Goal: Task Accomplishment & Management: Manage account settings

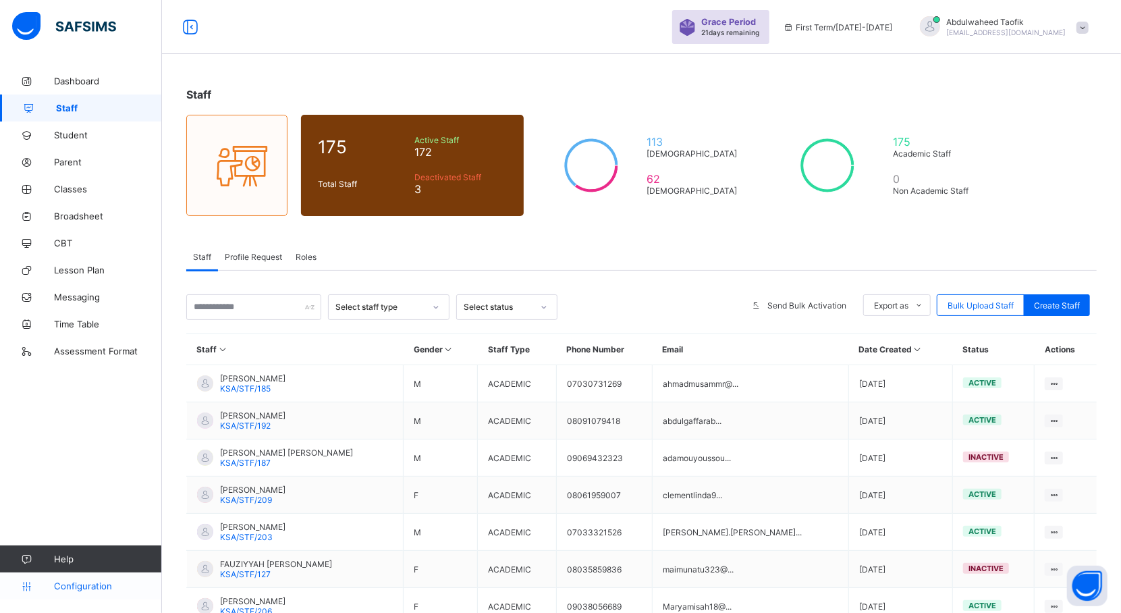
click at [72, 584] on span "Configuration" at bounding box center [107, 585] width 107 height 11
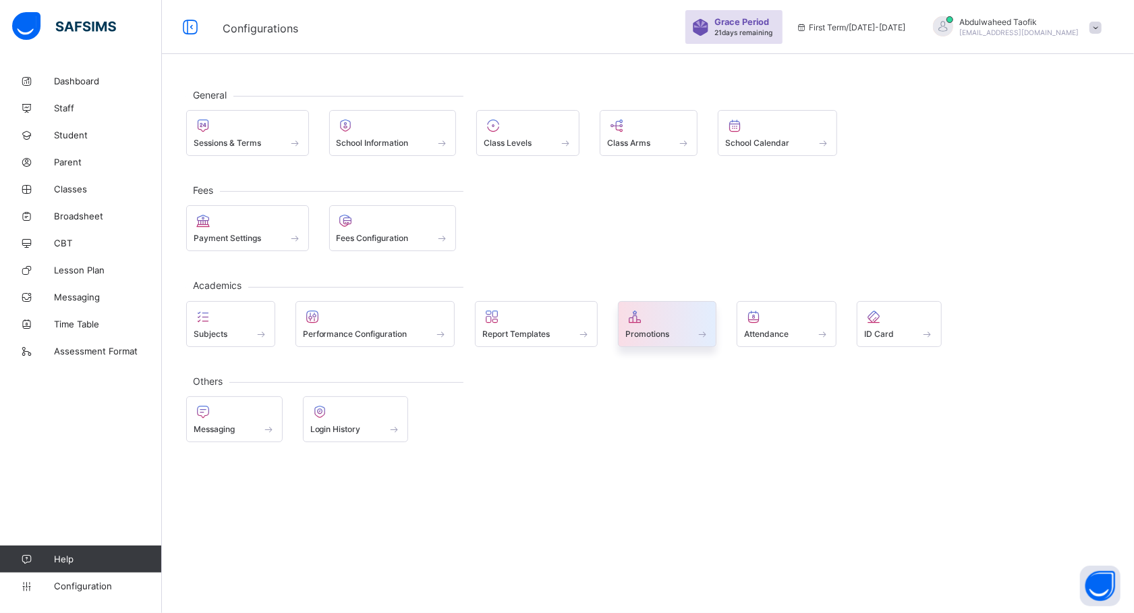
click at [640, 339] on span "Promotions" at bounding box center [647, 334] width 44 height 10
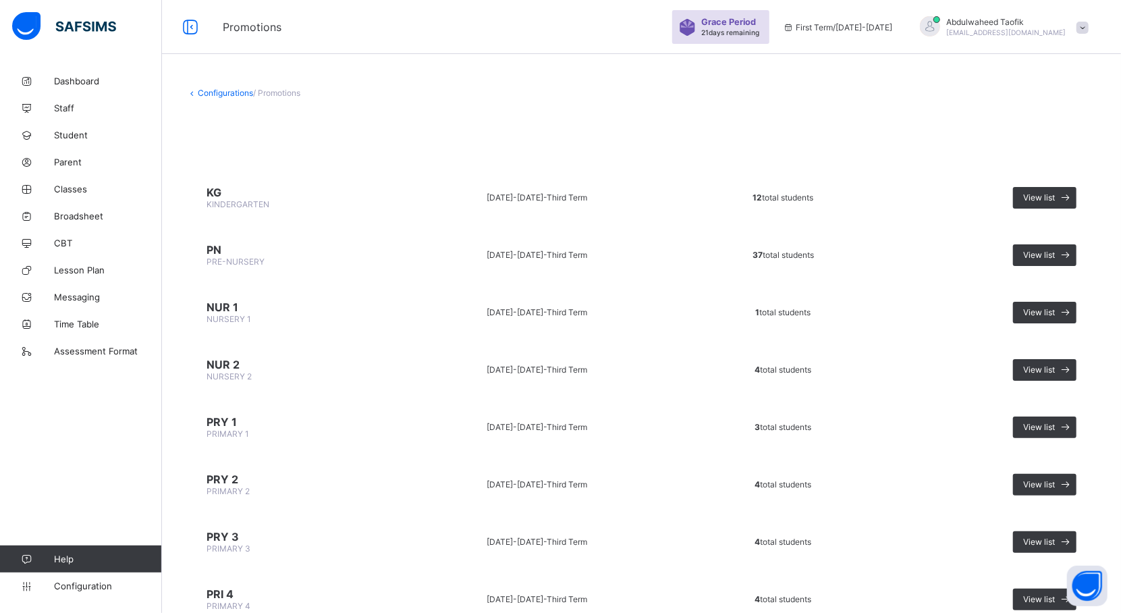
click at [223, 265] on td "PN PRE-NURSERY" at bounding box center [290, 254] width 208 height 51
click at [1046, 258] on div "View list" at bounding box center [1044, 255] width 63 height 22
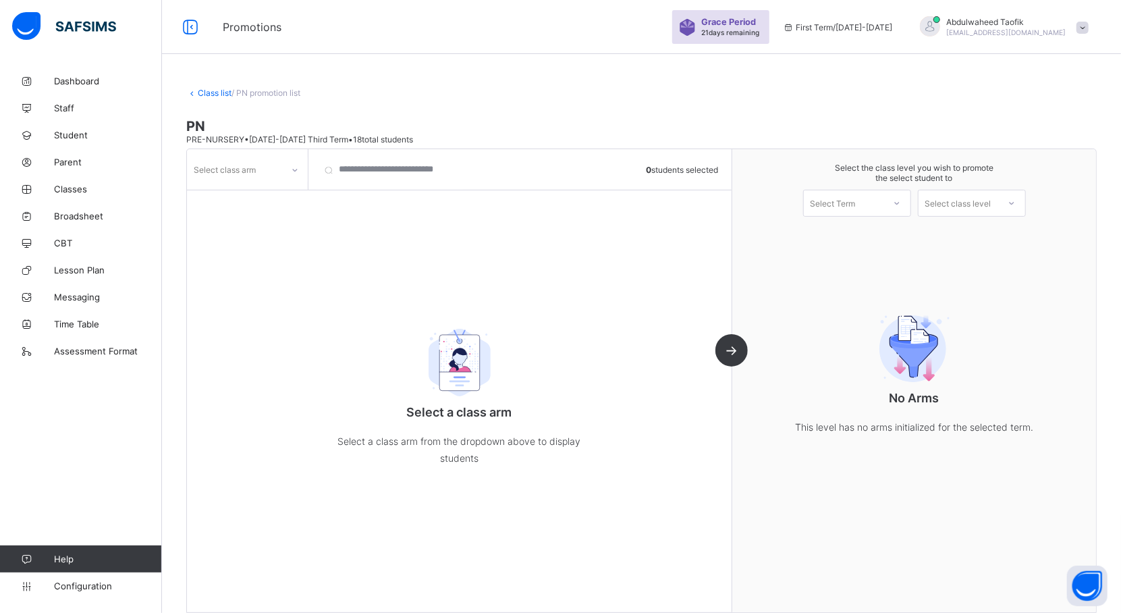
click at [291, 169] on icon at bounding box center [295, 169] width 8 height 13
click at [278, 202] on div "A (Diamond)" at bounding box center [247, 198] width 119 height 21
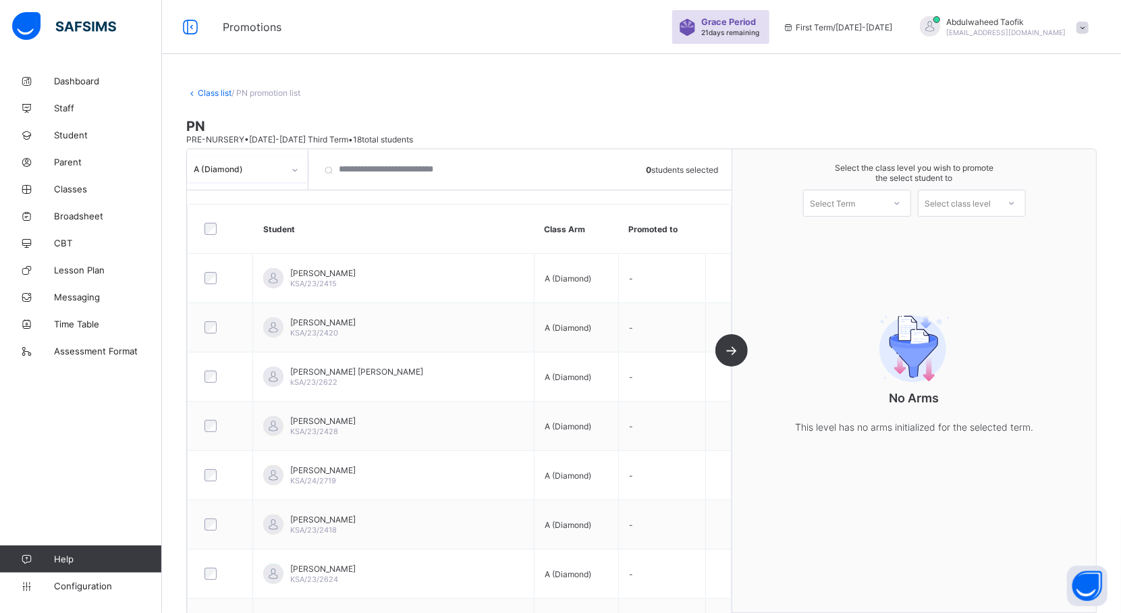
click at [900, 209] on div at bounding box center [896, 203] width 24 height 23
click at [901, 200] on icon at bounding box center [897, 202] width 8 height 13
click at [888, 233] on div "First Term [DATE]-[DATE]" at bounding box center [857, 238] width 107 height 31
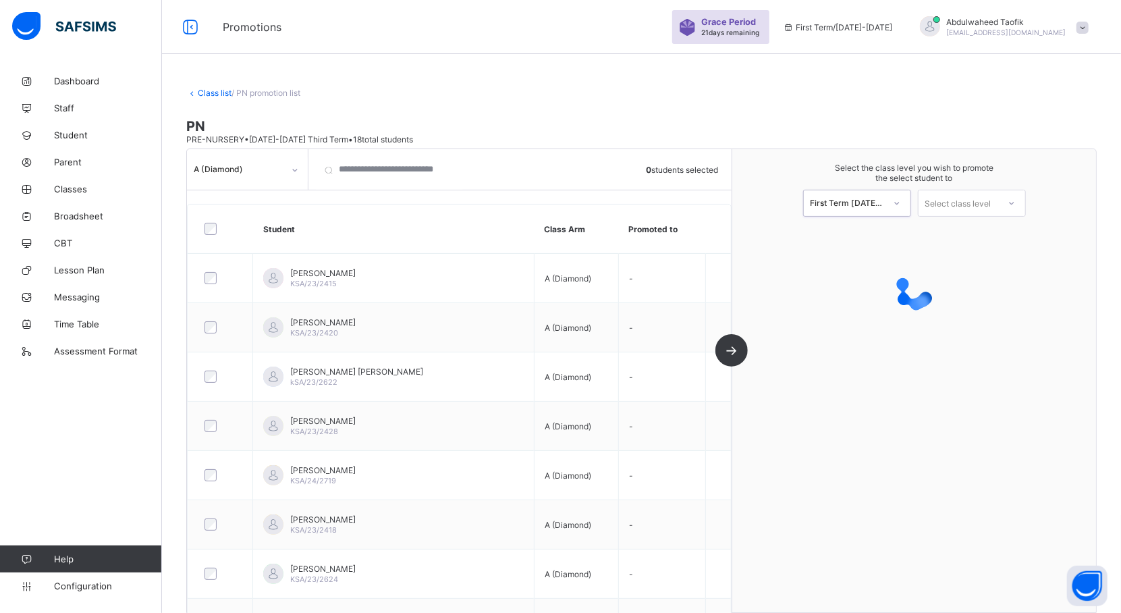
click at [1015, 200] on icon at bounding box center [1011, 202] width 8 height 13
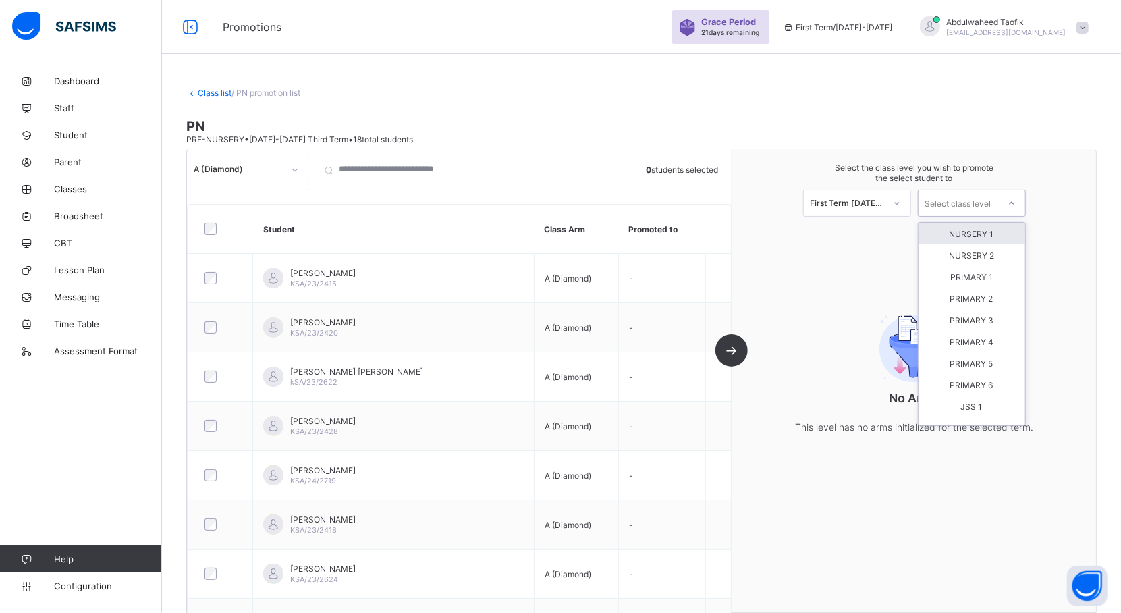
click at [996, 233] on div "NURSERY 1" at bounding box center [971, 234] width 107 height 22
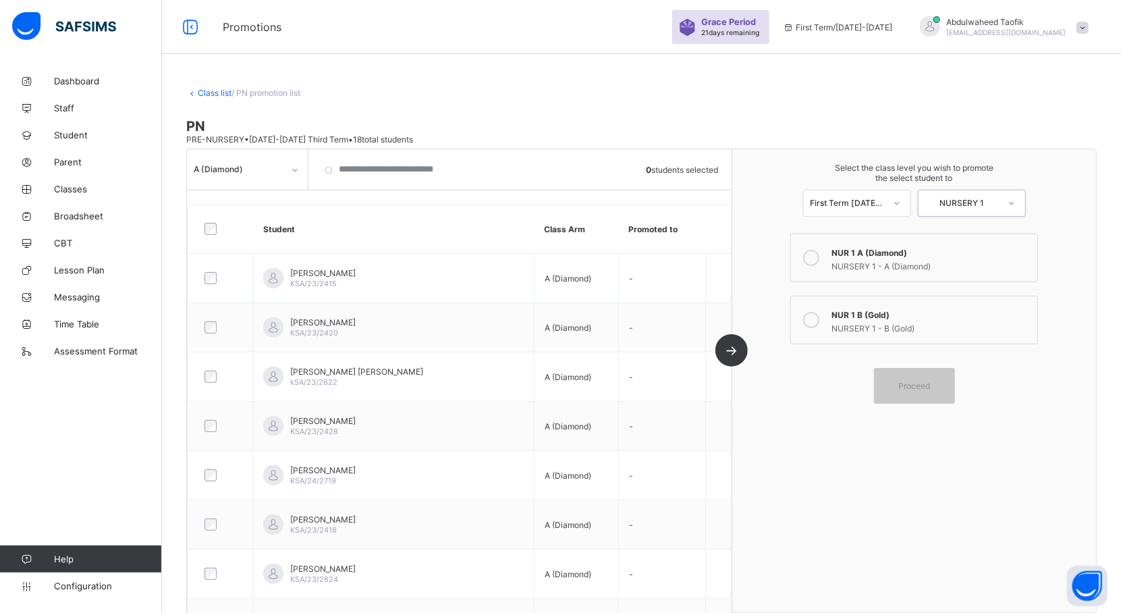
click at [897, 260] on div "NURSERY 1 - A (Diamond)" at bounding box center [930, 264] width 199 height 13
click at [930, 385] on span "Proceed" at bounding box center [914, 386] width 32 height 10
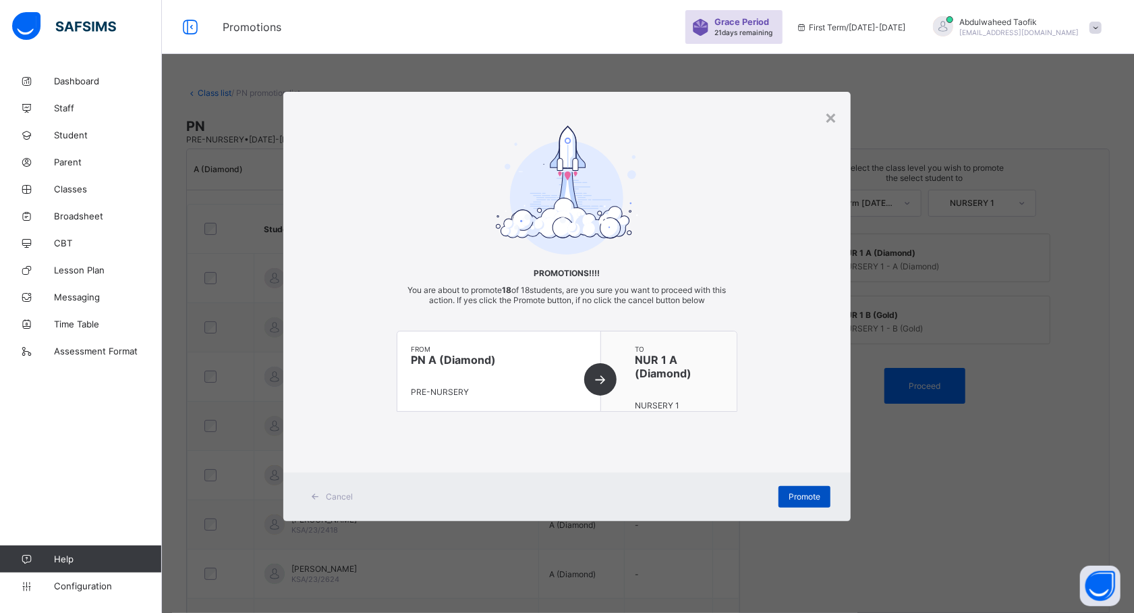
click at [819, 501] on div "Promote" at bounding box center [805, 497] width 52 height 22
click at [805, 495] on div "Promote" at bounding box center [805, 497] width 52 height 22
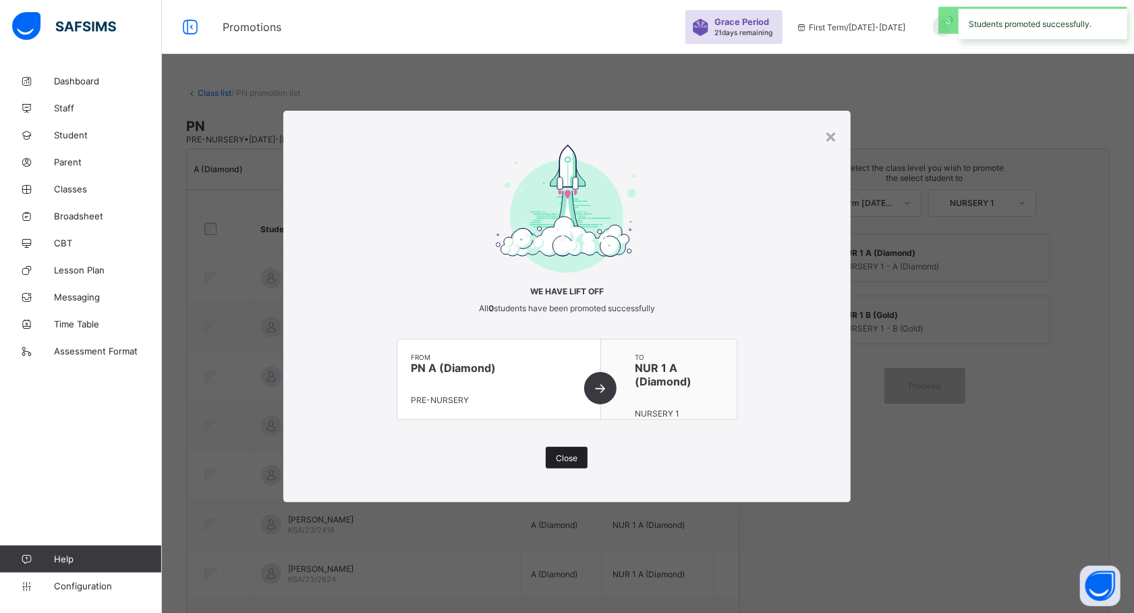
click at [570, 466] on div "Close" at bounding box center [567, 458] width 42 height 22
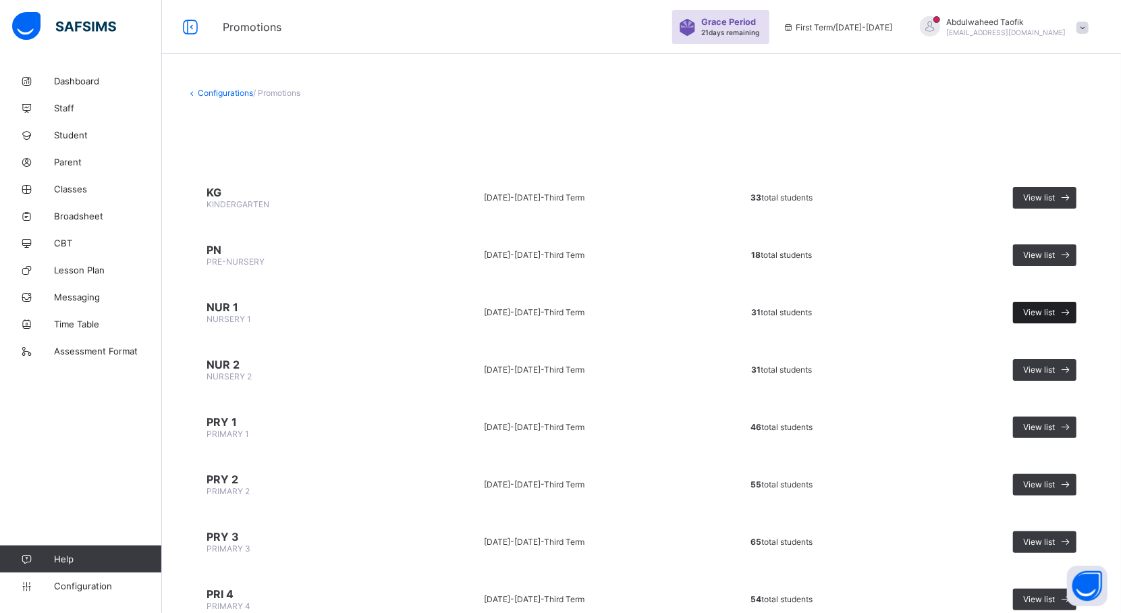
click at [1055, 311] on span "View list" at bounding box center [1039, 312] width 32 height 10
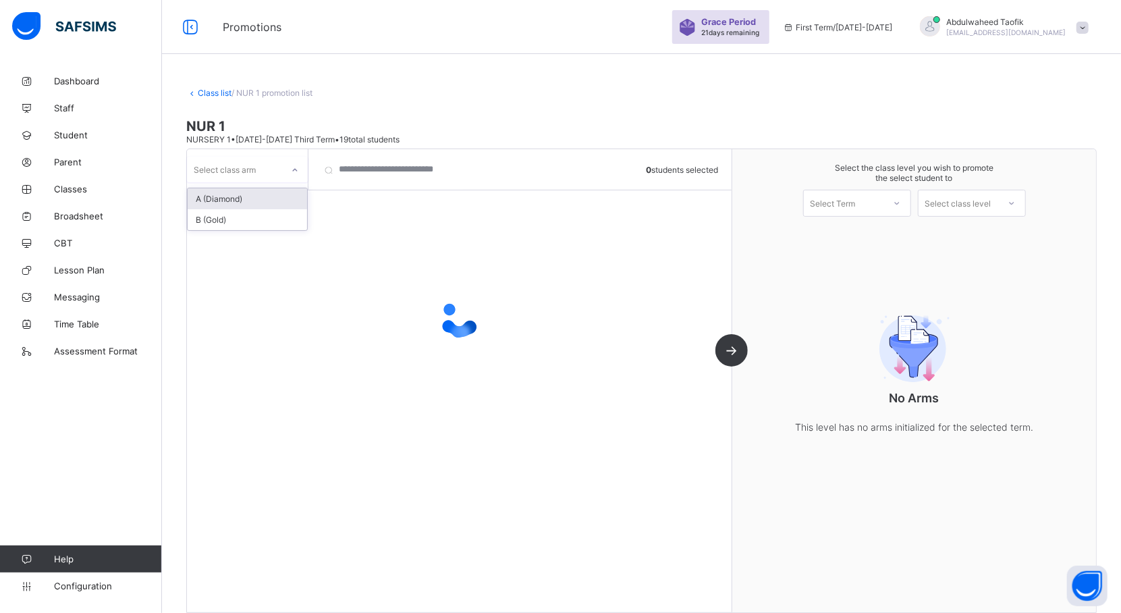
click at [293, 177] on div at bounding box center [294, 170] width 23 height 22
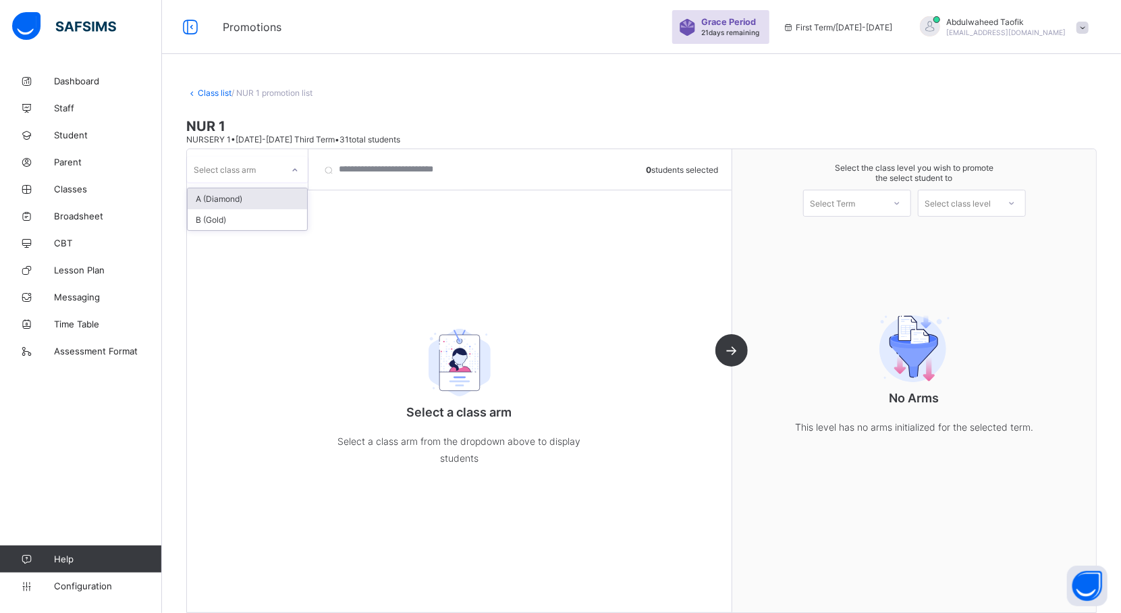
click at [284, 197] on div "A (Diamond)" at bounding box center [247, 198] width 119 height 21
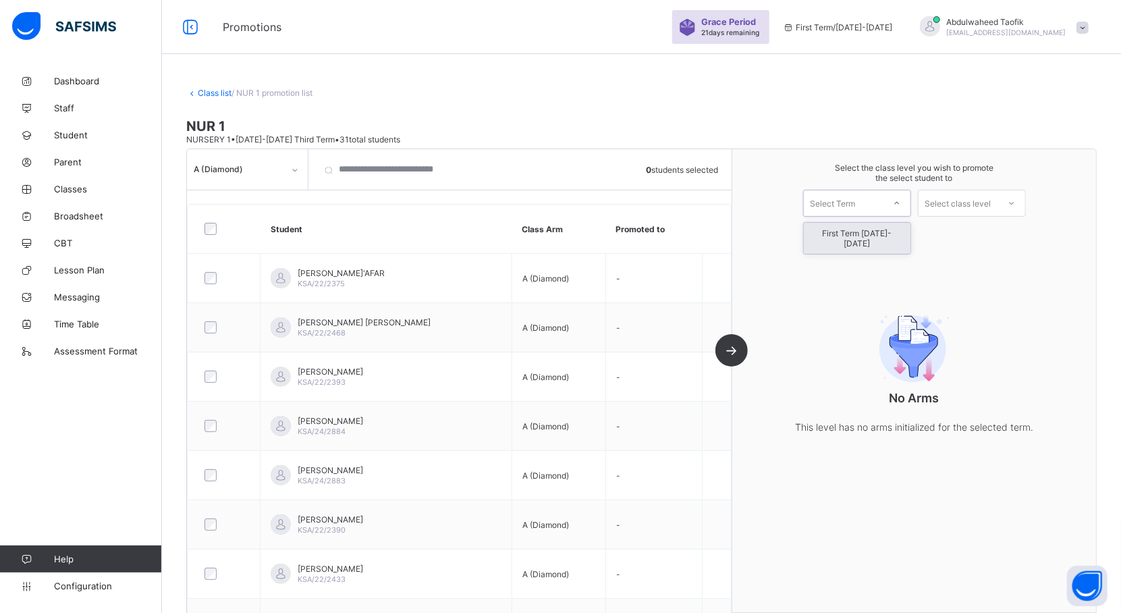
click at [901, 200] on icon at bounding box center [897, 202] width 8 height 13
click at [905, 232] on div "First Term [DATE]-[DATE]" at bounding box center [857, 238] width 107 height 31
click at [1015, 202] on icon at bounding box center [1011, 202] width 8 height 13
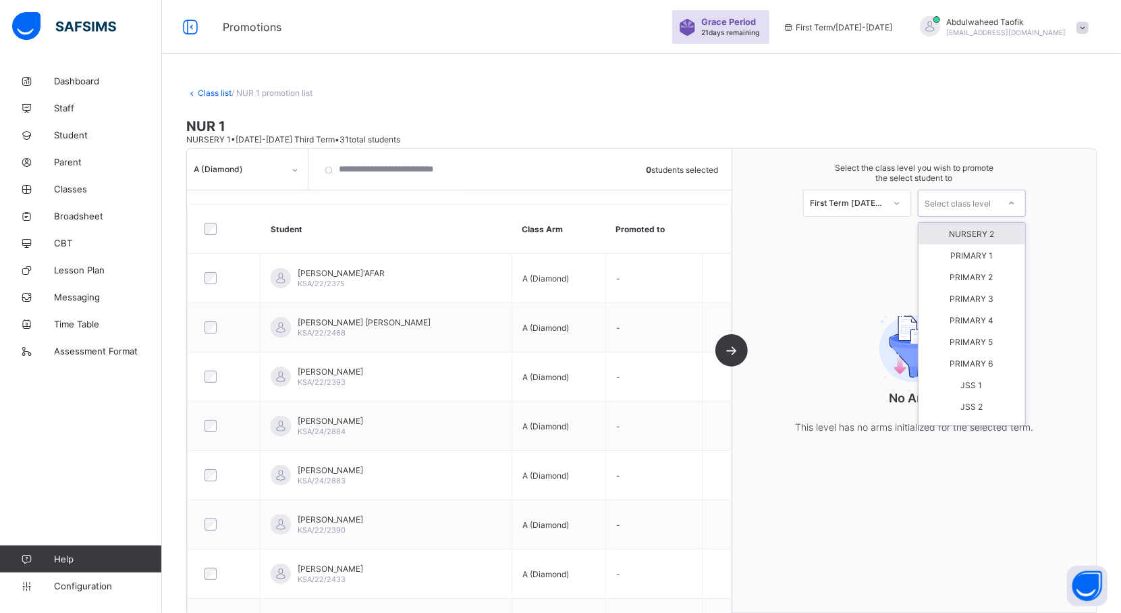
click at [1003, 233] on div "NURSERY 2" at bounding box center [971, 234] width 107 height 22
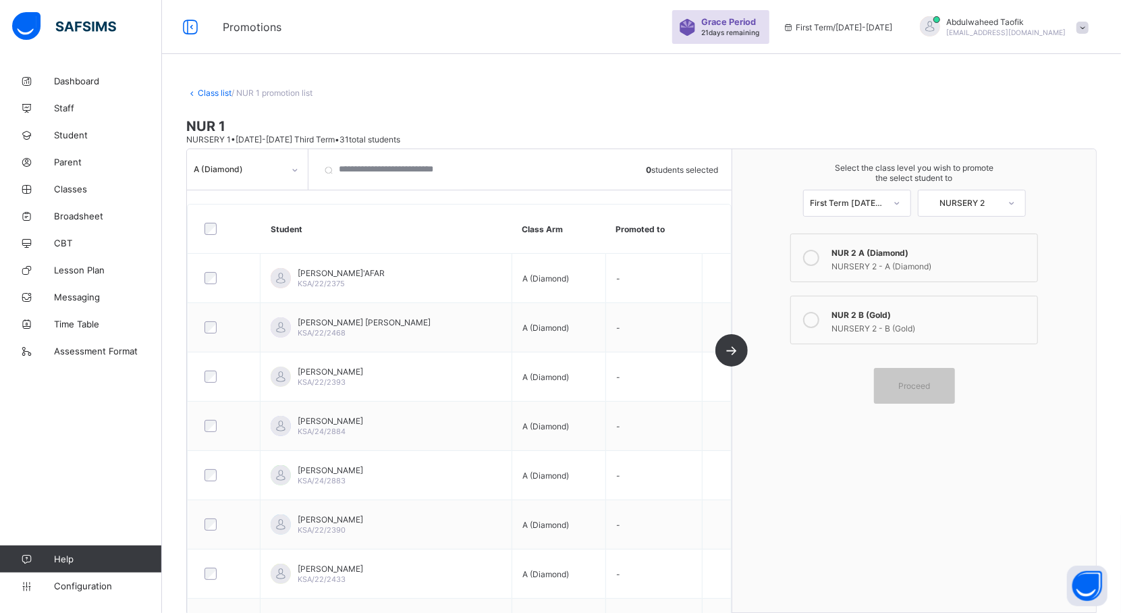
click at [953, 258] on div "NURSERY 2 - A (Diamond)" at bounding box center [930, 264] width 199 height 13
click at [896, 385] on span "Proceed" at bounding box center [914, 386] width 61 height 10
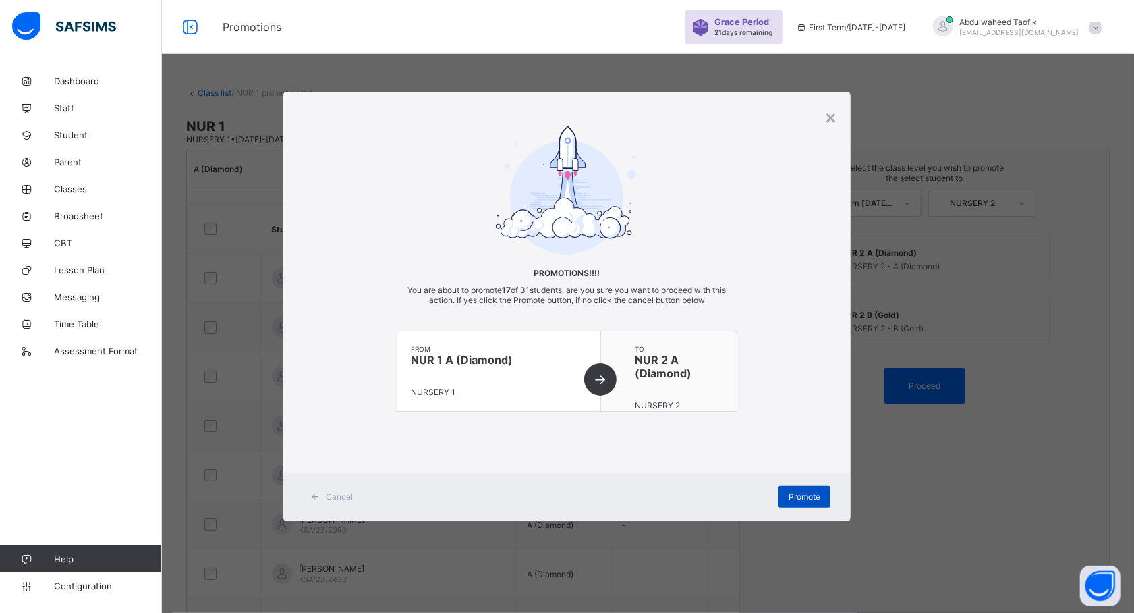
click at [799, 503] on div "Promote" at bounding box center [805, 497] width 52 height 22
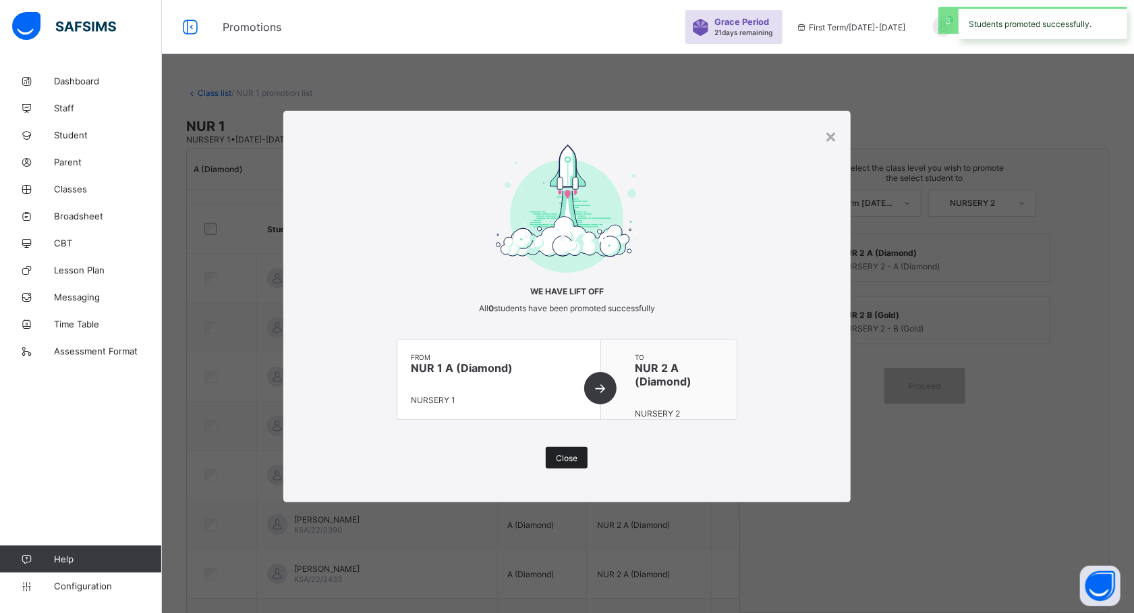
click at [565, 453] on span "Close" at bounding box center [567, 458] width 22 height 10
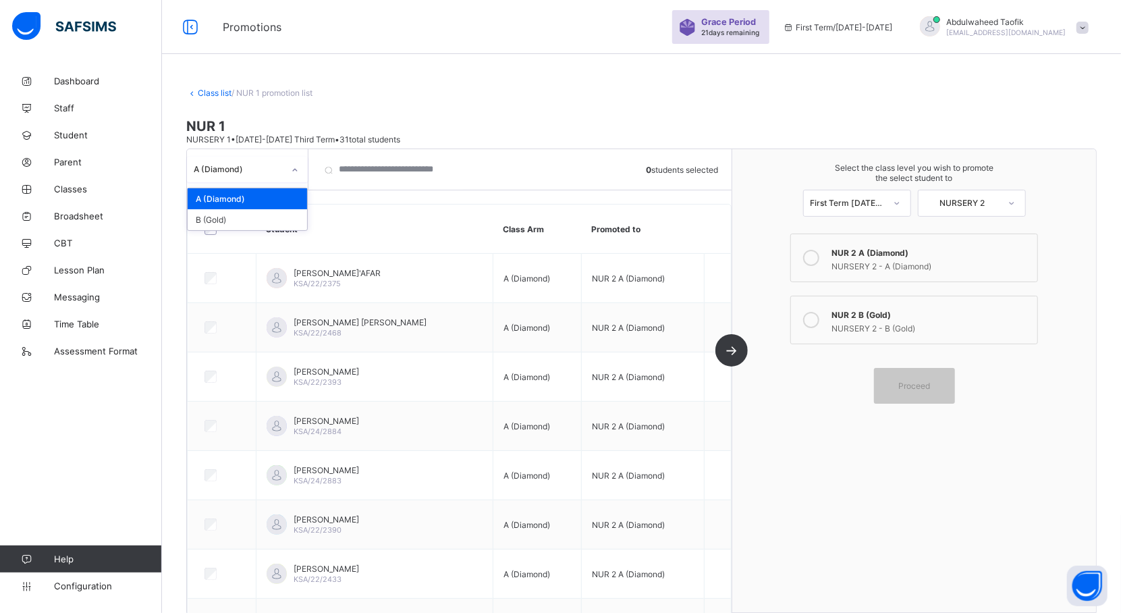
click at [293, 171] on icon at bounding box center [295, 169] width 8 height 13
click at [260, 217] on div "B (Gold)" at bounding box center [247, 219] width 119 height 21
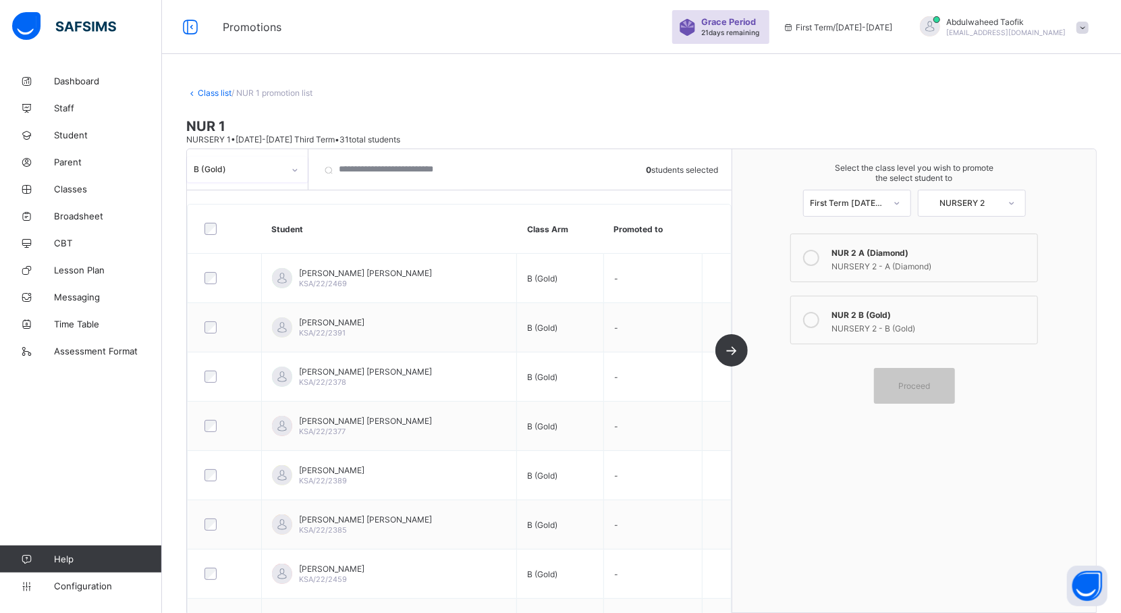
click at [915, 316] on div "NUR 2 B (Gold)" at bounding box center [930, 312] width 199 height 13
click at [905, 389] on span "Proceed" at bounding box center [914, 386] width 61 height 10
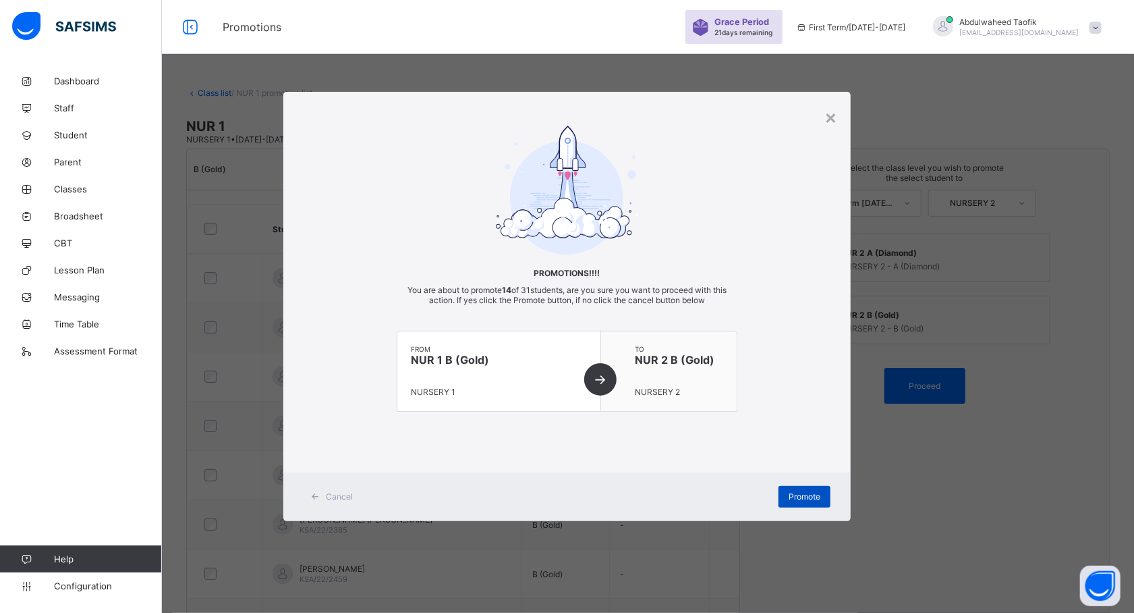
click at [816, 493] on span "Promote" at bounding box center [805, 496] width 32 height 10
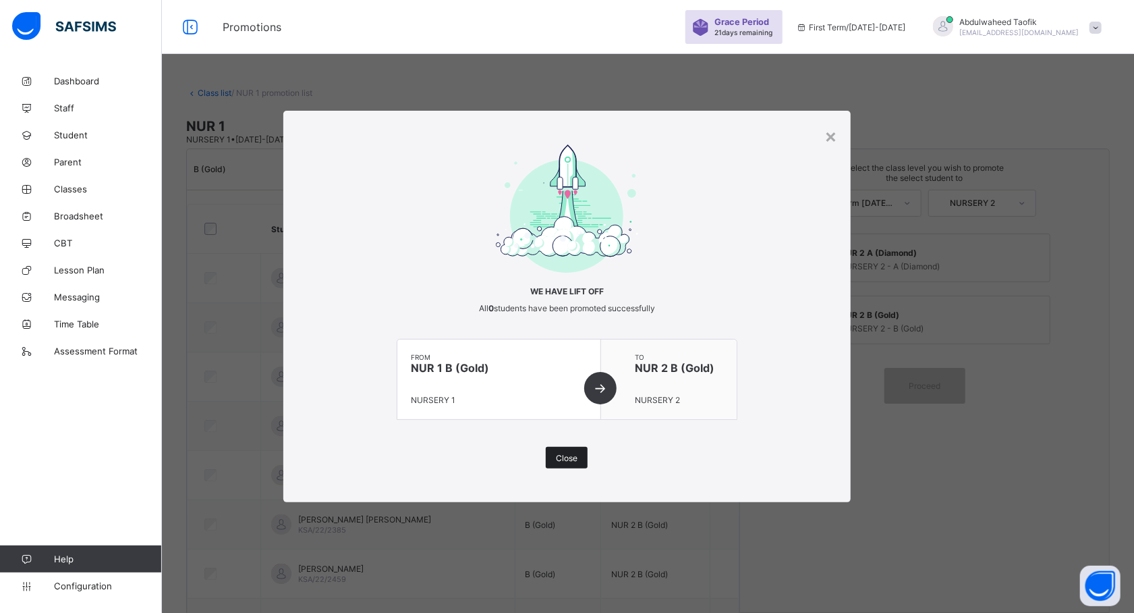
click at [569, 463] on div "Close" at bounding box center [567, 458] width 42 height 22
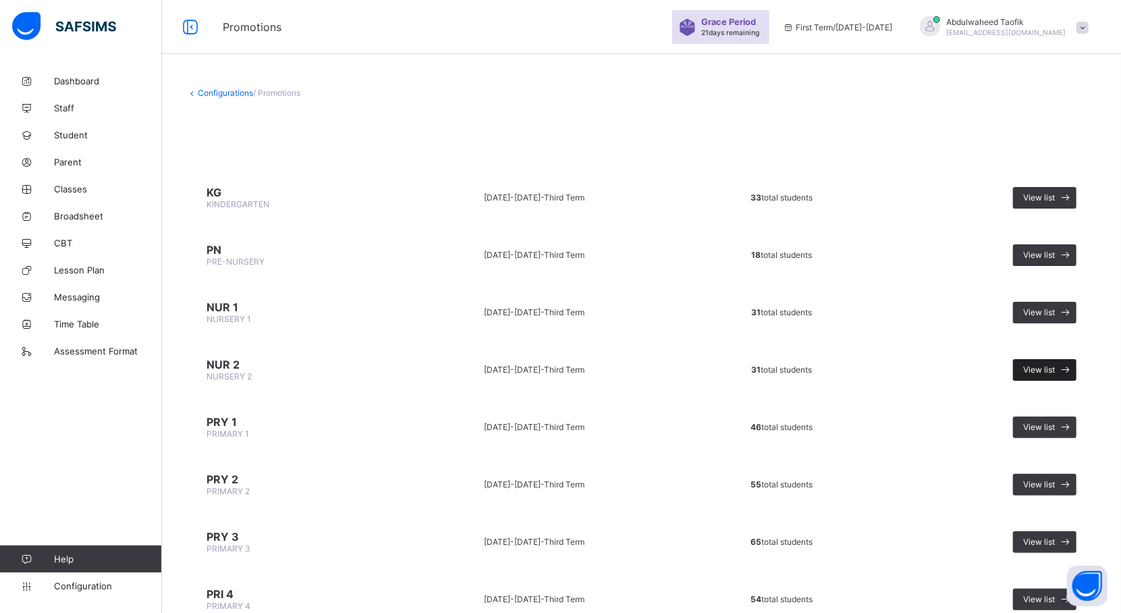
click at [1040, 370] on span "View list" at bounding box center [1039, 369] width 32 height 10
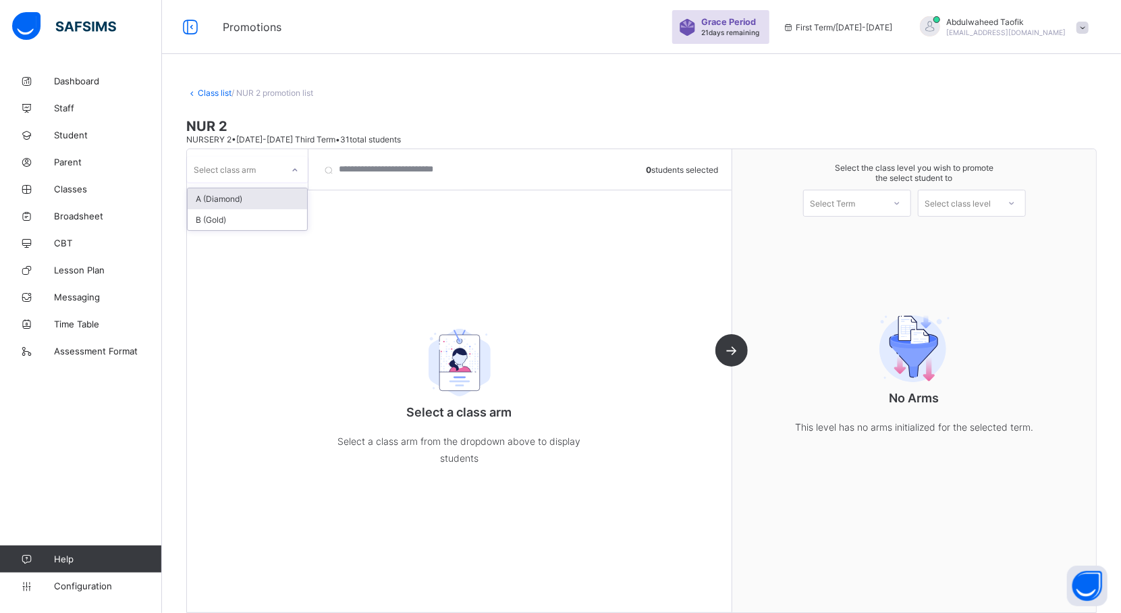
click at [287, 168] on div at bounding box center [294, 170] width 23 height 22
click at [262, 194] on div "A (Diamond)" at bounding box center [247, 198] width 119 height 21
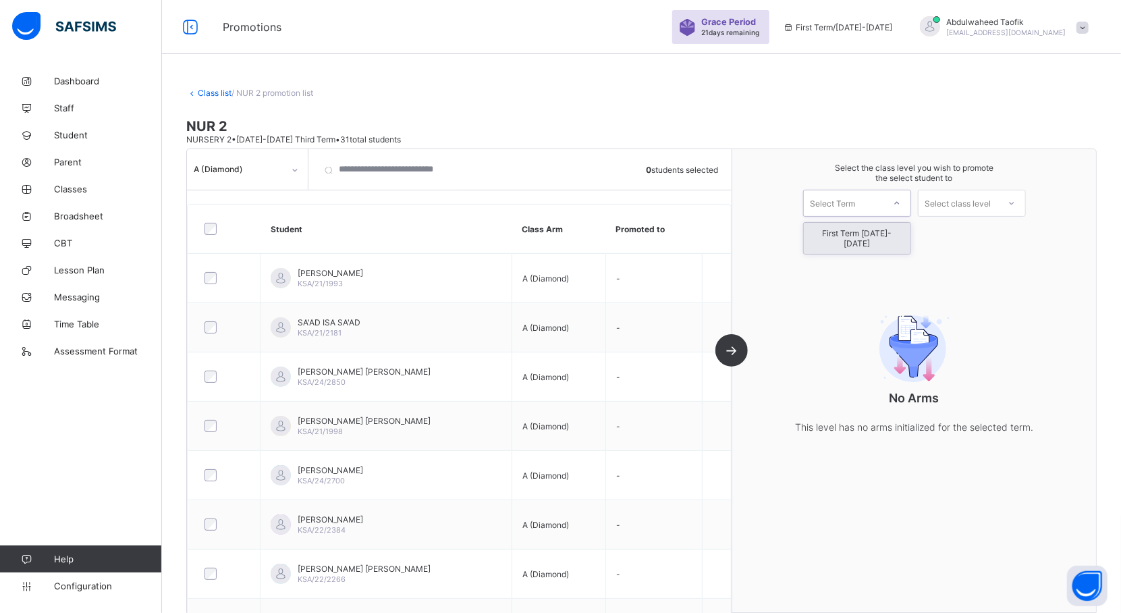
click at [901, 204] on icon at bounding box center [897, 202] width 8 height 13
click at [888, 231] on div "First Term [DATE]-[DATE]" at bounding box center [857, 238] width 107 height 31
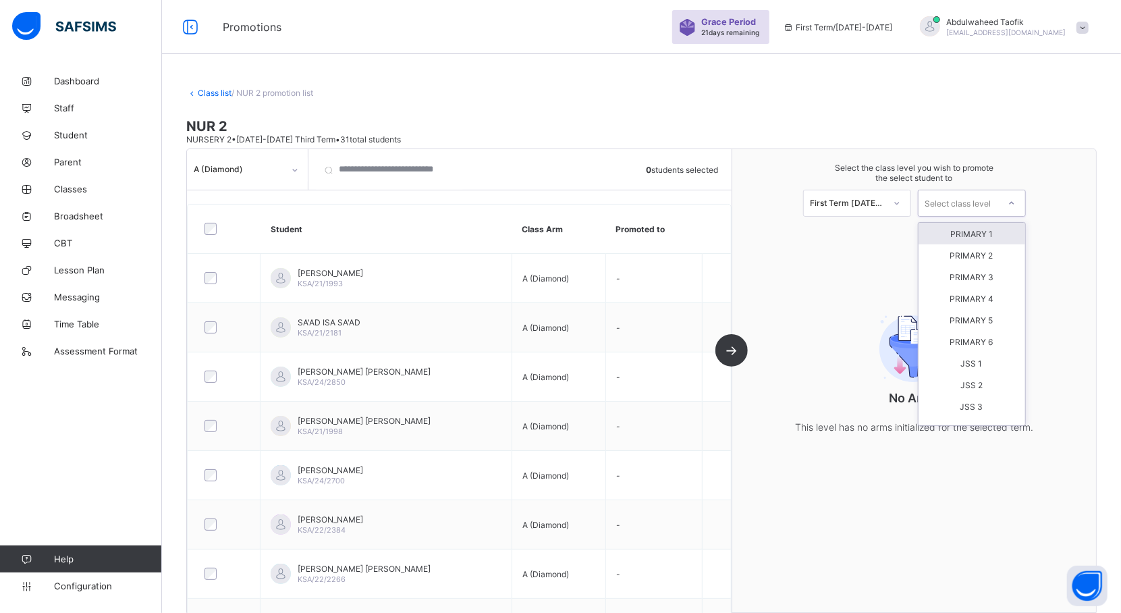
click at [1012, 203] on div at bounding box center [1011, 203] width 24 height 23
click at [993, 235] on div "PRIMARY 1" at bounding box center [971, 234] width 107 height 22
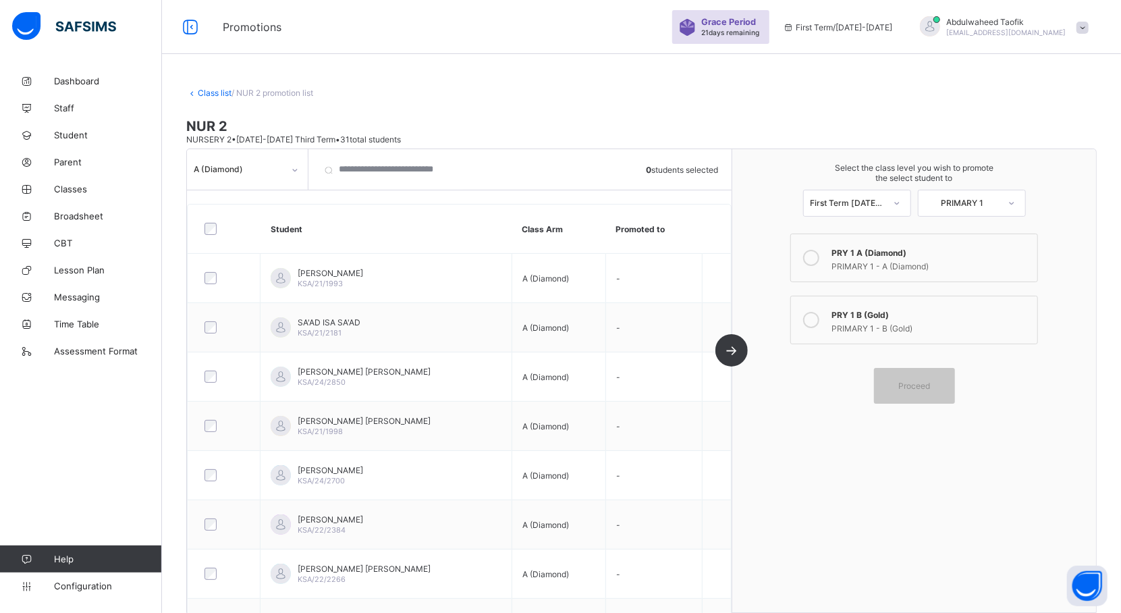
click at [908, 260] on div "PRIMARY 1 - A (Diamond)" at bounding box center [930, 264] width 199 height 13
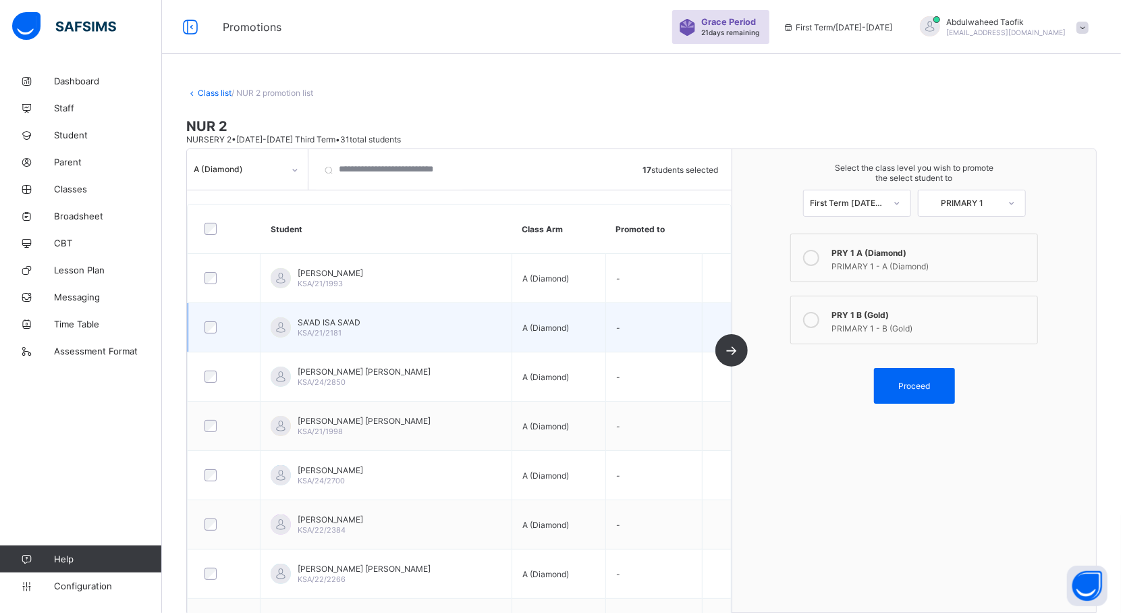
scroll to position [108, 0]
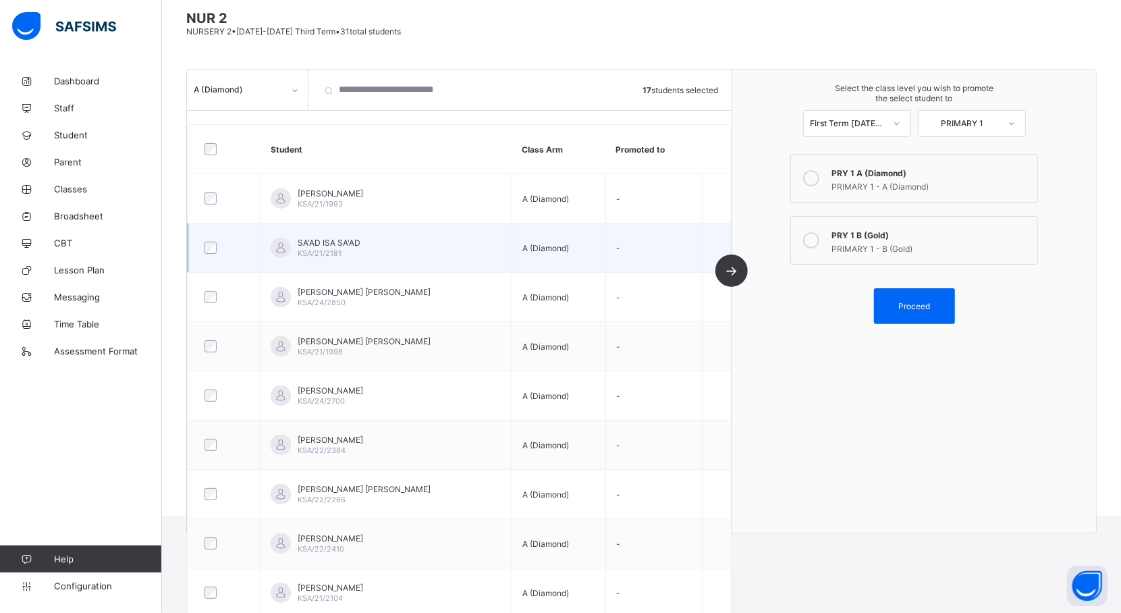
click at [318, 303] on tbody "[PERSON_NAME] KSA/21/1993 A (Diamond) - SA'AD ISA SA'AD KSA/21/2181 A (Diamond)…" at bounding box center [459, 592] width 543 height 837
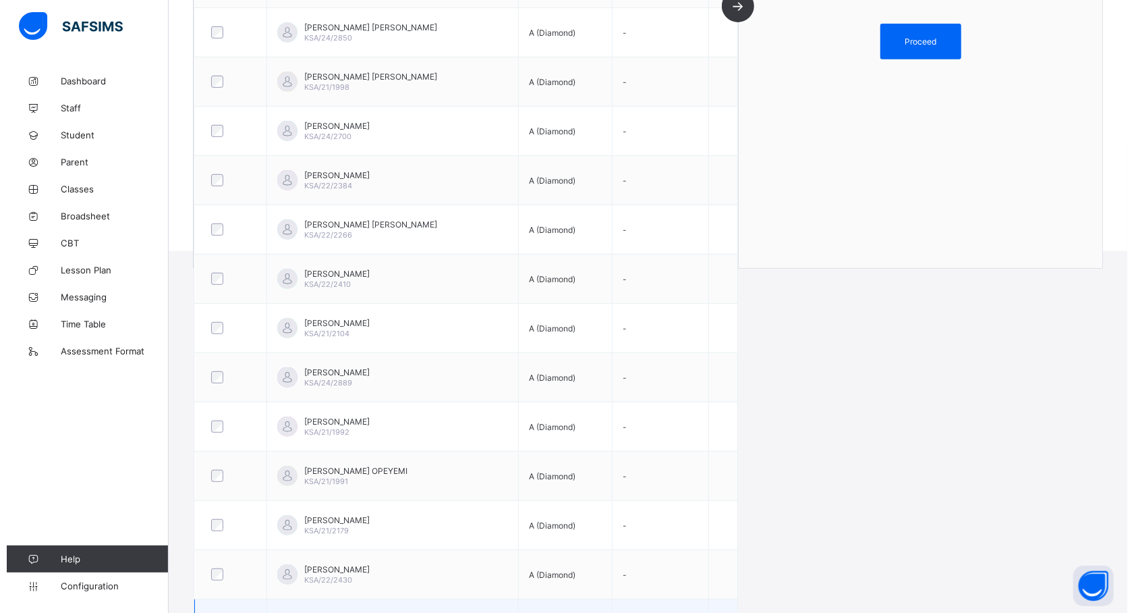
scroll to position [368, 0]
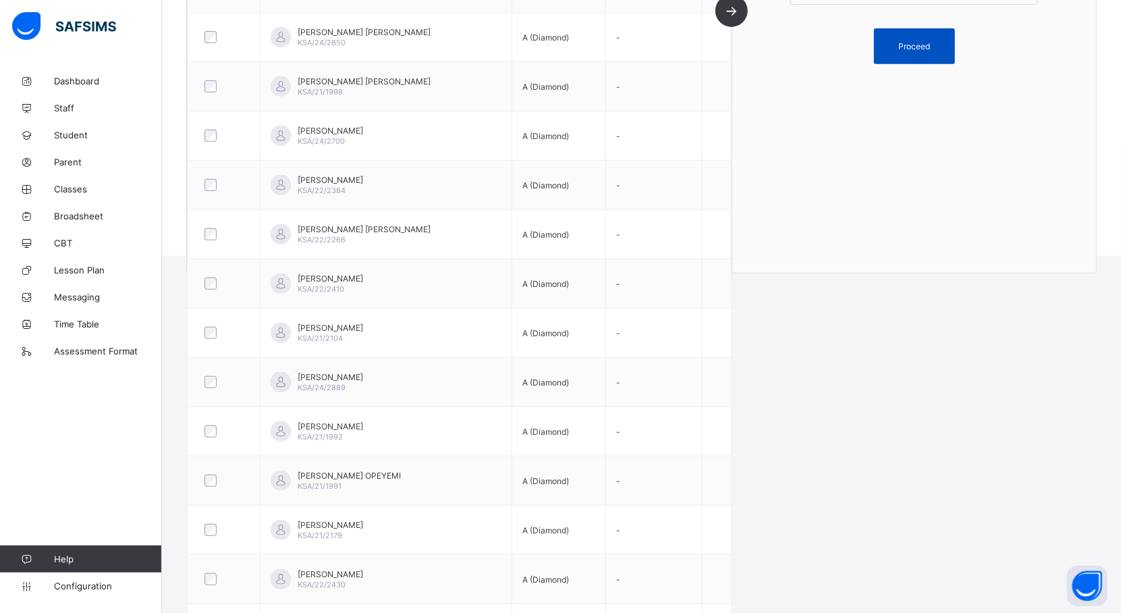
click at [937, 39] on div "Proceed" at bounding box center [914, 46] width 81 height 36
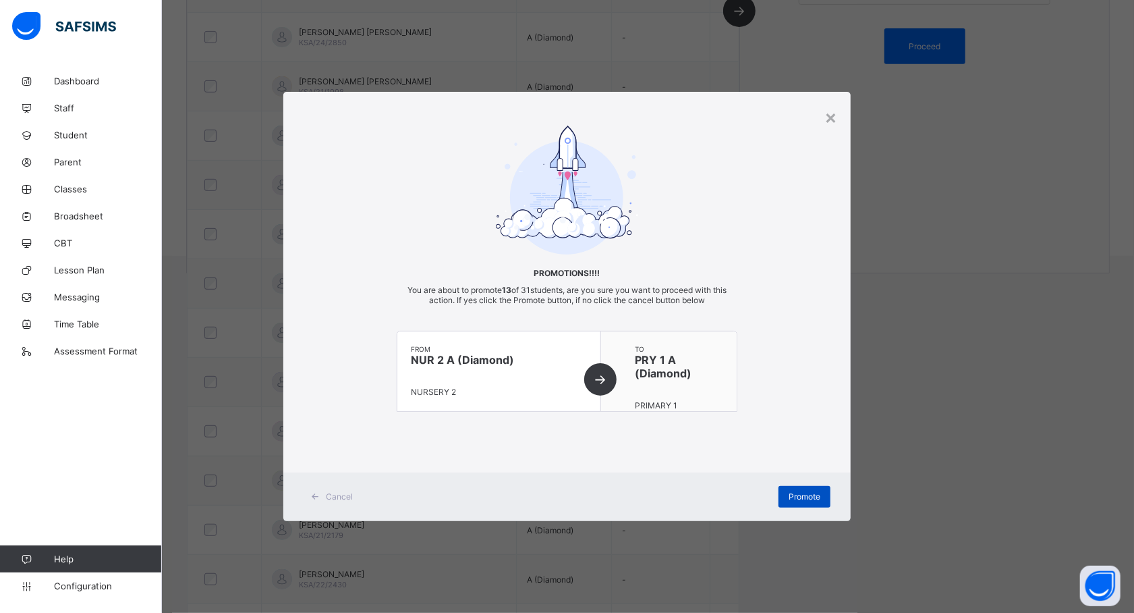
click at [810, 488] on div "Promote" at bounding box center [805, 497] width 52 height 22
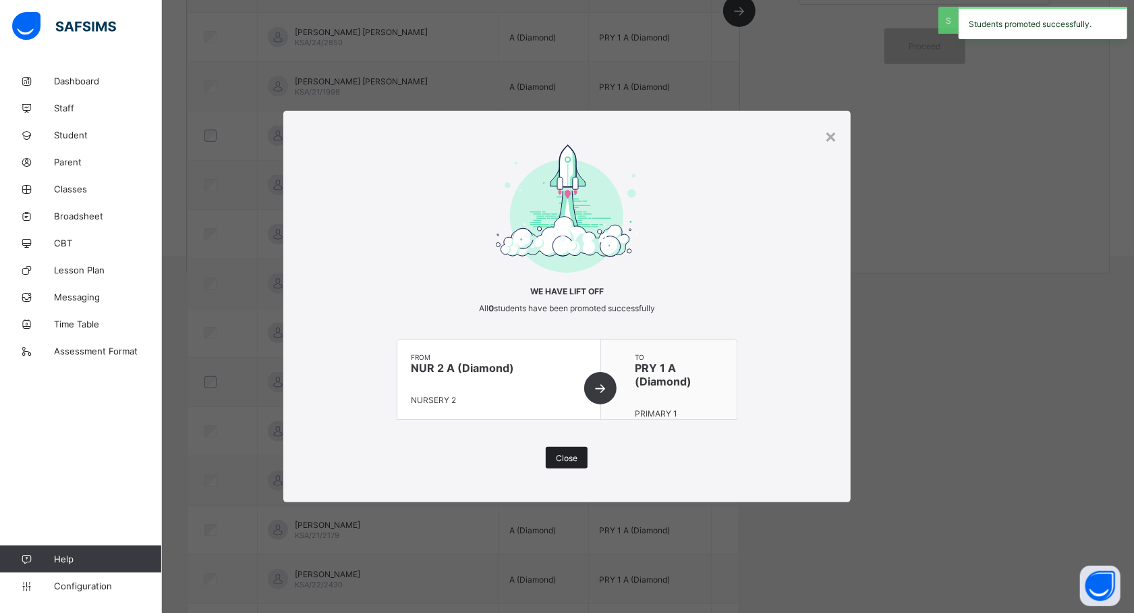
click at [561, 451] on div "Close" at bounding box center [567, 458] width 42 height 22
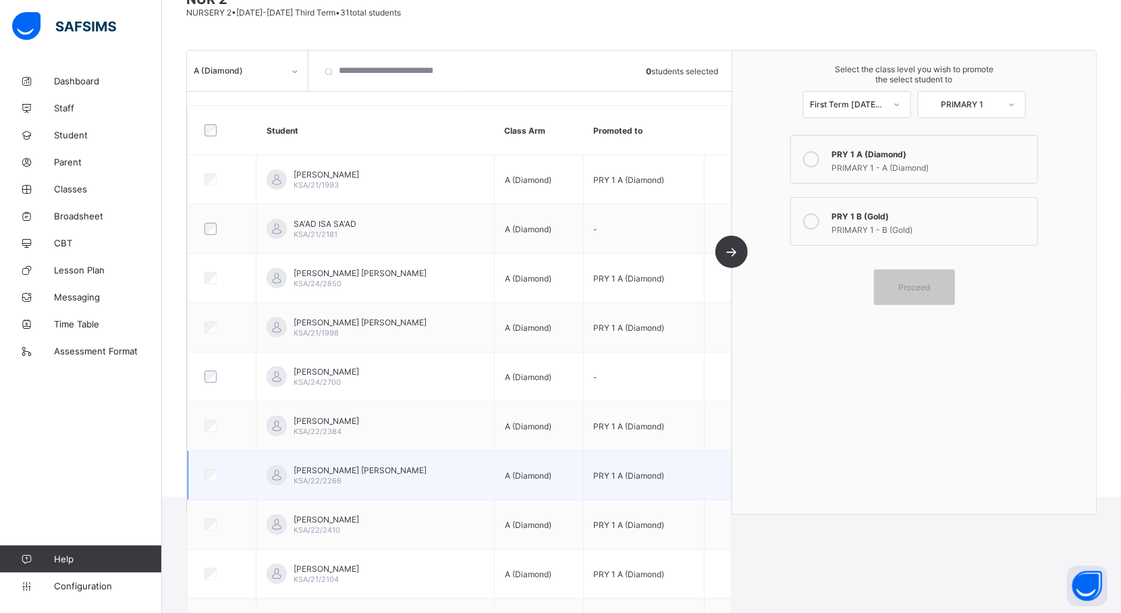
scroll to position [0, 0]
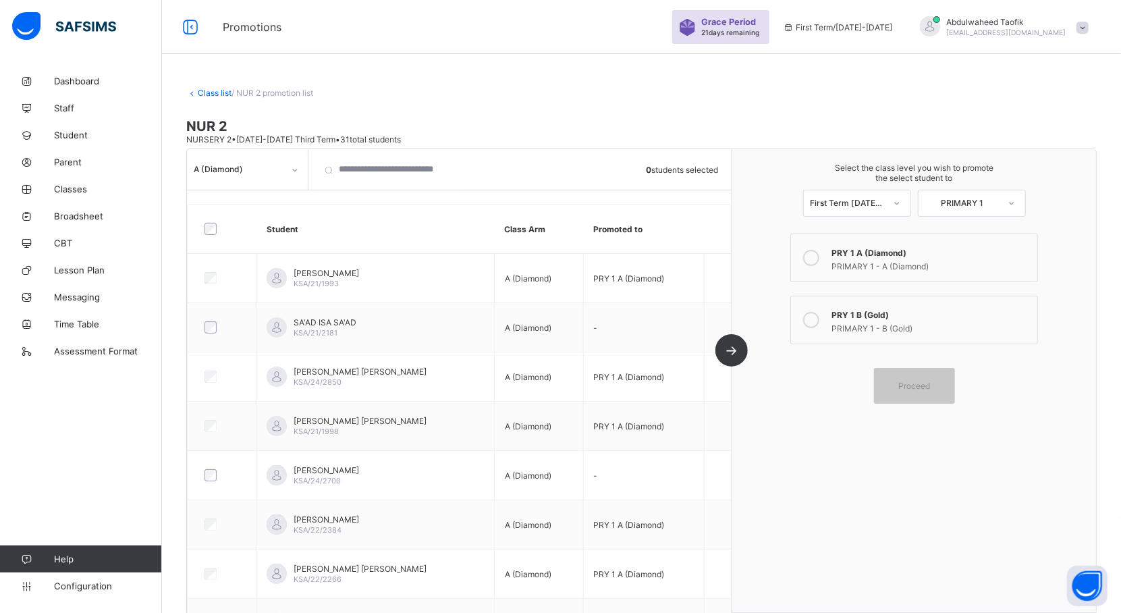
click at [837, 308] on label "PRY 1 B (Gold) PRIMARY 1 - B (Gold)" at bounding box center [914, 320] width 248 height 49
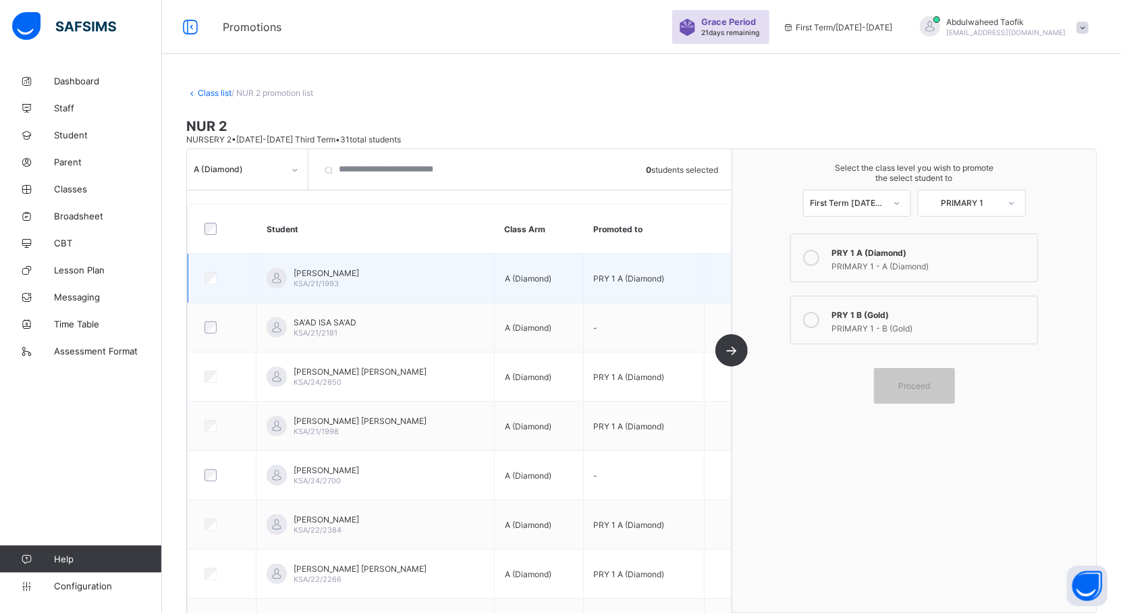
scroll to position [511, 0]
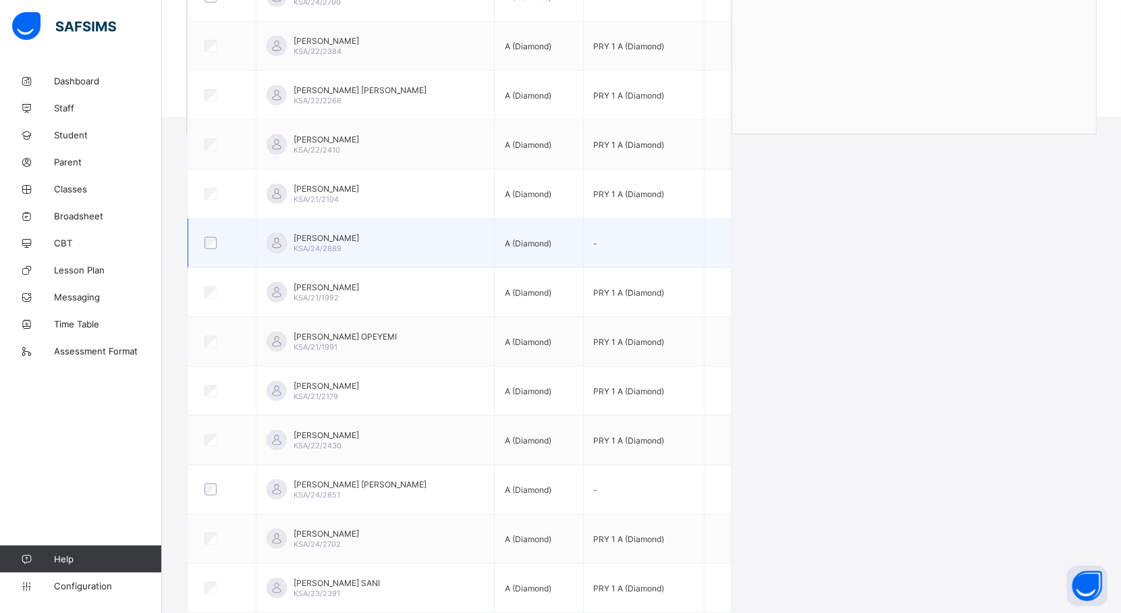
click at [484, 252] on td "[PERSON_NAME] KSA/24/2889" at bounding box center [375, 243] width 238 height 49
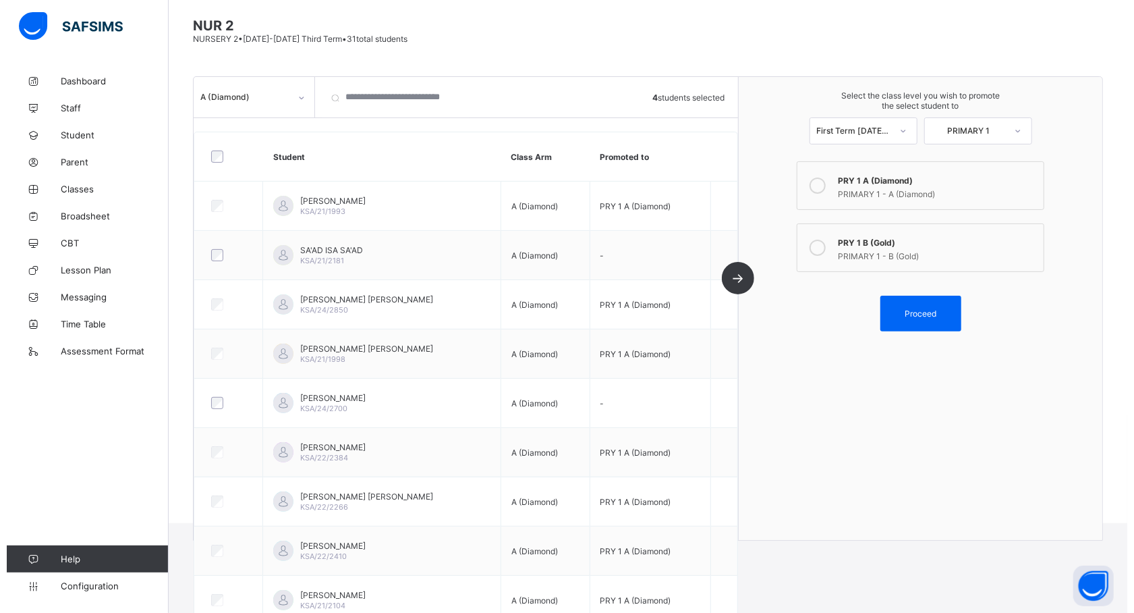
scroll to position [80, 0]
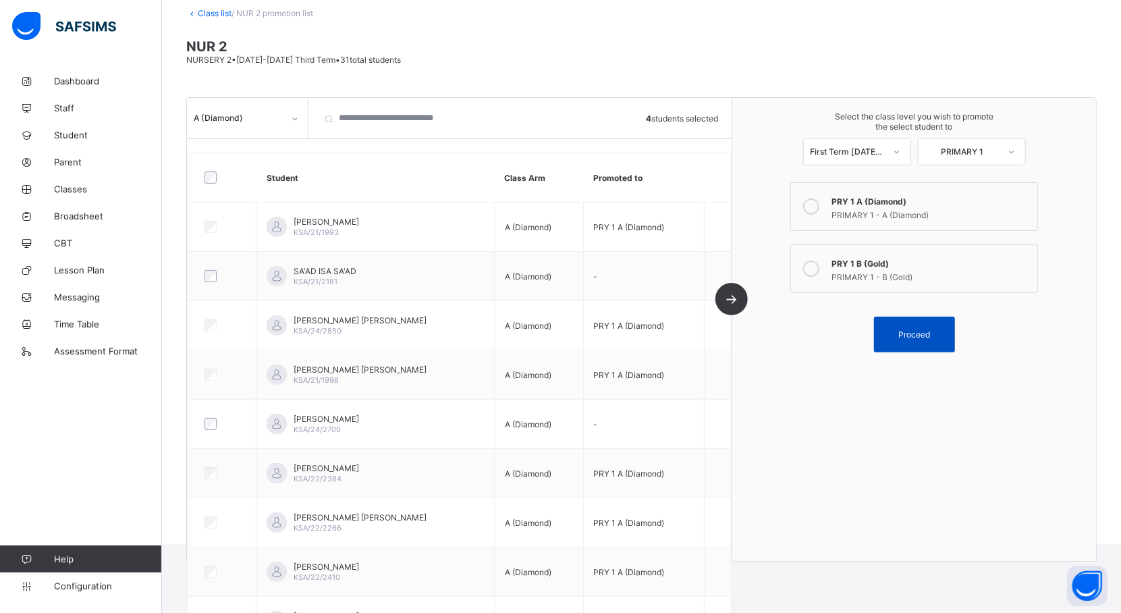
click at [921, 338] on span "Proceed" at bounding box center [914, 334] width 32 height 10
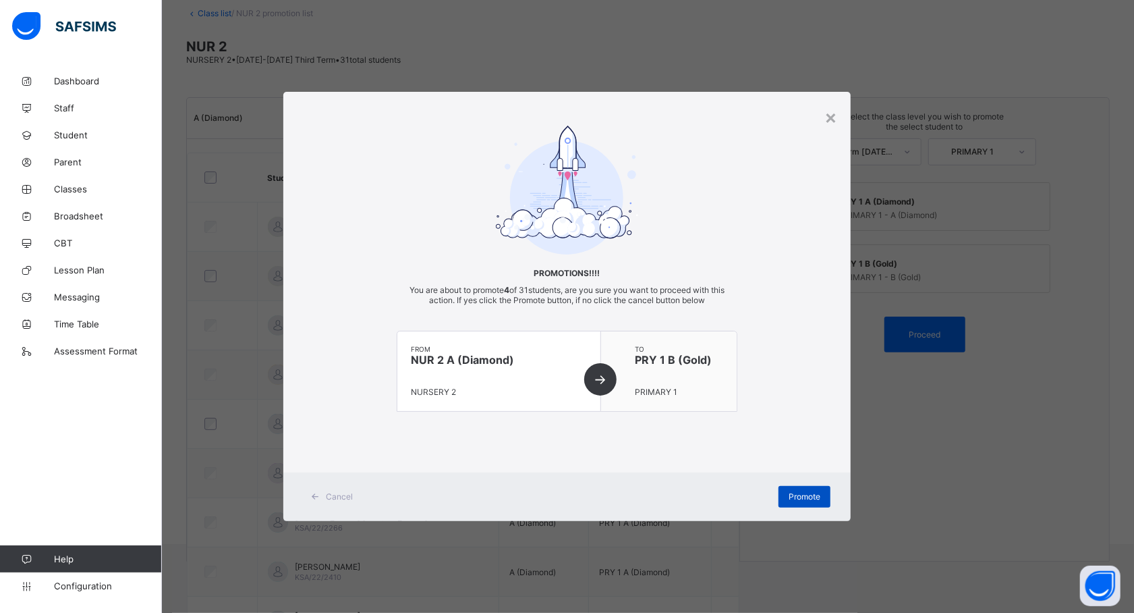
click at [818, 499] on span "Promote" at bounding box center [805, 496] width 32 height 10
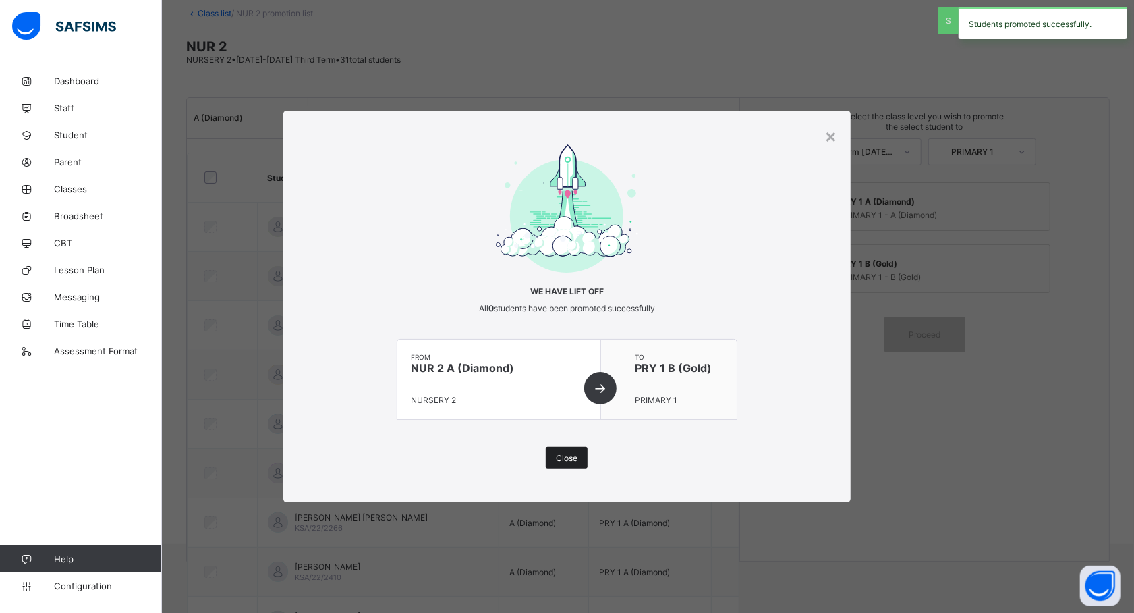
click at [567, 459] on span "Close" at bounding box center [567, 458] width 22 height 10
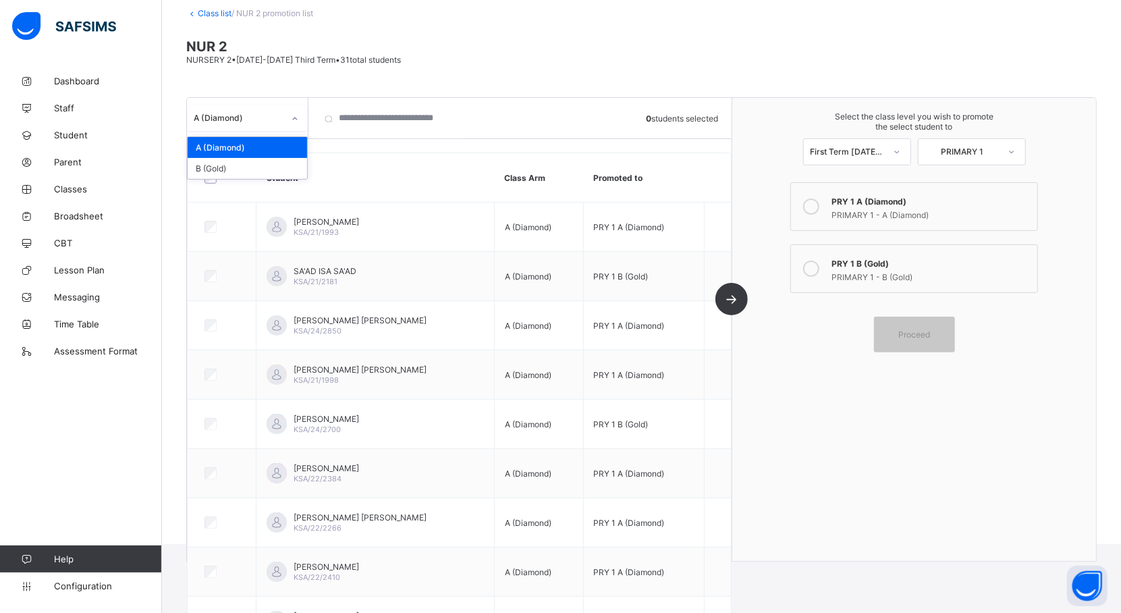
click at [289, 119] on div at bounding box center [294, 119] width 23 height 22
click at [262, 160] on div "B (Gold)" at bounding box center [247, 168] width 119 height 21
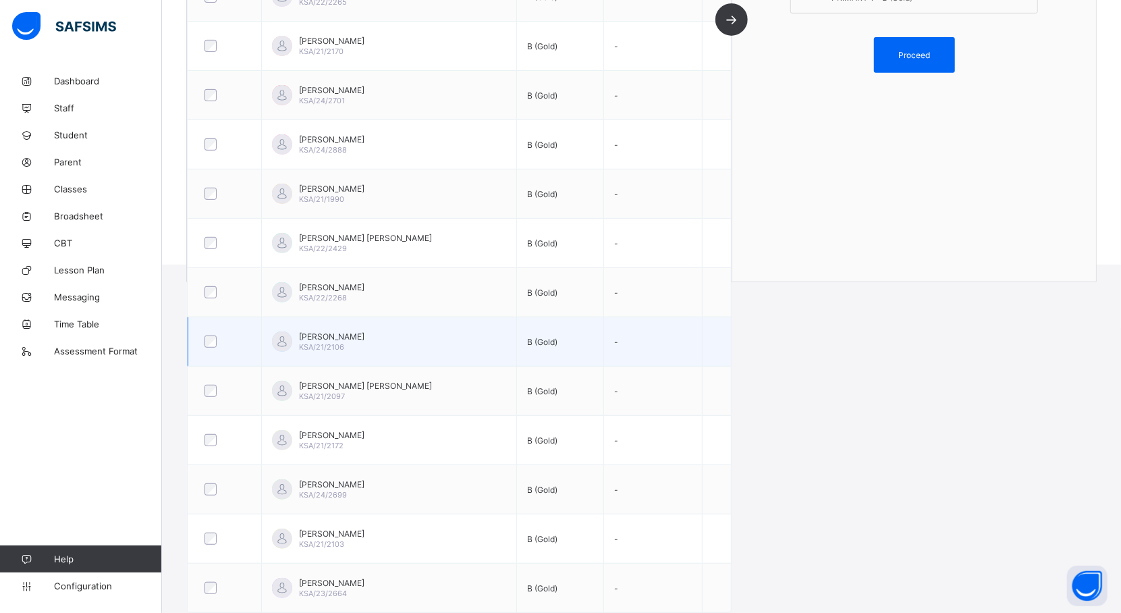
scroll to position [363, 0]
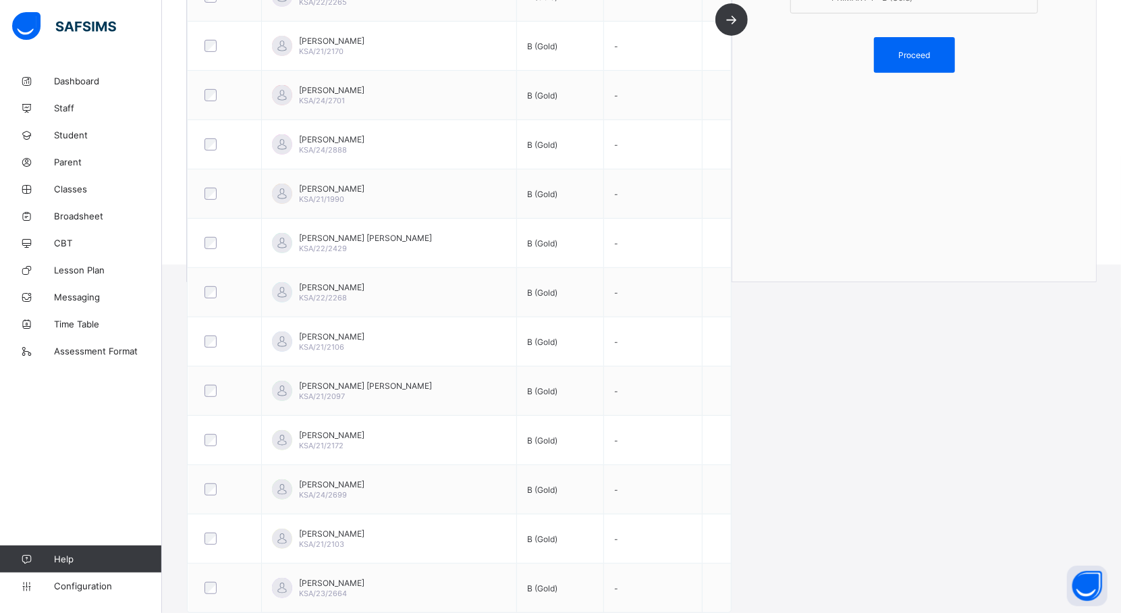
click at [1072, 121] on div "Select the class level you wish to promote the select student to First Term [DA…" at bounding box center [914, 50] width 364 height 463
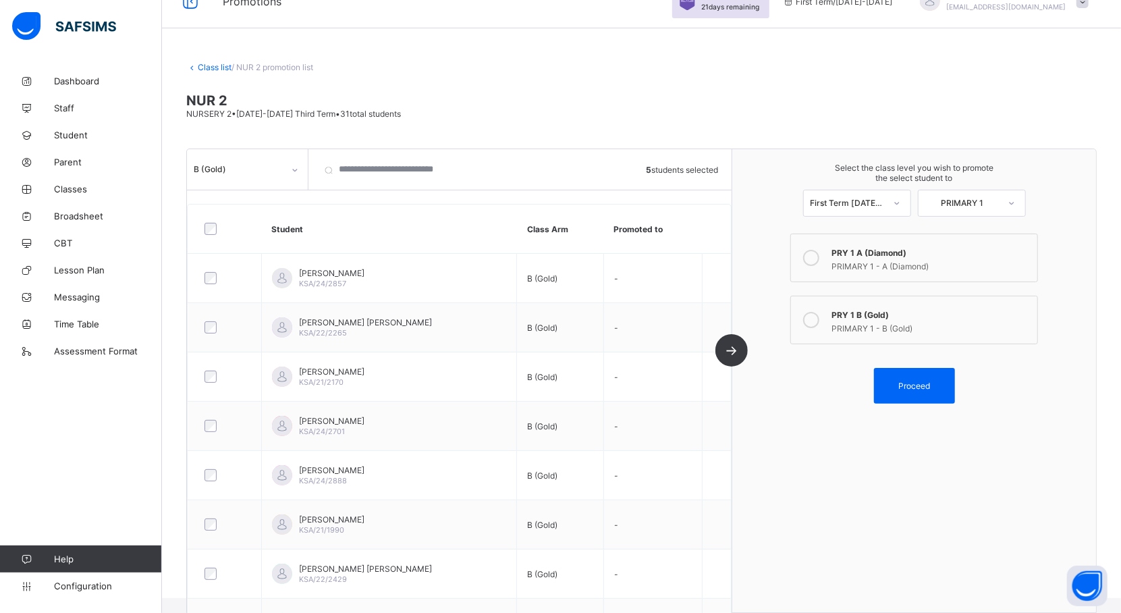
scroll to position [0, 0]
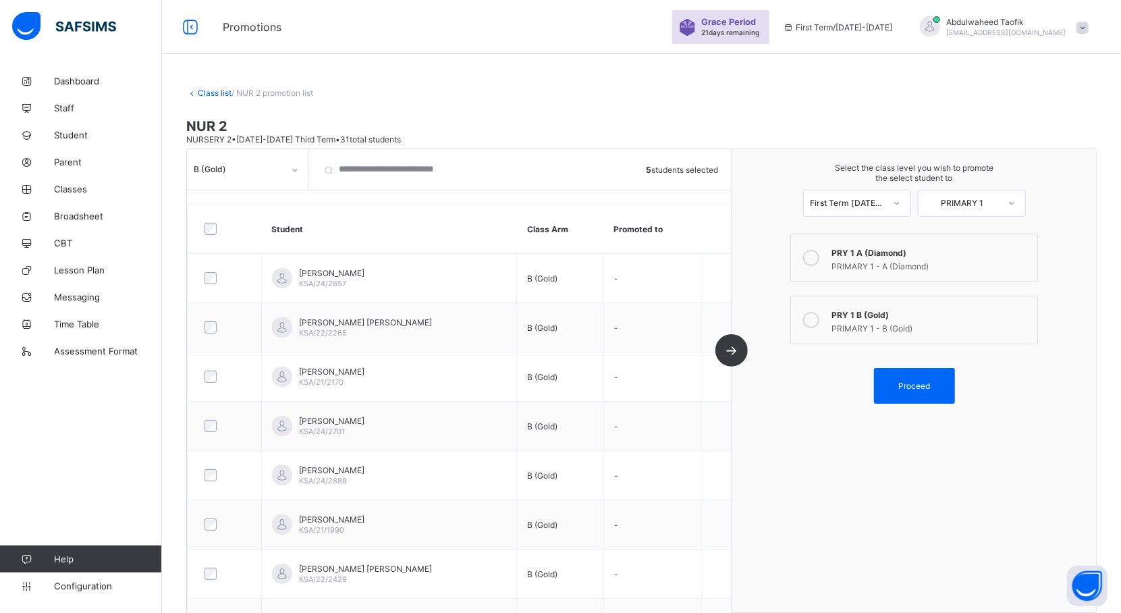
click at [951, 267] on div "PRIMARY 1 - A (Diamond)" at bounding box center [930, 264] width 199 height 13
click at [918, 381] on span "Proceed" at bounding box center [914, 386] width 32 height 10
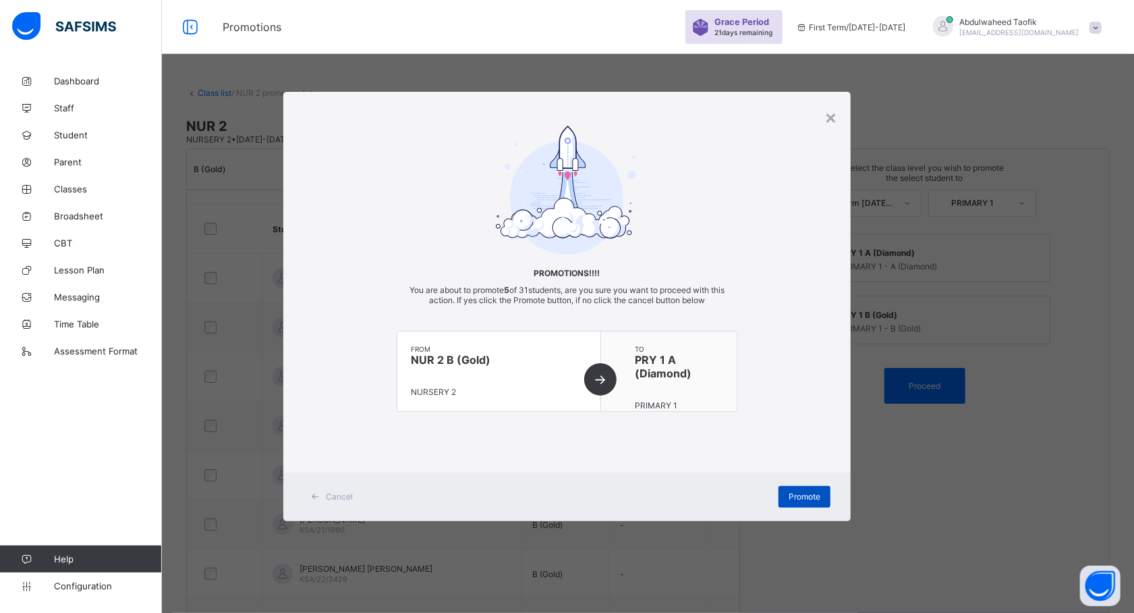
click at [811, 493] on span "Promote" at bounding box center [805, 496] width 32 height 10
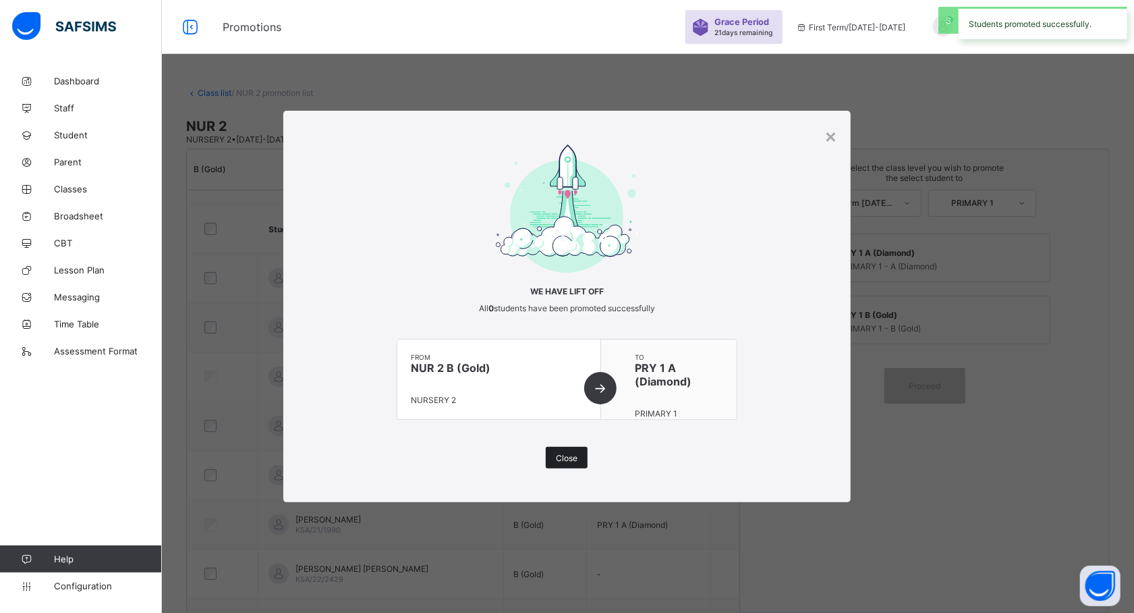
click at [560, 451] on div "Close" at bounding box center [567, 458] width 42 height 22
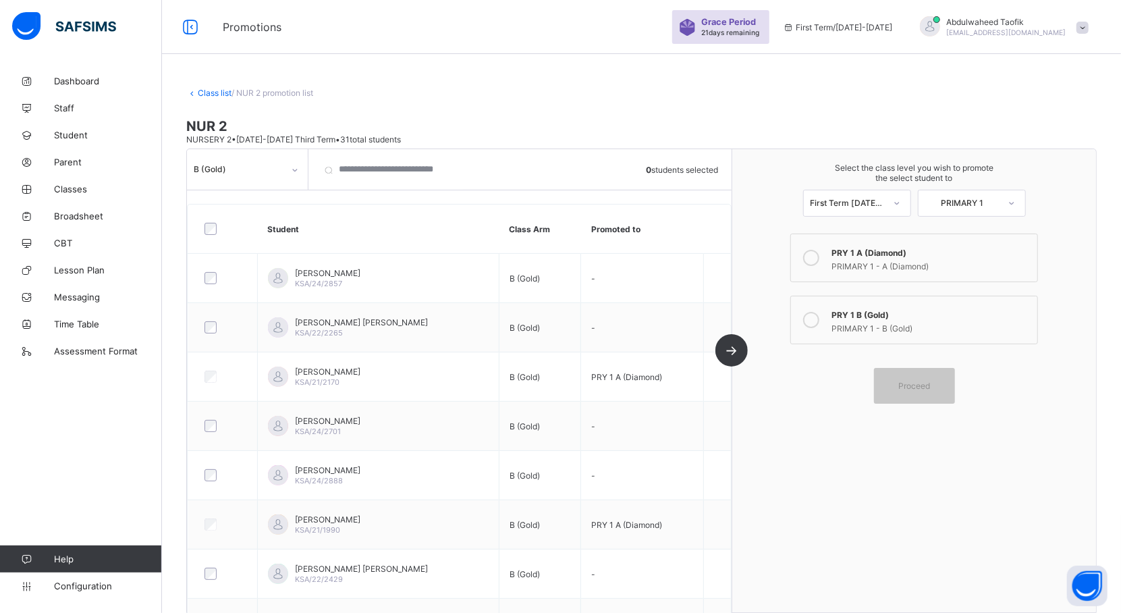
click at [858, 311] on div "PRY 1 B (Gold)" at bounding box center [930, 312] width 199 height 13
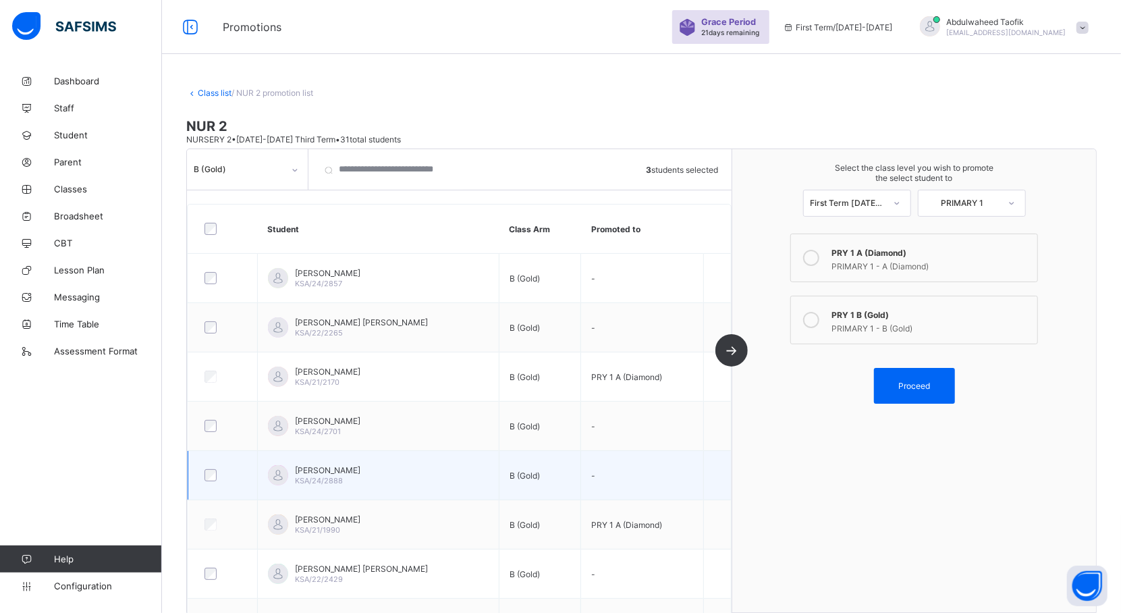
click at [209, 484] on div at bounding box center [222, 475] width 49 height 28
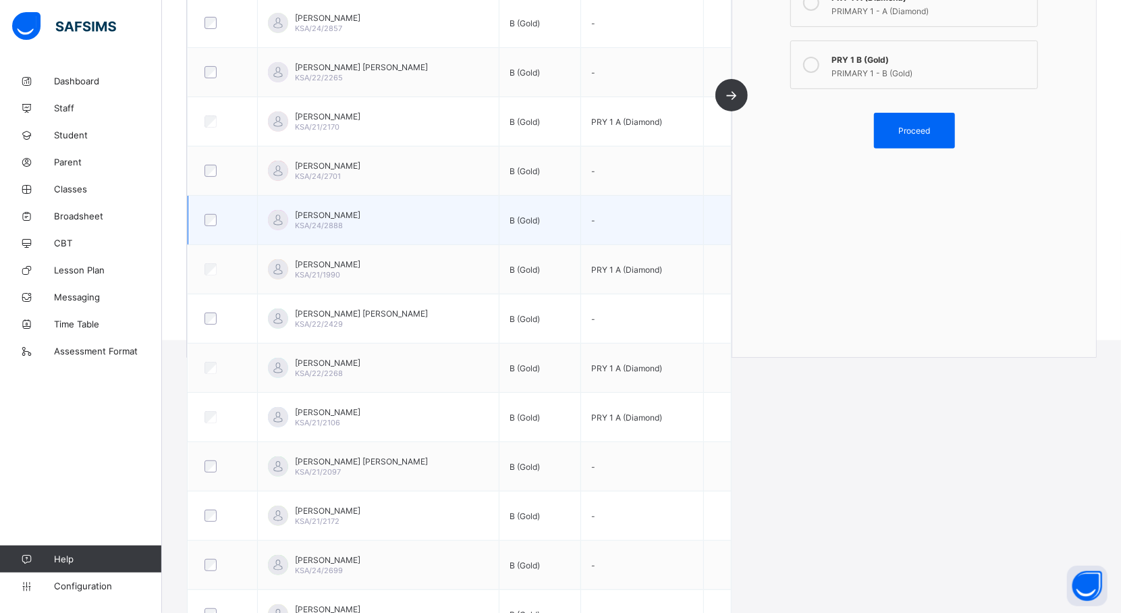
scroll to position [285, 0]
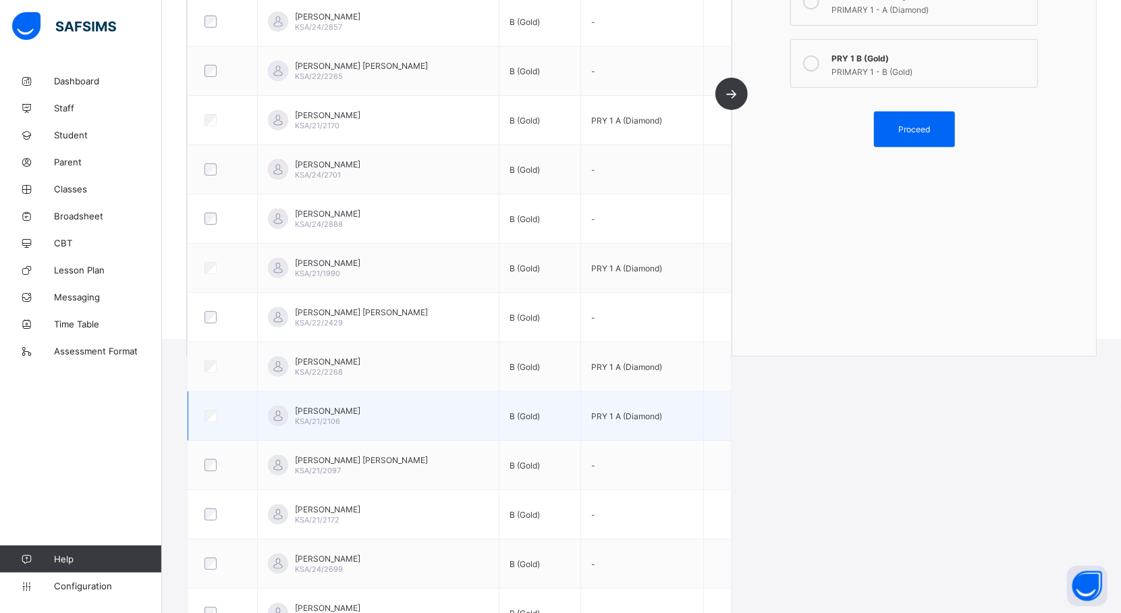
click at [212, 426] on div at bounding box center [222, 415] width 49 height 28
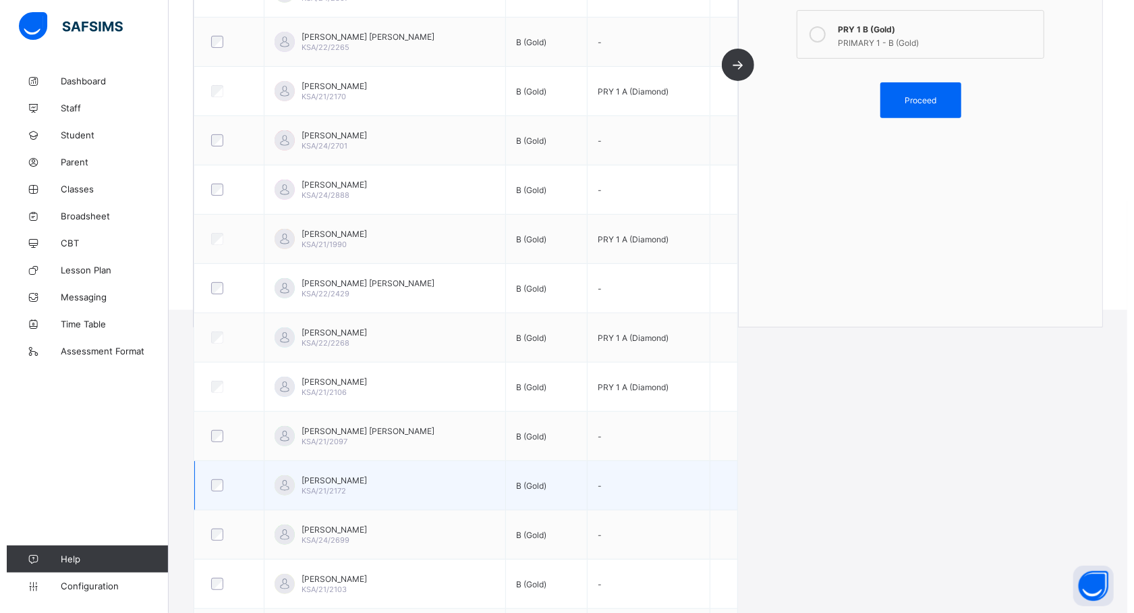
scroll to position [363, 0]
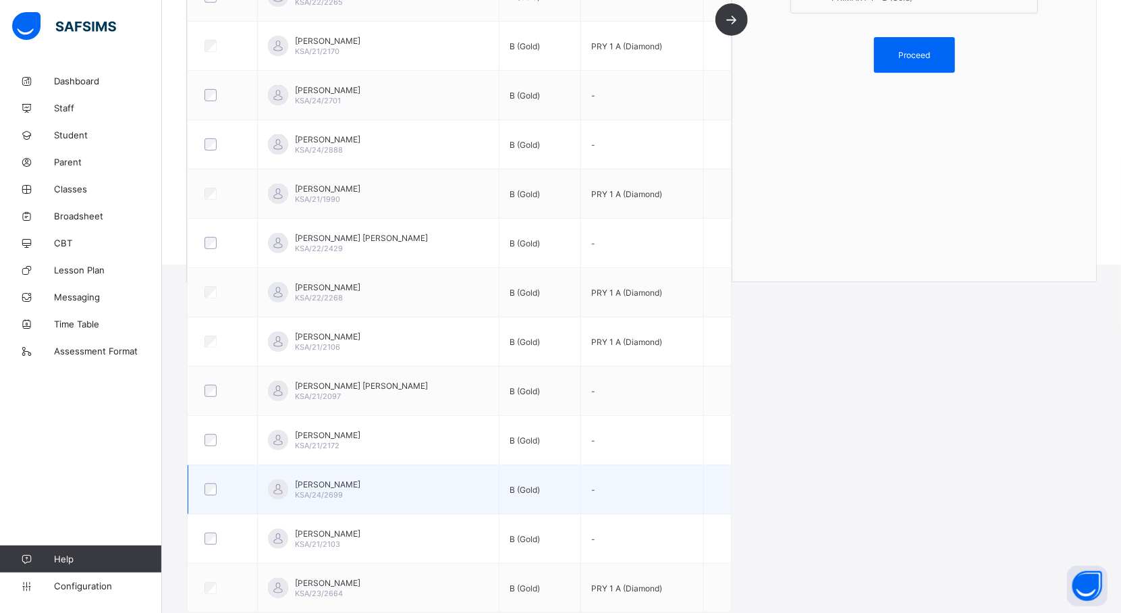
click at [210, 495] on div at bounding box center [222, 489] width 49 height 28
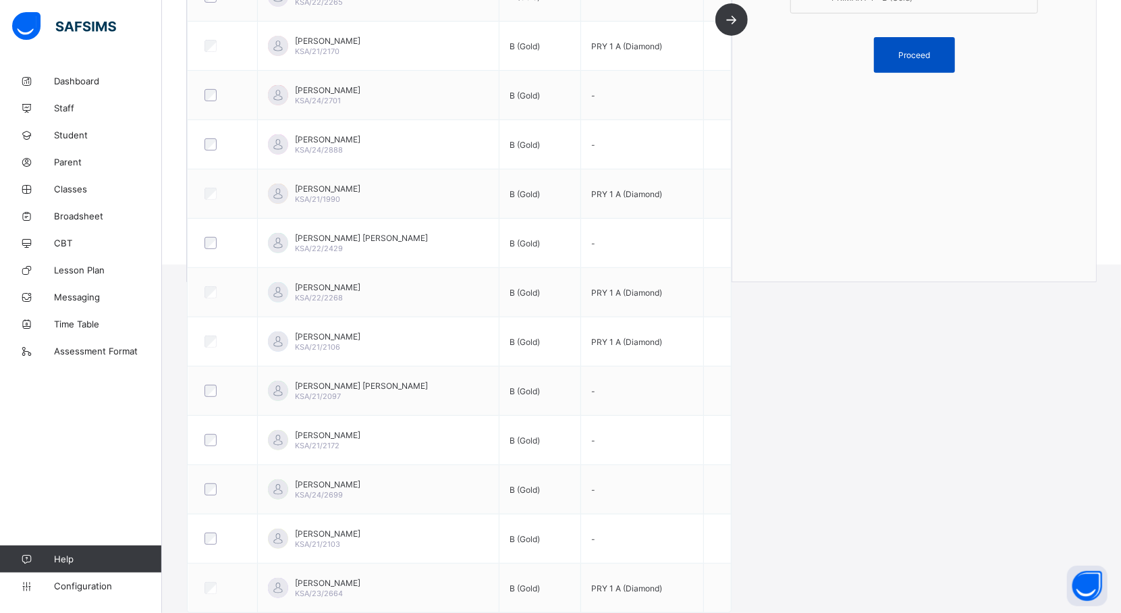
click at [945, 50] on span "Proceed" at bounding box center [914, 55] width 61 height 10
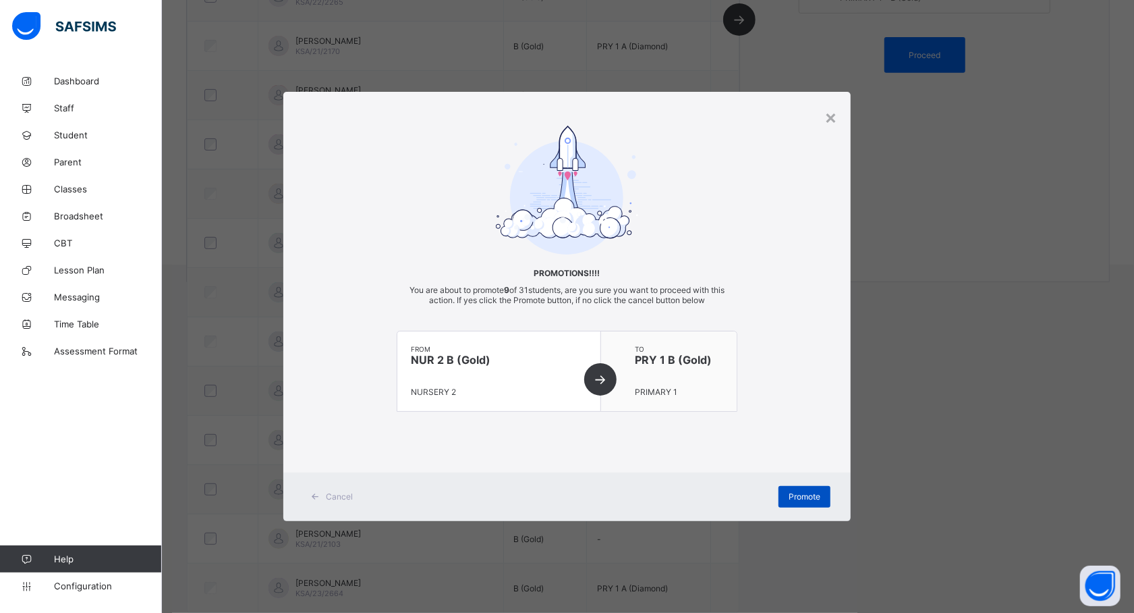
click at [802, 497] on span "Promote" at bounding box center [805, 496] width 32 height 10
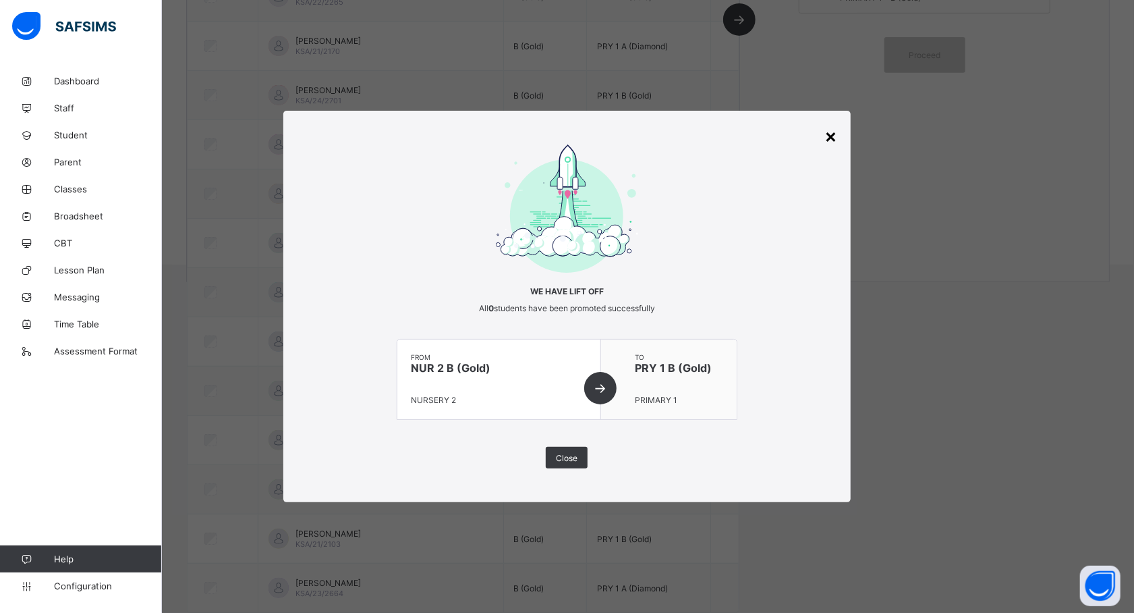
click at [830, 136] on div "×" at bounding box center [830, 135] width 13 height 23
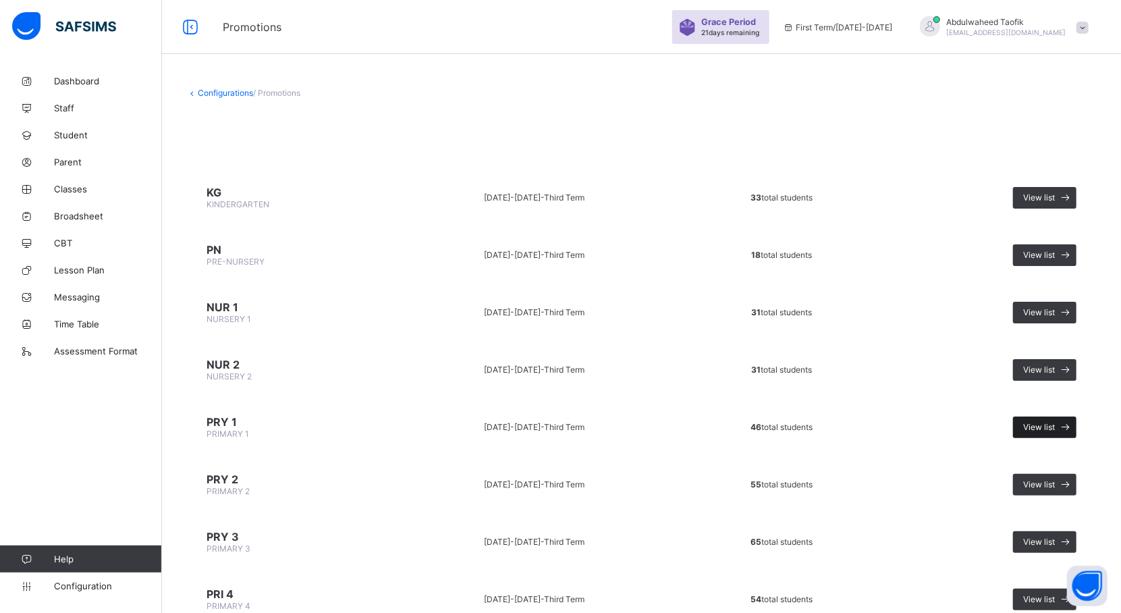
click at [1055, 422] on span "View list" at bounding box center [1039, 427] width 32 height 10
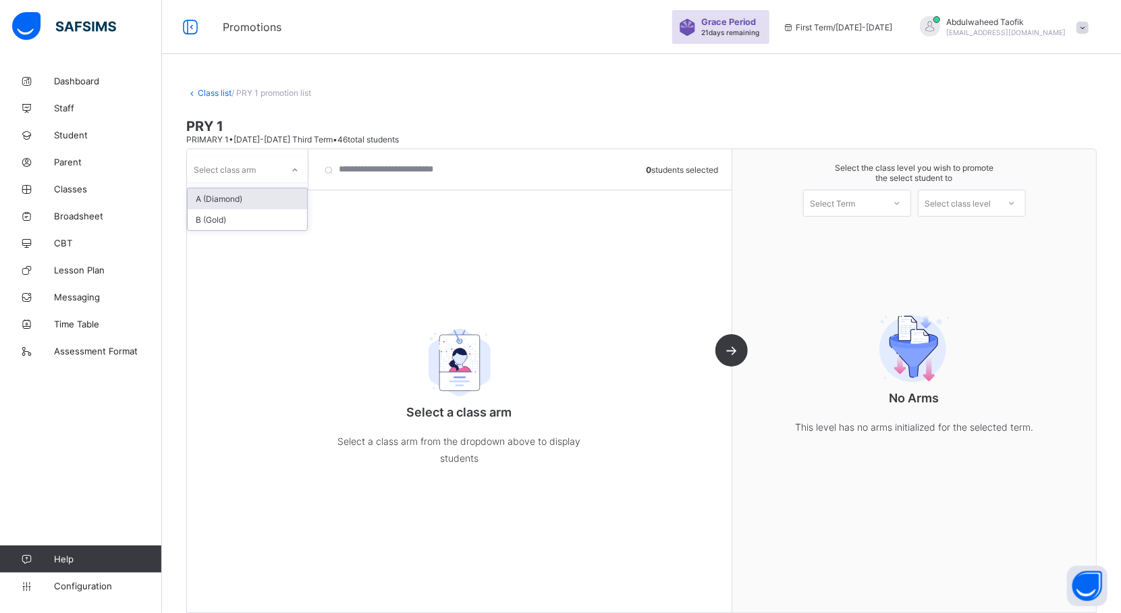
click at [293, 173] on icon at bounding box center [295, 169] width 8 height 13
click at [279, 198] on div "A (Diamond)" at bounding box center [247, 198] width 119 height 21
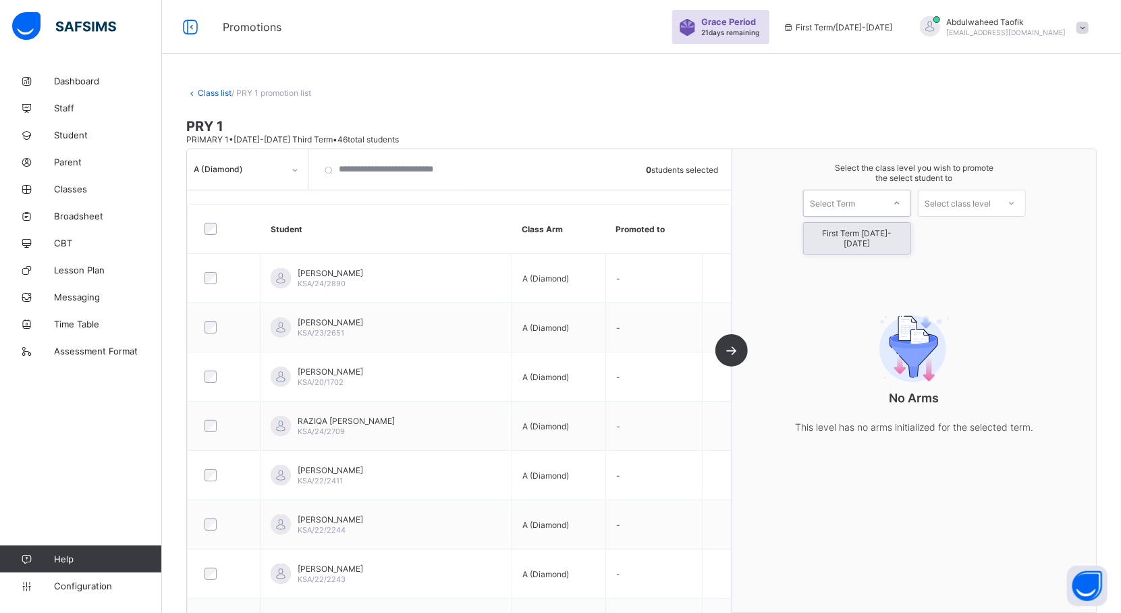
click at [901, 205] on icon at bounding box center [897, 202] width 8 height 13
click at [894, 229] on div "First Term [DATE]-[DATE]" at bounding box center [857, 238] width 107 height 31
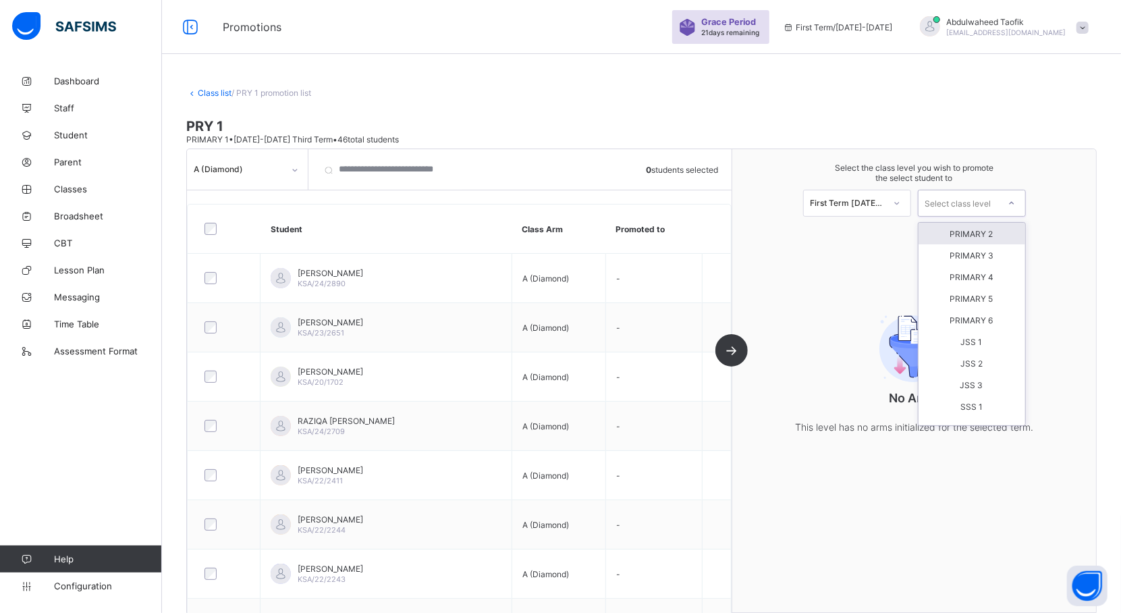
click at [1015, 200] on icon at bounding box center [1011, 202] width 8 height 13
click at [996, 235] on div "PRIMARY 2" at bounding box center [971, 234] width 107 height 22
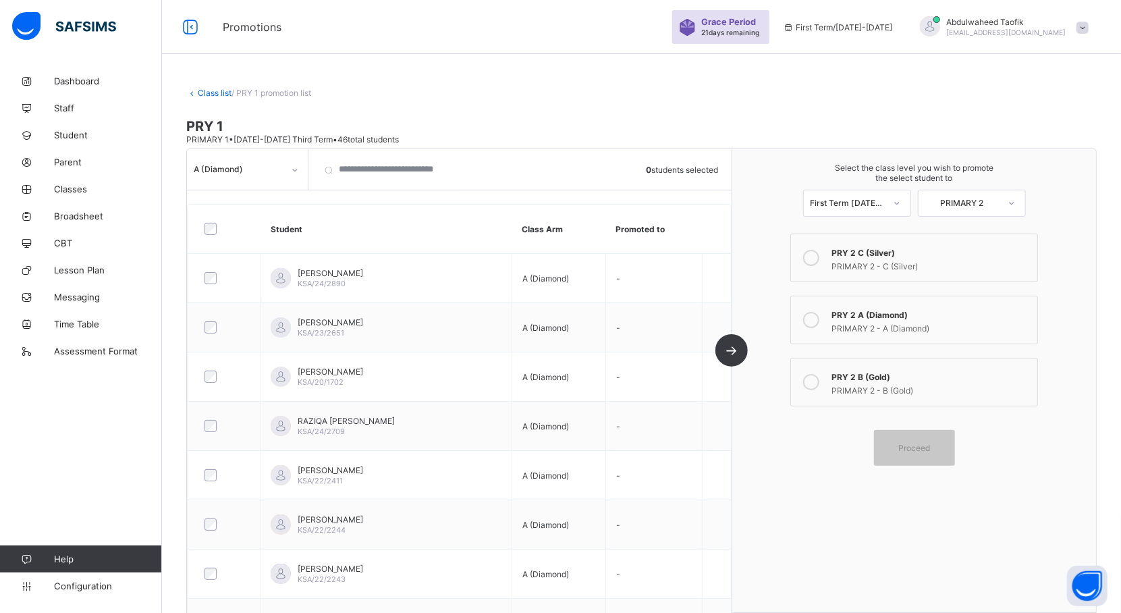
click at [924, 318] on div "PRY 2 A (Diamond)" at bounding box center [930, 312] width 199 height 13
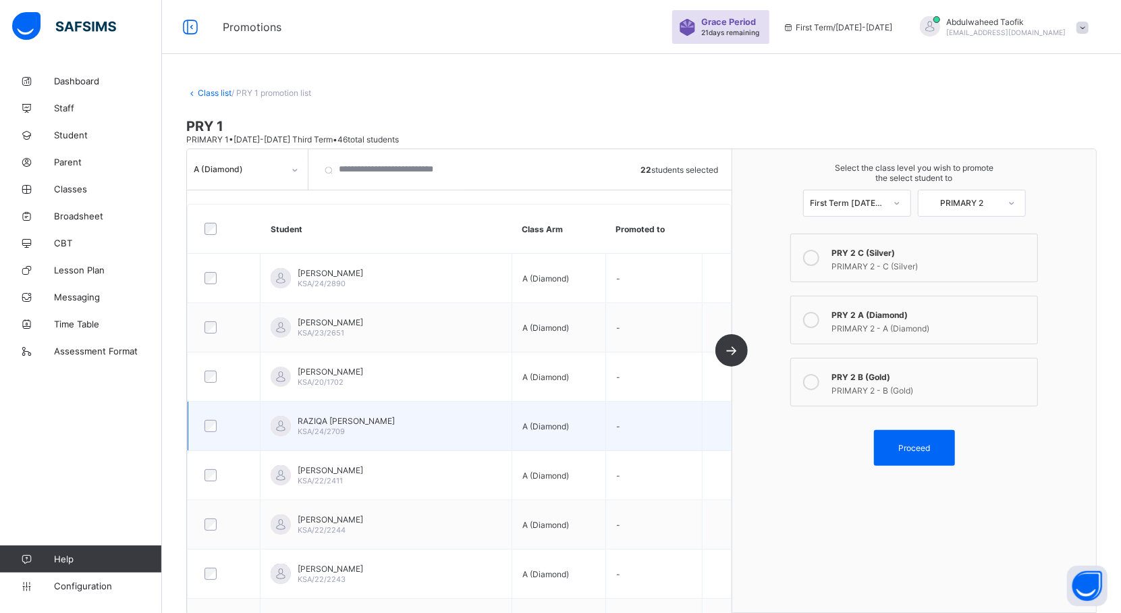
click at [319, 430] on span "KSA/24/2709" at bounding box center [321, 430] width 47 height 9
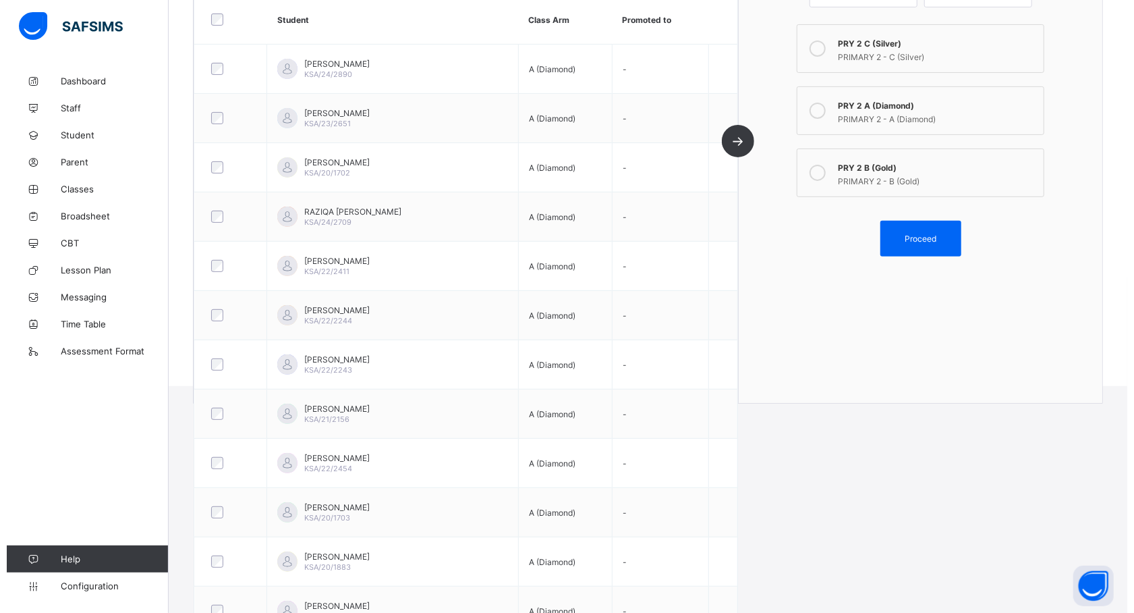
scroll to position [233, 0]
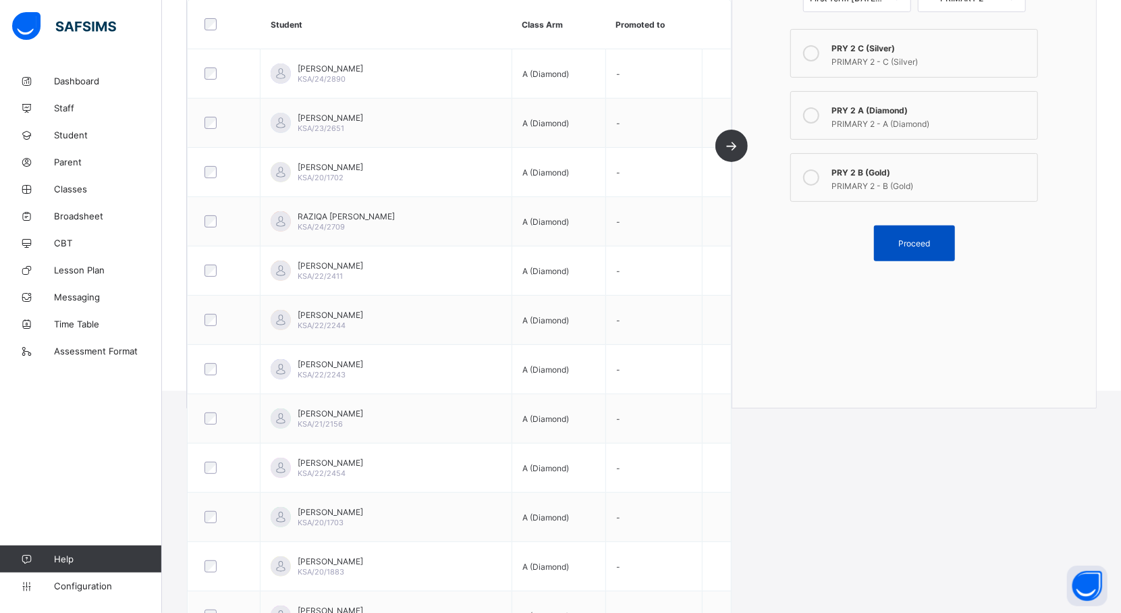
click at [928, 239] on span "Proceed" at bounding box center [914, 243] width 32 height 10
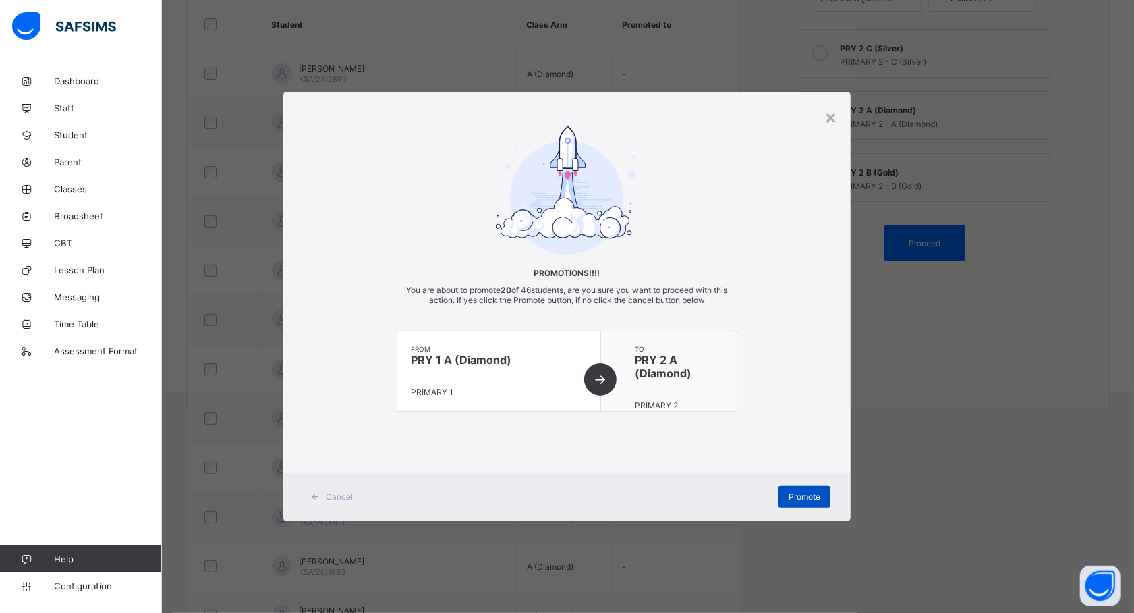
click at [805, 495] on span "Promote" at bounding box center [805, 496] width 32 height 10
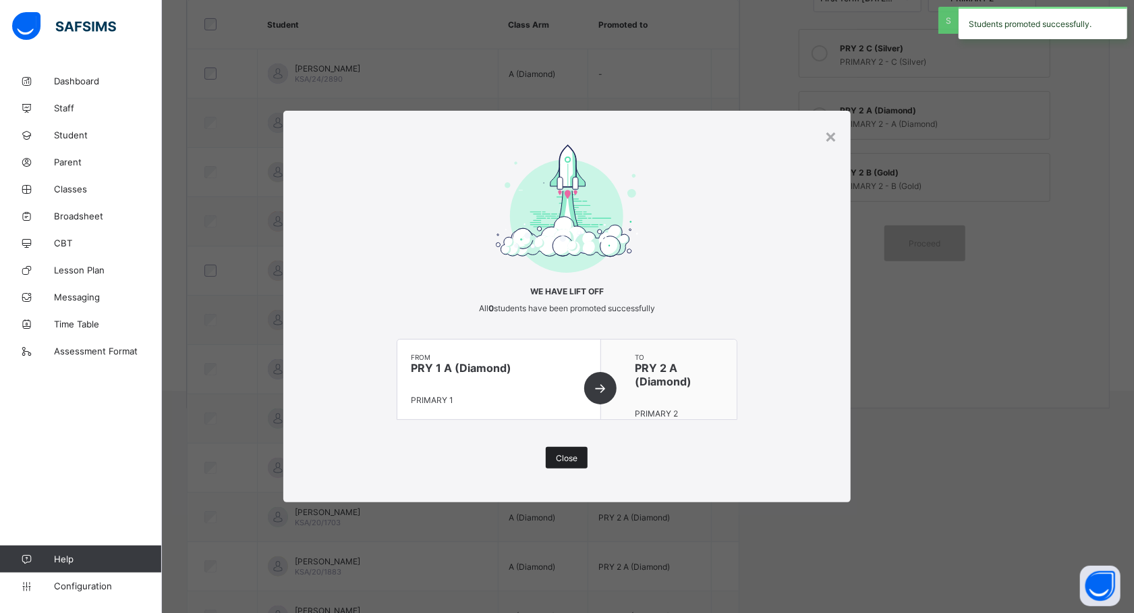
click at [575, 457] on span "Close" at bounding box center [567, 458] width 22 height 10
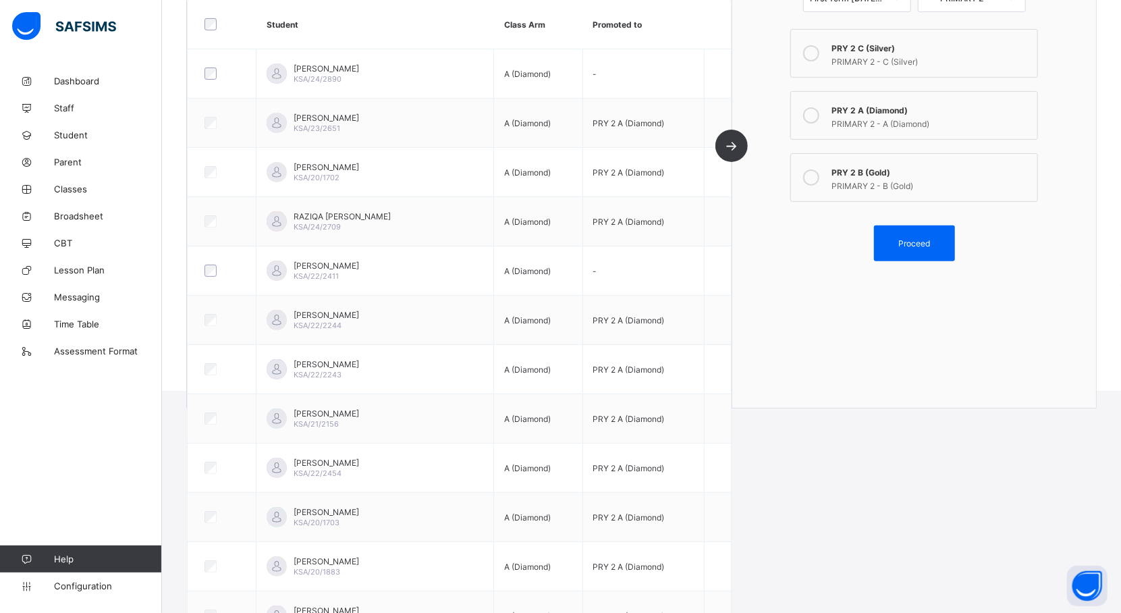
click at [874, 190] on label "PRY 2 B (Gold) PRIMARY 2 - B (Gold)" at bounding box center [914, 177] width 248 height 49
click at [930, 246] on span "Proceed" at bounding box center [914, 243] width 32 height 10
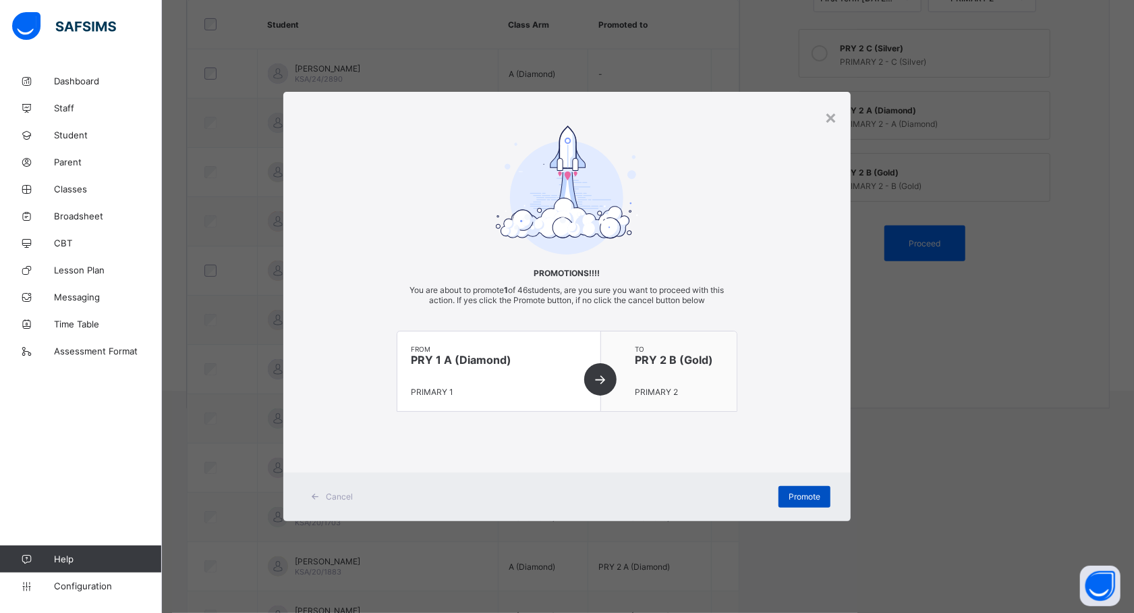
click at [795, 497] on span "Promote" at bounding box center [805, 496] width 32 height 10
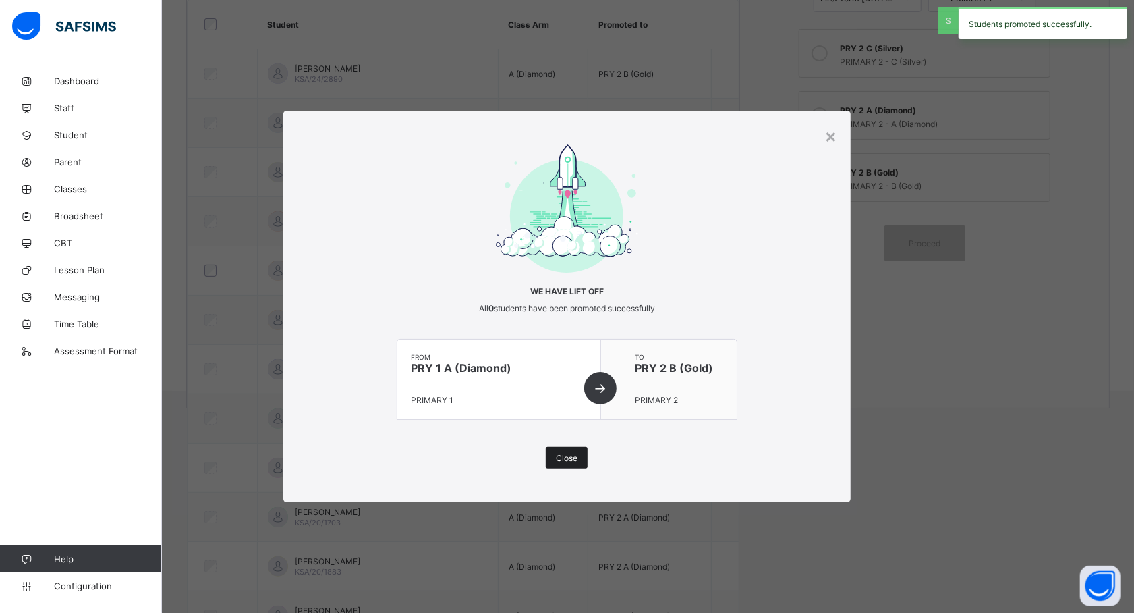
click at [560, 459] on span "Close" at bounding box center [567, 458] width 22 height 10
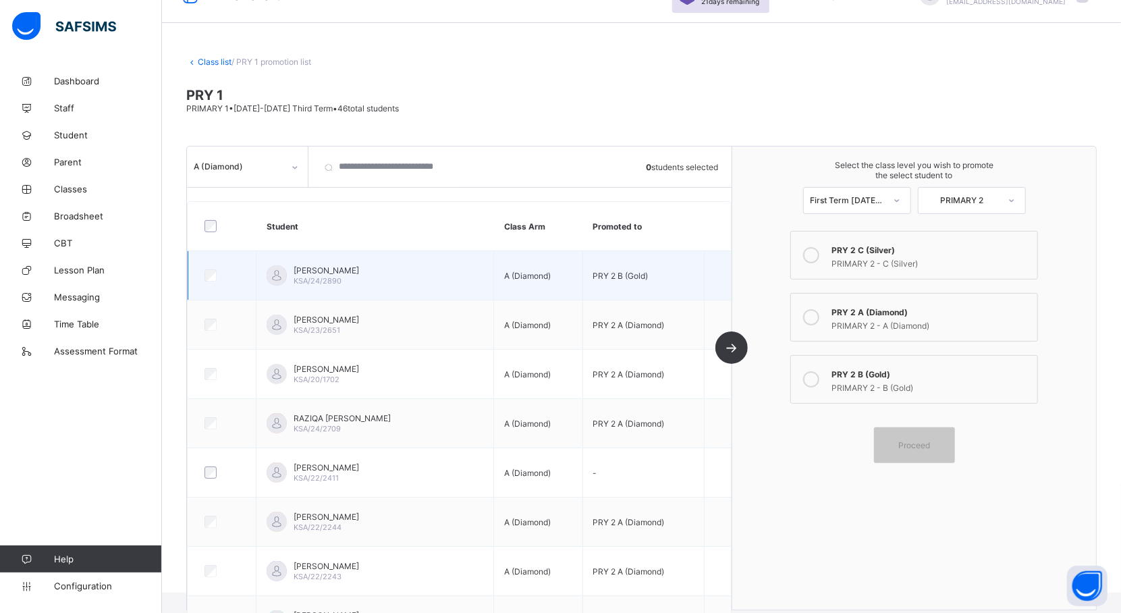
scroll to position [0, 0]
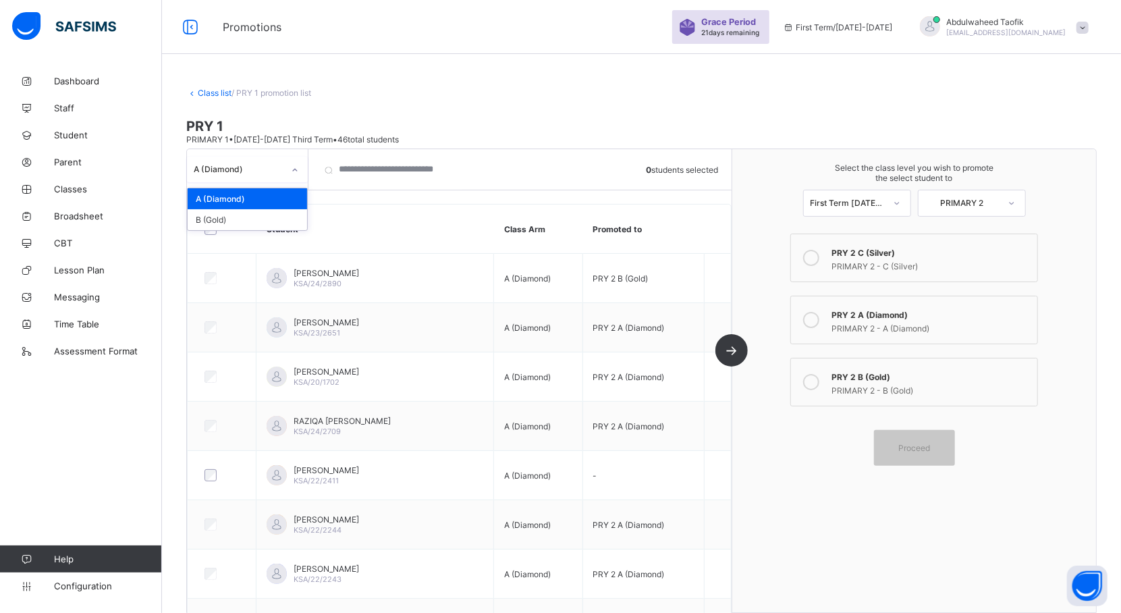
click at [292, 178] on div at bounding box center [294, 170] width 23 height 22
click at [277, 219] on div "B (Gold)" at bounding box center [247, 219] width 119 height 21
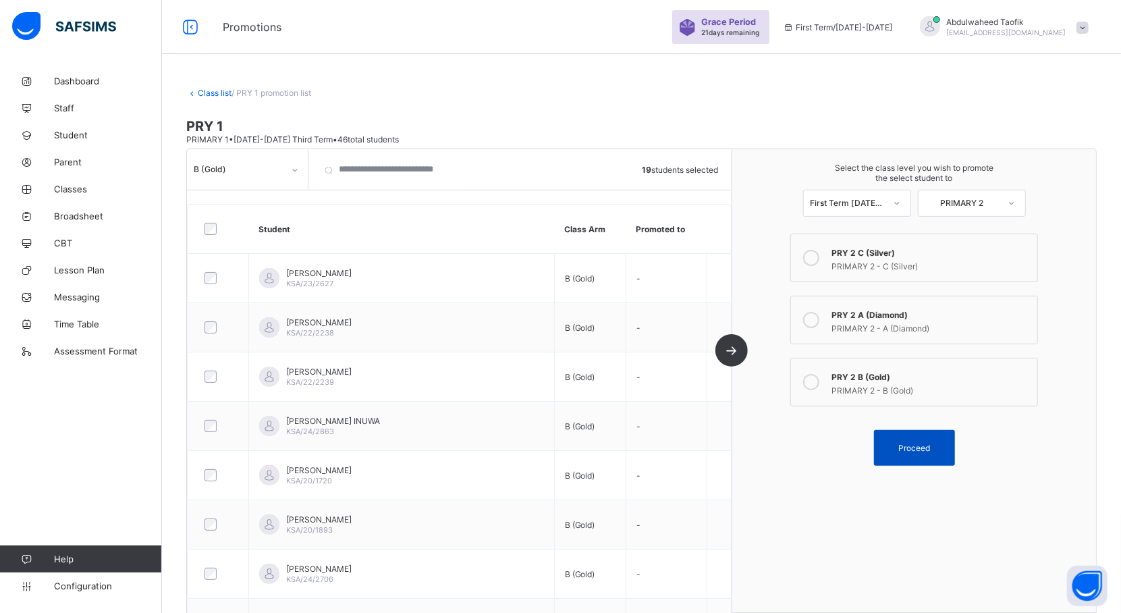
click at [921, 443] on span "Proceed" at bounding box center [914, 448] width 32 height 10
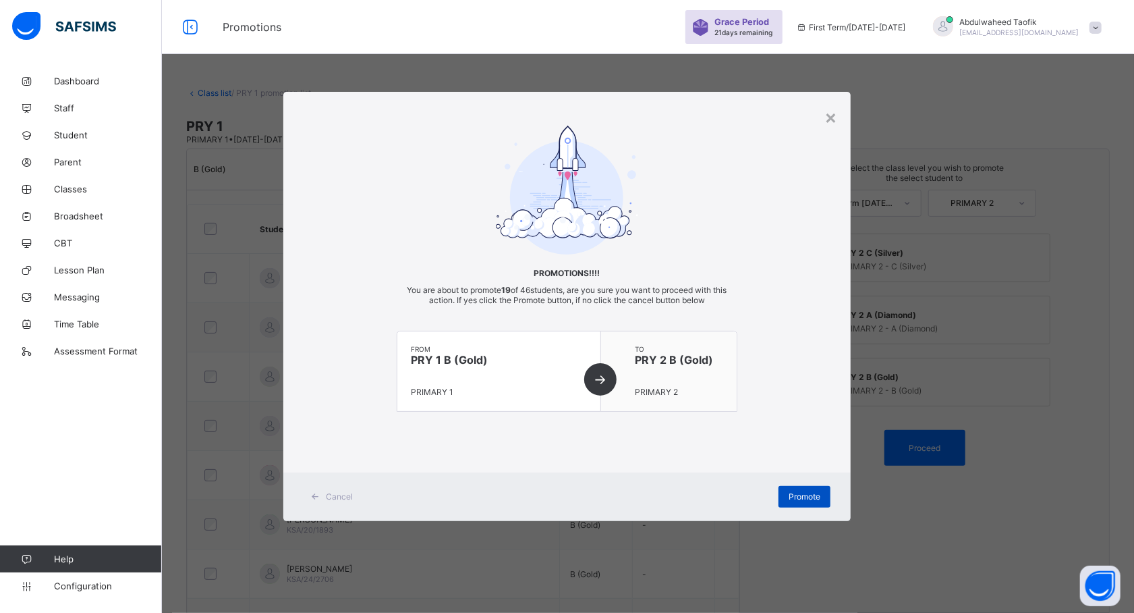
click at [797, 502] on div "Promote" at bounding box center [805, 497] width 52 height 22
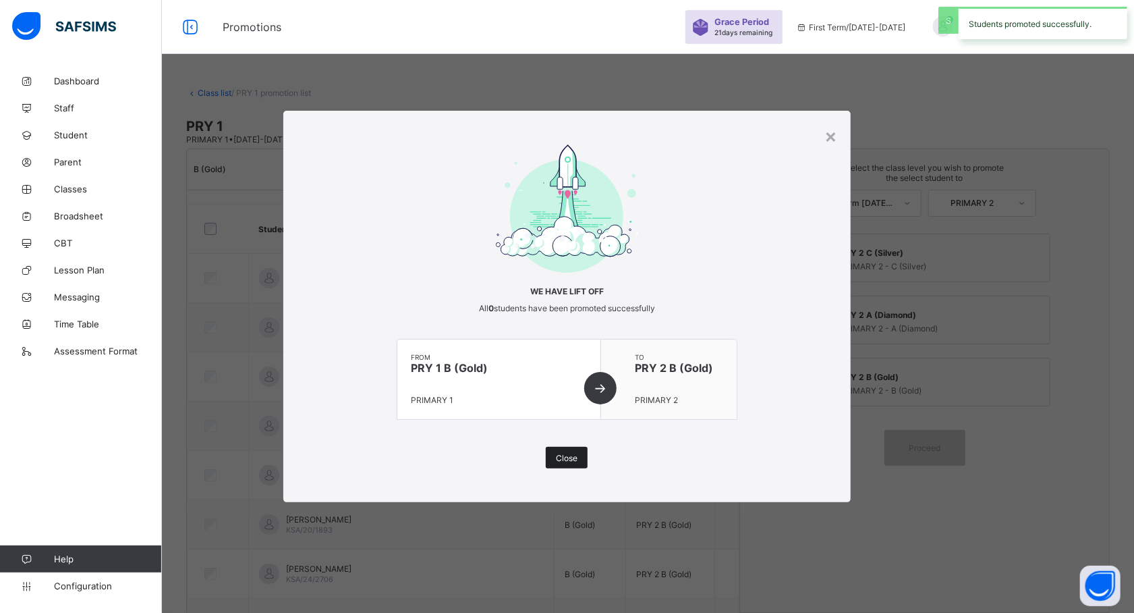
click at [560, 453] on span "Close" at bounding box center [567, 458] width 22 height 10
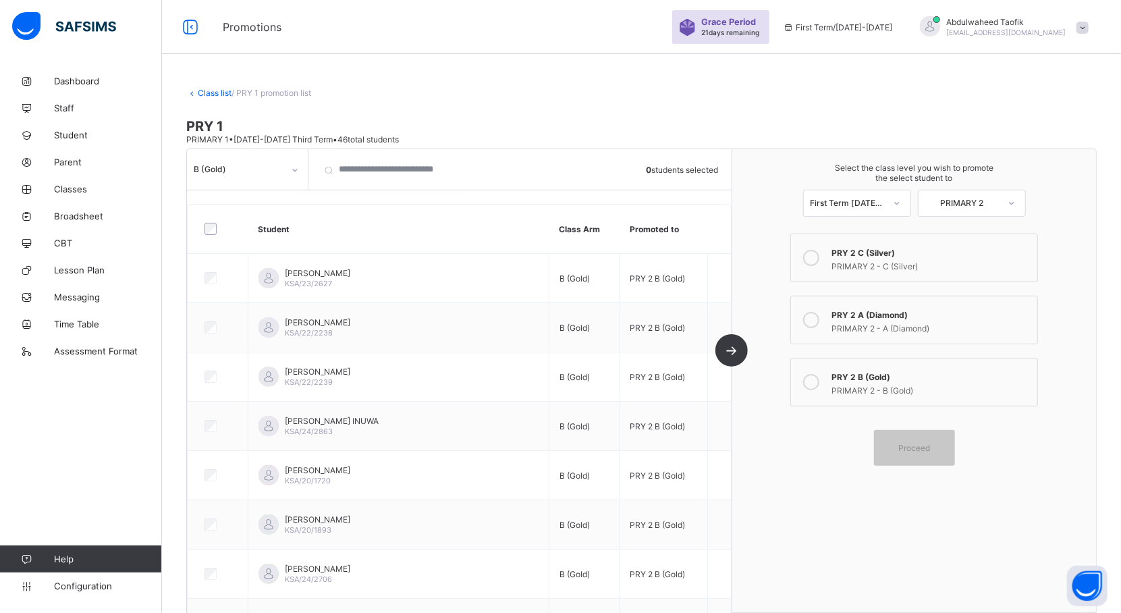
click at [889, 320] on div "PRIMARY 2 - A (Diamond)" at bounding box center [930, 326] width 199 height 13
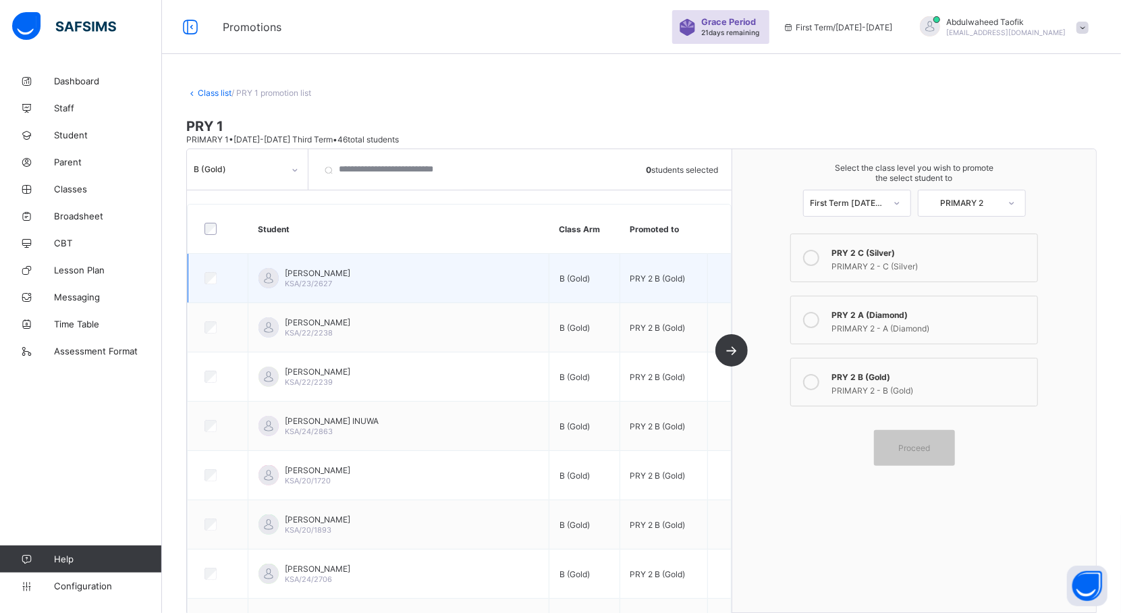
click at [349, 281] on div "[PERSON_NAME] KSA/23/2627" at bounding box center [317, 278] width 65 height 20
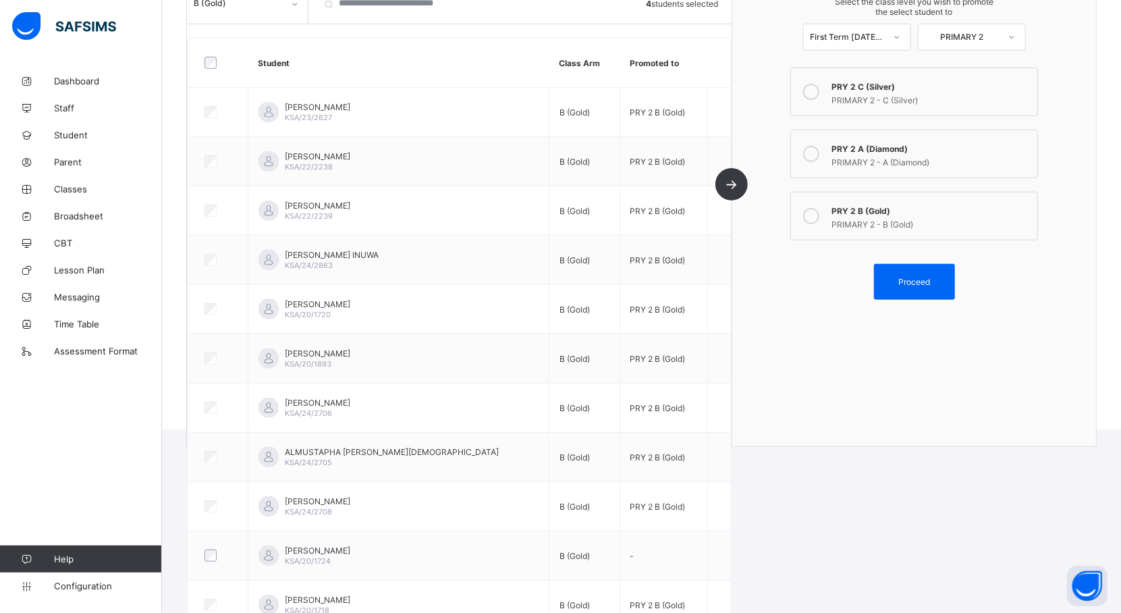
scroll to position [17, 0]
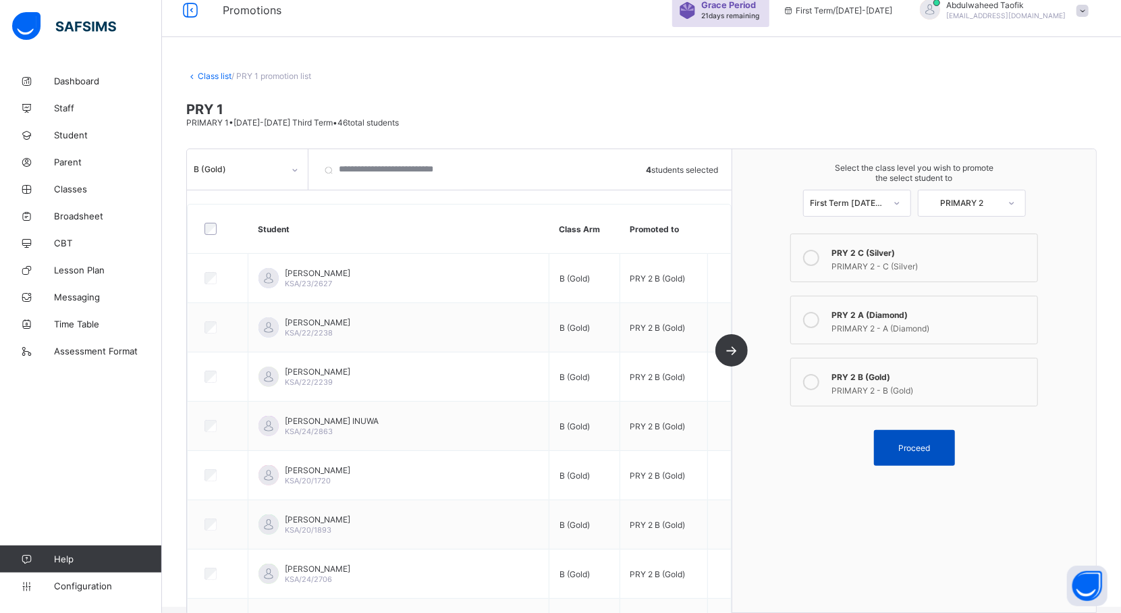
click at [913, 449] on span "Proceed" at bounding box center [914, 448] width 32 height 10
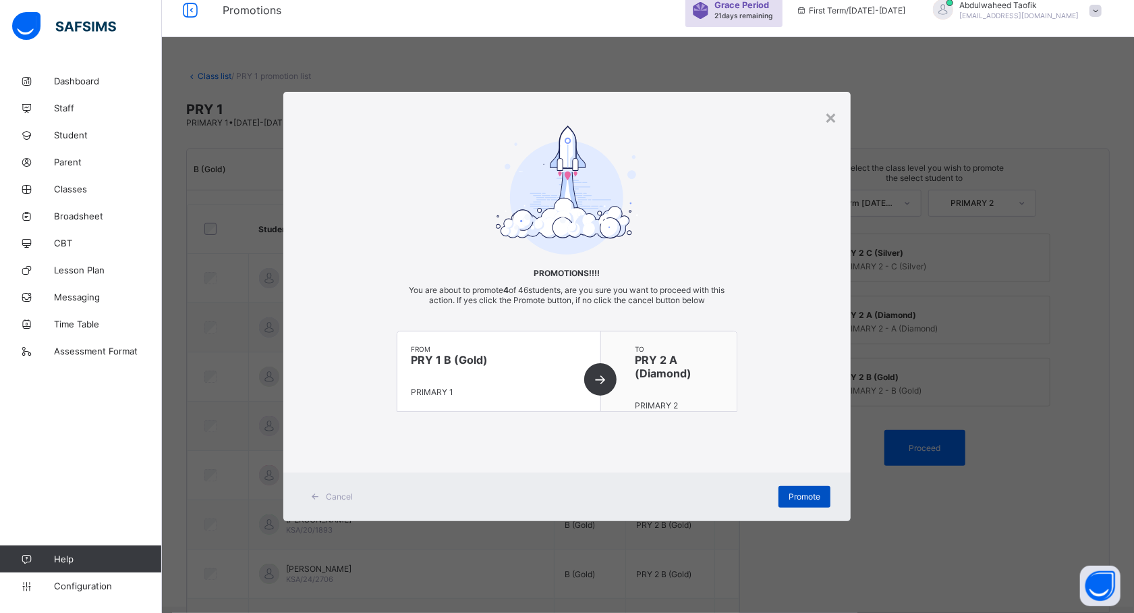
click at [812, 494] on span "Promote" at bounding box center [805, 496] width 32 height 10
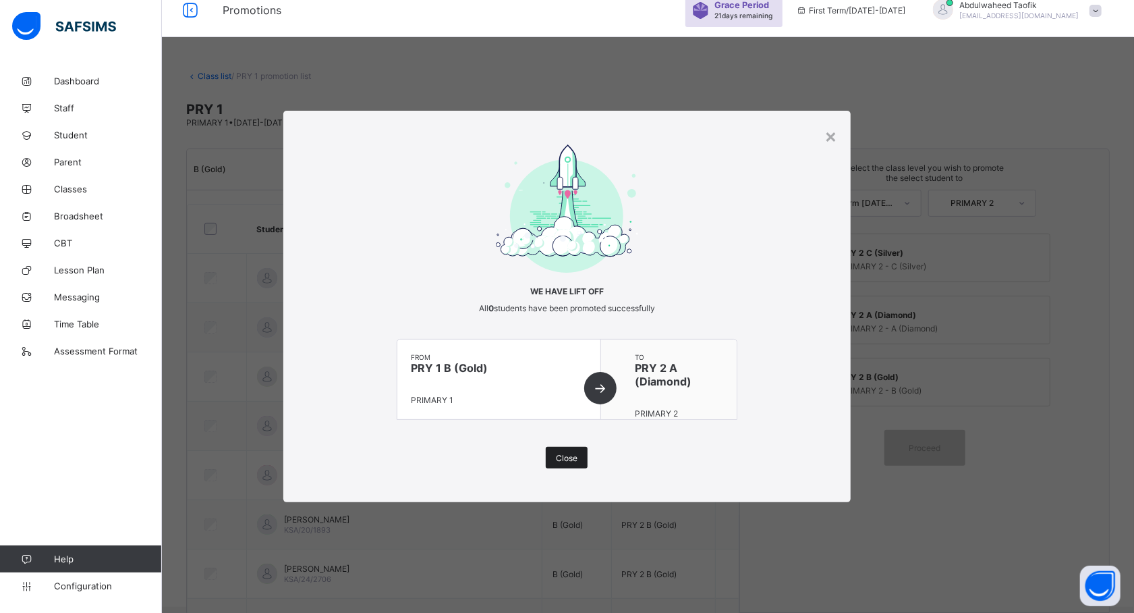
click at [571, 455] on span "Close" at bounding box center [567, 458] width 22 height 10
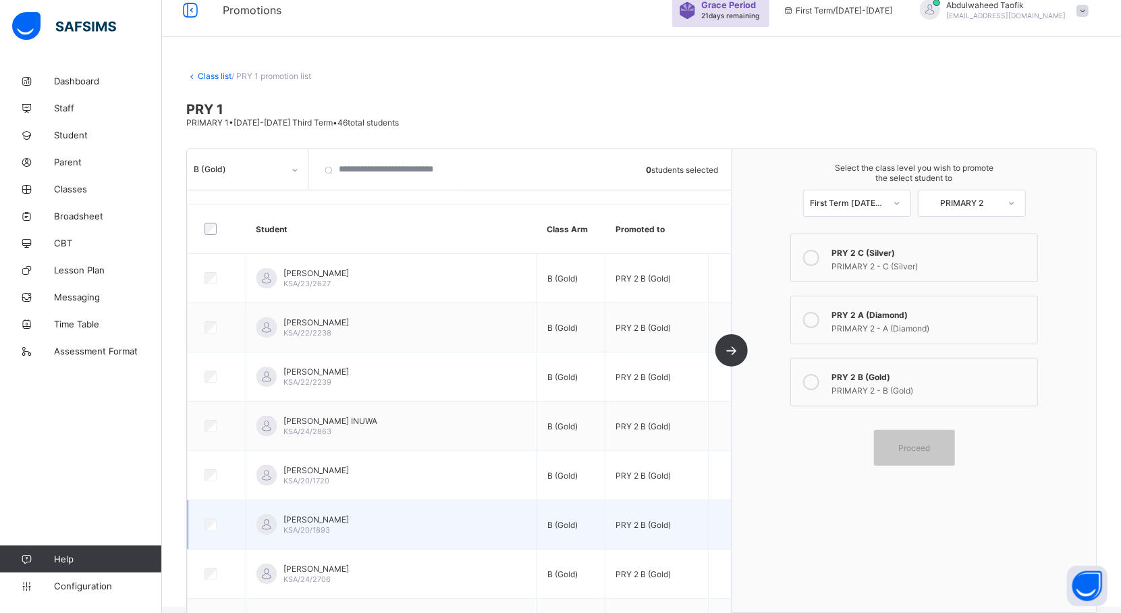
scroll to position [136, 0]
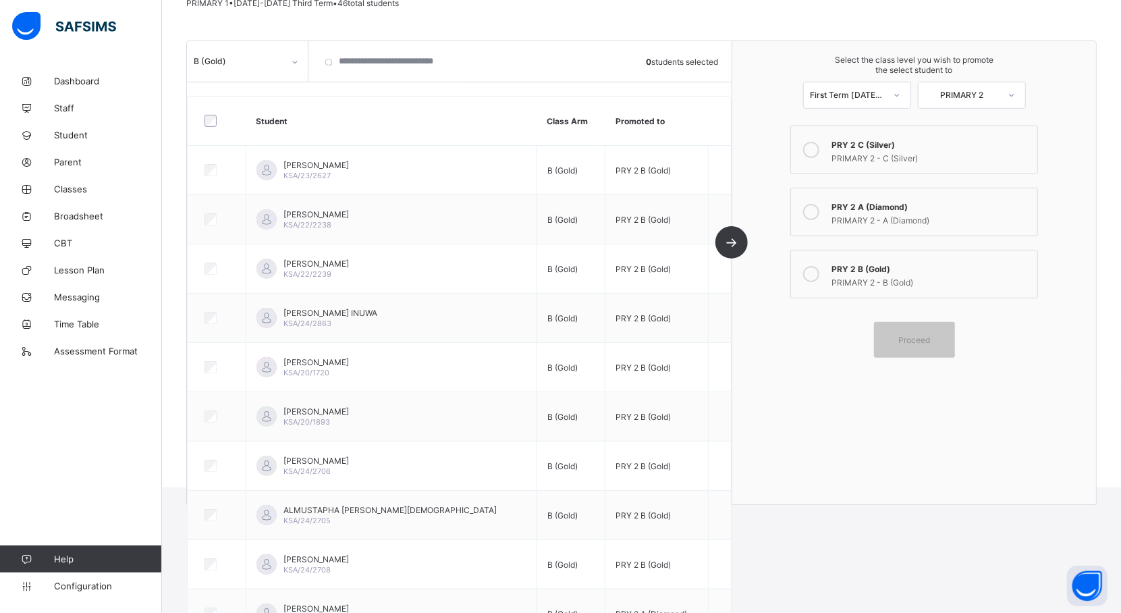
click at [708, 100] on th "Promoted to" at bounding box center [656, 120] width 103 height 49
click at [758, 487] on html "Promotions Grace Period 21 days remaining First Term / [DATE]-[DATE] [PERSON_NA…" at bounding box center [560, 175] width 1121 height 623
click at [117, 509] on div "Dashboard Staff Student Parent Classes Broadsheet CBT Lesson Plan Messaging Tim…" at bounding box center [81, 333] width 162 height 559
click at [732, 242] on div "B (Gold) 0 students selected Student Class Arm Promoted to [PERSON_NAME] AHMAD …" at bounding box center [459, 272] width 545 height 463
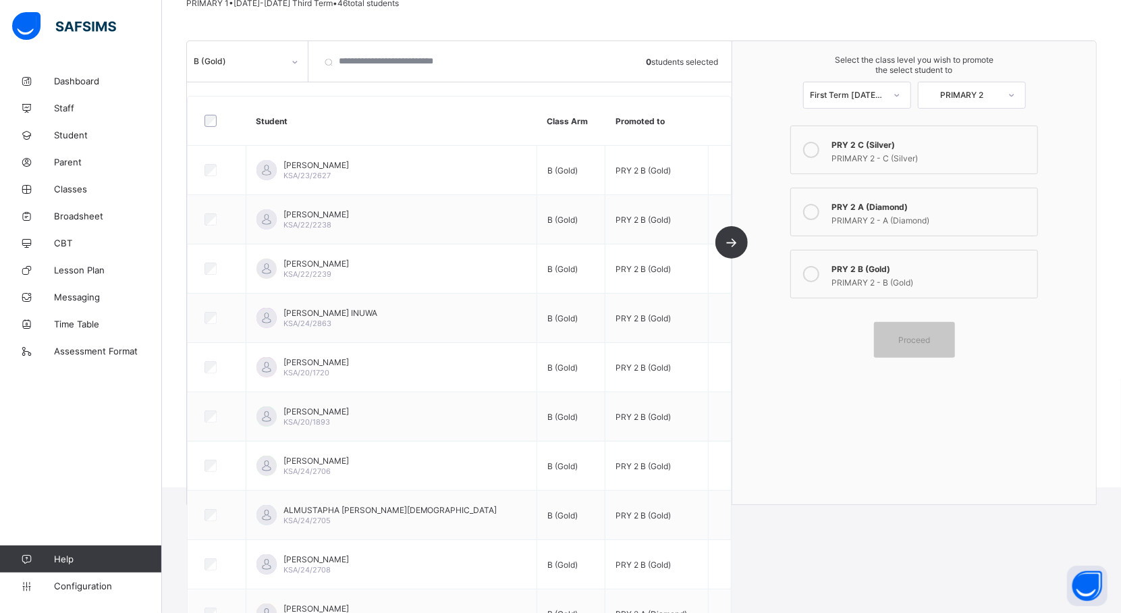
click at [732, 239] on div "B (Gold) 0 students selected Student Class Arm Promoted to [PERSON_NAME] AHMAD …" at bounding box center [459, 272] width 545 height 463
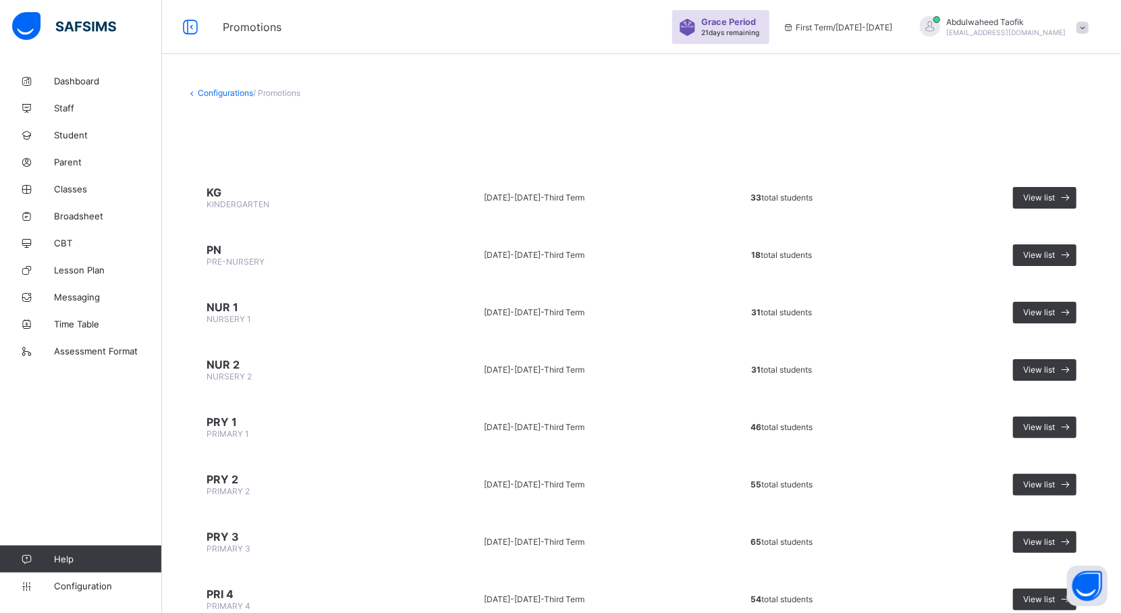
click at [673, 162] on div "Configurations / Promotions KG KINDERGARTEN [DATE]-[DATE] - Third Term 33 total…" at bounding box center [641, 598] width 959 height 1063
click at [20, 482] on div "Dashboard Staff Student Parent Classes Broadsheet CBT Lesson Plan Messaging Tim…" at bounding box center [81, 333] width 162 height 559
click at [1055, 422] on span "View list" at bounding box center [1039, 427] width 32 height 10
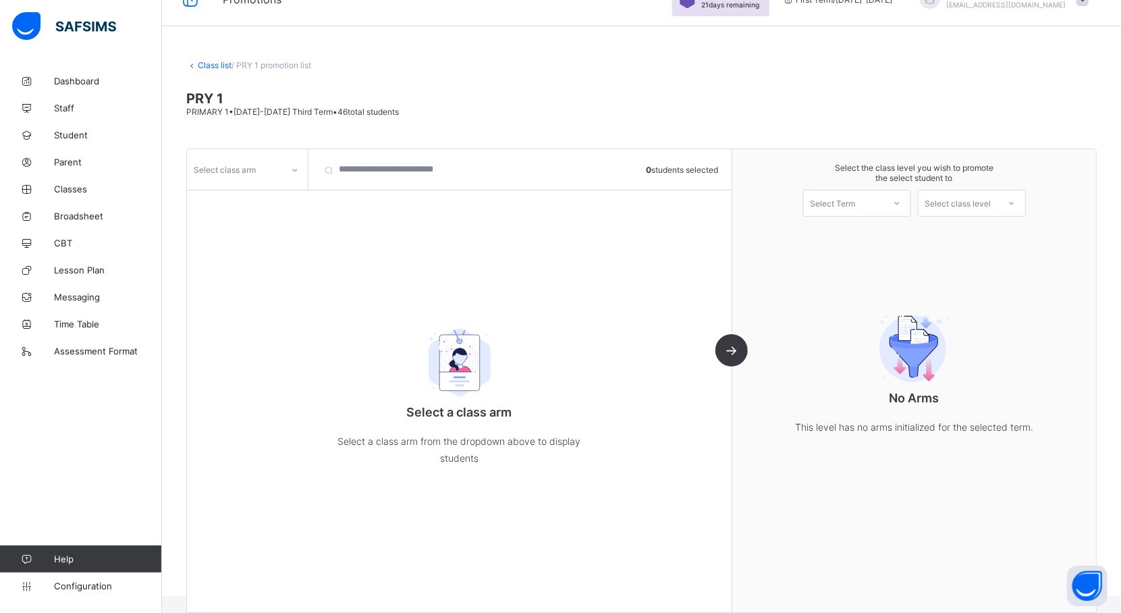
scroll to position [28, 0]
click at [589, 348] on div "Select a class arm Select a class arm from the dropdown above to display studen…" at bounding box center [460, 392] width 270 height 202
click at [301, 163] on div at bounding box center [294, 170] width 23 height 22
click at [228, 231] on div "Select class arm 0 students selected Select a class arm Select a class arm from…" at bounding box center [459, 380] width 545 height 463
click at [279, 170] on div "Select class arm" at bounding box center [234, 169] width 95 height 19
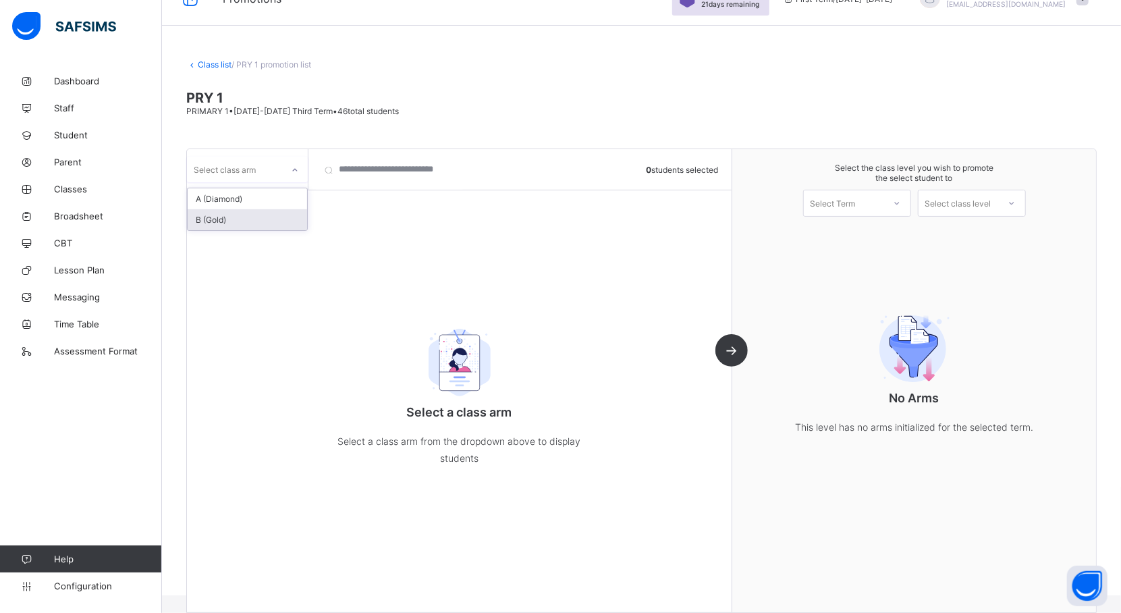
click at [271, 212] on div "B (Gold)" at bounding box center [247, 219] width 119 height 21
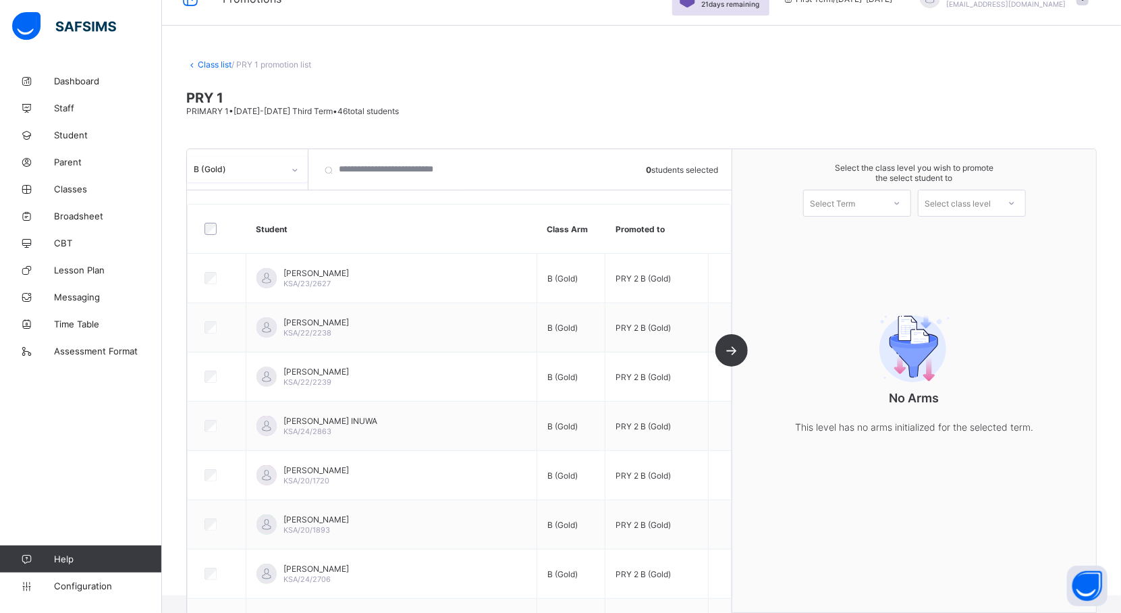
click at [30, 28] on img at bounding box center [64, 26] width 104 height 28
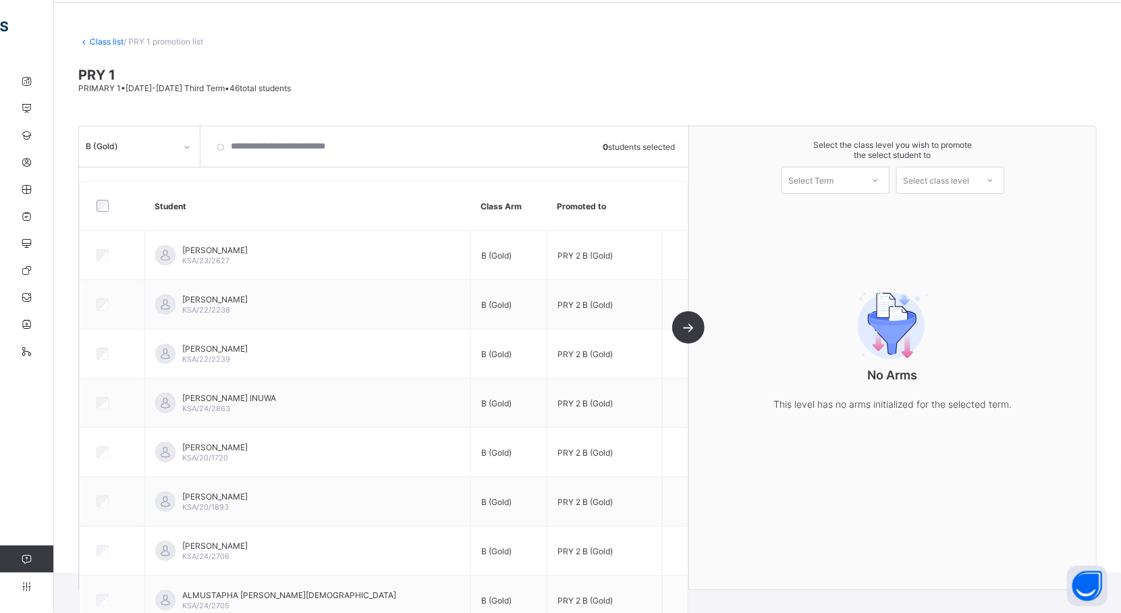
scroll to position [0, 0]
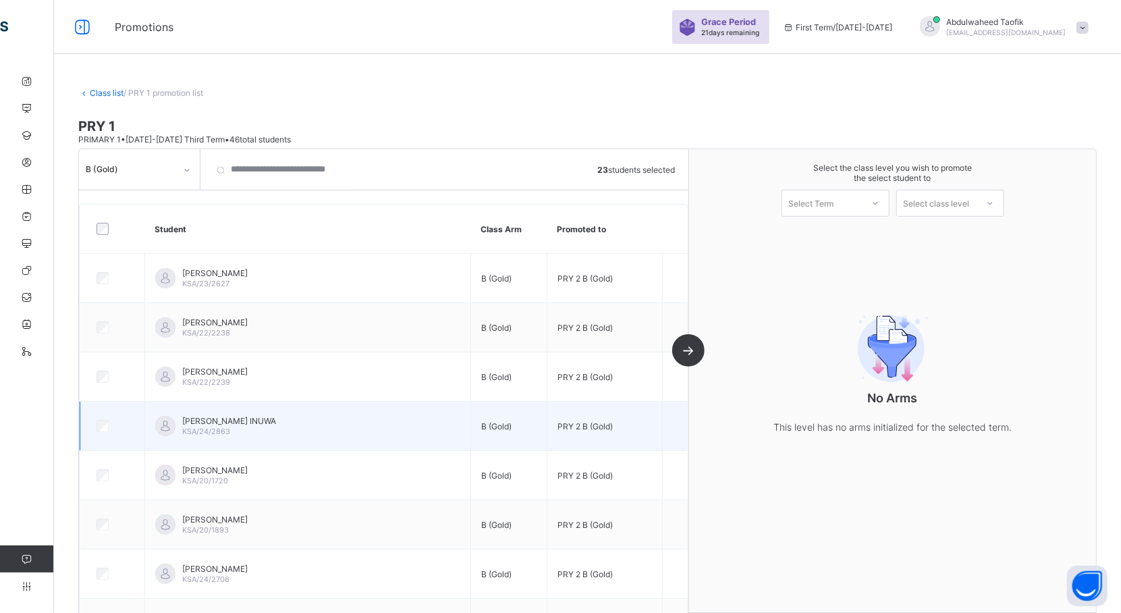
click at [104, 441] on td at bounding box center [112, 425] width 65 height 49
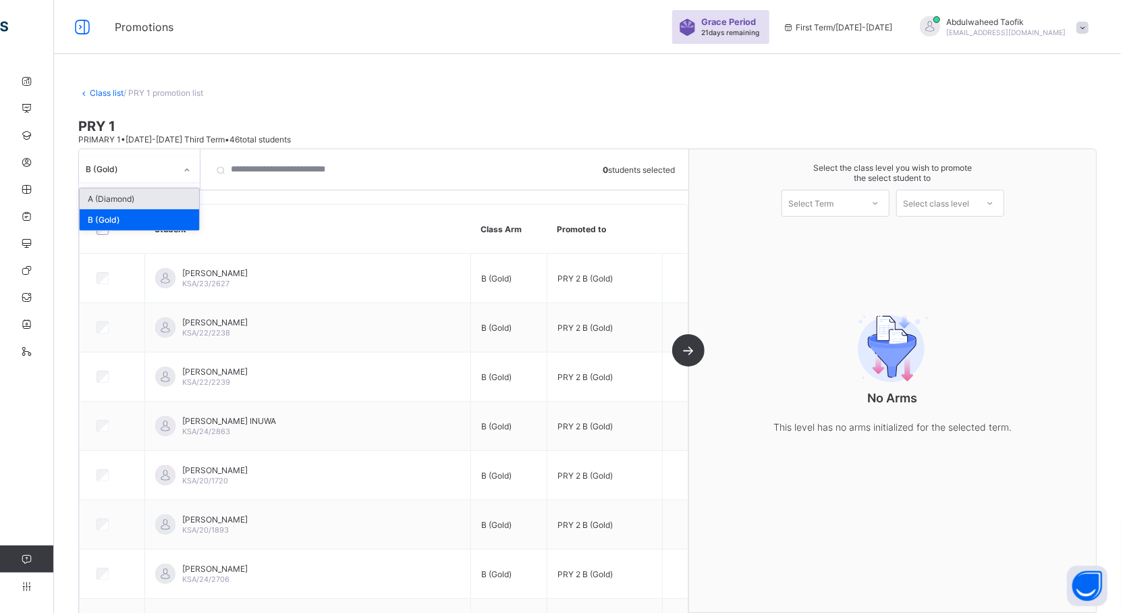
click at [188, 171] on icon at bounding box center [187, 169] width 8 height 13
click at [173, 213] on div "B (Gold)" at bounding box center [139, 219] width 119 height 21
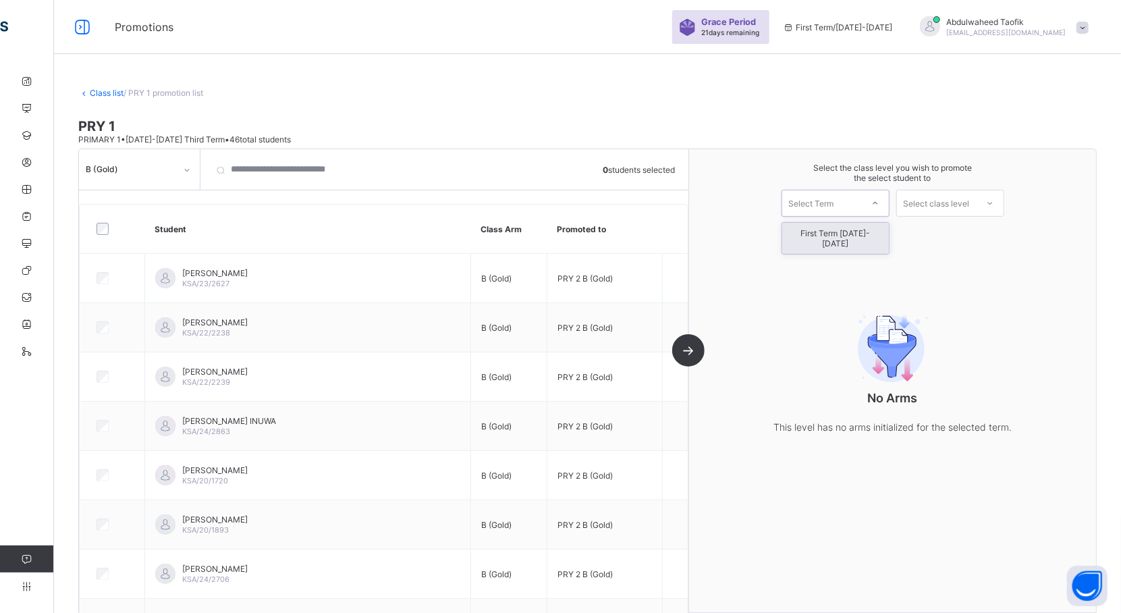
click at [879, 205] on icon at bounding box center [875, 202] width 8 height 13
click at [860, 235] on div "First Term [DATE]-[DATE]" at bounding box center [835, 238] width 107 height 31
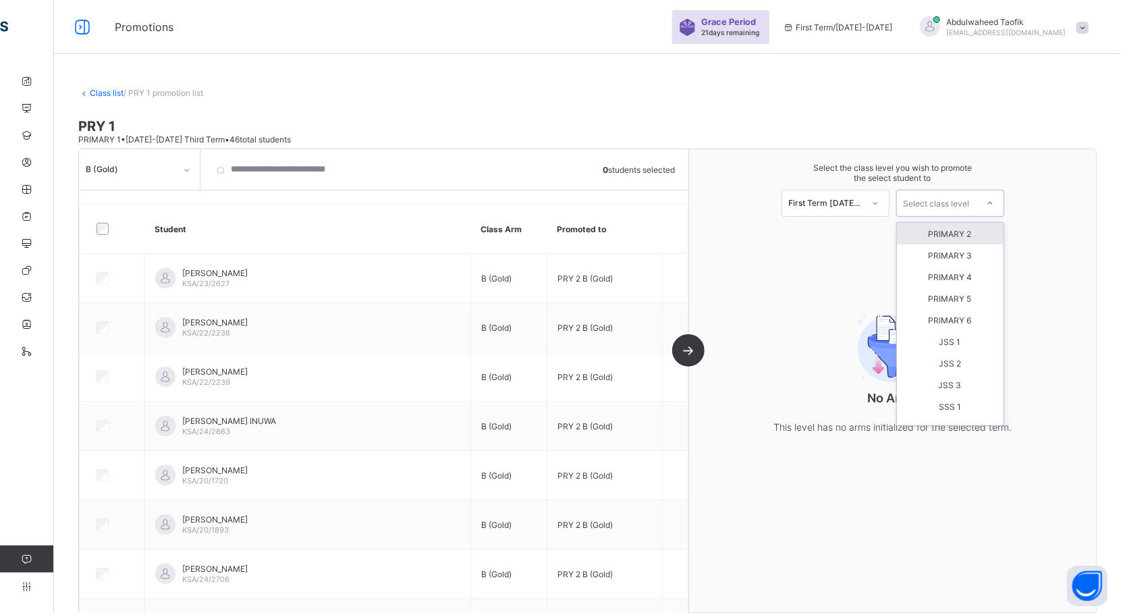
click at [993, 202] on div at bounding box center [990, 203] width 24 height 23
click at [958, 229] on div "PRIMARY 2" at bounding box center [950, 234] width 107 height 22
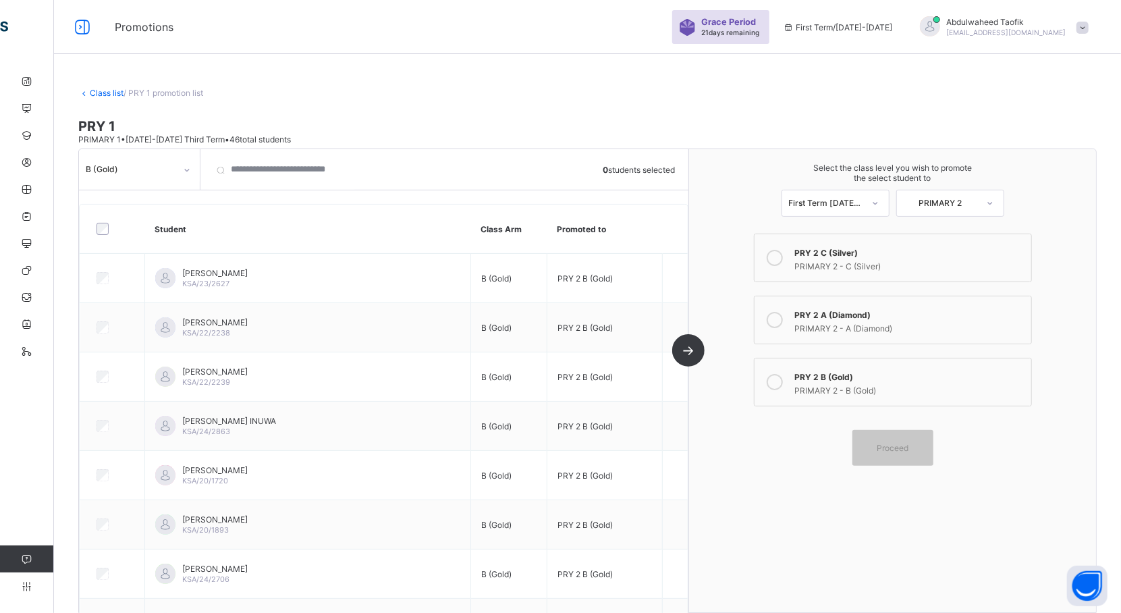
click at [876, 374] on div "PRY 2 B (Gold)" at bounding box center [909, 374] width 229 height 13
click at [82, 19] on icon at bounding box center [82, 28] width 23 height 20
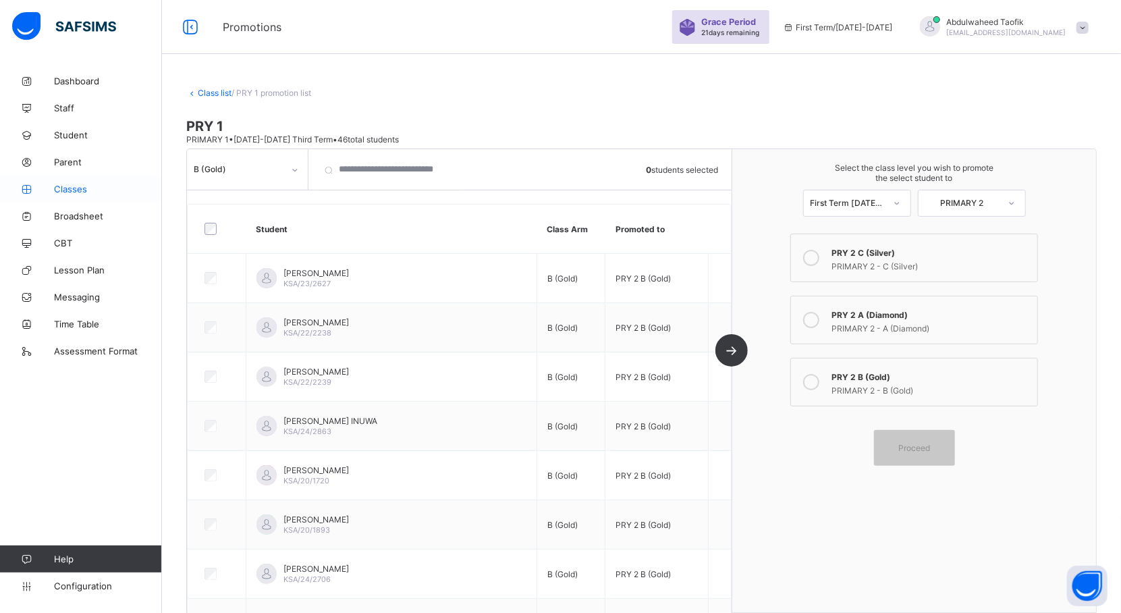
click at [82, 190] on span "Classes" at bounding box center [108, 189] width 108 height 11
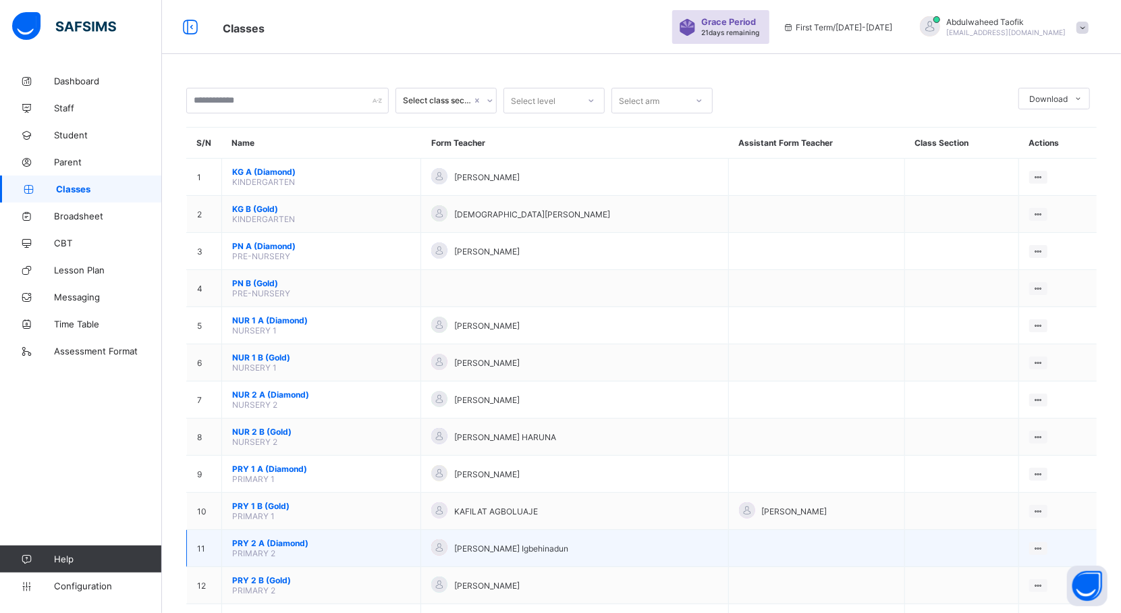
click at [263, 541] on span "PRY 2 A (Diamond)" at bounding box center [321, 543] width 178 height 10
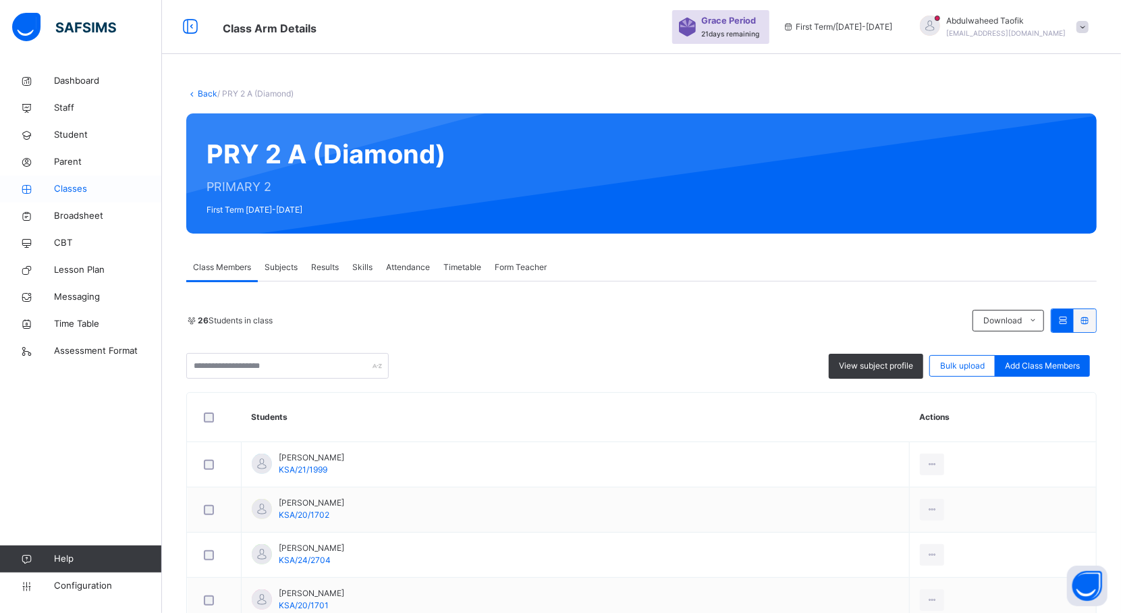
click at [84, 192] on span "Classes" at bounding box center [108, 188] width 108 height 13
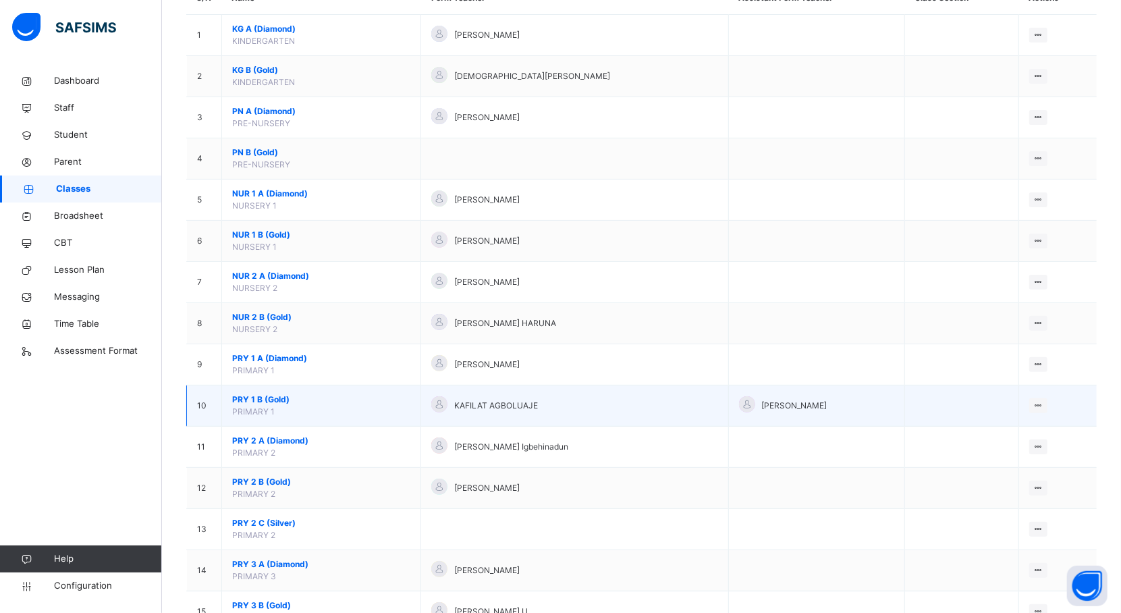
scroll to position [162, 0]
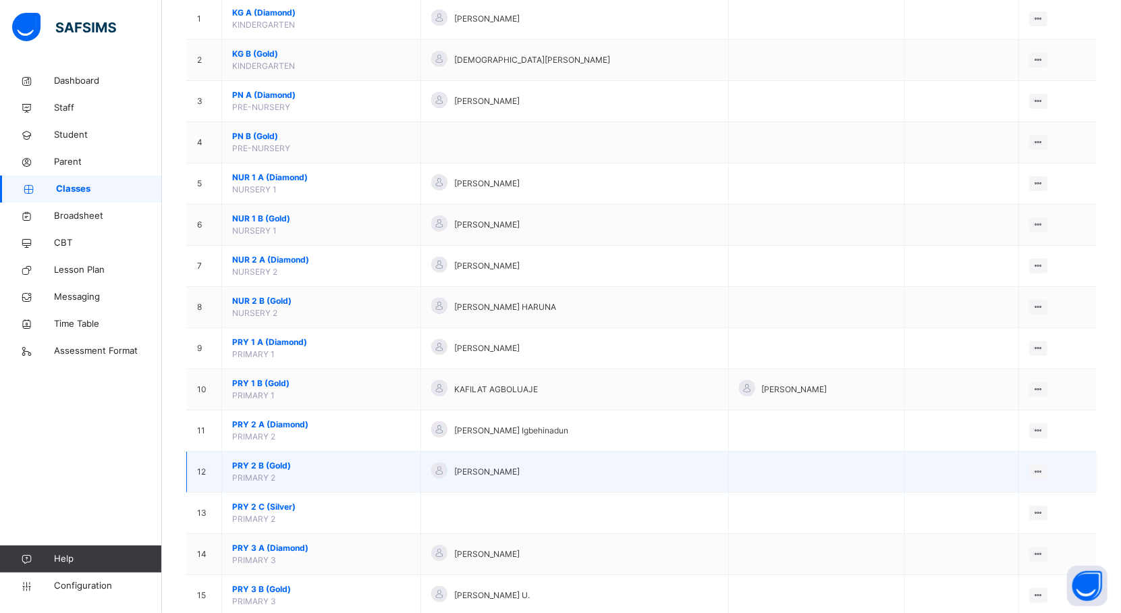
click at [252, 471] on span "PRY 2 B (Gold)" at bounding box center [321, 465] width 178 height 12
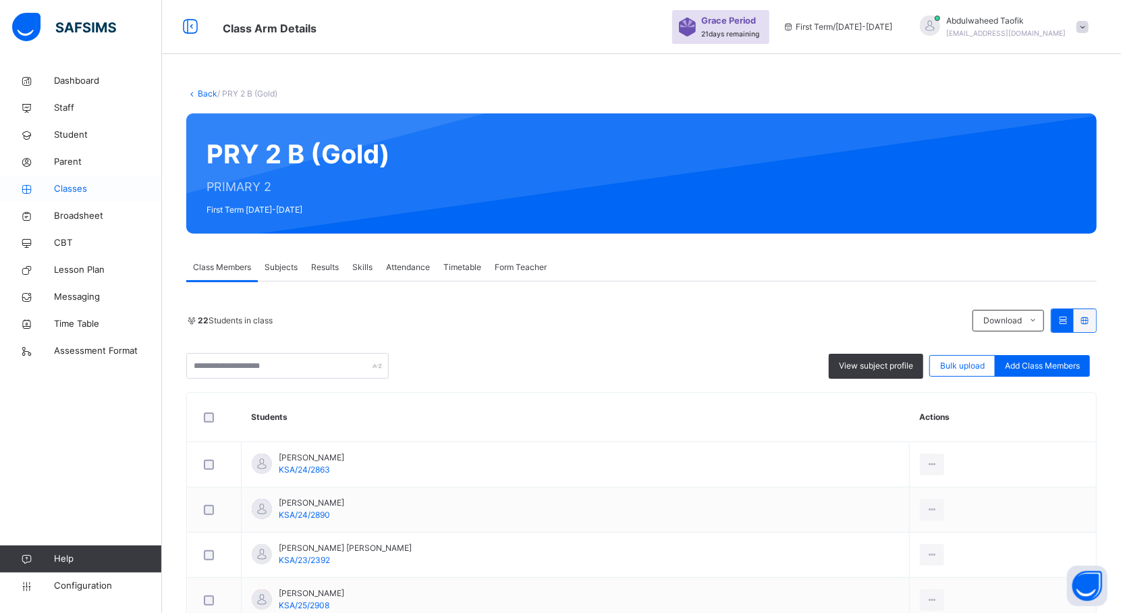
click at [71, 184] on span "Classes" at bounding box center [108, 188] width 108 height 13
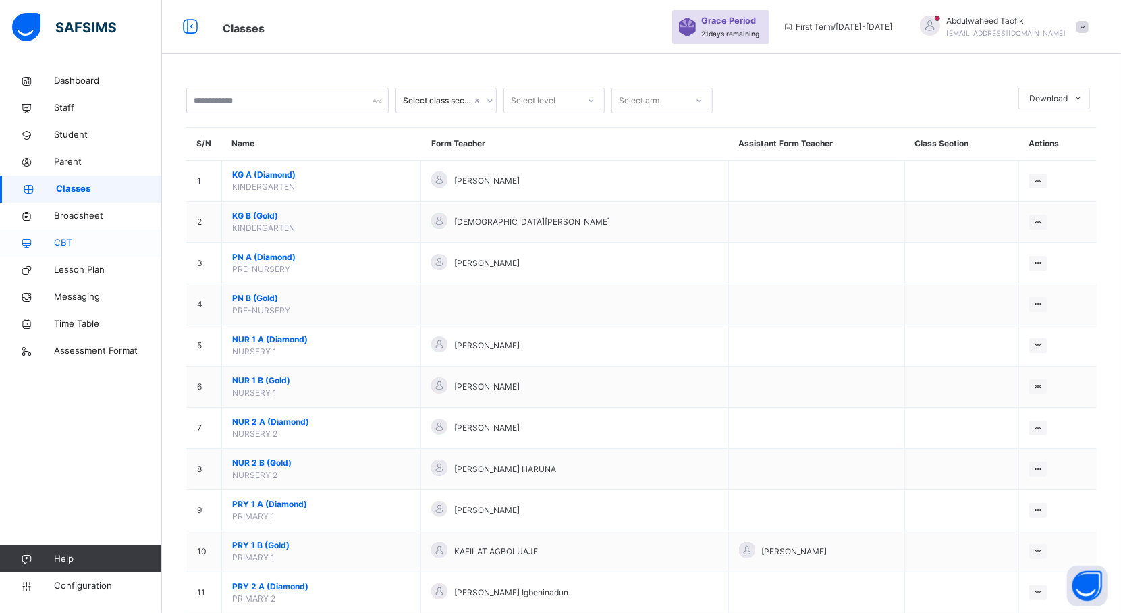
scroll to position [254, 0]
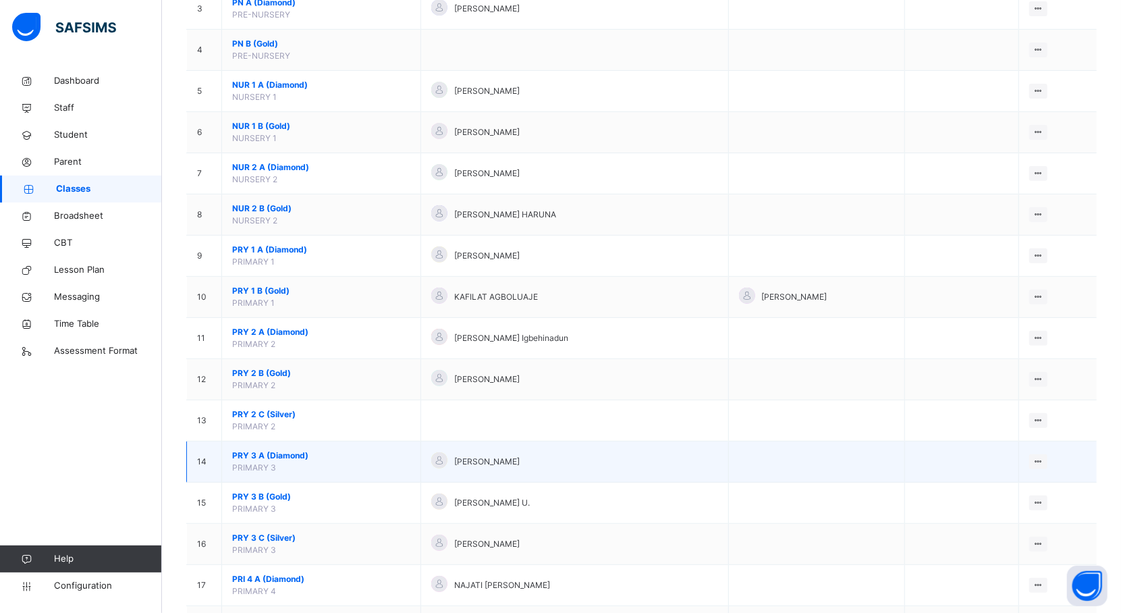
click at [274, 461] on span "PRY 3 A (Diamond)" at bounding box center [321, 455] width 178 height 12
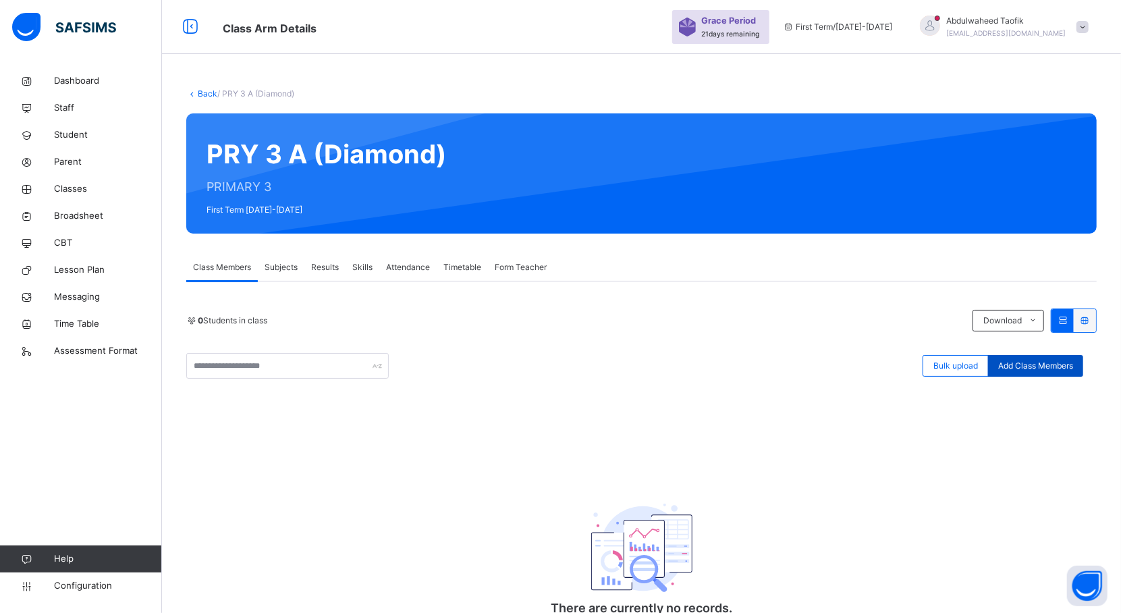
click at [1050, 365] on span "Add Class Members" at bounding box center [1035, 366] width 75 height 12
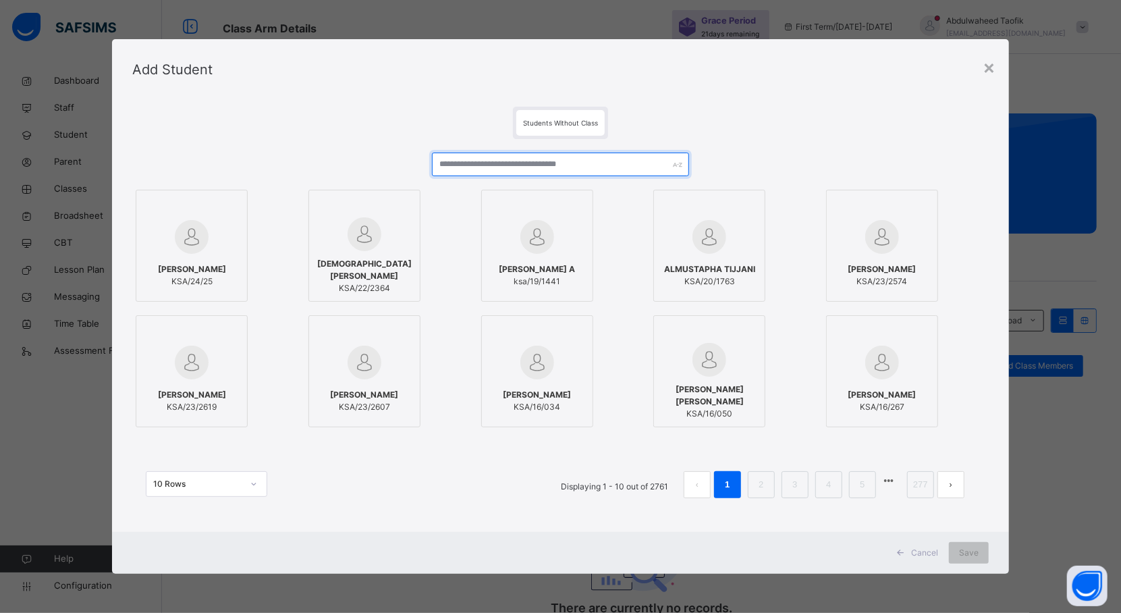
click at [614, 161] on input "text" at bounding box center [560, 164] width 257 height 24
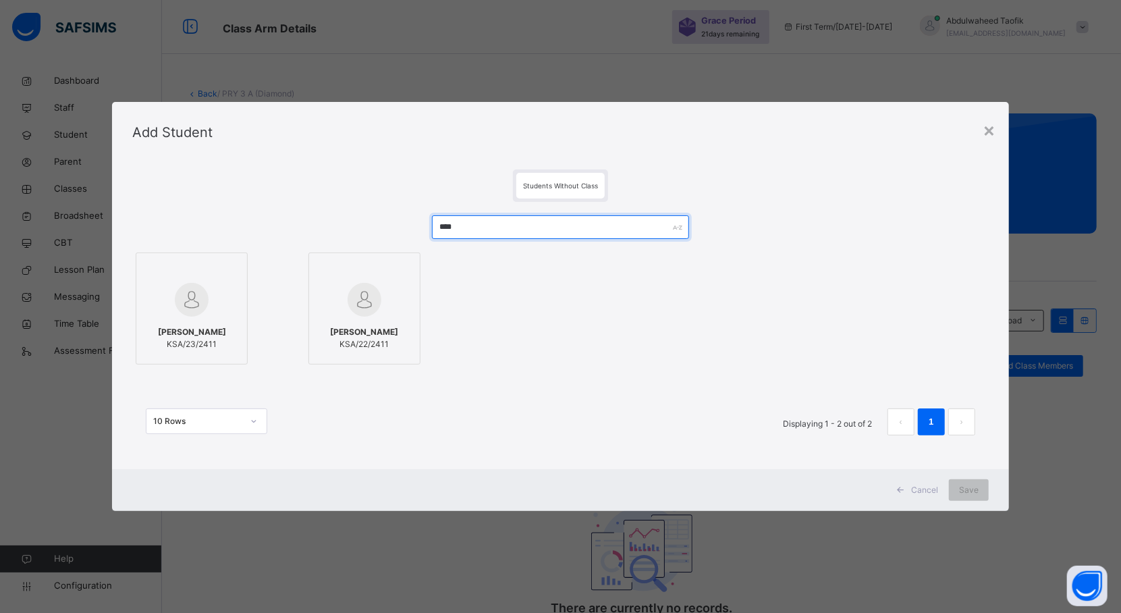
type input "****"
click at [360, 292] on img at bounding box center [364, 300] width 34 height 34
click at [984, 484] on span "Save" at bounding box center [981, 490] width 20 height 12
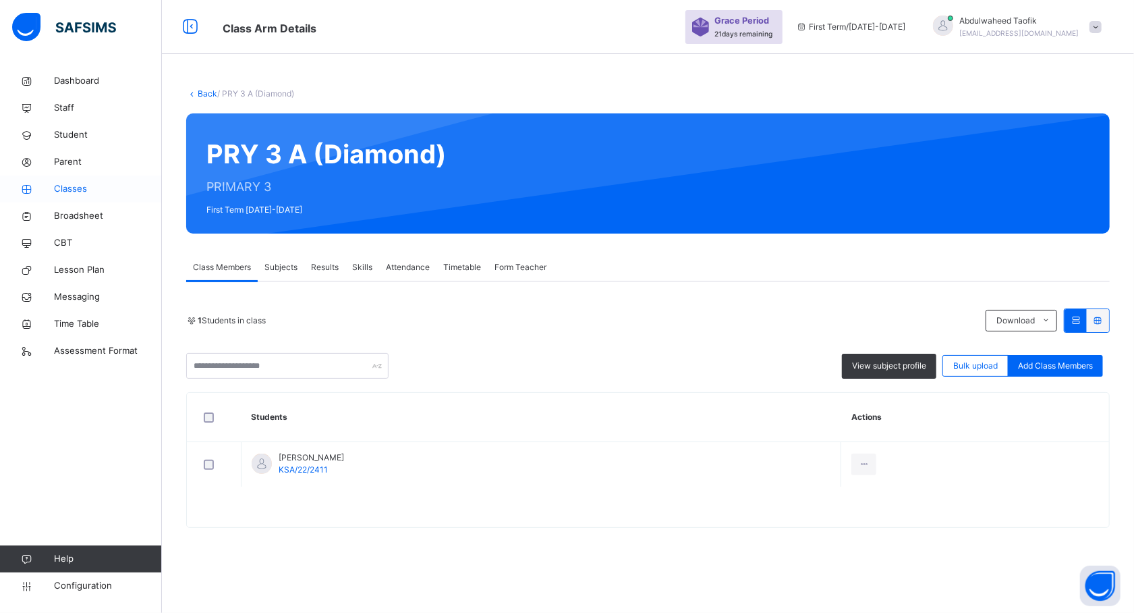
click at [66, 189] on span "Classes" at bounding box center [108, 188] width 108 height 13
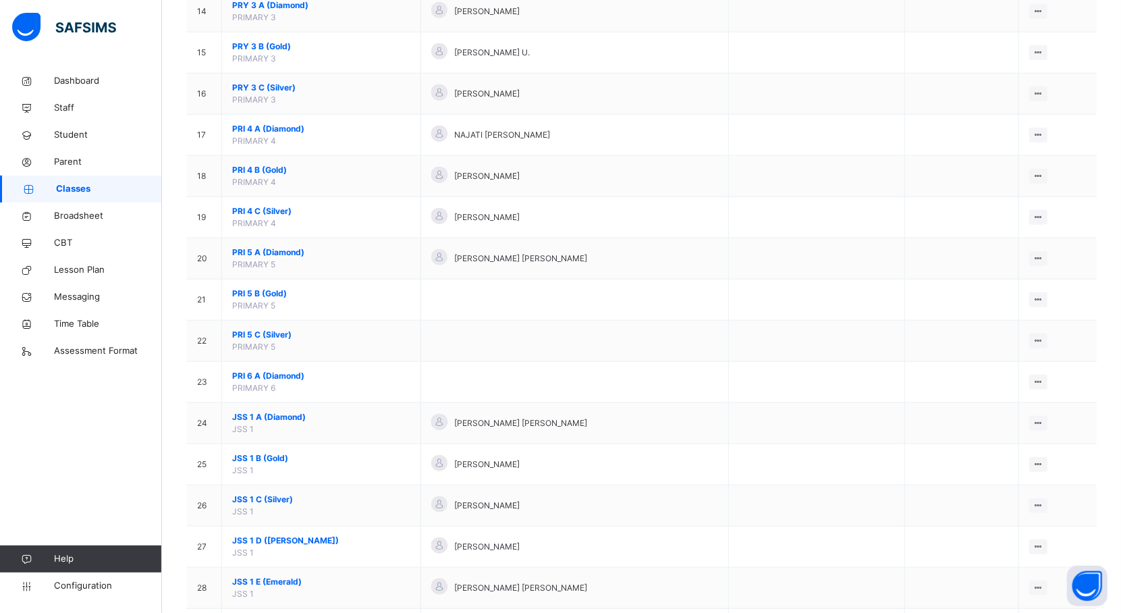
scroll to position [706, 0]
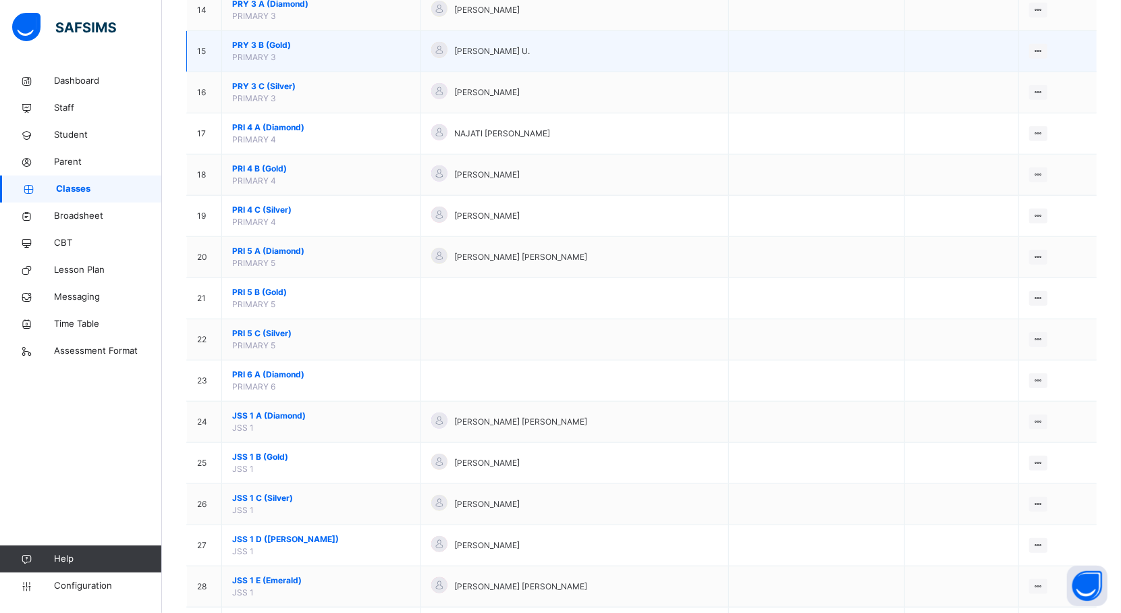
click at [276, 45] on span "PRY 3 B (Gold)" at bounding box center [321, 45] width 178 height 12
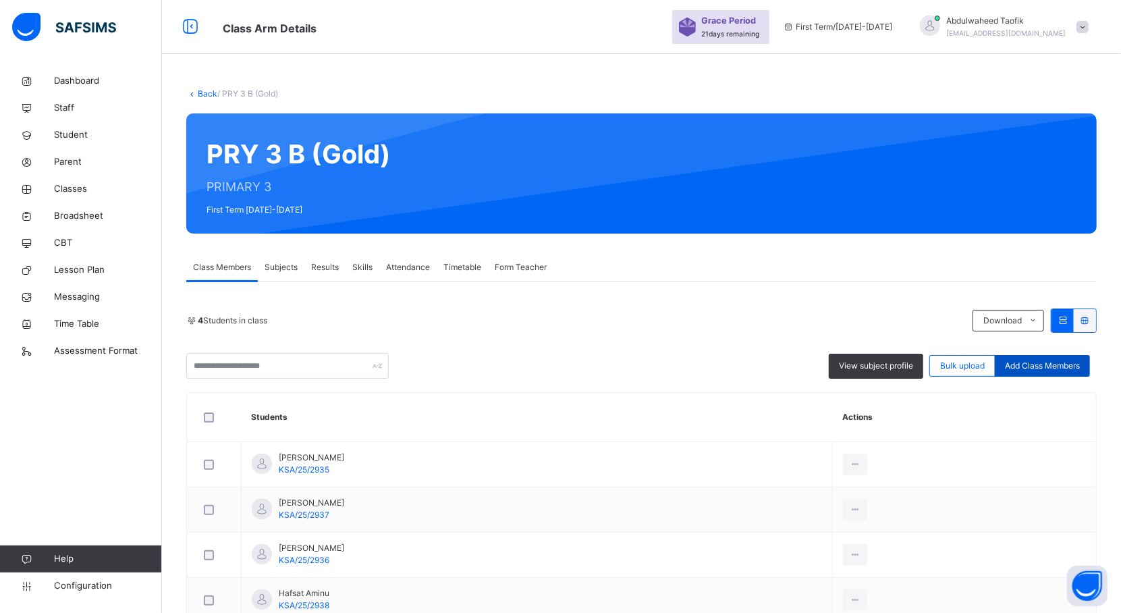
click at [1040, 372] on div "Add Class Members" at bounding box center [1041, 366] width 95 height 22
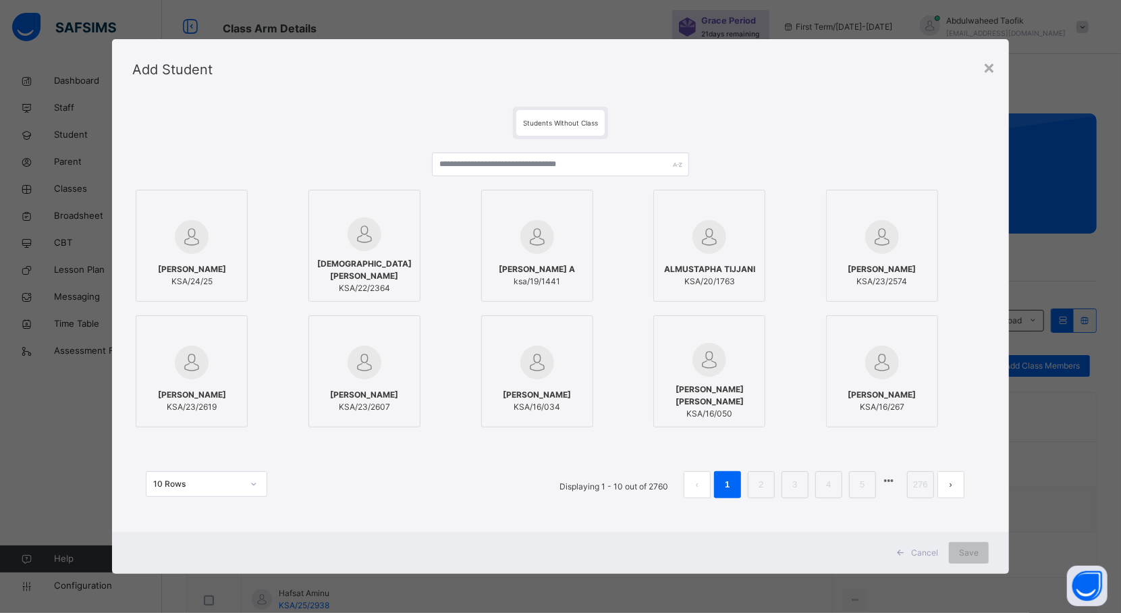
click at [511, 190] on label "[PERSON_NAME] A ksa/19/1441" at bounding box center [537, 246] width 112 height 112
click at [511, 190] on label "[PERSON_NAME] A ksa/19/1441" at bounding box center [542, 246] width 112 height 112
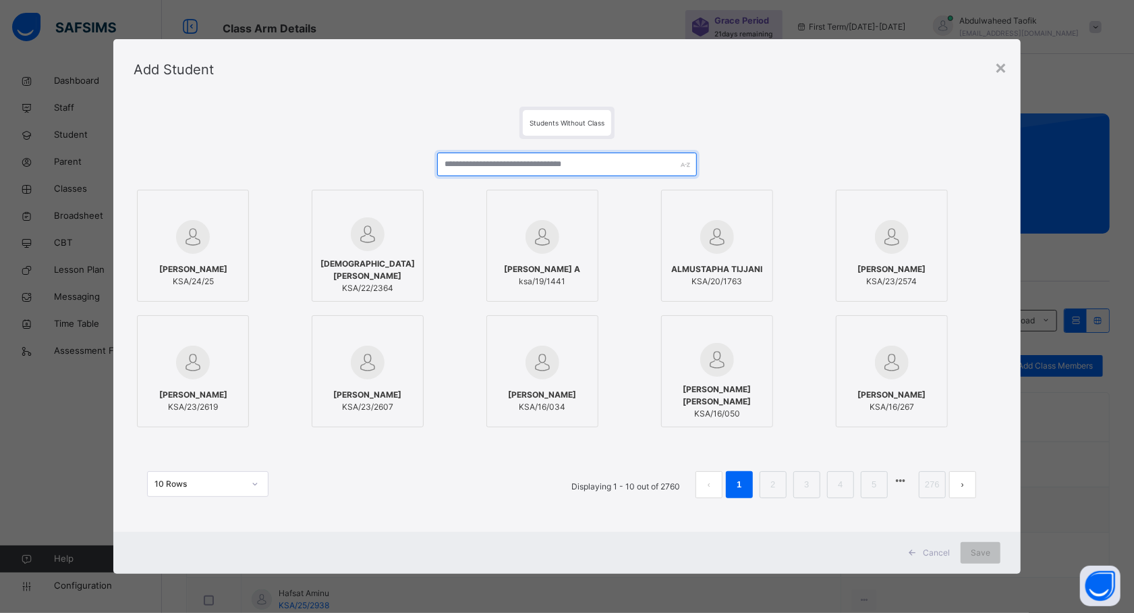
click at [528, 155] on input "text" at bounding box center [567, 164] width 260 height 24
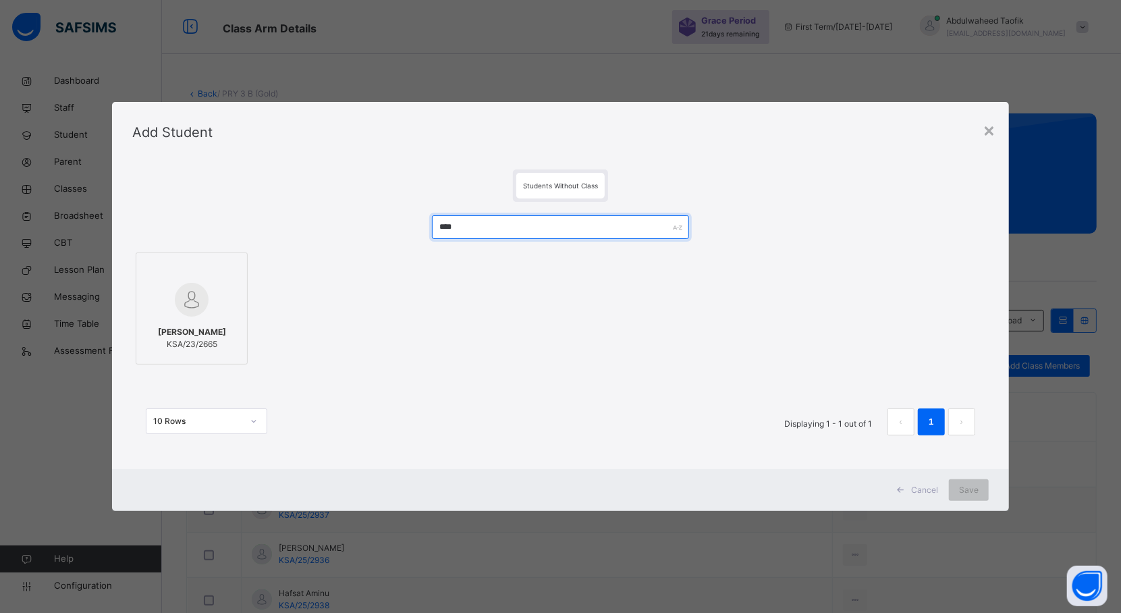
type input "****"
click at [197, 313] on img at bounding box center [192, 300] width 34 height 34
click at [986, 489] on span "Save" at bounding box center [981, 490] width 20 height 12
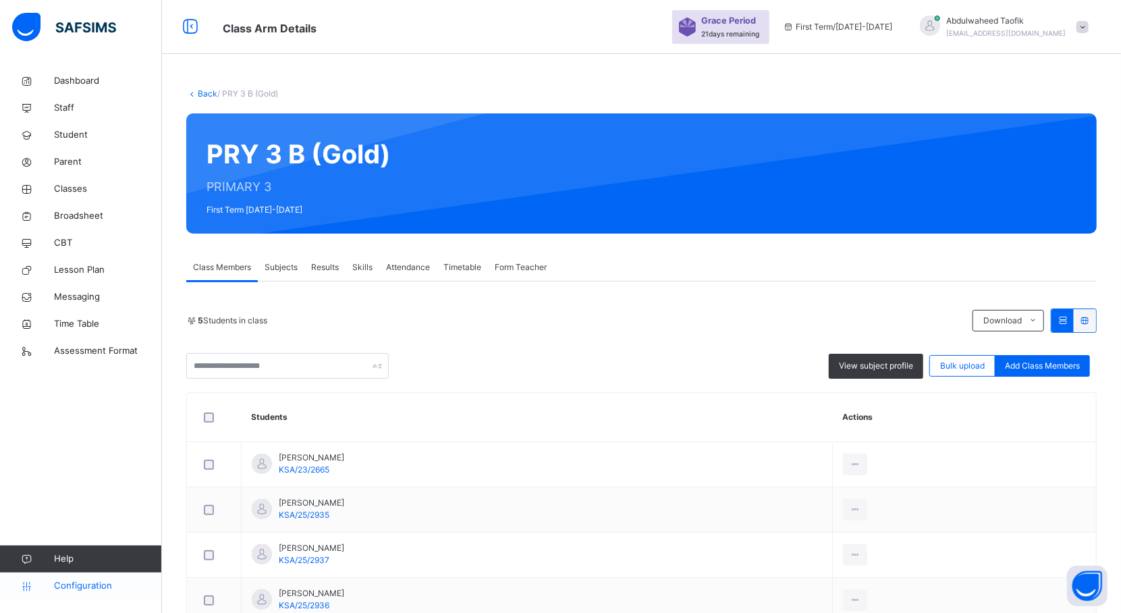
click at [67, 587] on span "Configuration" at bounding box center [107, 585] width 107 height 13
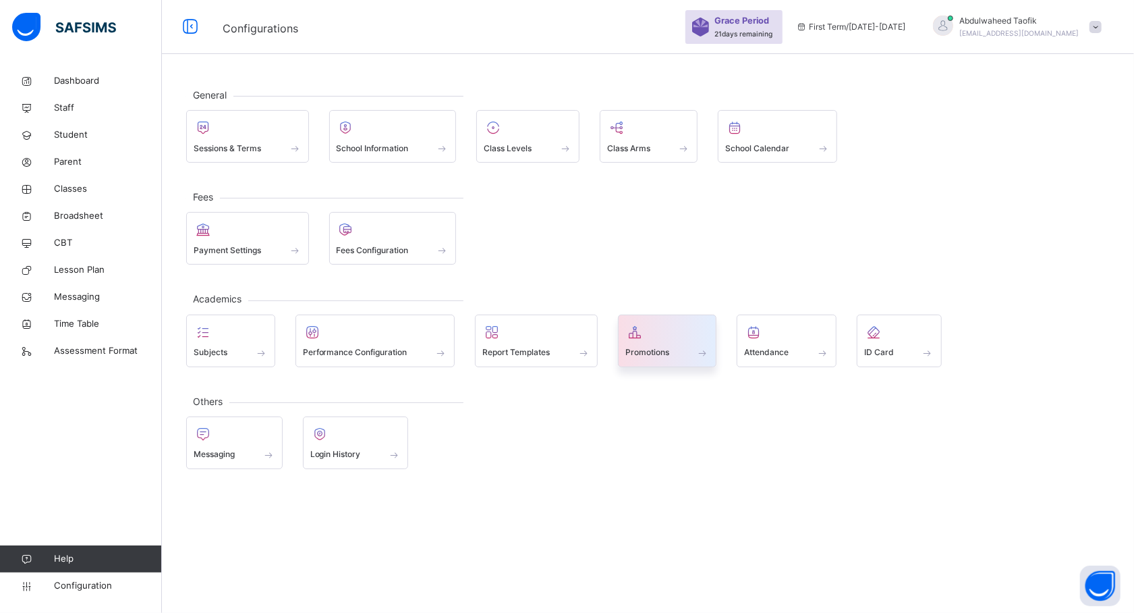
click at [654, 345] on div "Promotions" at bounding box center [667, 352] width 84 height 14
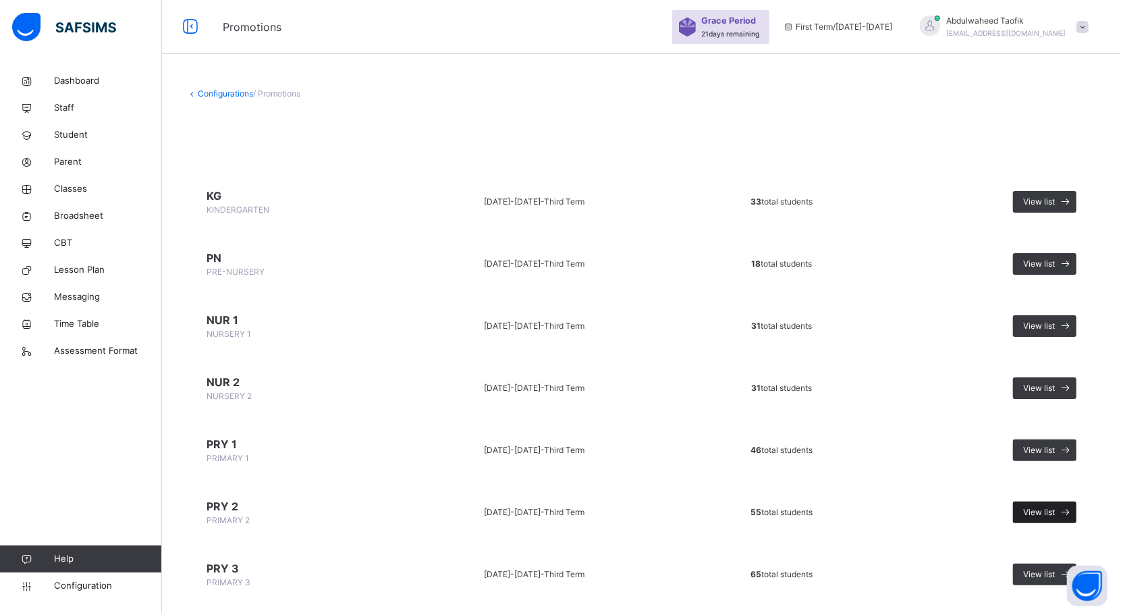
click at [1055, 511] on span "View list" at bounding box center [1039, 512] width 32 height 12
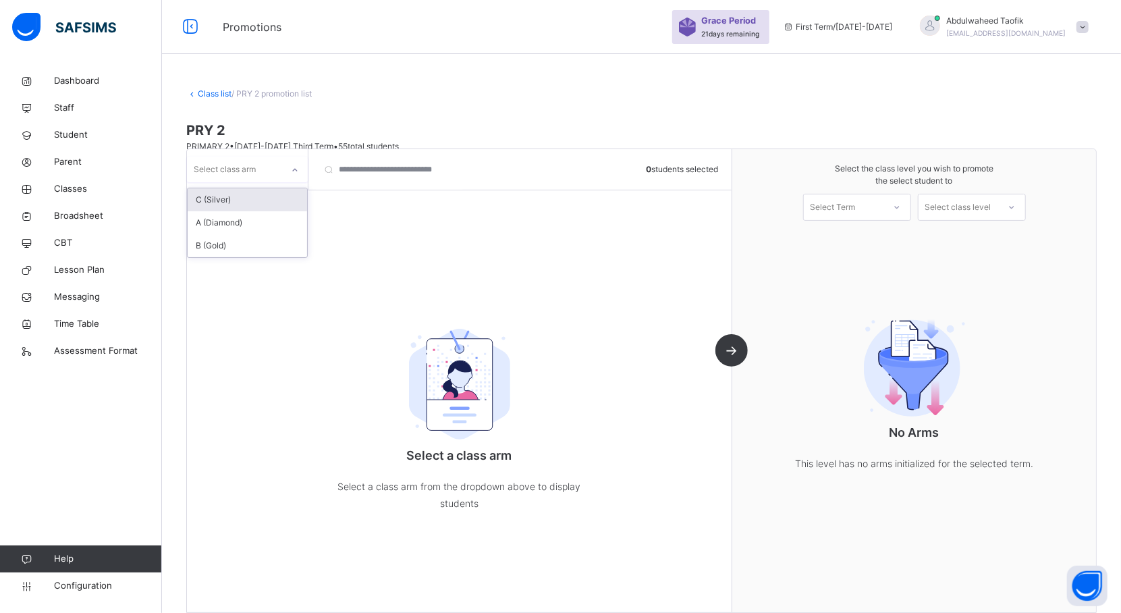
click at [296, 171] on icon at bounding box center [295, 169] width 8 height 13
click at [268, 222] on div "A (Diamond)" at bounding box center [247, 222] width 119 height 23
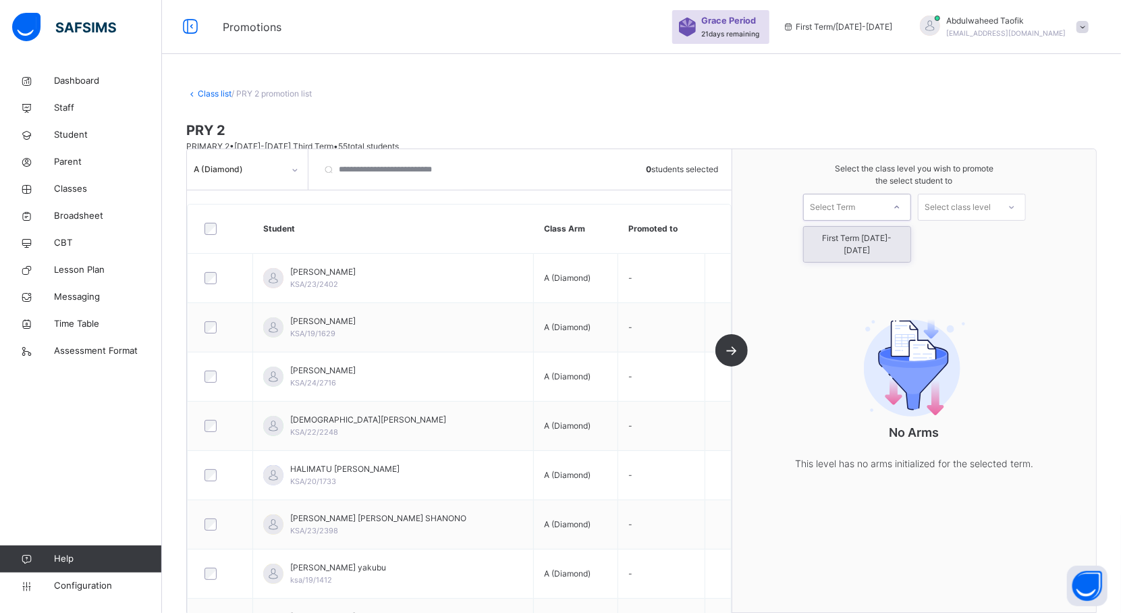
click at [901, 206] on div at bounding box center [896, 207] width 24 height 23
click at [894, 238] on div "First Term [DATE]-[DATE]" at bounding box center [857, 244] width 107 height 35
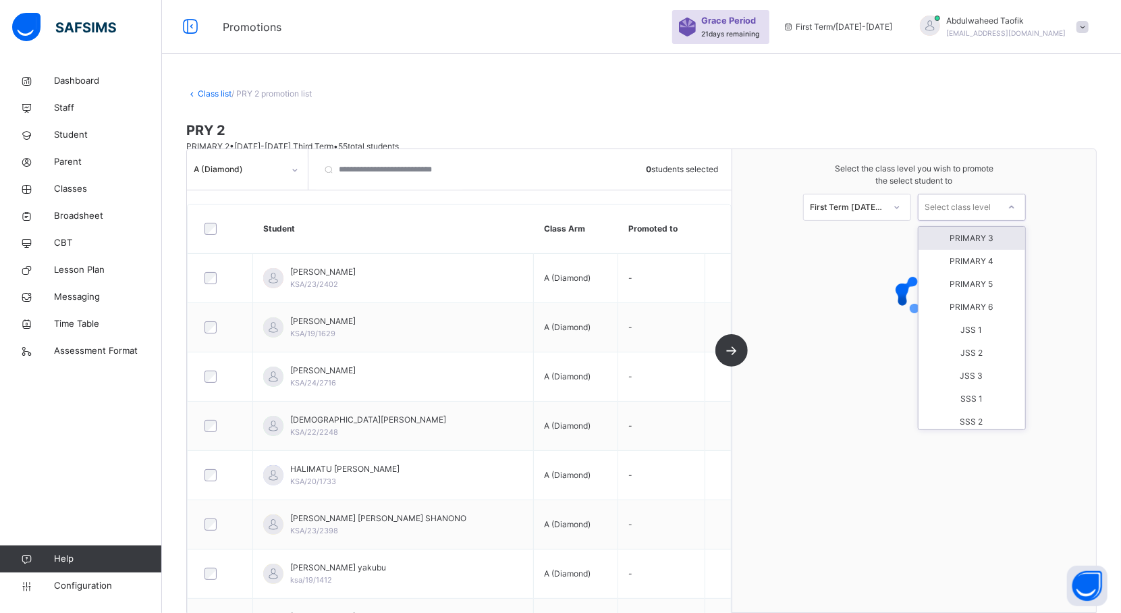
click at [1015, 206] on div at bounding box center [1011, 207] width 24 height 23
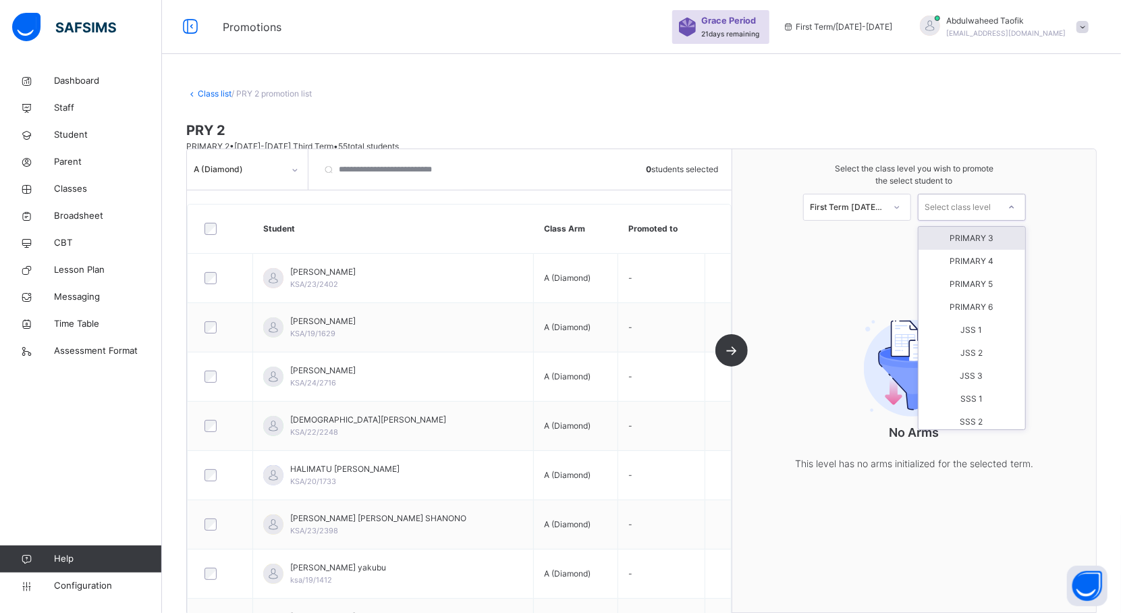
click at [1002, 238] on div "PRIMARY 3" at bounding box center [971, 238] width 107 height 23
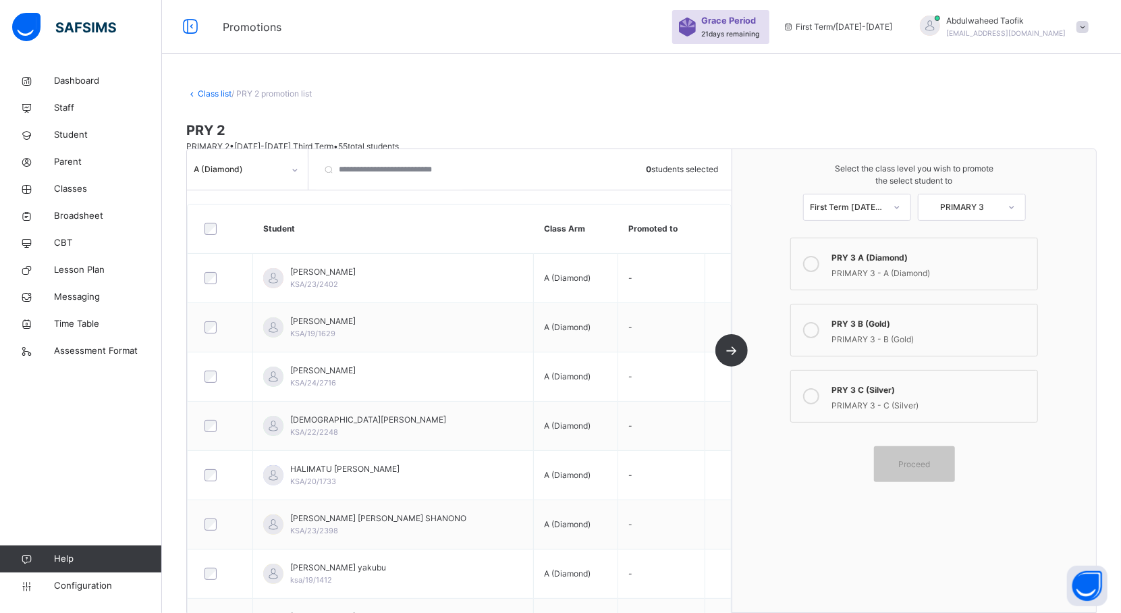
click at [972, 337] on div "PRIMARY 3 - B (Gold)" at bounding box center [930, 338] width 199 height 16
click at [903, 278] on div "PRIMARY 3 - A (Diamond)" at bounding box center [930, 272] width 199 height 16
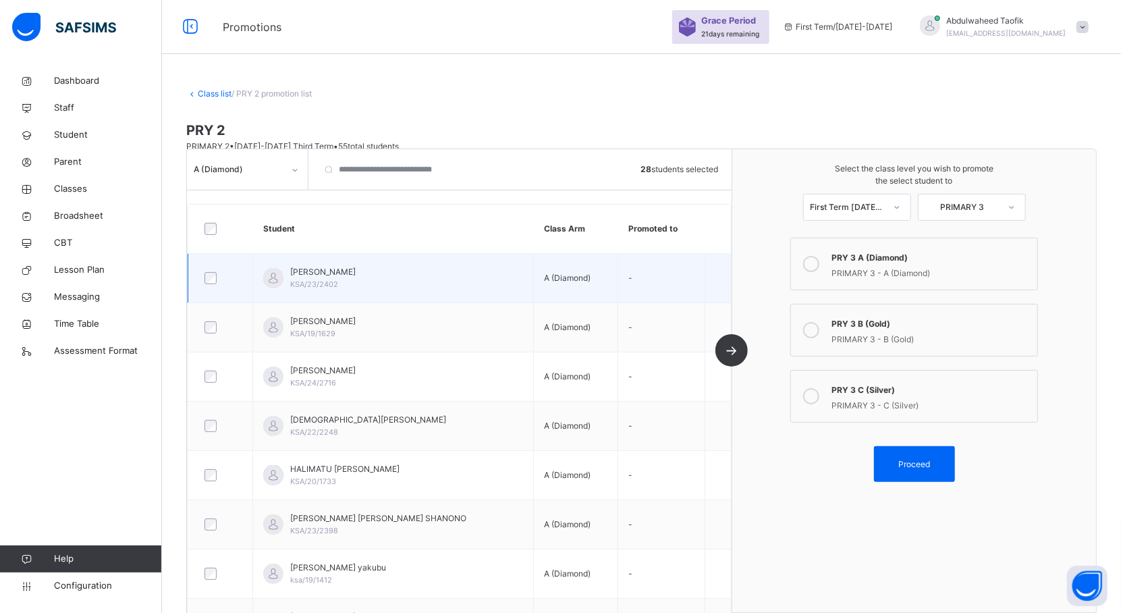
click at [356, 287] on div "[PERSON_NAME] KSA/23/2402" at bounding box center [322, 278] width 65 height 24
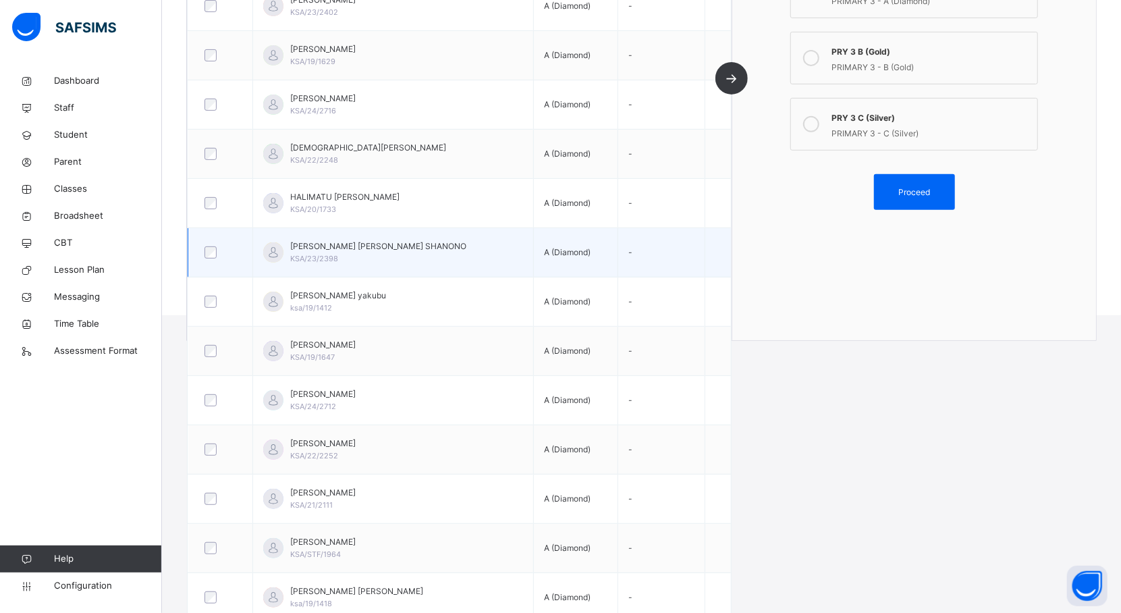
scroll to position [344, 0]
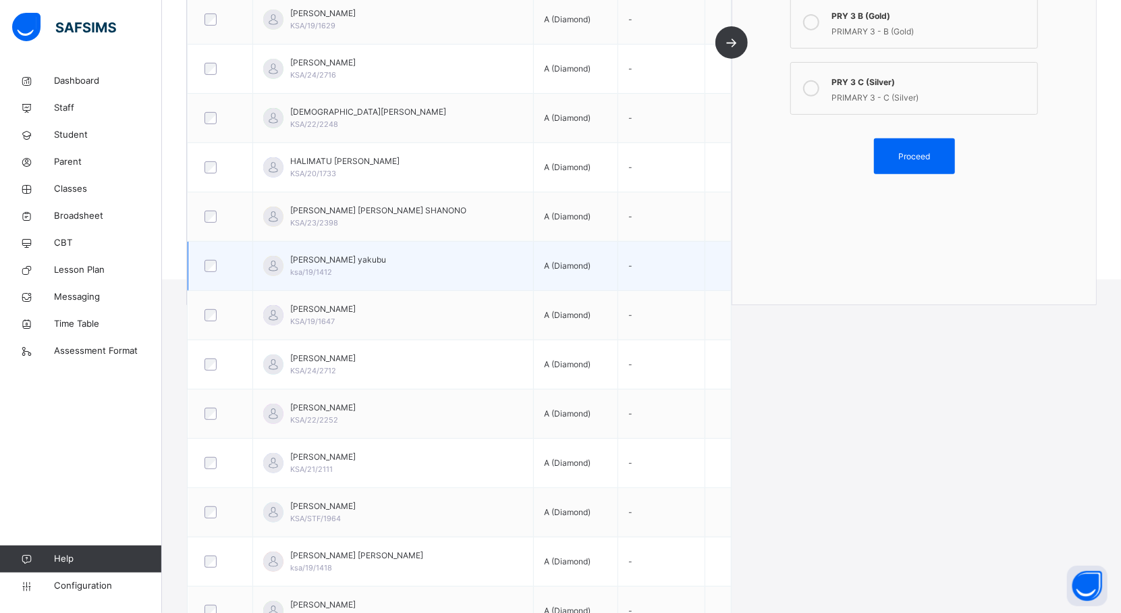
click at [217, 268] on div at bounding box center [220, 266] width 37 height 12
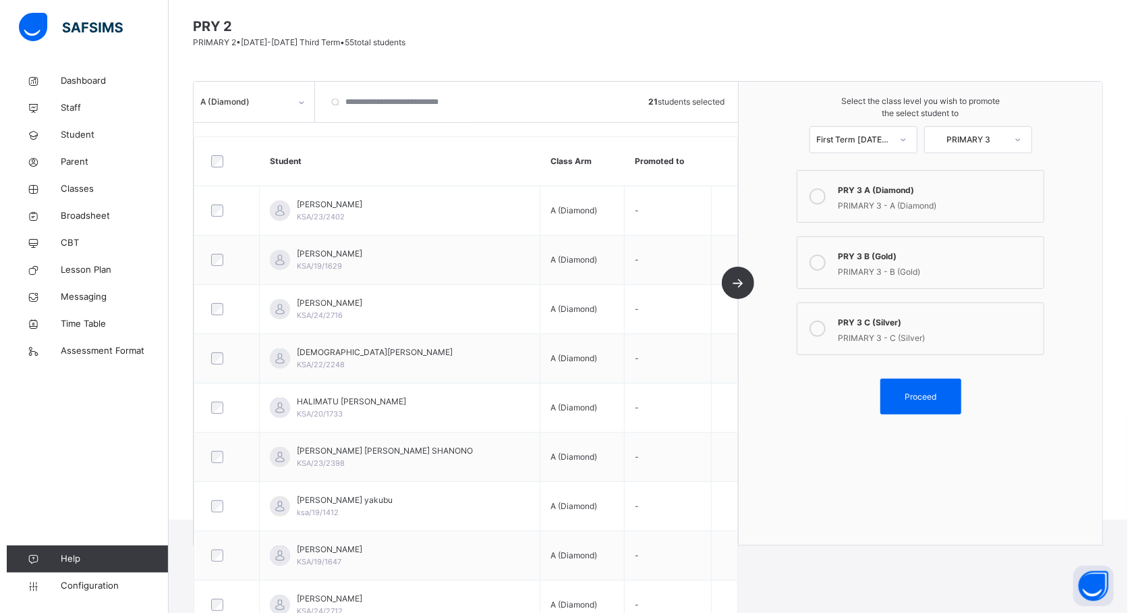
scroll to position [92, 0]
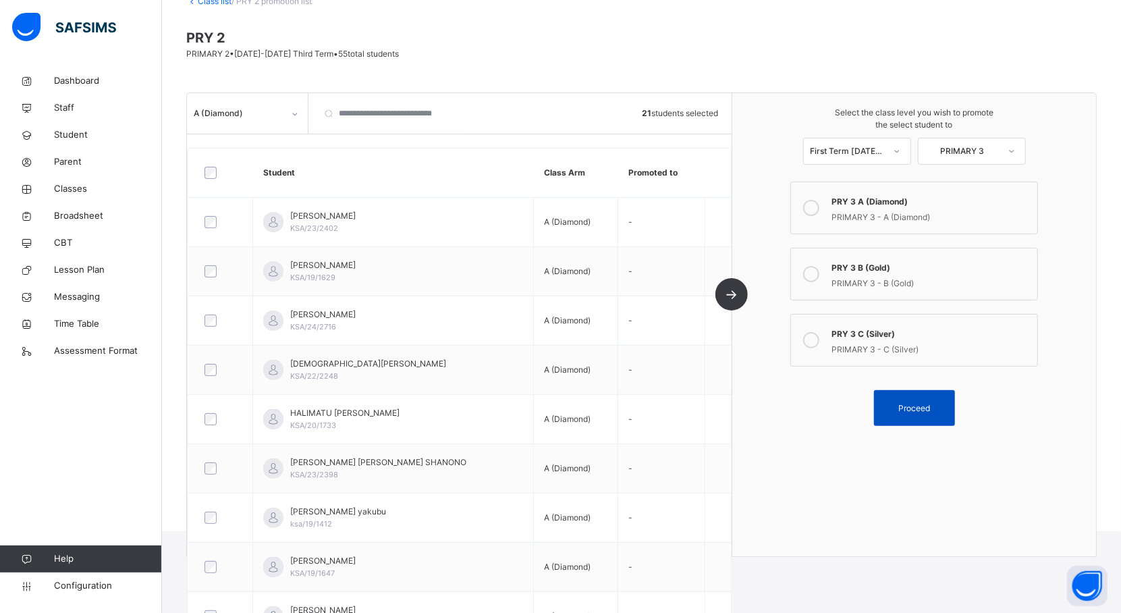
click at [930, 408] on span "Proceed" at bounding box center [914, 408] width 32 height 12
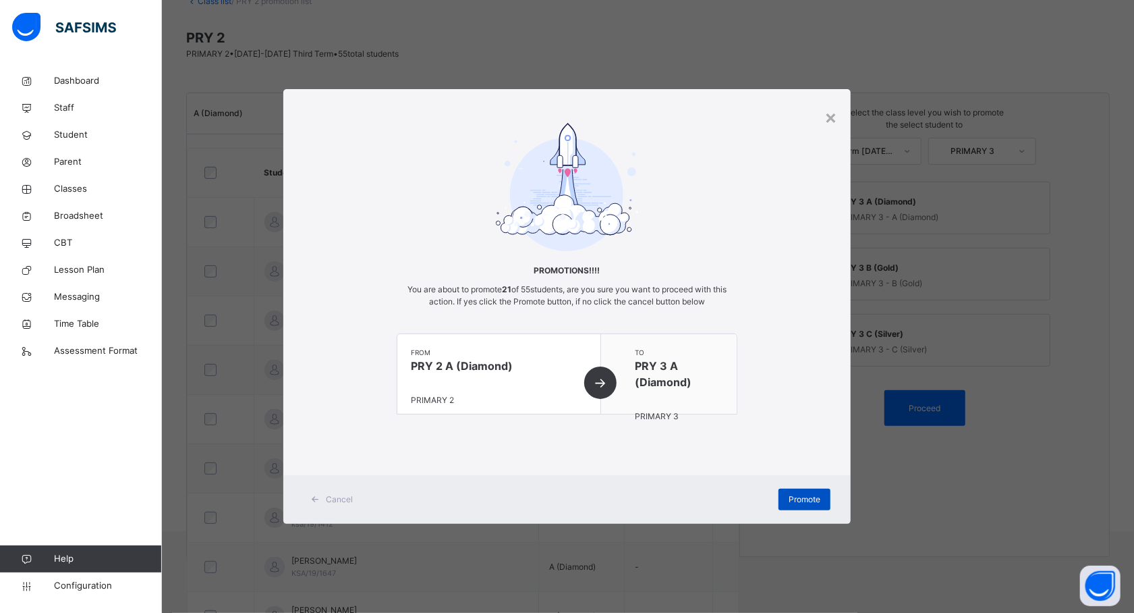
click at [789, 499] on span "Promote" at bounding box center [805, 499] width 32 height 12
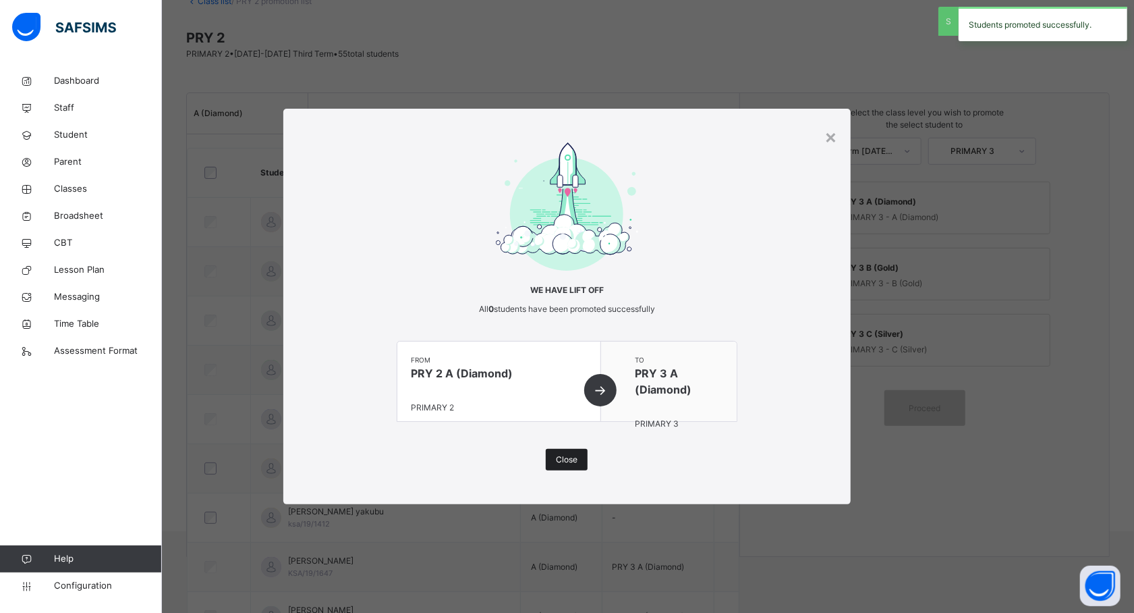
click at [565, 457] on span "Close" at bounding box center [567, 459] width 22 height 12
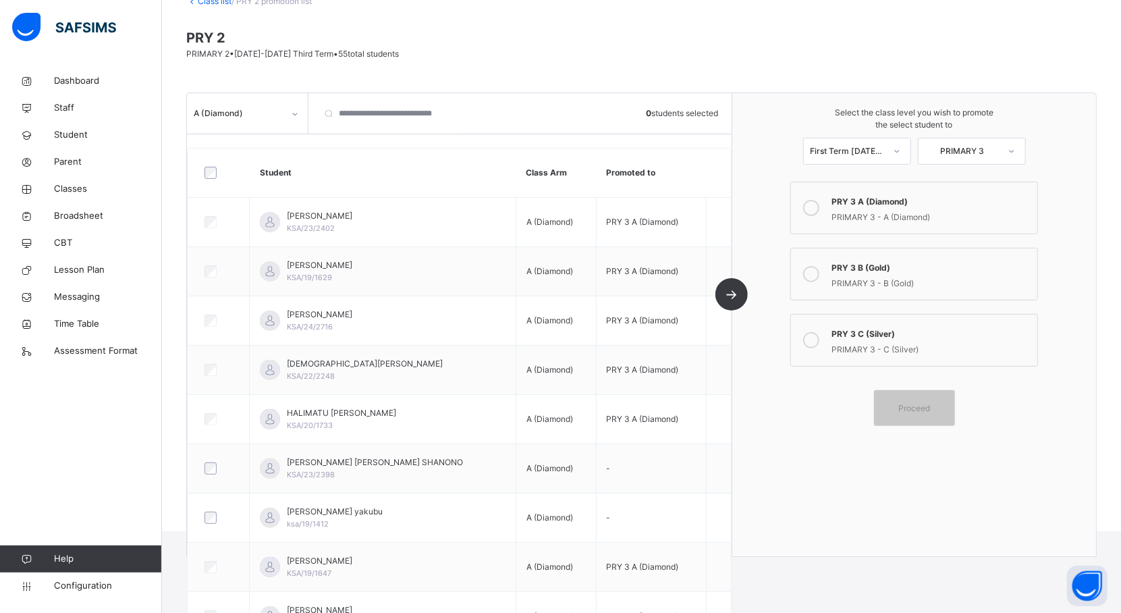
click at [860, 279] on div "PRIMARY 3 - B (Gold)" at bounding box center [930, 282] width 199 height 16
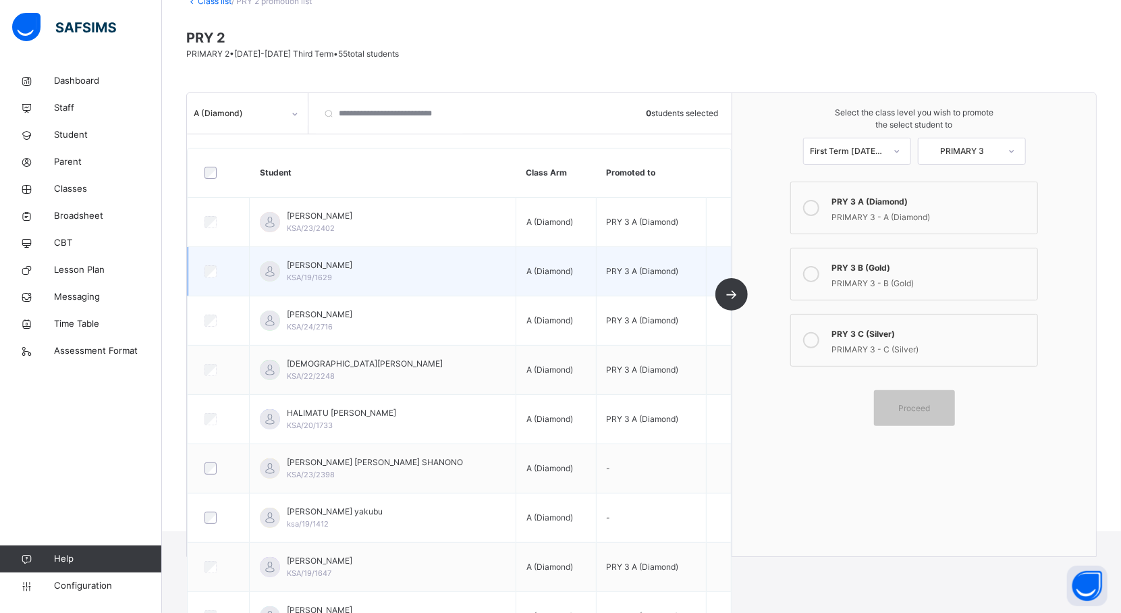
click at [211, 262] on div at bounding box center [218, 271] width 40 height 28
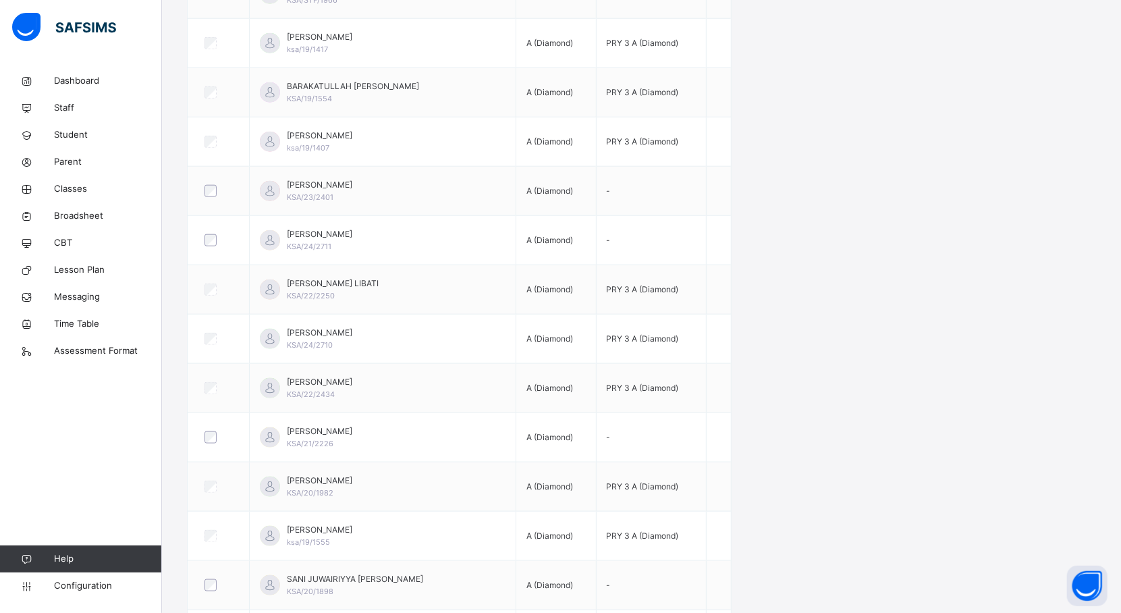
scroll to position [967, 0]
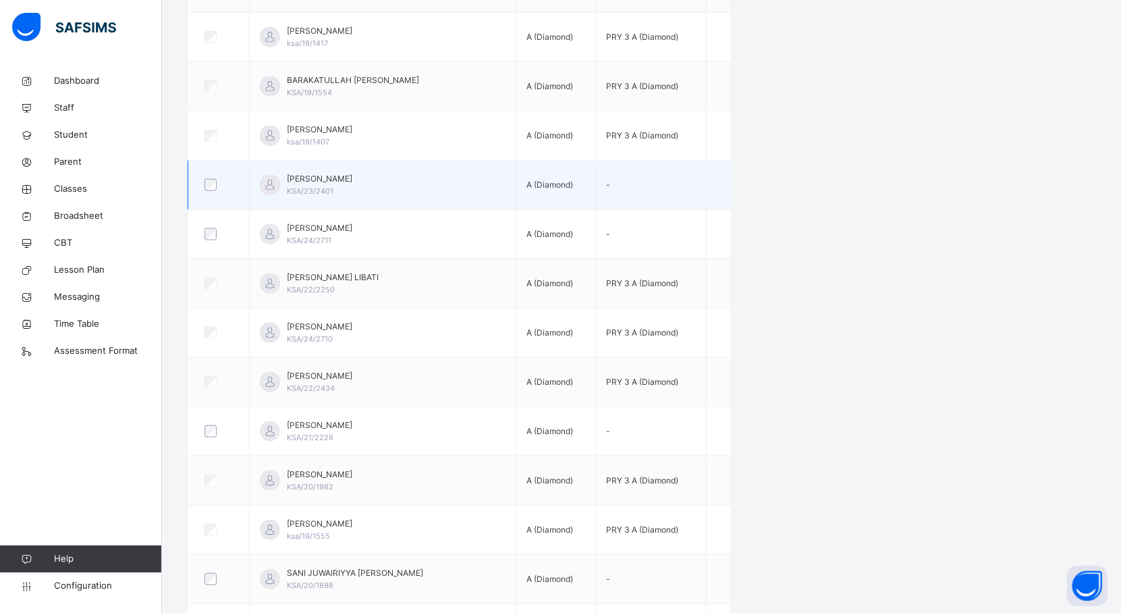
click at [211, 198] on div at bounding box center [218, 185] width 40 height 28
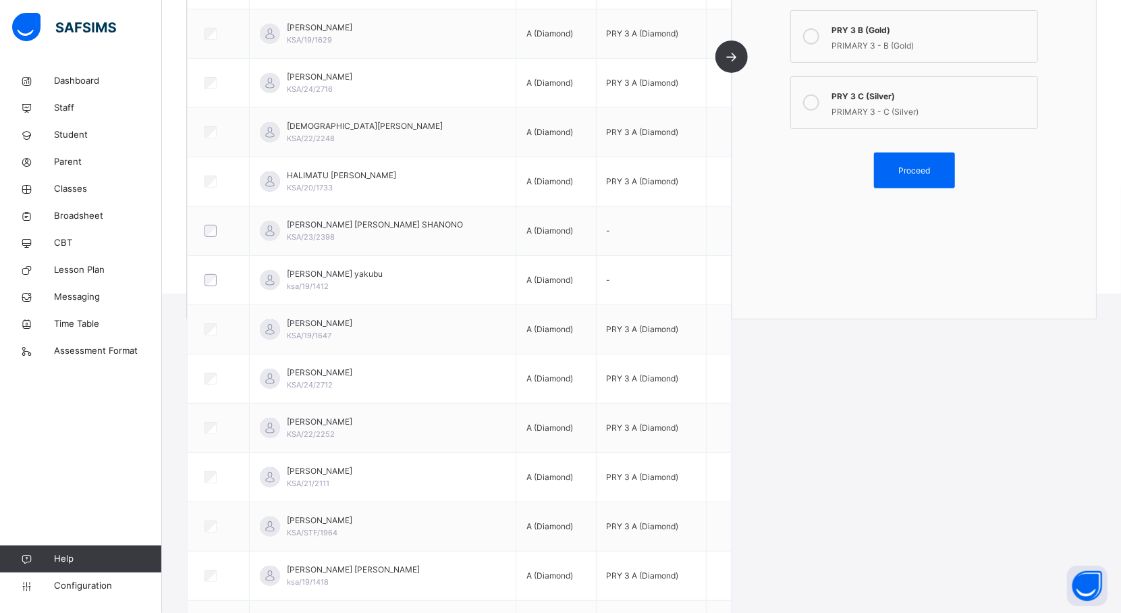
scroll to position [0, 0]
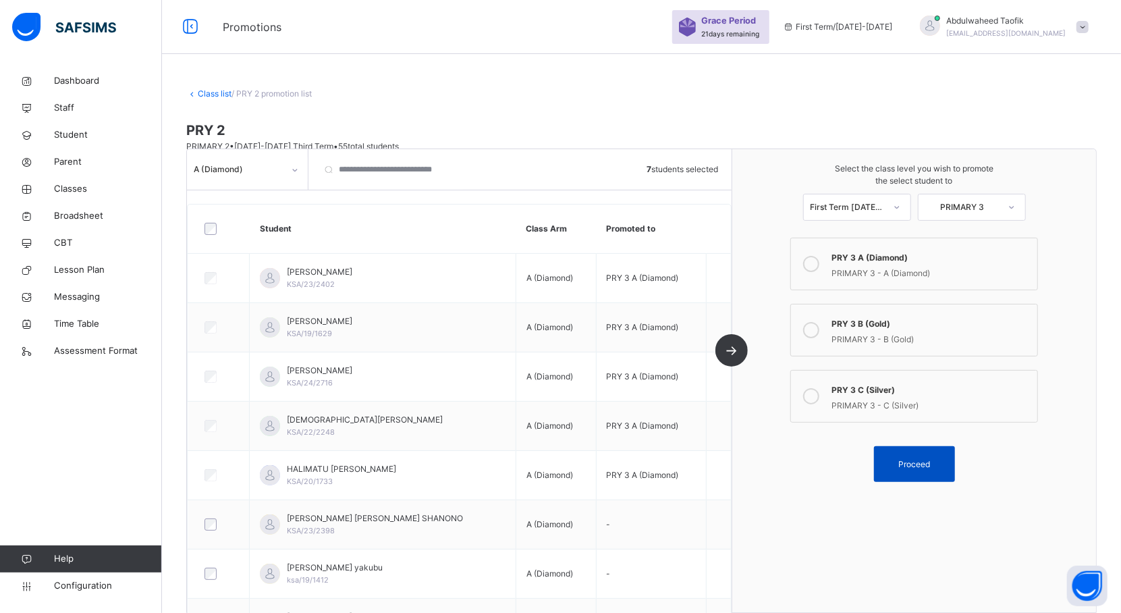
click at [907, 463] on span "Proceed" at bounding box center [914, 464] width 61 height 12
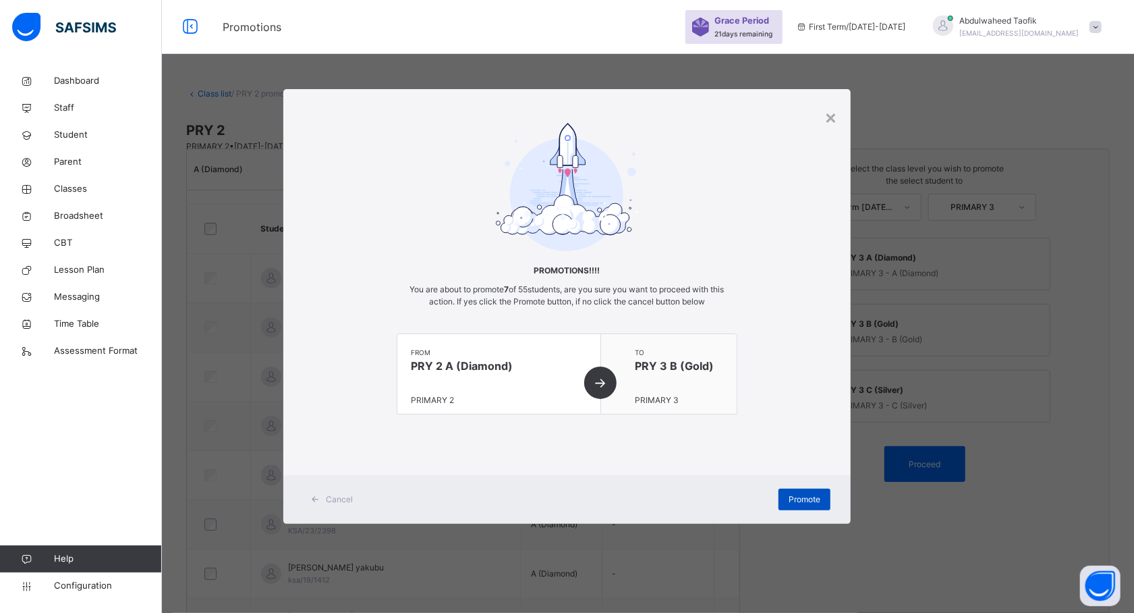
click at [816, 502] on span "Promote" at bounding box center [805, 499] width 32 height 12
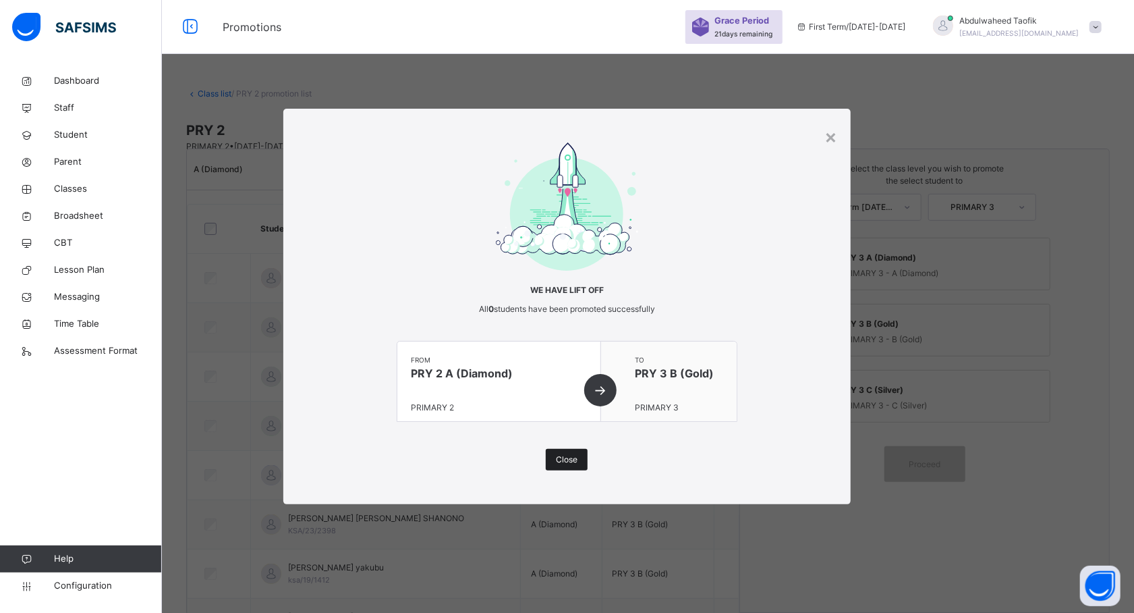
click at [559, 465] on span "Close" at bounding box center [567, 459] width 22 height 12
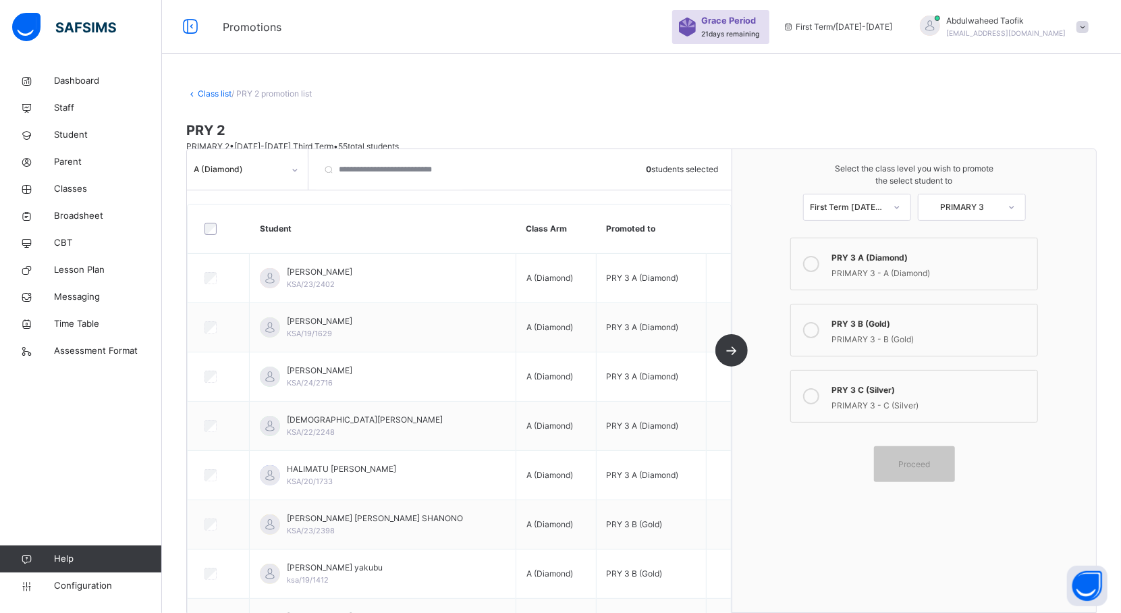
click at [281, 176] on div "A (Diamond)" at bounding box center [234, 169] width 95 height 21
click at [270, 241] on div "B (Gold)" at bounding box center [247, 245] width 119 height 23
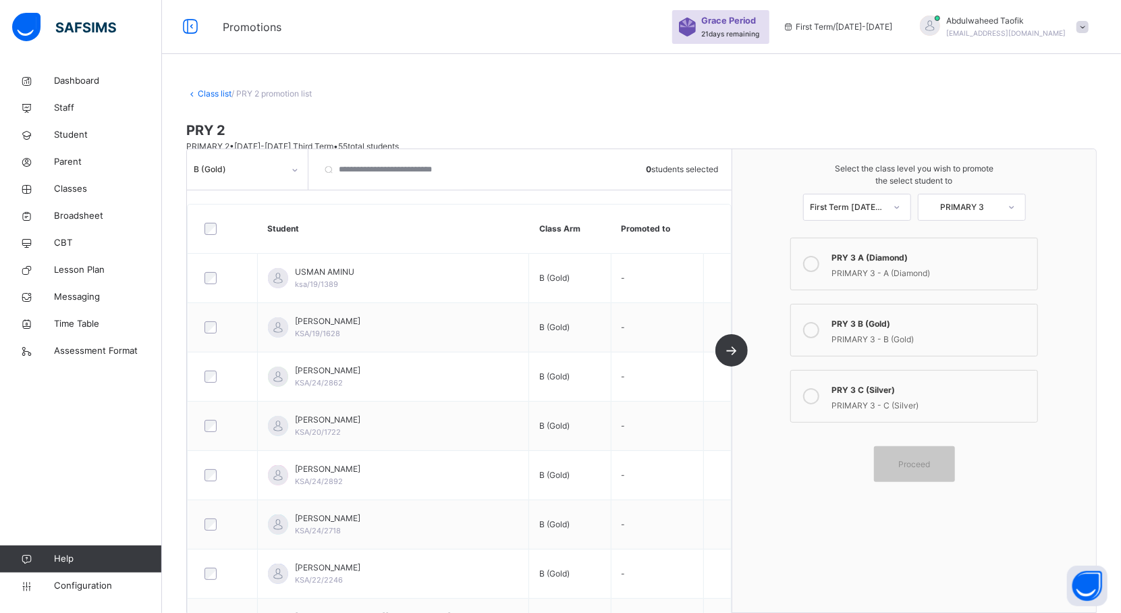
click at [857, 254] on div "PRY 3 A (Diamond)" at bounding box center [930, 256] width 199 height 16
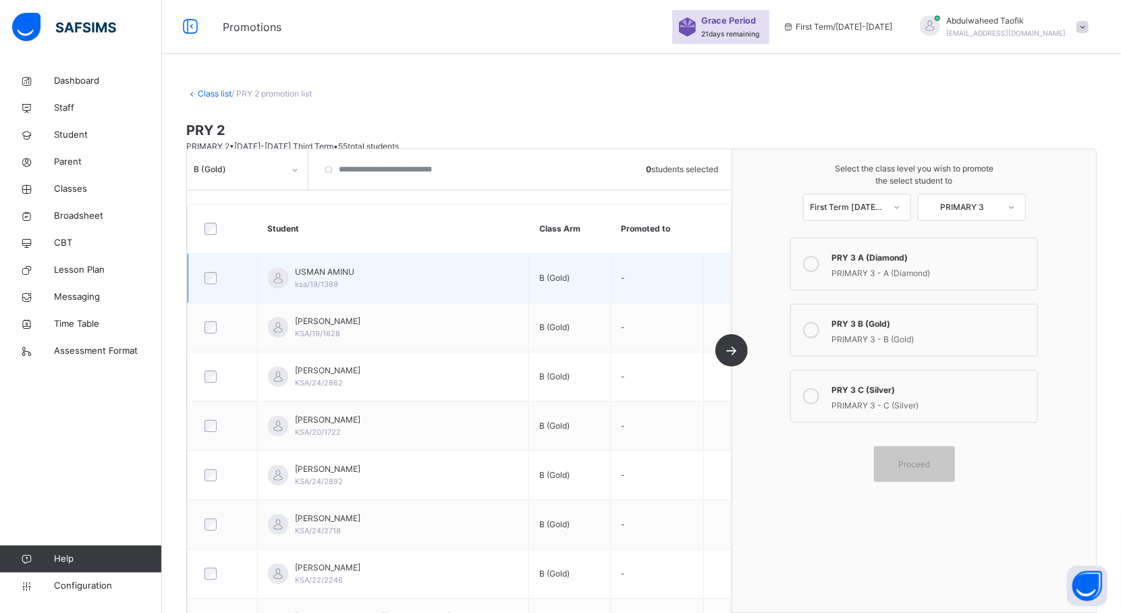
click at [343, 289] on div "USMAN AMINU ksa/19/1389" at bounding box center [324, 278] width 59 height 24
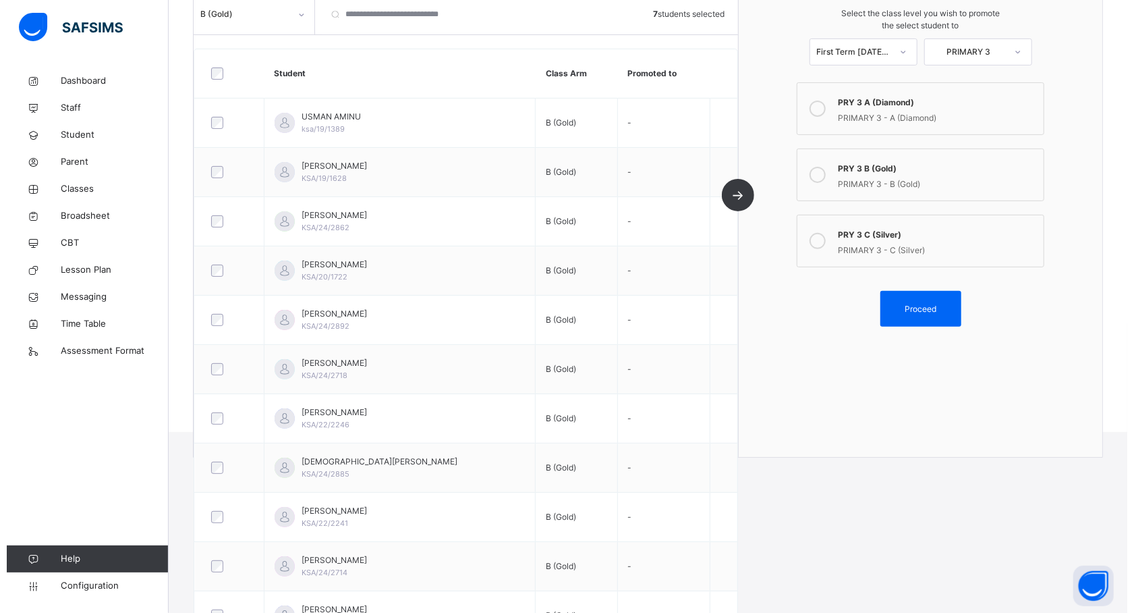
scroll to position [88, 0]
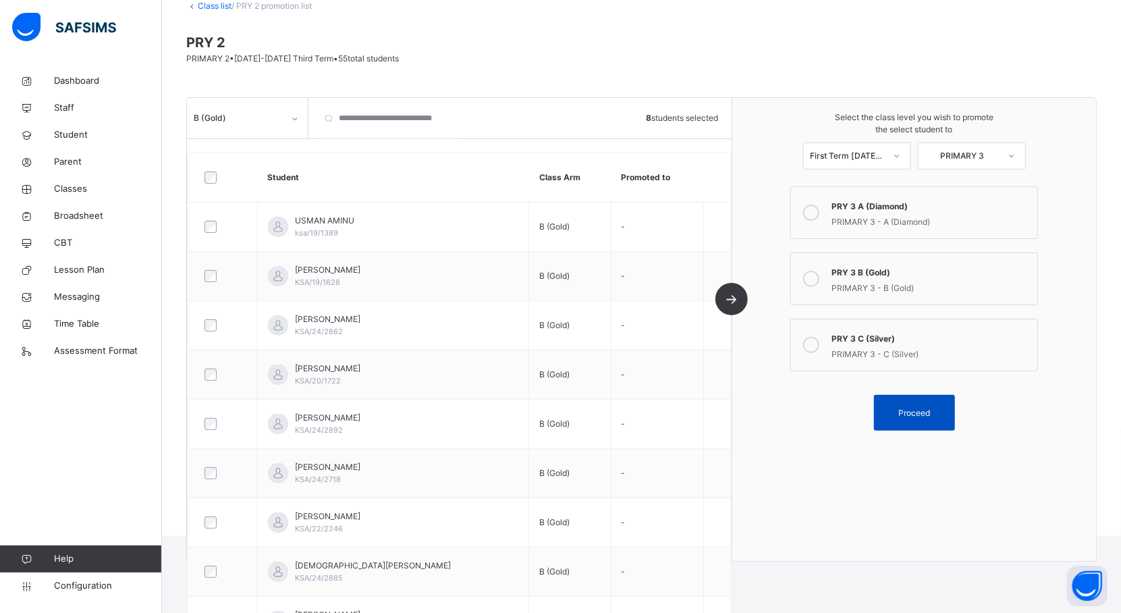
click at [926, 402] on div "Proceed" at bounding box center [914, 413] width 81 height 36
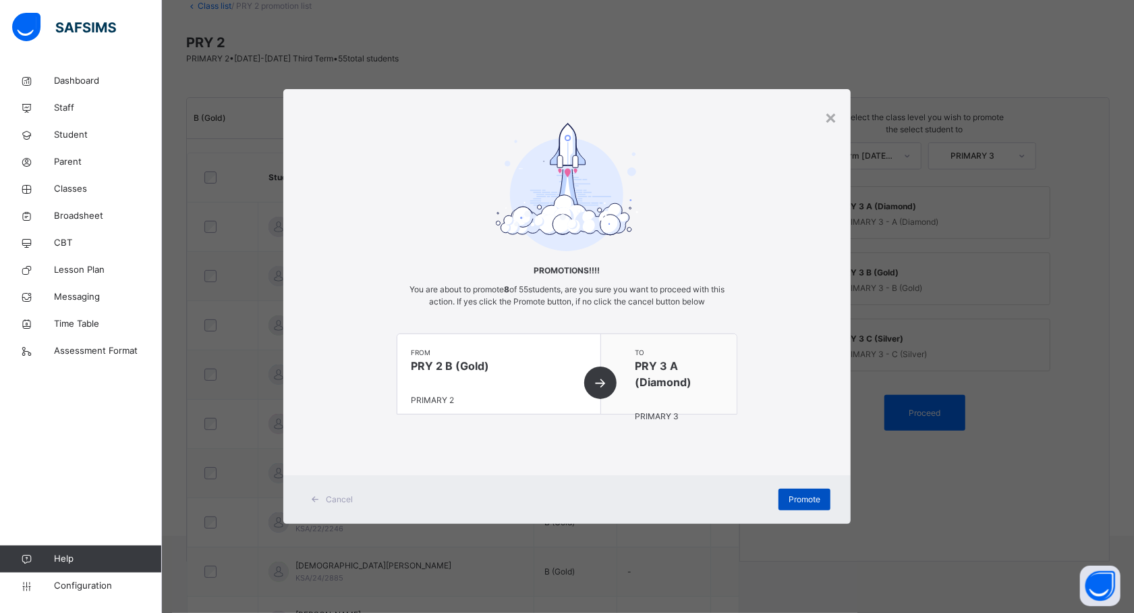
click at [805, 495] on span "Promote" at bounding box center [805, 499] width 32 height 12
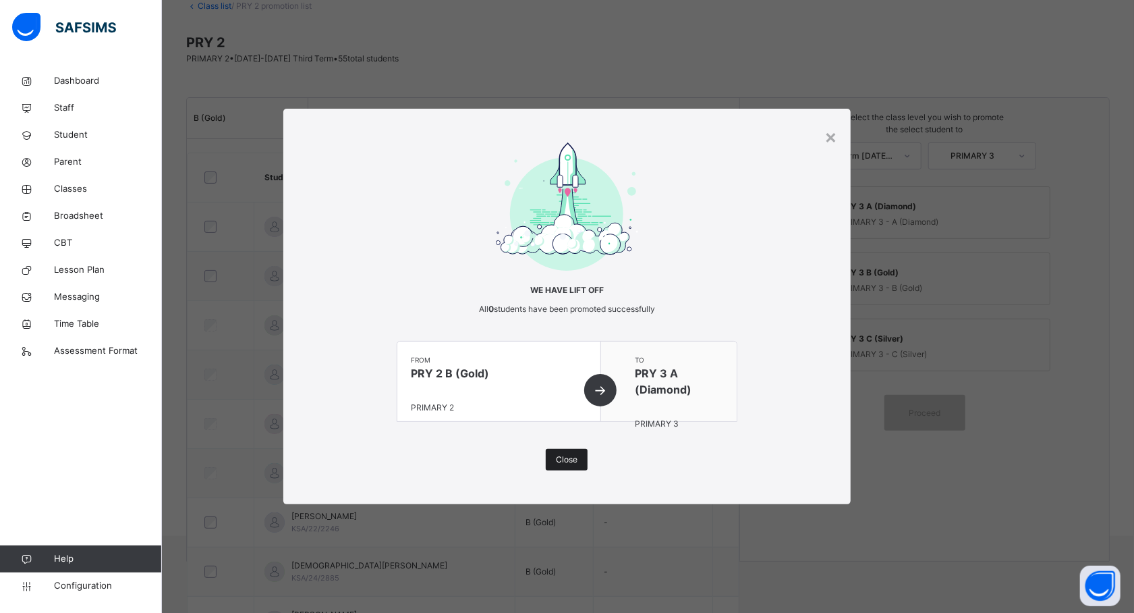
click at [571, 461] on span "Close" at bounding box center [567, 459] width 22 height 12
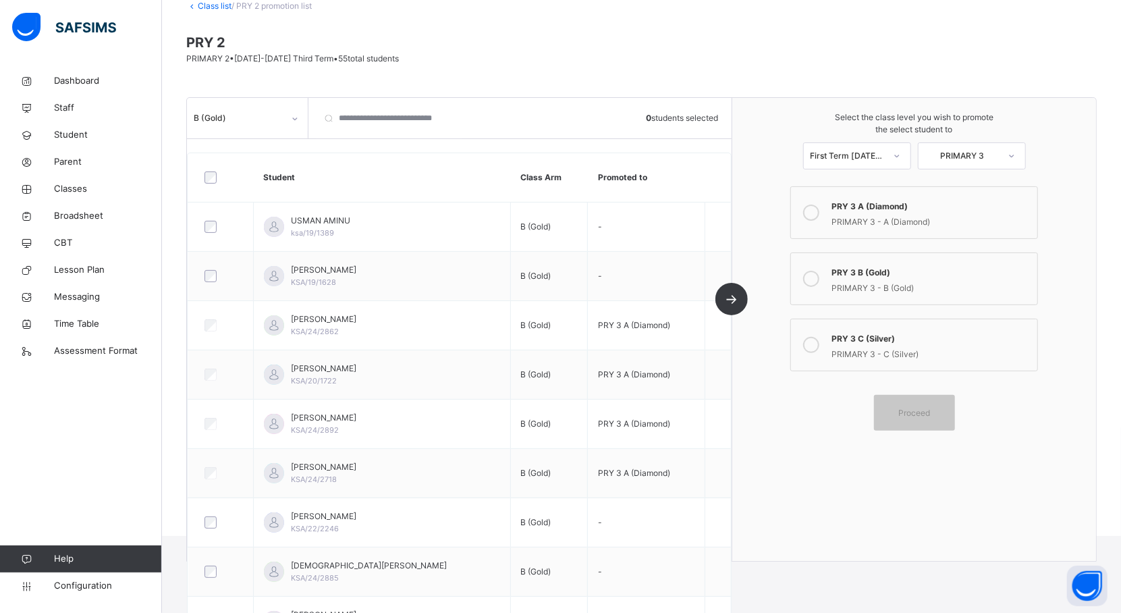
click at [850, 279] on div "PRIMARY 3 - B (Gold)" at bounding box center [930, 287] width 199 height 16
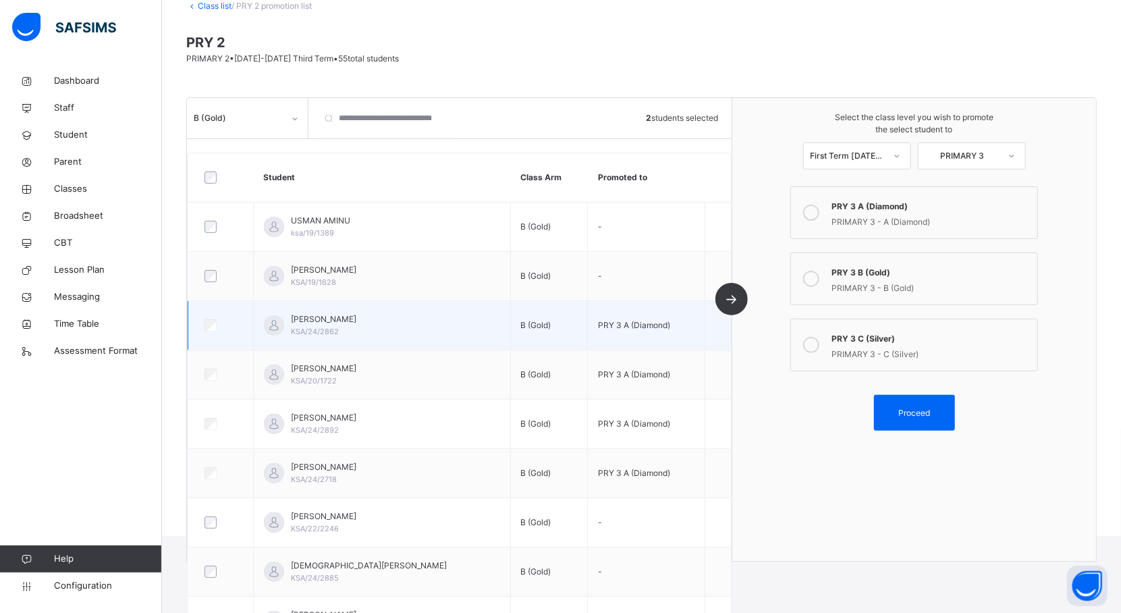
click at [206, 333] on div at bounding box center [220, 325] width 45 height 28
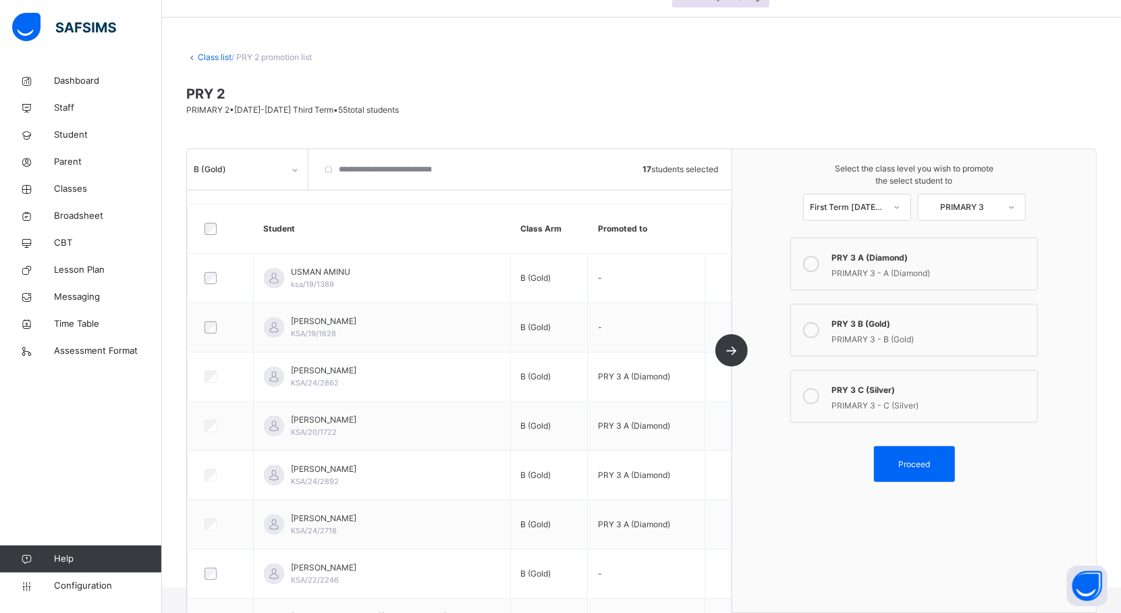
scroll to position [0, 0]
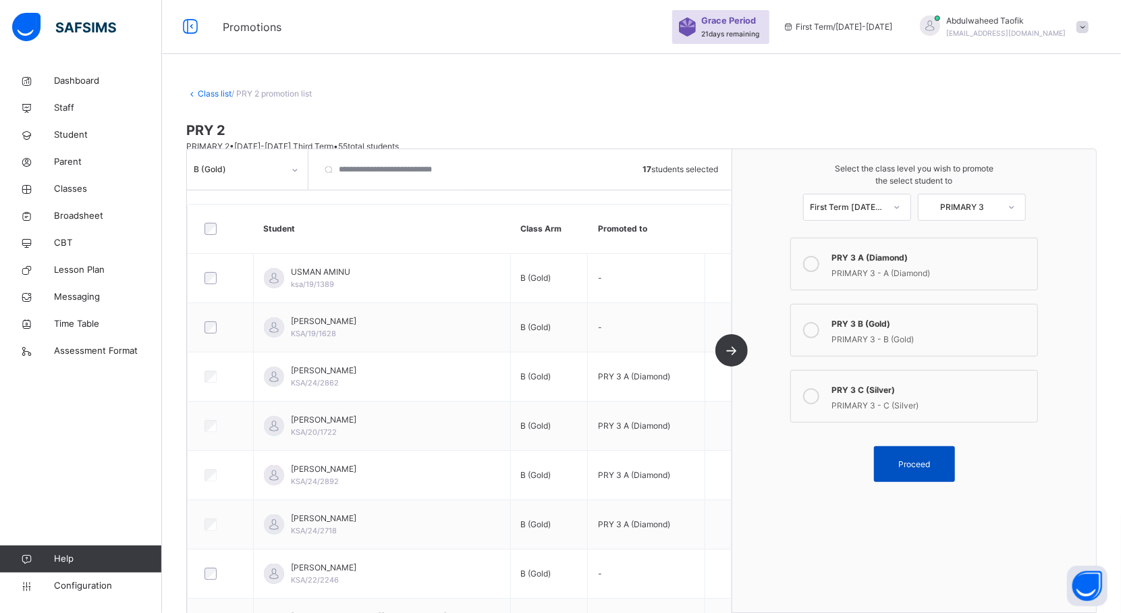
click at [945, 459] on span "Proceed" at bounding box center [914, 464] width 61 height 12
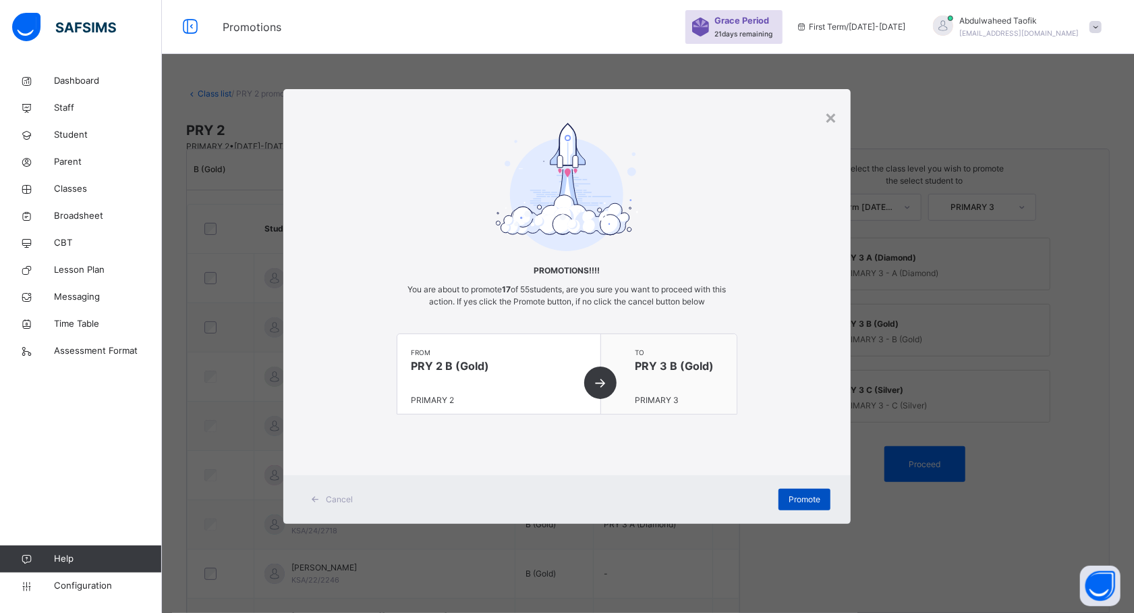
click at [818, 497] on span "Promote" at bounding box center [805, 499] width 32 height 12
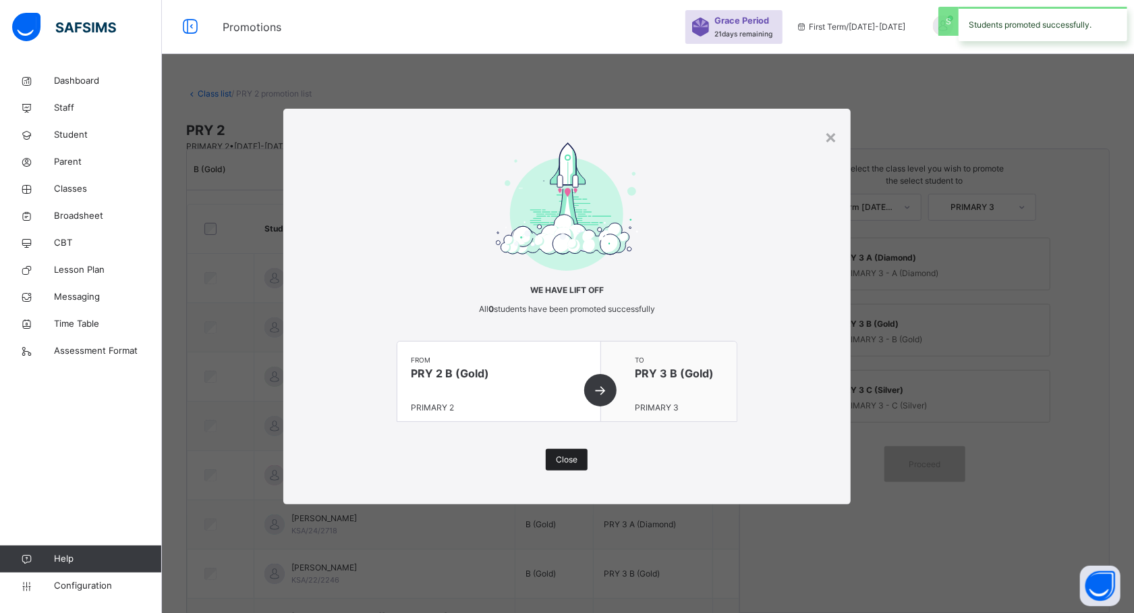
click at [570, 457] on span "Close" at bounding box center [567, 459] width 22 height 12
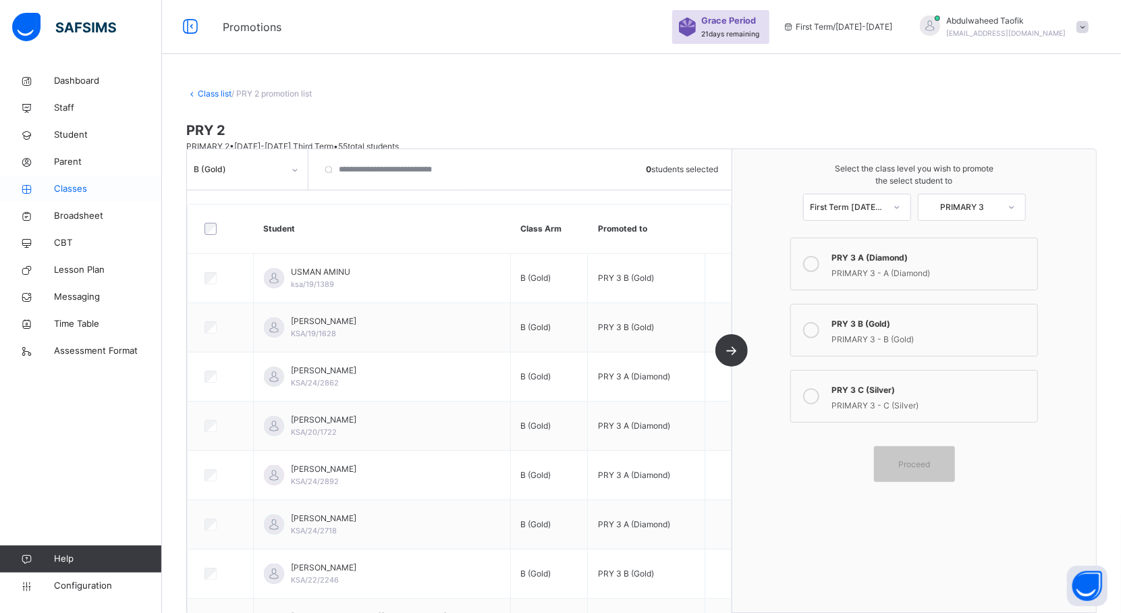
click at [80, 190] on span "Classes" at bounding box center [108, 188] width 108 height 13
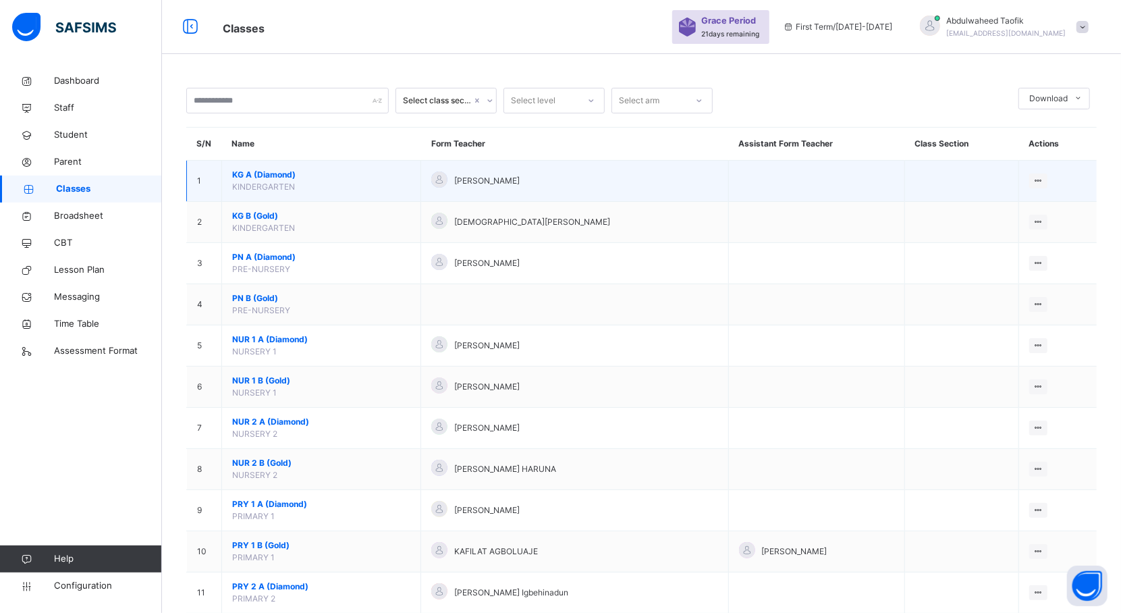
click at [308, 181] on td "KG A (Diamond) KINDERGARTEN" at bounding box center [321, 181] width 199 height 41
drag, startPoint x: 281, startPoint y: 182, endPoint x: 259, endPoint y: 184, distance: 22.3
click at [259, 184] on span "KINDERGARTEN" at bounding box center [263, 186] width 63 height 10
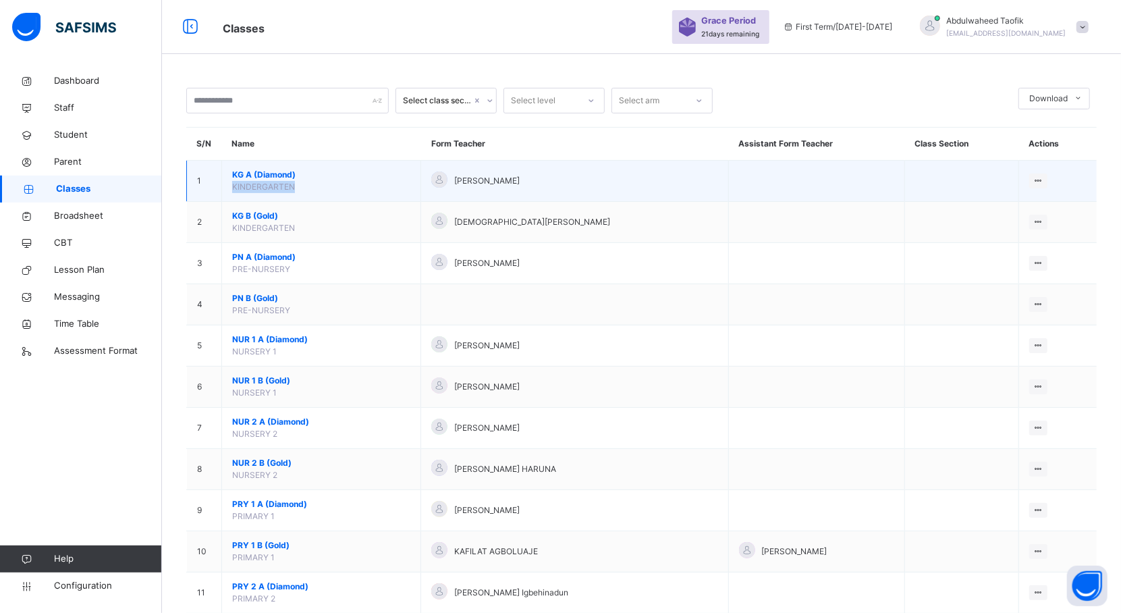
click at [259, 184] on span "KINDERGARTEN" at bounding box center [263, 186] width 63 height 10
click at [316, 182] on td "KG A (Diamond) KINDERGARTEN" at bounding box center [321, 181] width 199 height 41
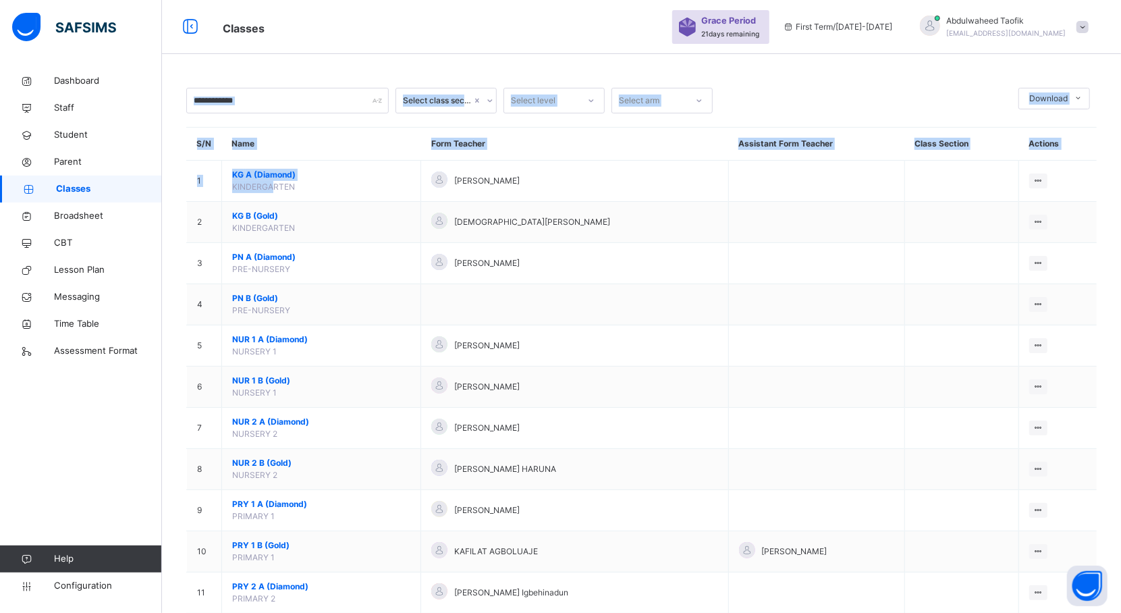
drag, startPoint x: 271, startPoint y: 184, endPoint x: 311, endPoint y: 109, distance: 84.8
click at [311, 109] on input "text" at bounding box center [287, 101] width 202 height 26
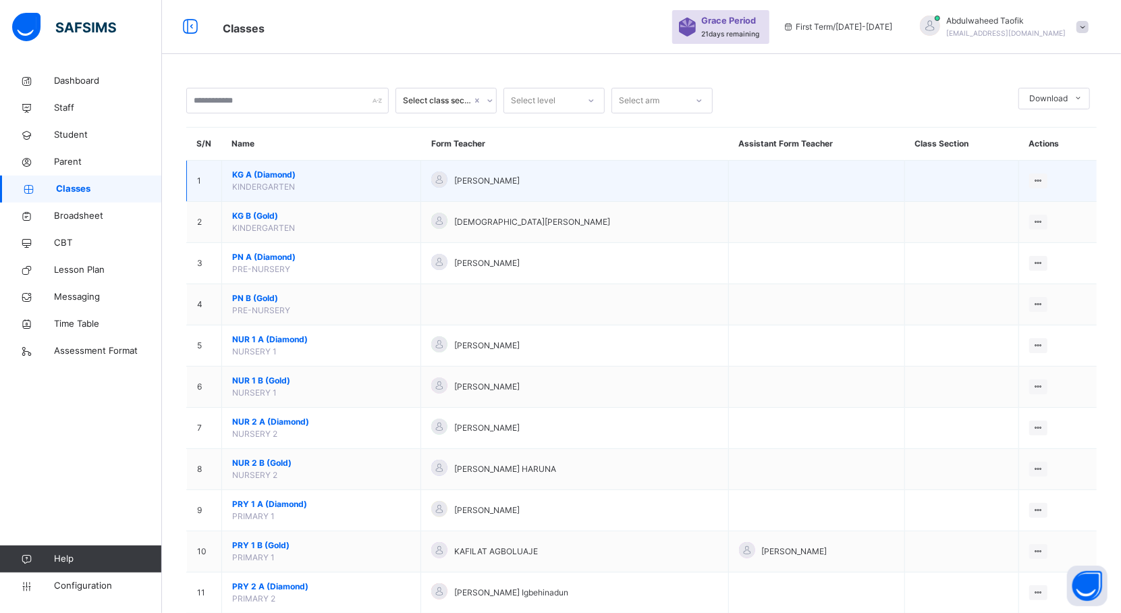
click at [279, 175] on span "KG A (Diamond)" at bounding box center [321, 175] width 178 height 12
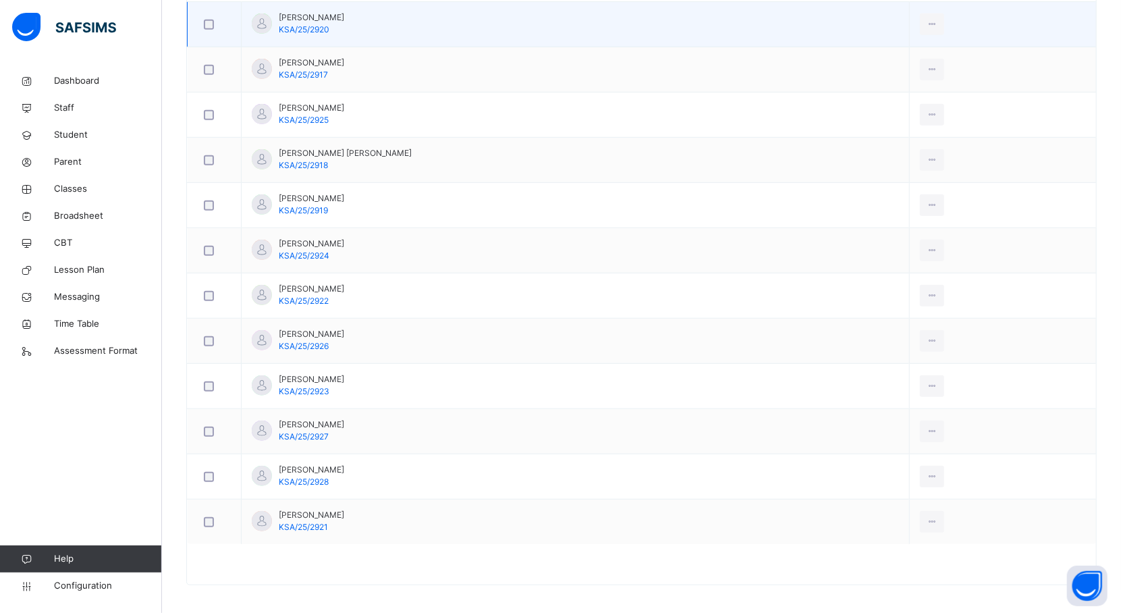
scroll to position [443, 0]
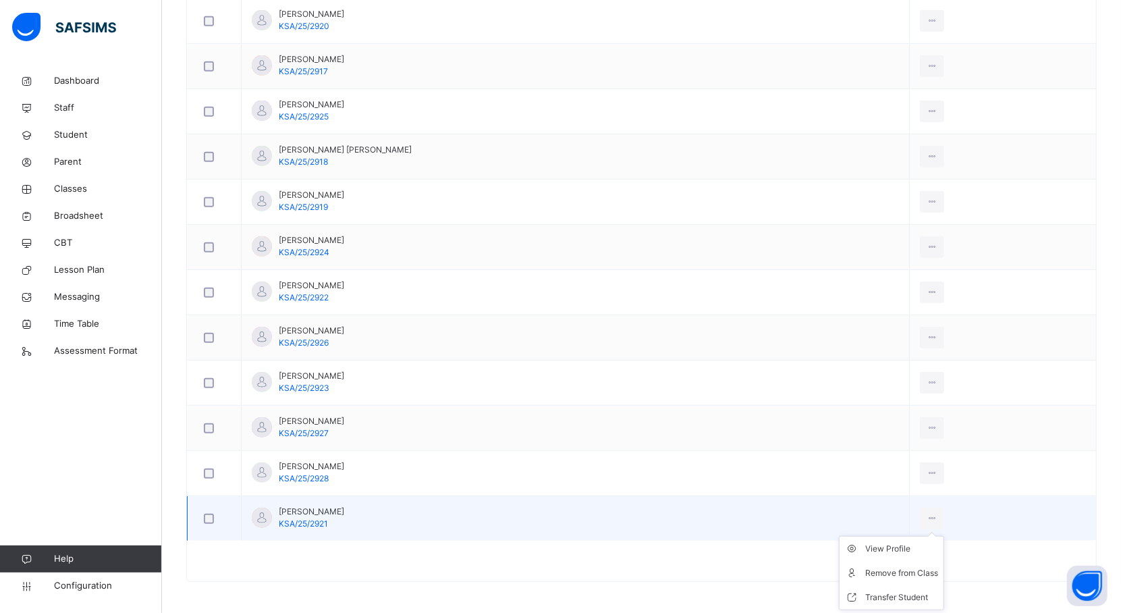
click at [926, 536] on ul "View Profile Remove from Class Transfer Student" at bounding box center [891, 573] width 105 height 74
click at [893, 580] on div "Remove from Class" at bounding box center [901, 572] width 73 height 13
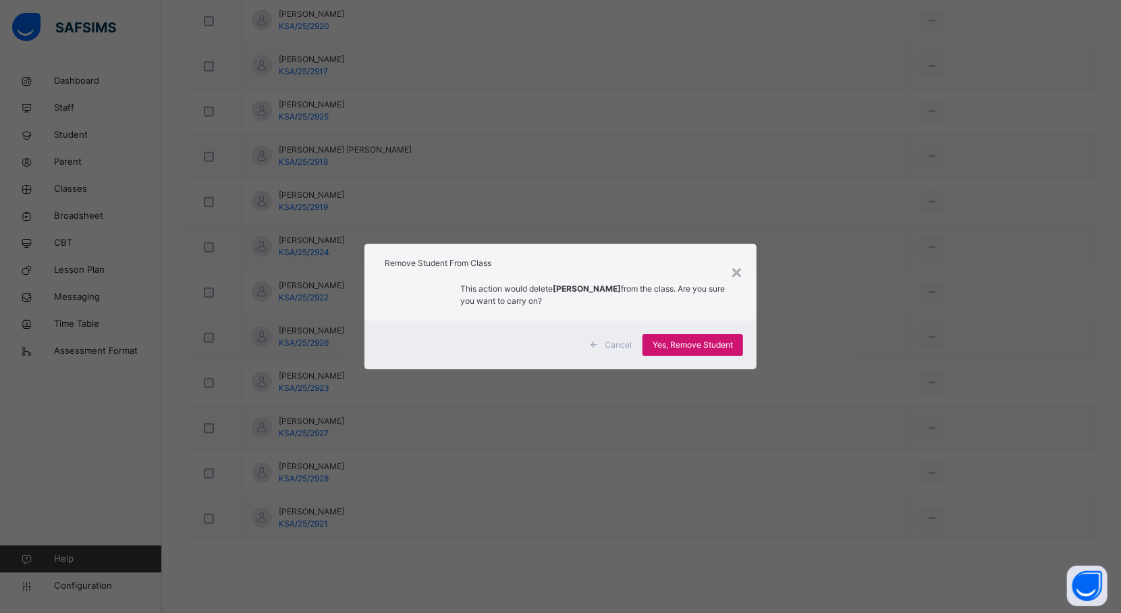
click at [683, 336] on div "Yes, Remove Student" at bounding box center [692, 345] width 101 height 22
click at [681, 349] on div "Yes, Remove Student" at bounding box center [692, 345] width 101 height 22
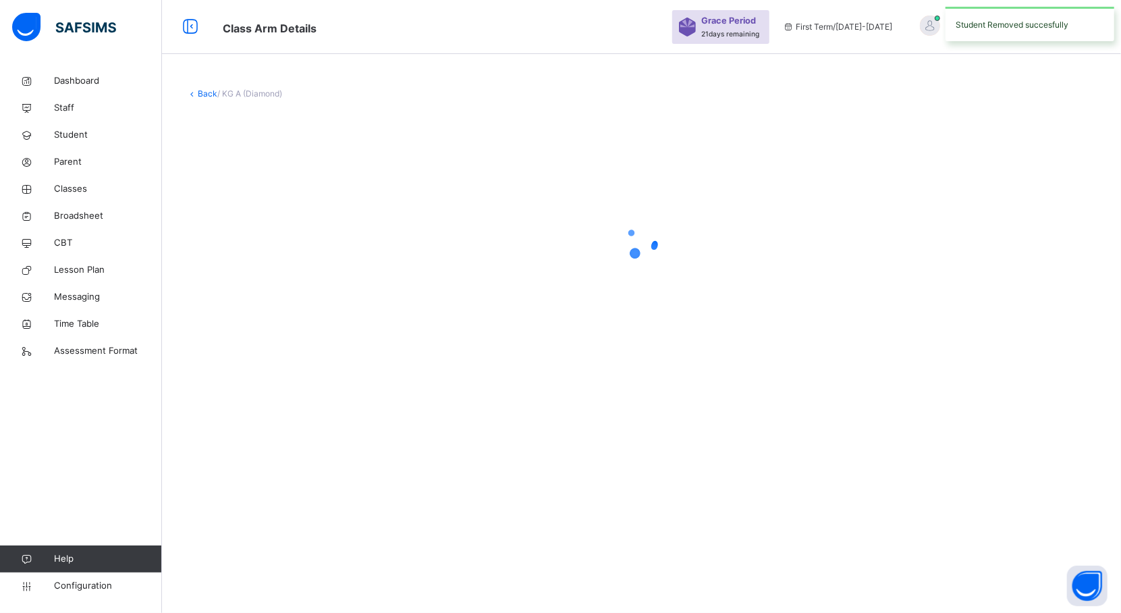
scroll to position [0, 0]
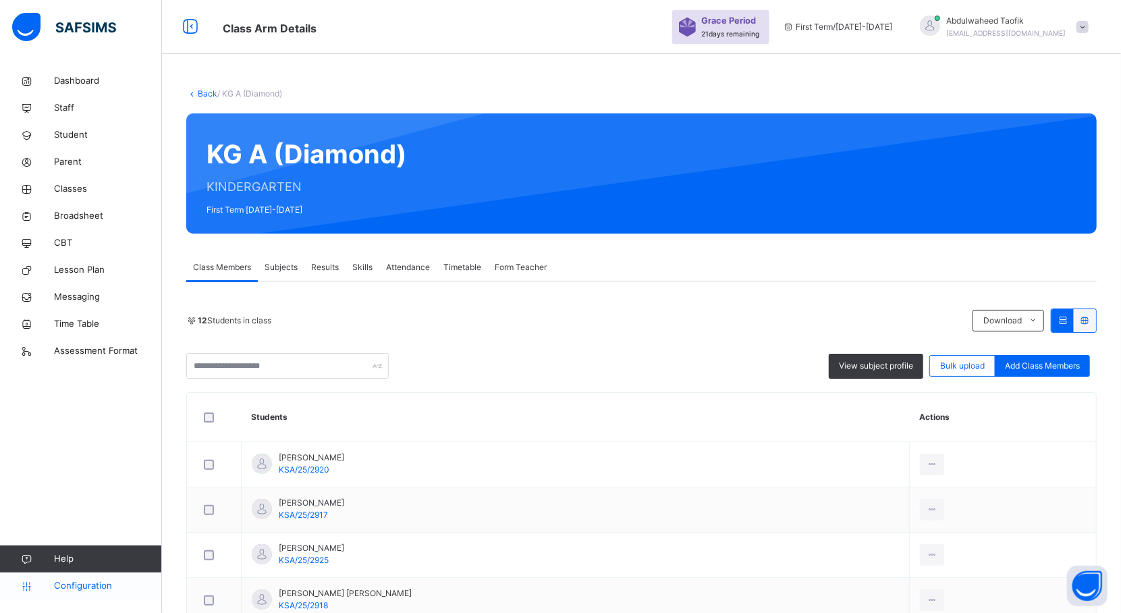
click at [90, 581] on span "Configuration" at bounding box center [107, 585] width 107 height 13
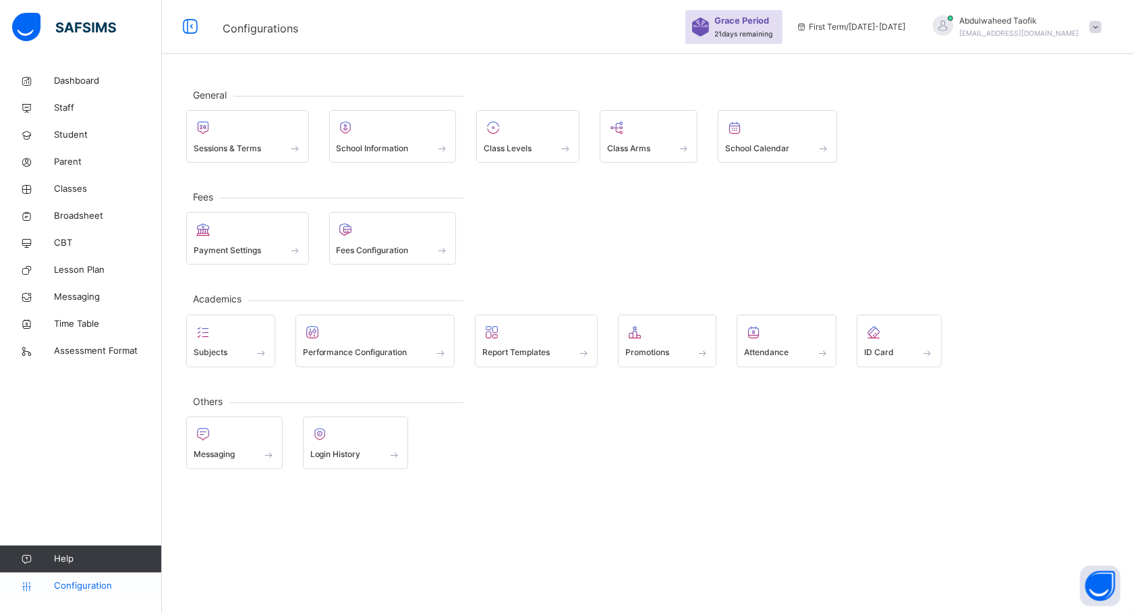
click at [90, 581] on span "Configuration" at bounding box center [107, 585] width 107 height 13
click at [653, 343] on span at bounding box center [667, 343] width 84 height 3
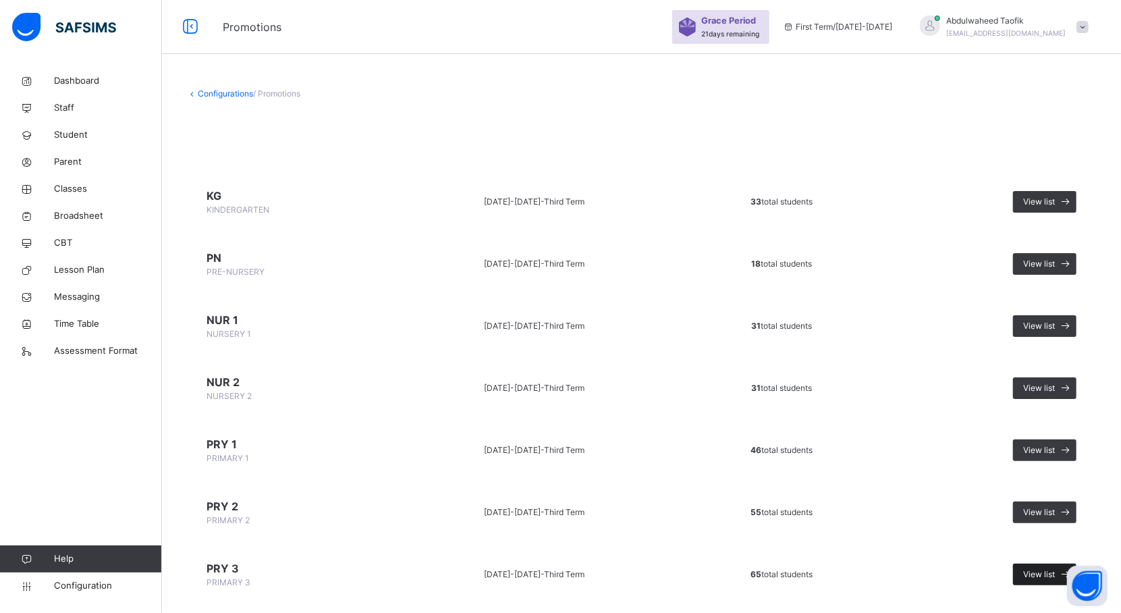
click at [1038, 575] on span "View list" at bounding box center [1039, 574] width 32 height 12
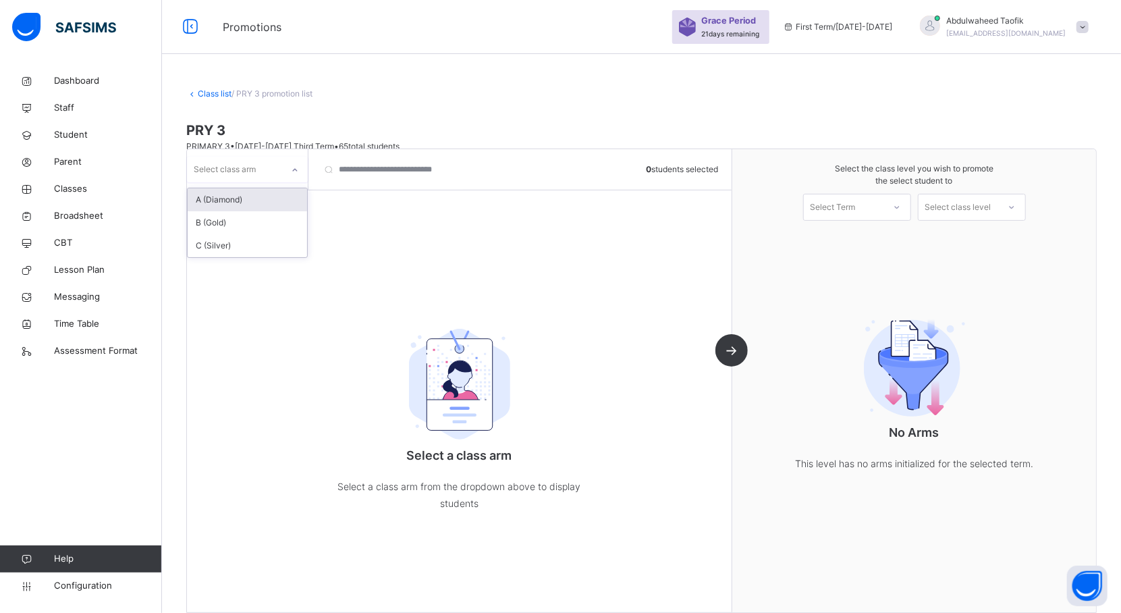
click at [289, 166] on div at bounding box center [294, 170] width 23 height 22
click at [248, 208] on div "A (Diamond)" at bounding box center [247, 199] width 119 height 23
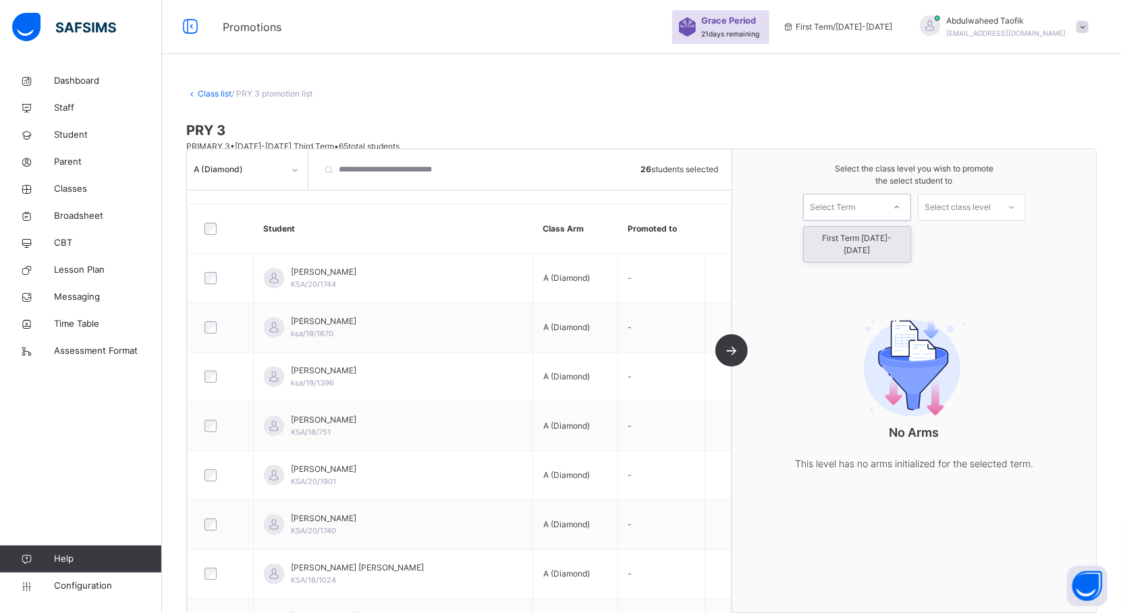
click at [855, 204] on div "Select Term" at bounding box center [832, 207] width 45 height 27
click at [880, 236] on div "First Term [DATE]-[DATE]" at bounding box center [857, 244] width 107 height 35
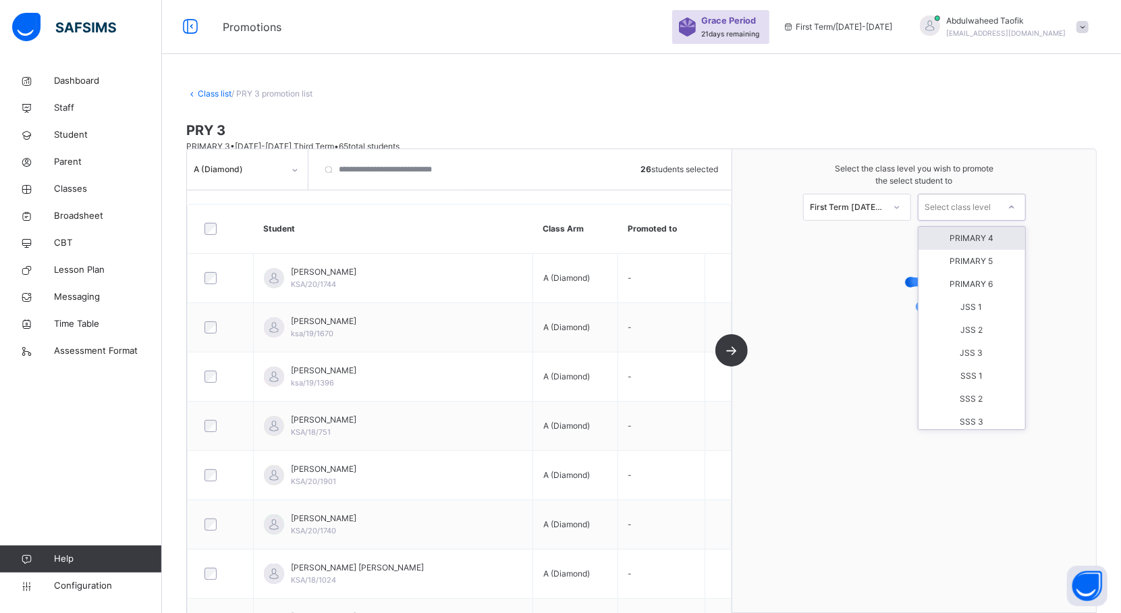
click at [983, 208] on div "Select class level" at bounding box center [958, 207] width 66 height 27
click at [989, 244] on div "PRIMARY 4" at bounding box center [971, 238] width 107 height 23
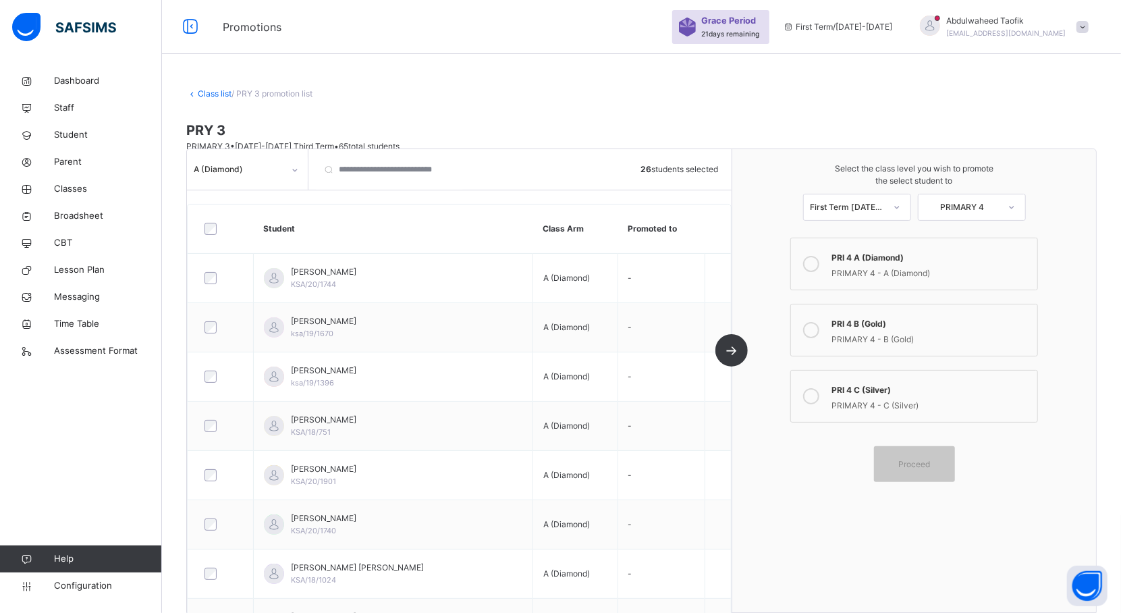
click at [924, 268] on div "PRIMARY 4 - A (Diamond)" at bounding box center [930, 272] width 199 height 16
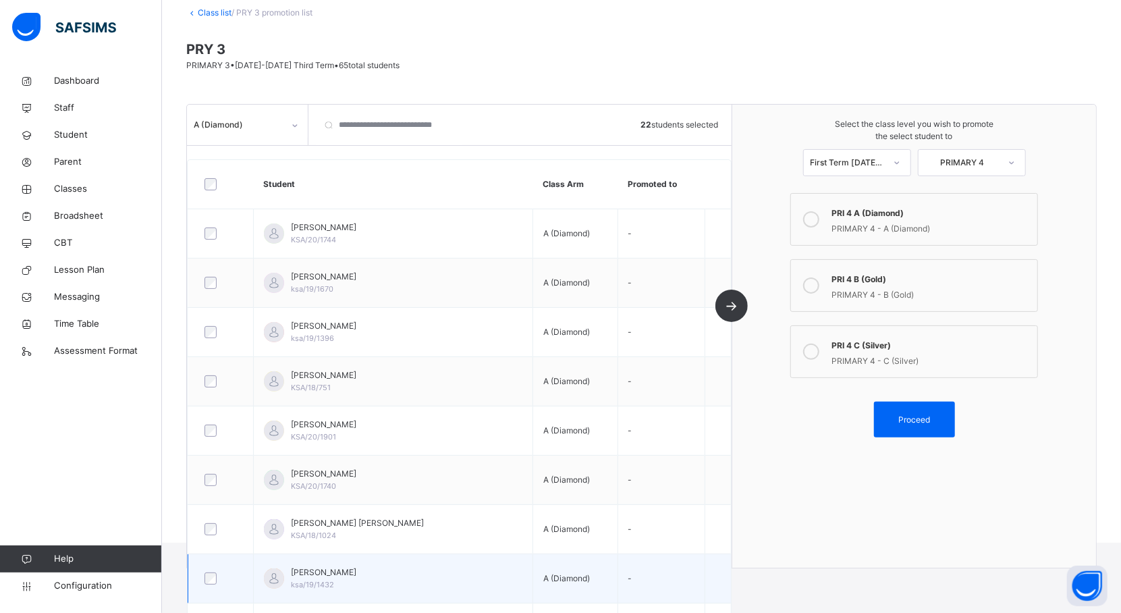
scroll to position [30, 0]
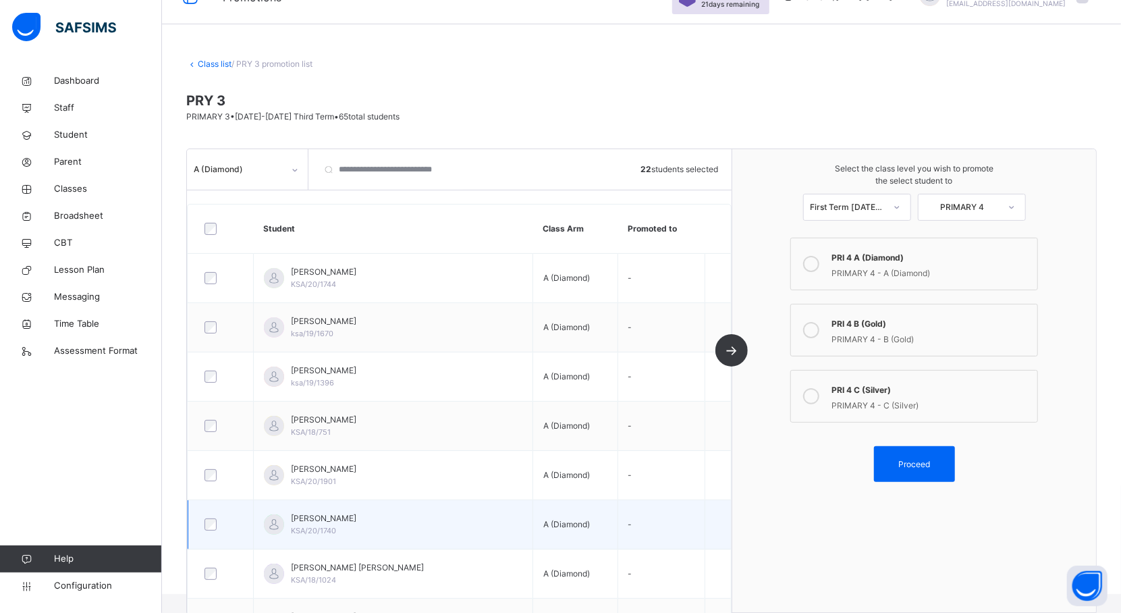
click at [546, 540] on td "A (Diamond)" at bounding box center [574, 524] width 85 height 49
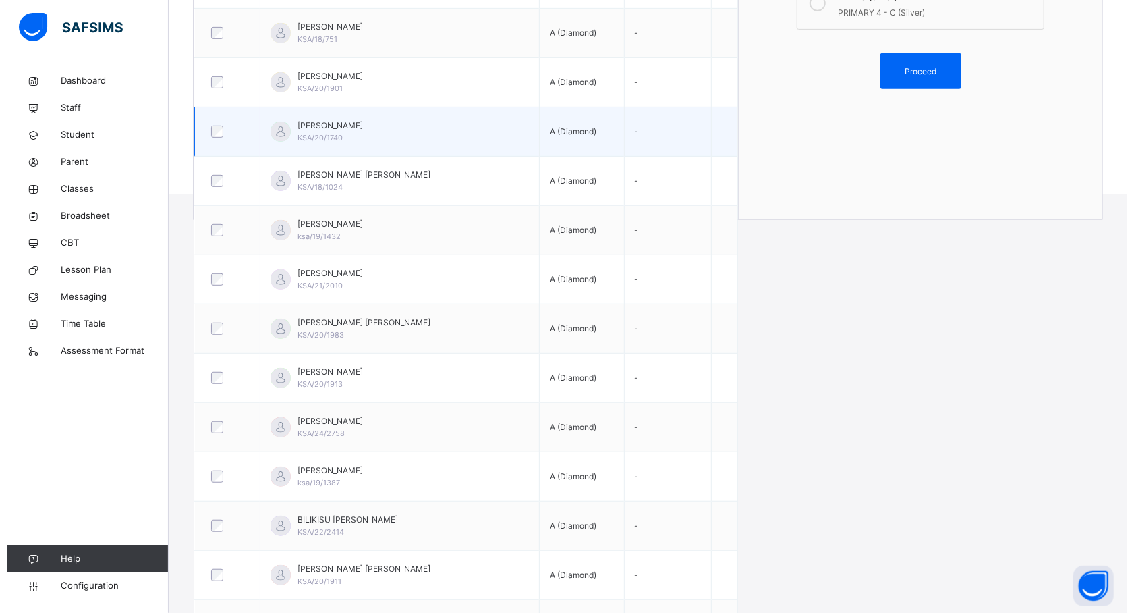
scroll to position [425, 0]
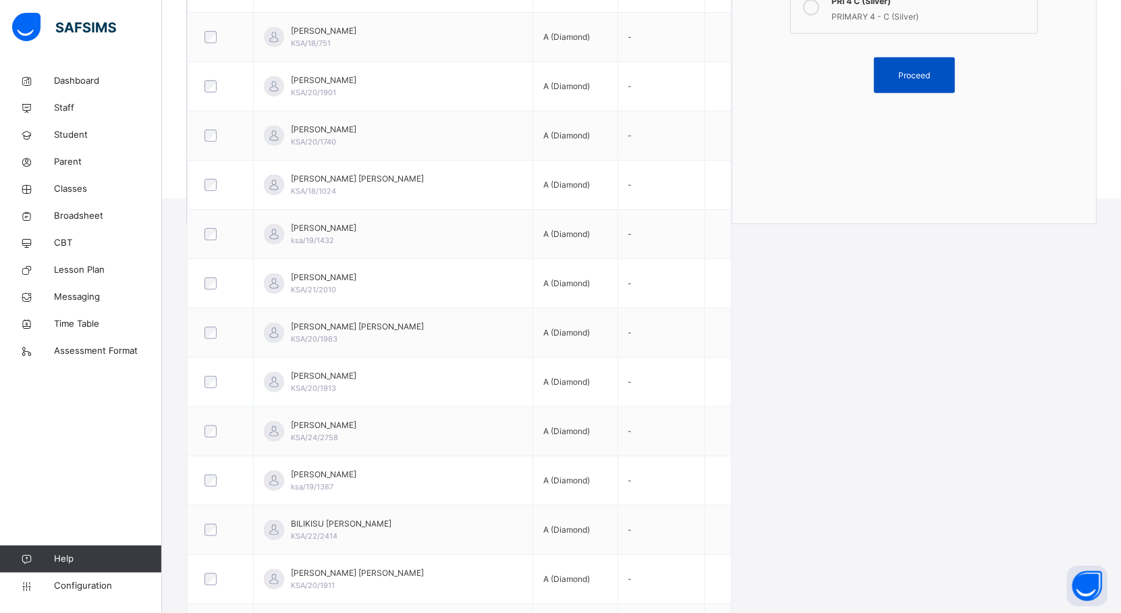
click at [900, 78] on span "Proceed" at bounding box center [914, 75] width 61 height 12
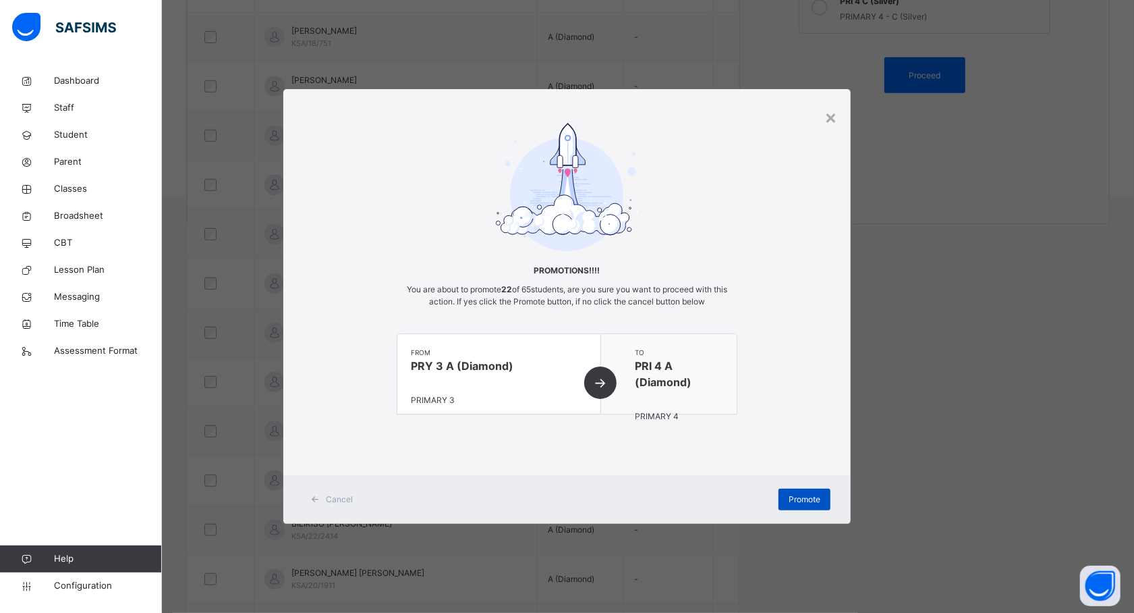
click at [805, 495] on span "Promote" at bounding box center [805, 499] width 32 height 12
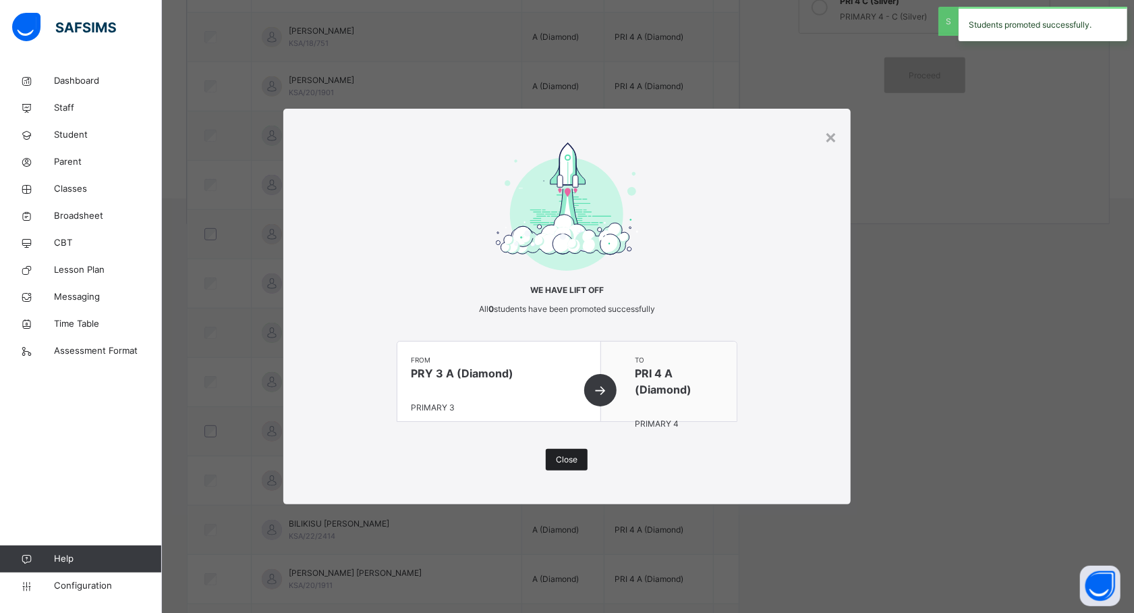
click at [560, 459] on span "Close" at bounding box center [567, 459] width 22 height 12
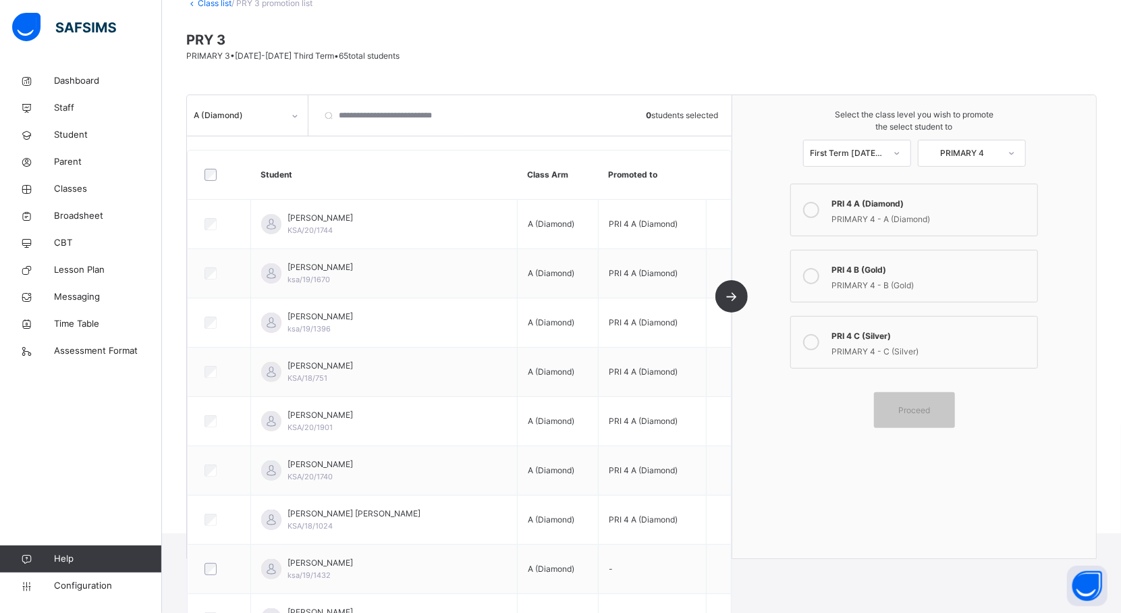
scroll to position [65, 0]
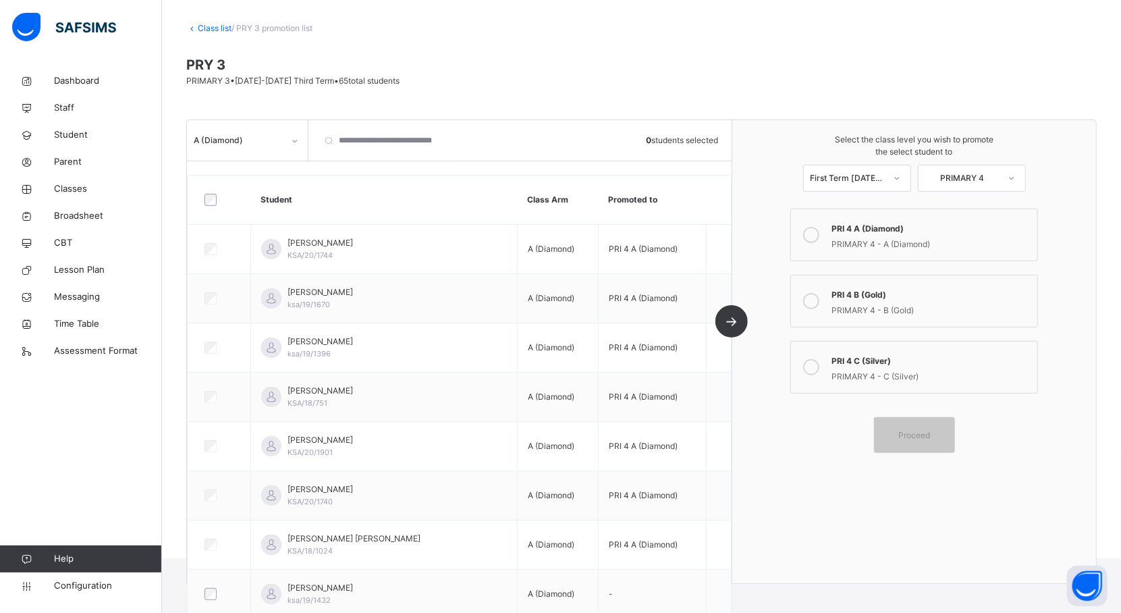
click at [883, 291] on div "PRI 4 B (Gold)" at bounding box center [930, 293] width 199 height 16
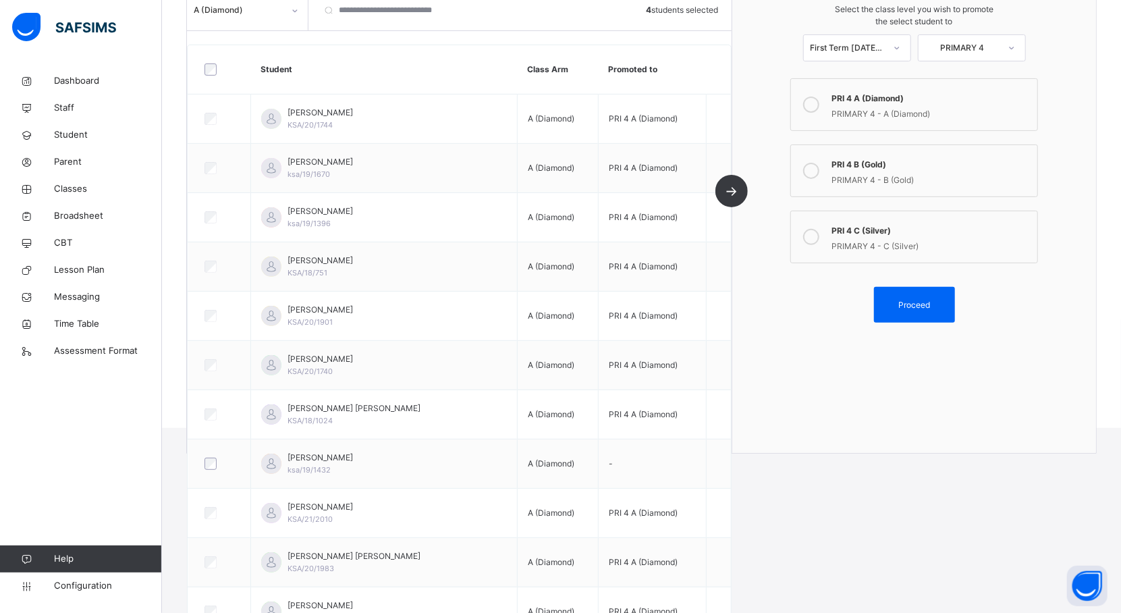
scroll to position [0, 0]
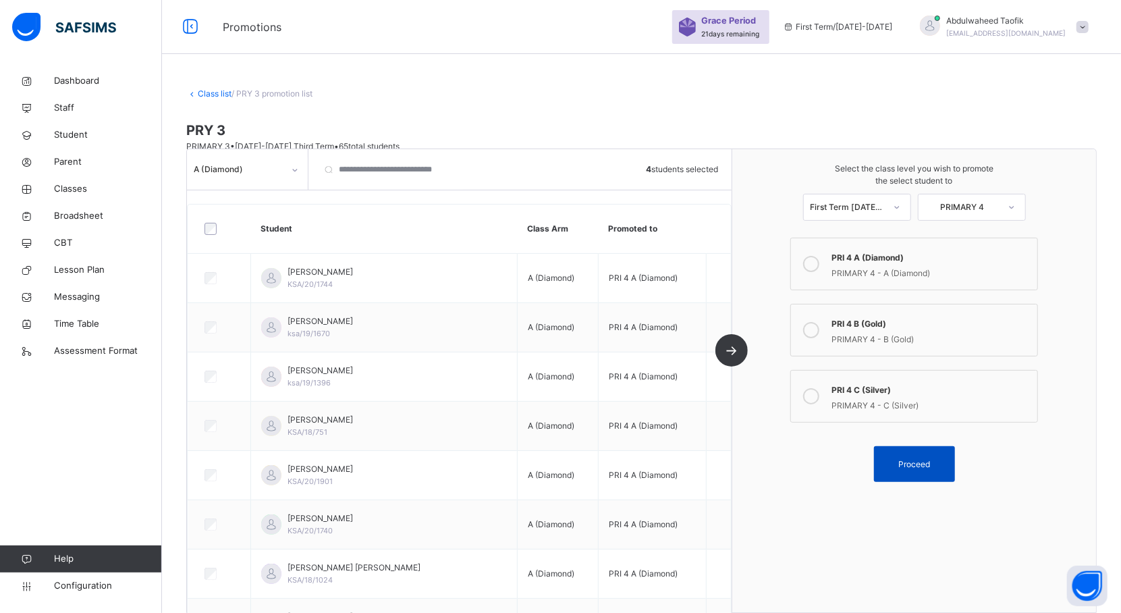
click at [918, 464] on span "Proceed" at bounding box center [914, 464] width 32 height 12
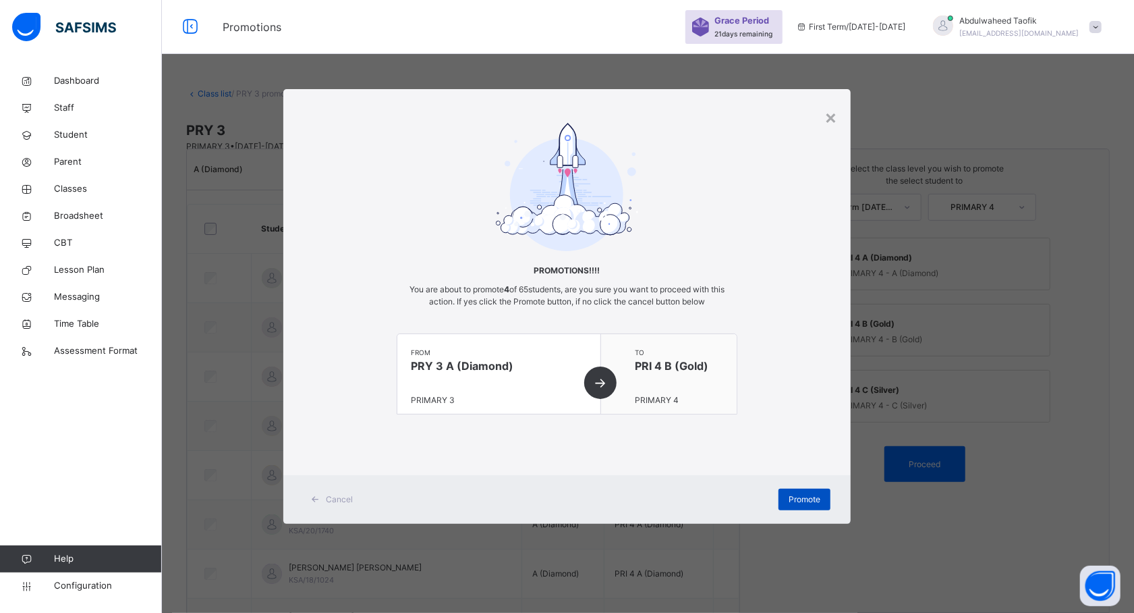
click at [784, 490] on div "Promote" at bounding box center [805, 499] width 52 height 22
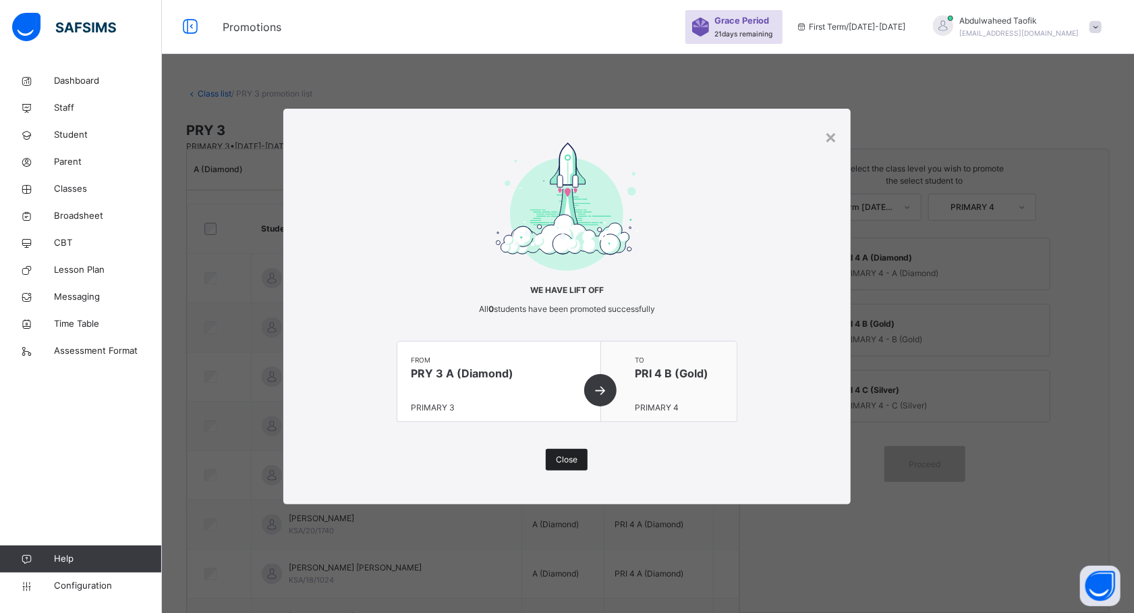
click at [570, 464] on span "Close" at bounding box center [567, 459] width 22 height 12
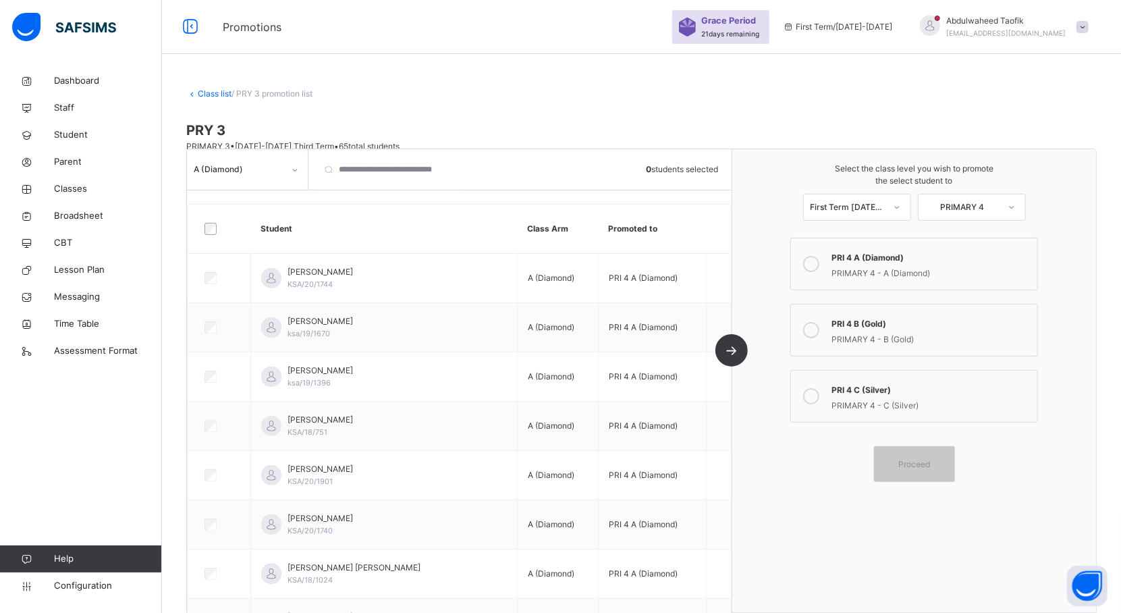
click at [958, 489] on div "Select the class level you wish to promote the select student to First Term [DA…" at bounding box center [914, 380] width 364 height 463
click at [291, 171] on icon at bounding box center [295, 169] width 8 height 13
click at [264, 227] on div "B (Gold)" at bounding box center [247, 222] width 119 height 23
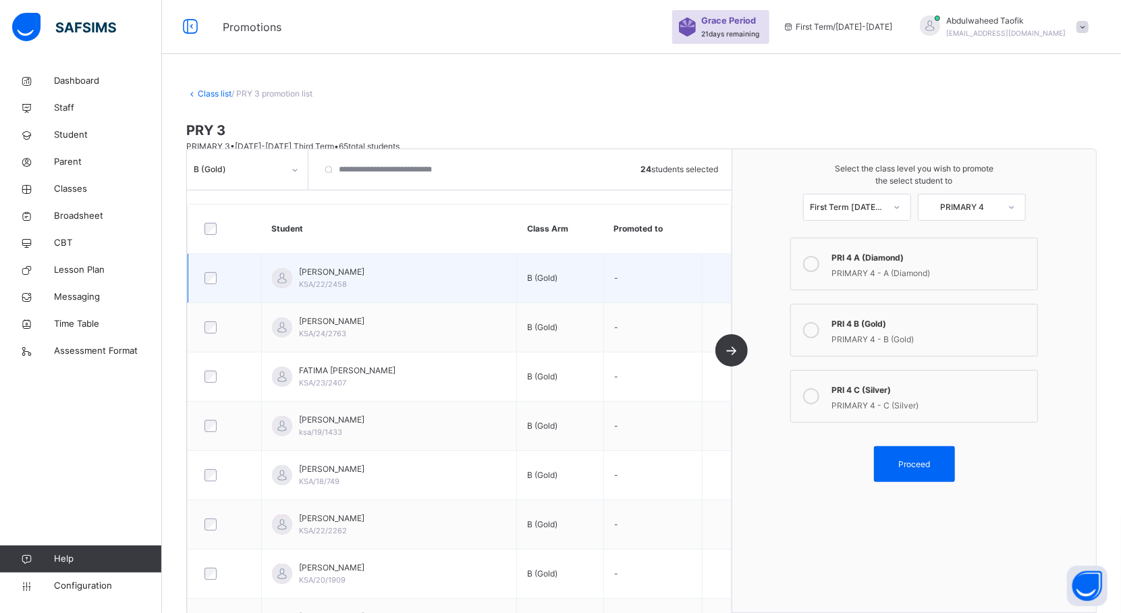
click at [327, 277] on span "[PERSON_NAME]" at bounding box center [331, 272] width 65 height 12
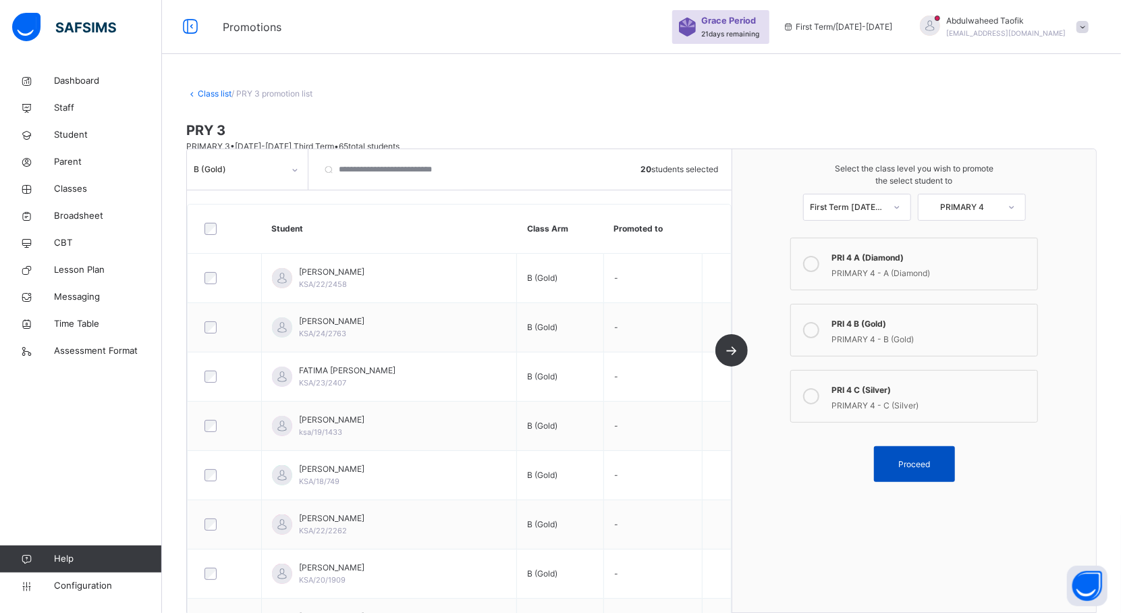
click at [927, 449] on div "Proceed" at bounding box center [914, 464] width 81 height 36
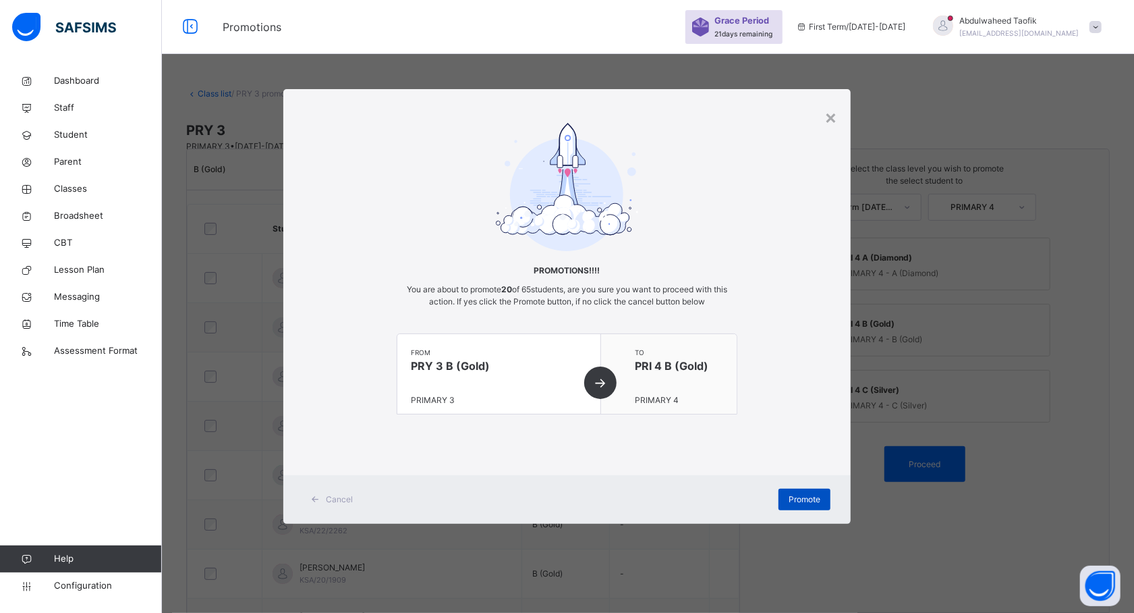
click at [822, 499] on div "Promote" at bounding box center [805, 499] width 52 height 22
click at [799, 497] on div "Promote" at bounding box center [805, 499] width 52 height 22
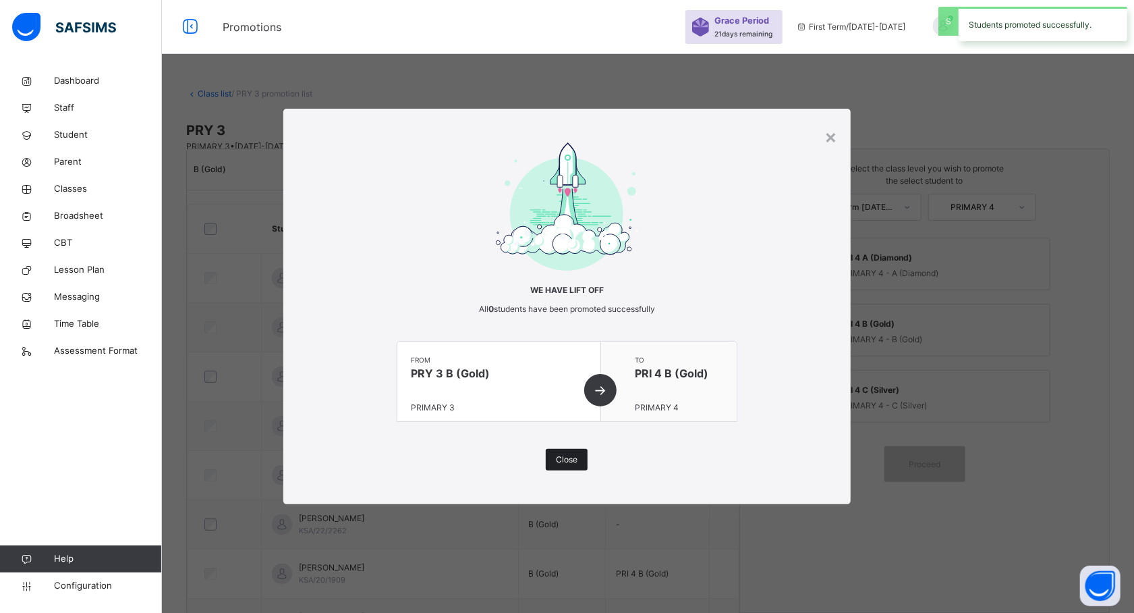
click at [551, 463] on div "Close" at bounding box center [567, 460] width 42 height 22
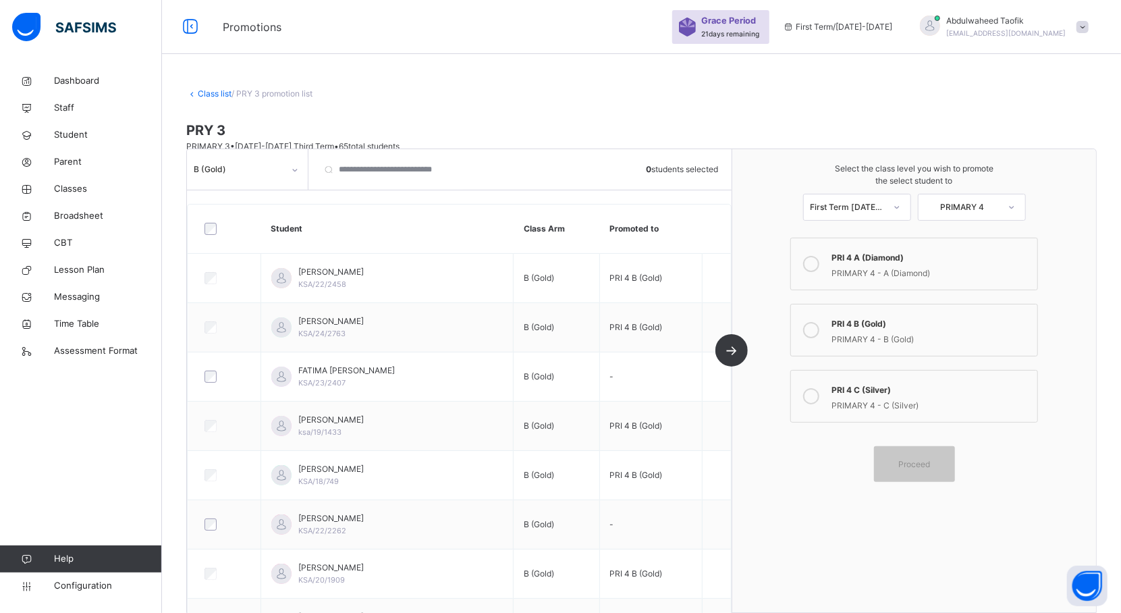
click at [843, 251] on div "PRI 4 A (Diamond)" at bounding box center [930, 256] width 199 height 16
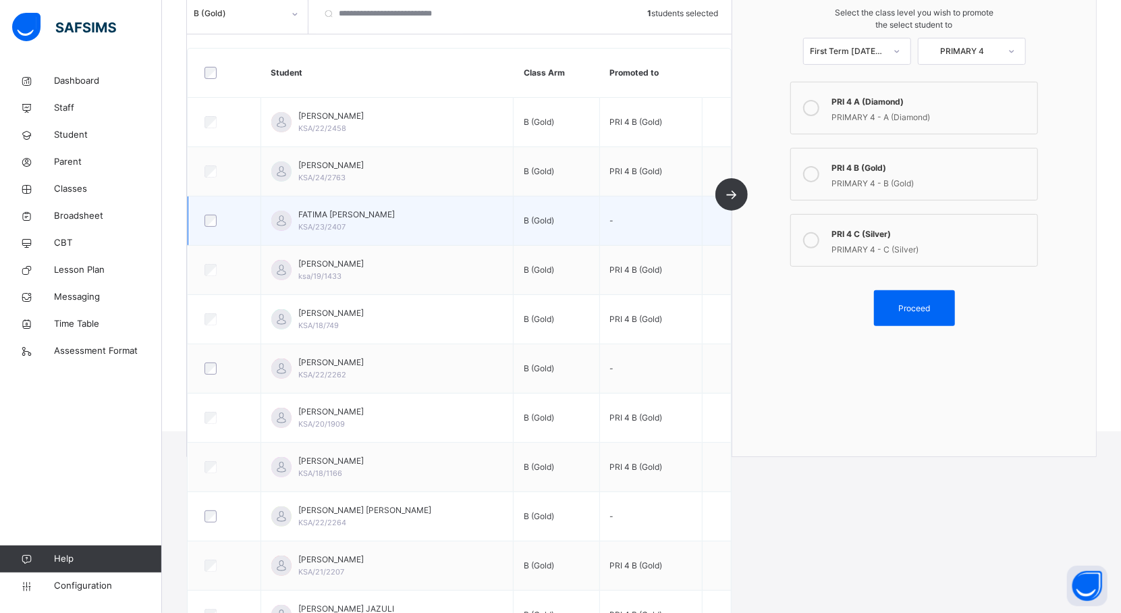
scroll to position [194, 0]
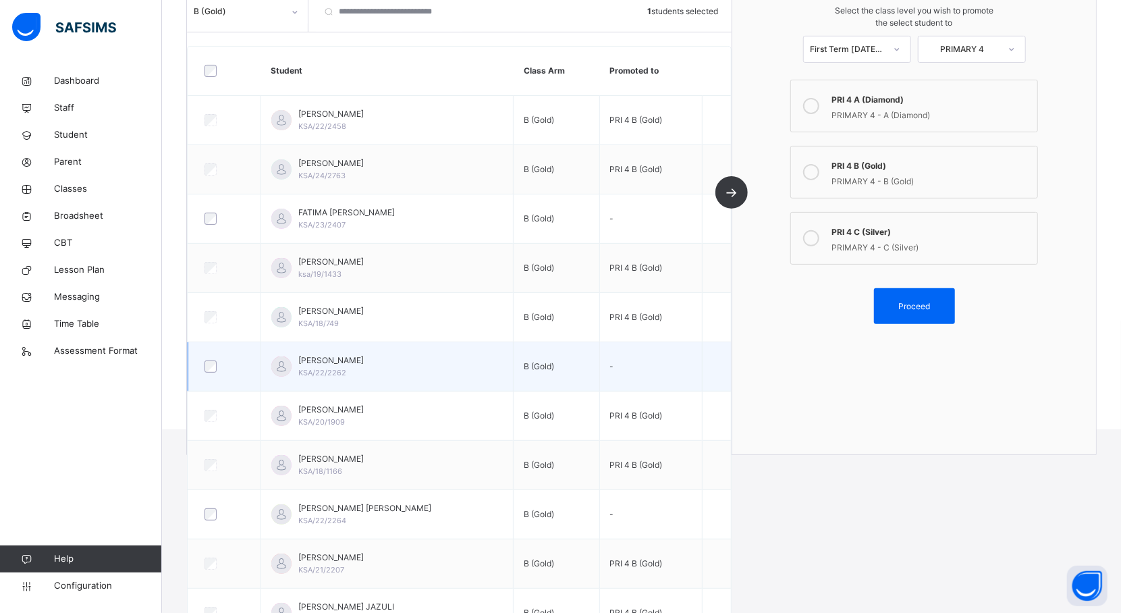
click at [217, 368] on div at bounding box center [224, 366] width 45 height 12
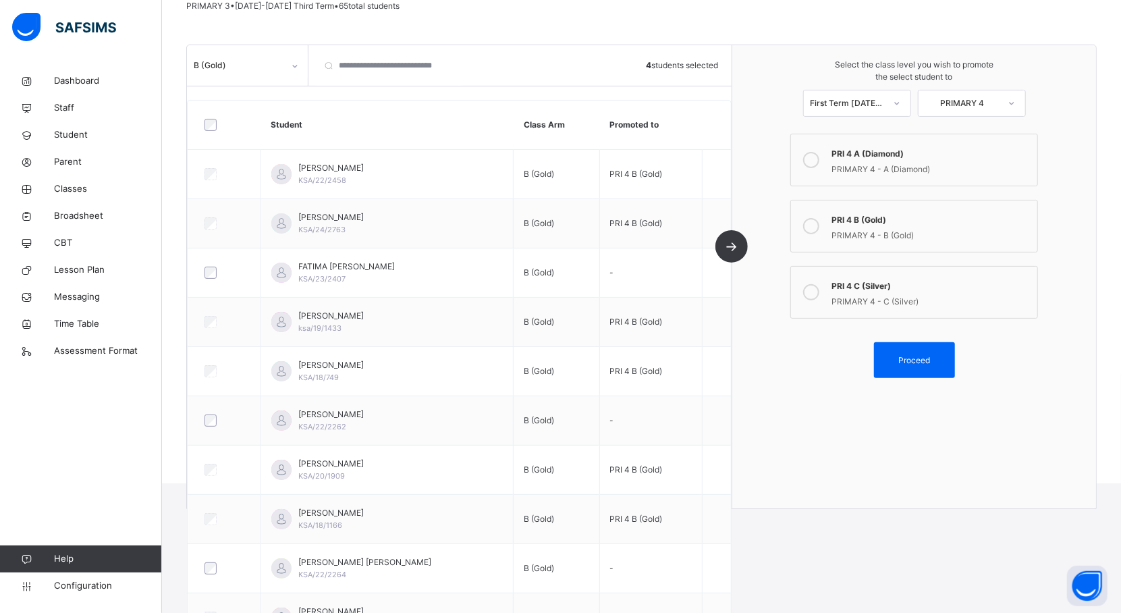
scroll to position [0, 0]
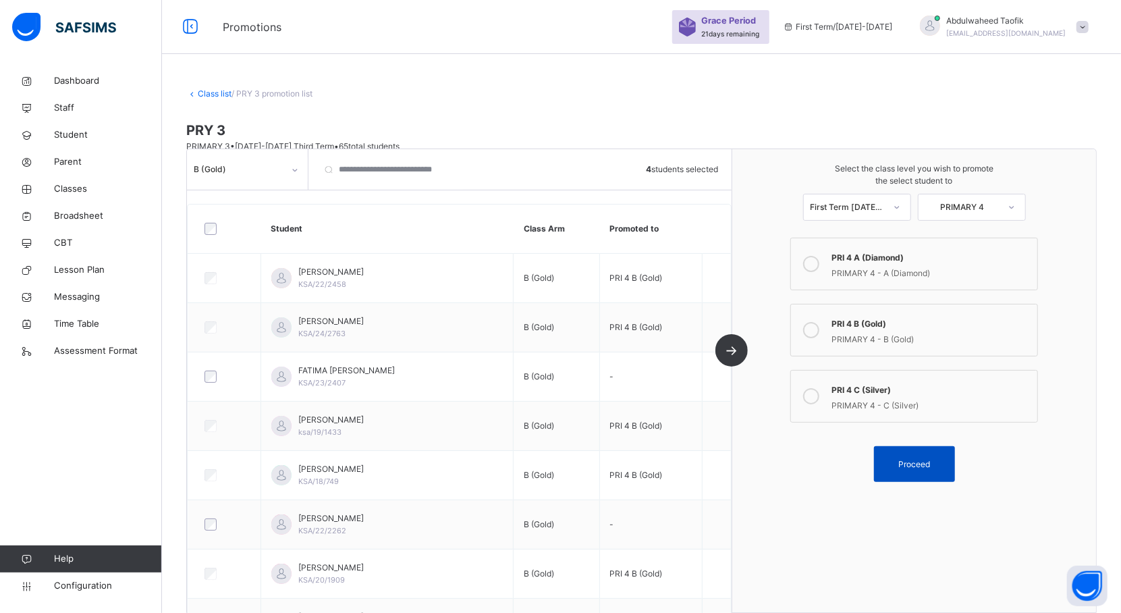
click at [916, 460] on span "Proceed" at bounding box center [914, 464] width 32 height 12
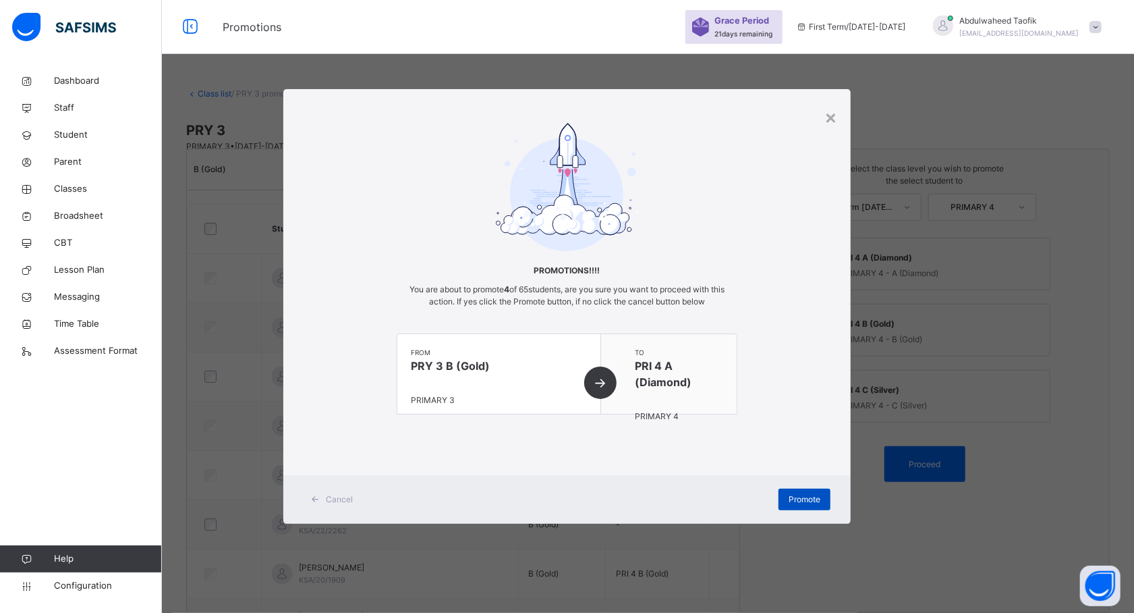
click at [797, 497] on span "Promote" at bounding box center [805, 499] width 32 height 12
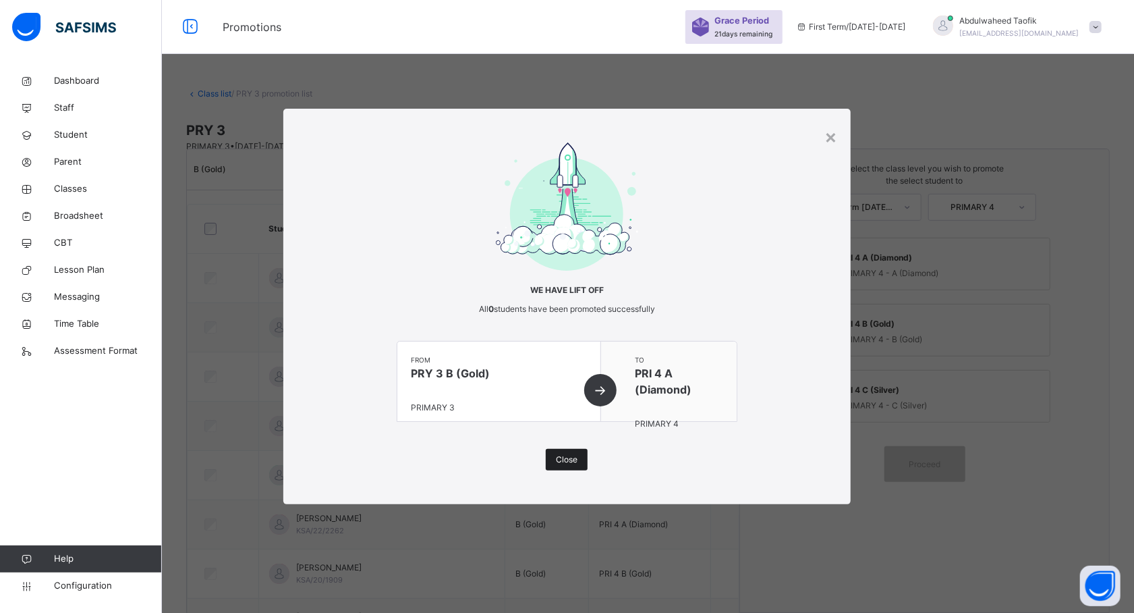
click at [573, 468] on div "Close" at bounding box center [567, 460] width 42 height 22
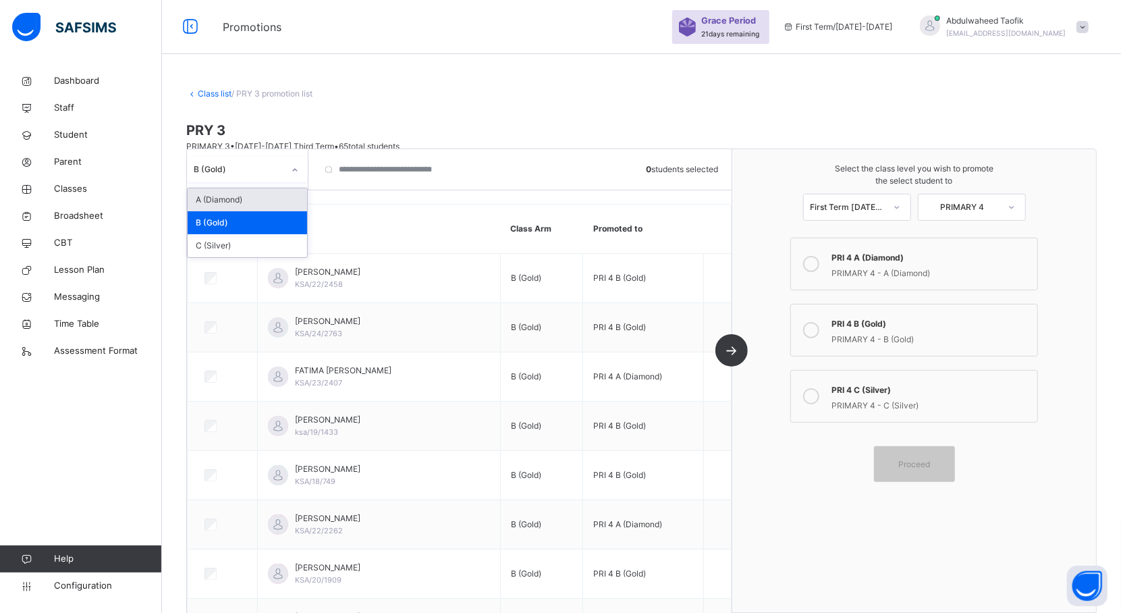
click at [294, 165] on icon at bounding box center [295, 169] width 8 height 13
click at [243, 246] on div "C (Silver)" at bounding box center [247, 245] width 119 height 23
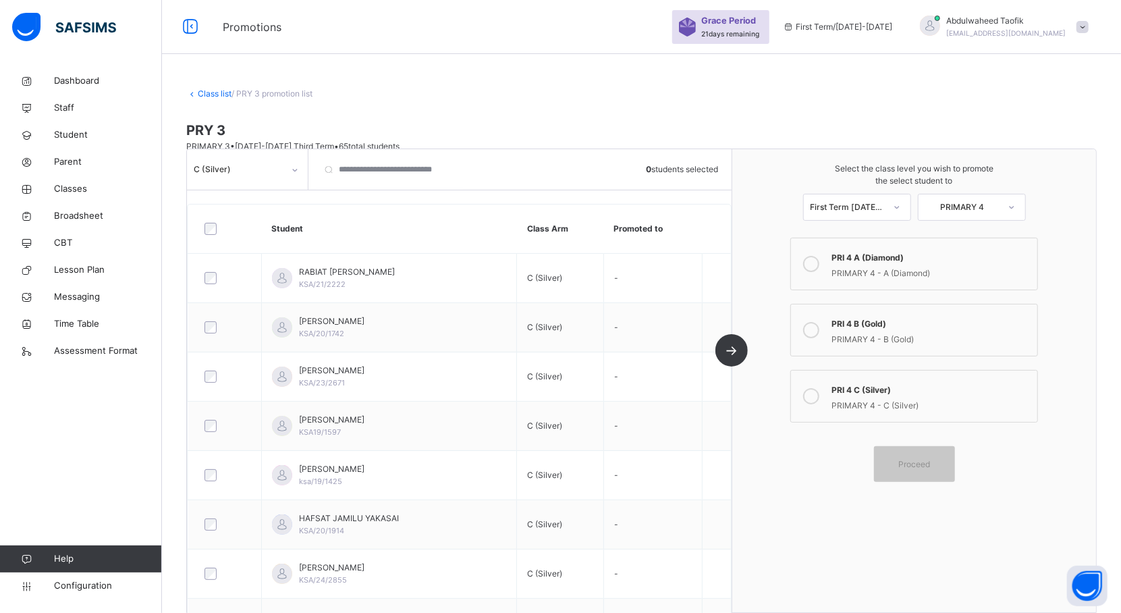
click at [872, 393] on div "PRI 4 C (Silver)" at bounding box center [930, 389] width 199 height 16
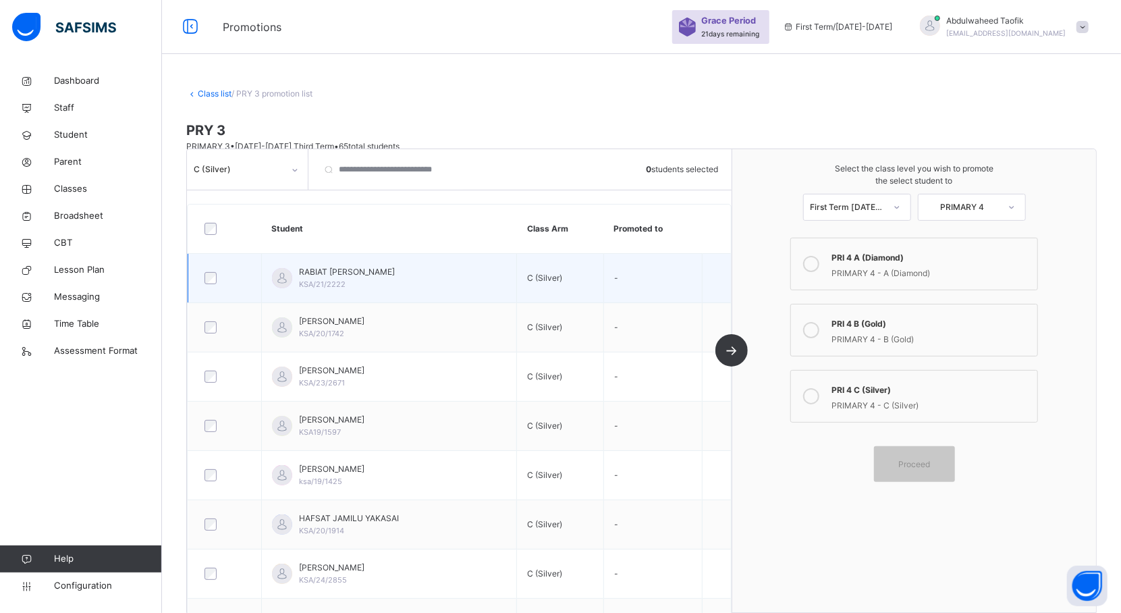
click at [217, 270] on div at bounding box center [224, 278] width 53 height 28
click at [322, 281] on span "KSA/21/2222" at bounding box center [322, 283] width 47 height 9
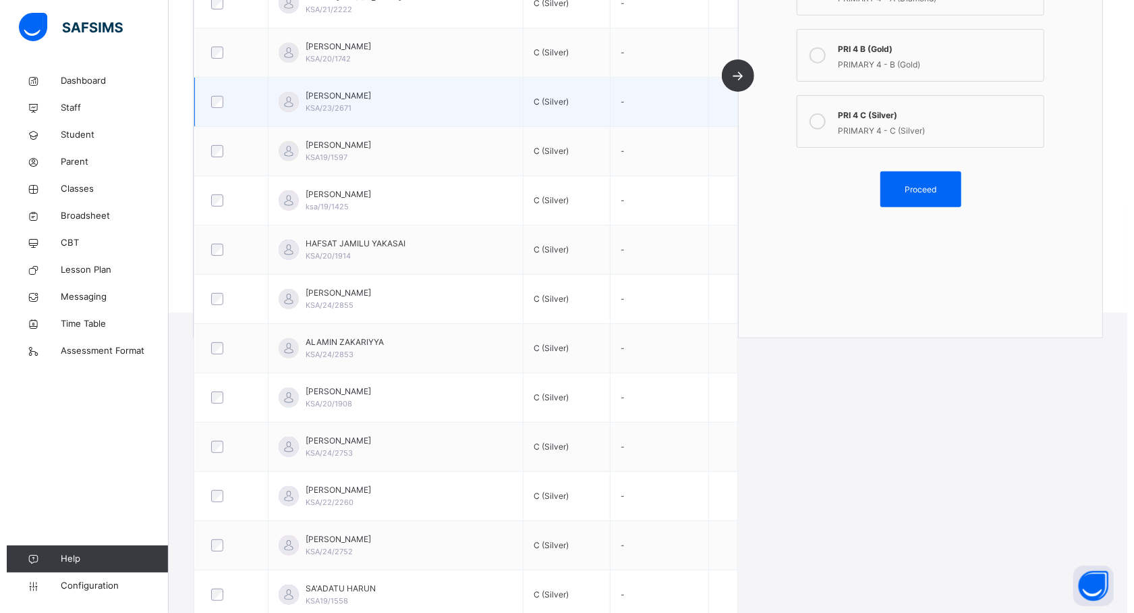
scroll to position [313, 0]
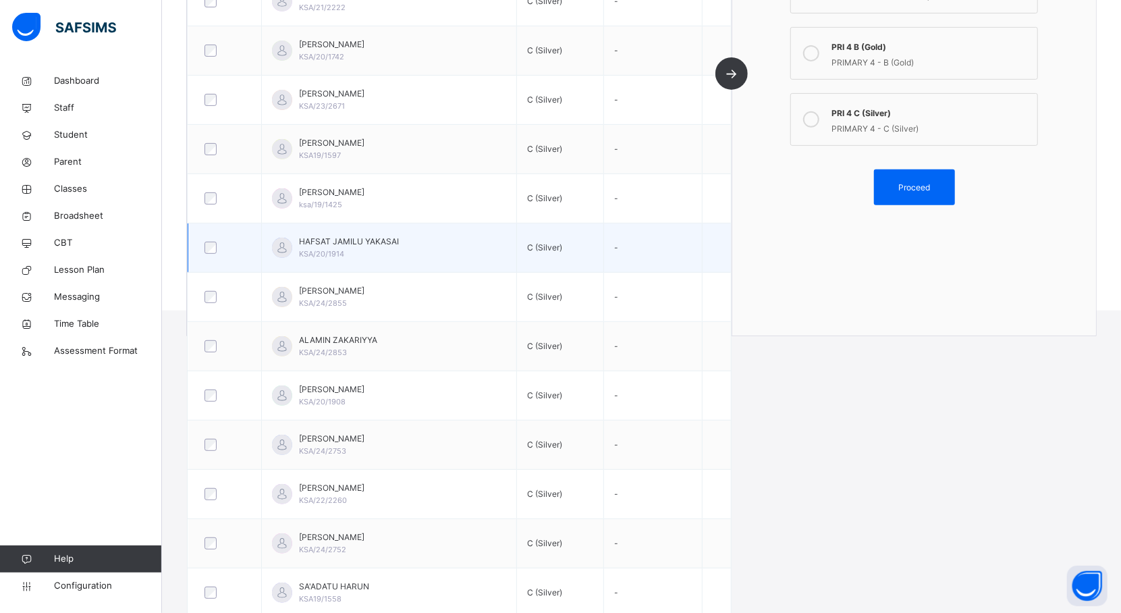
click at [206, 257] on div at bounding box center [224, 247] width 53 height 28
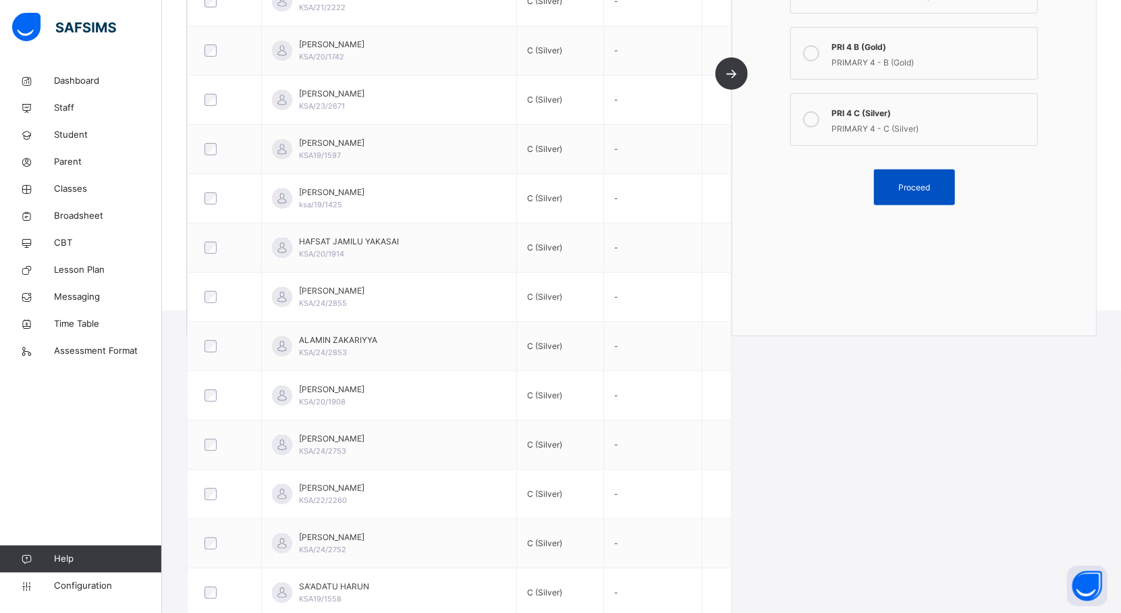
click at [924, 198] on div "Proceed" at bounding box center [914, 187] width 81 height 36
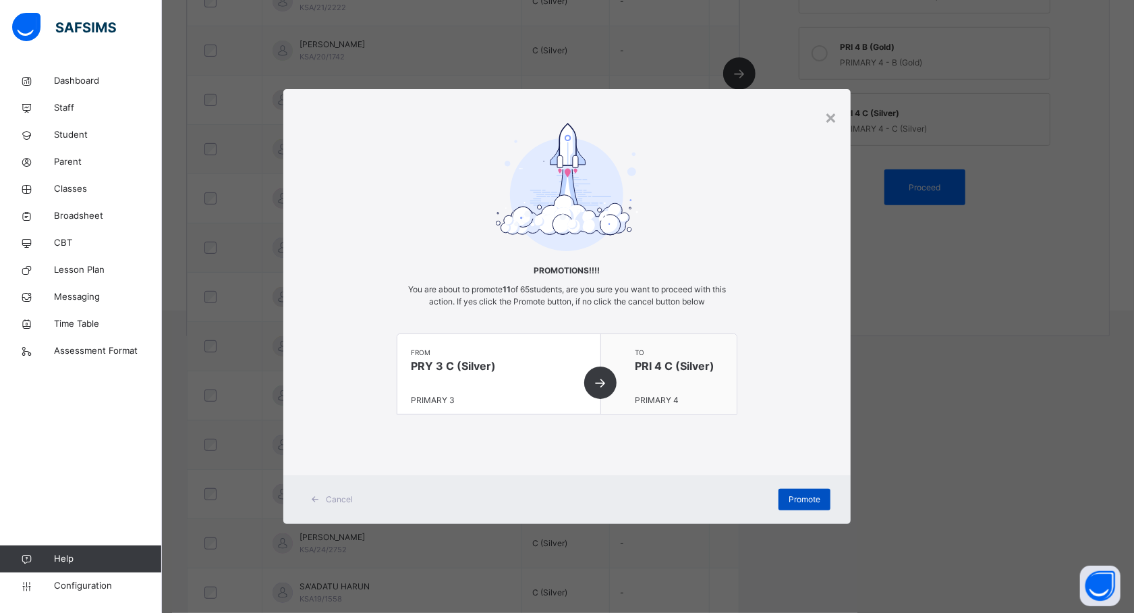
click at [783, 499] on div "Promote" at bounding box center [805, 499] width 52 height 22
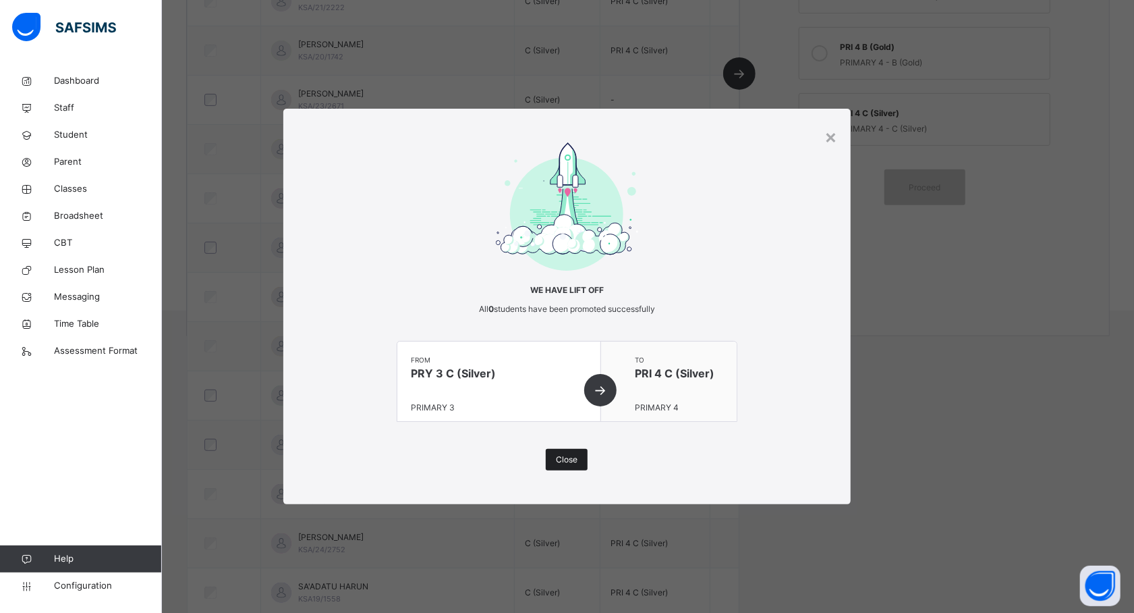
click at [584, 467] on div "Close" at bounding box center [567, 460] width 42 height 22
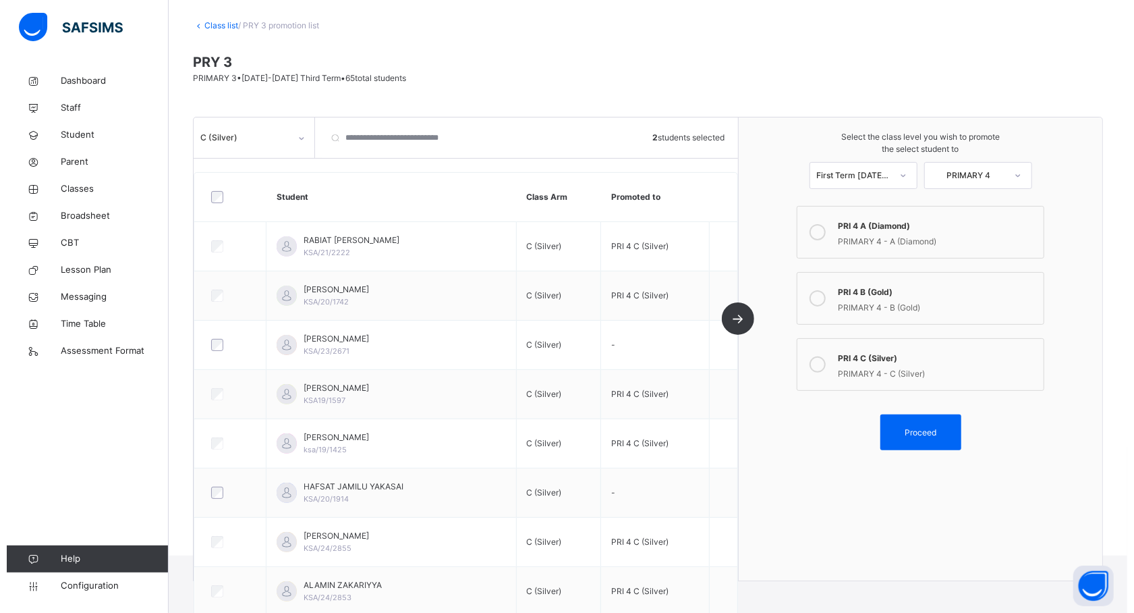
scroll to position [66, 0]
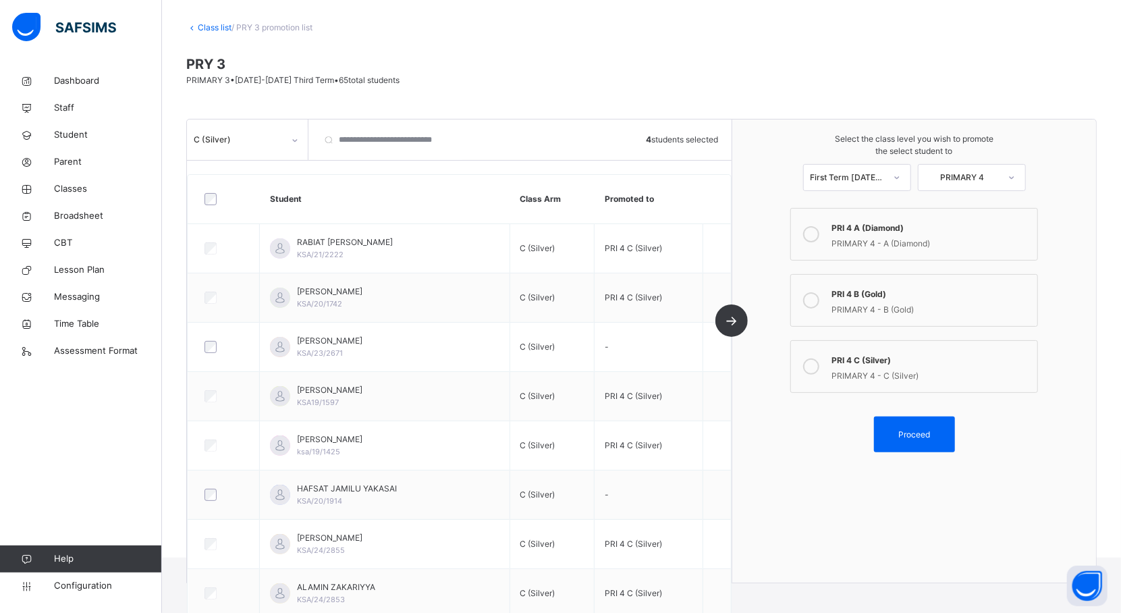
click at [819, 304] on icon at bounding box center [811, 300] width 16 height 16
click at [916, 434] on span "Proceed" at bounding box center [914, 434] width 32 height 12
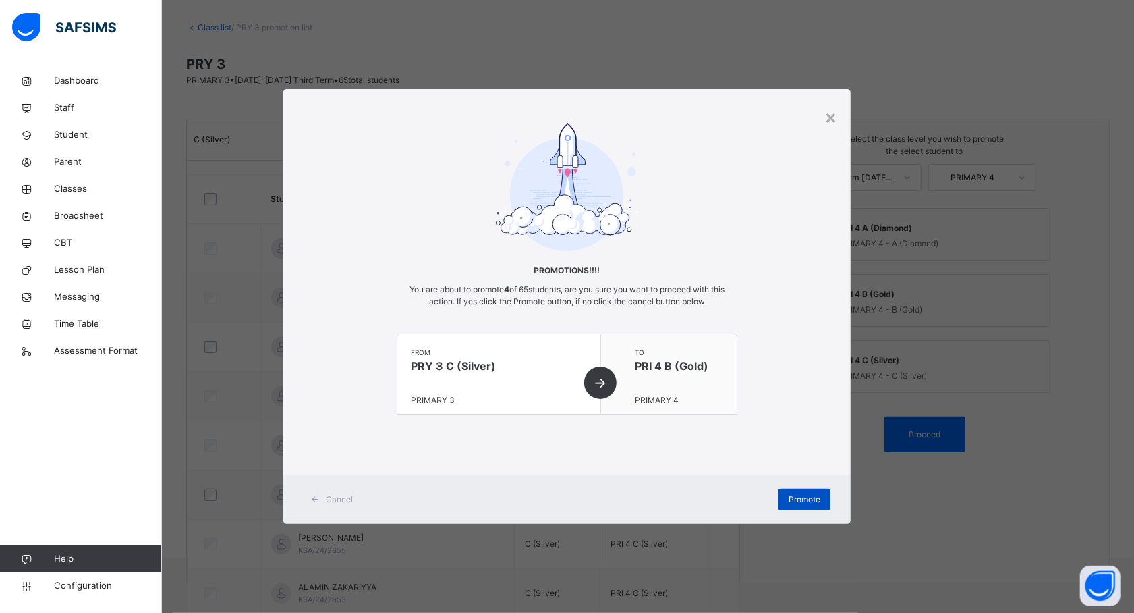
click at [810, 491] on div "Promote" at bounding box center [805, 499] width 52 height 22
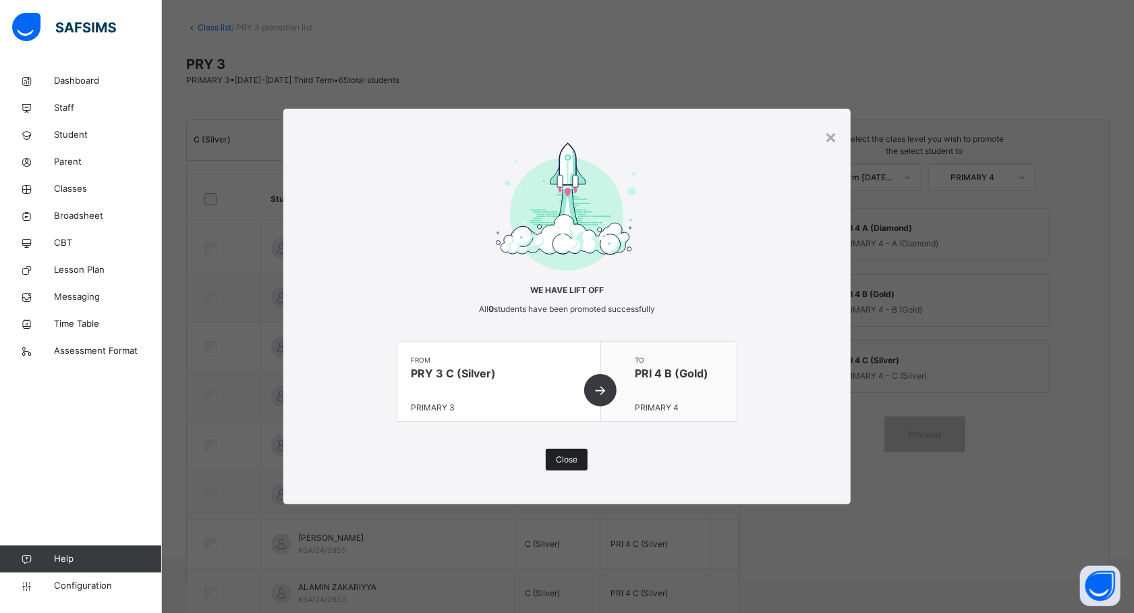
click at [568, 464] on span "Close" at bounding box center [567, 459] width 22 height 12
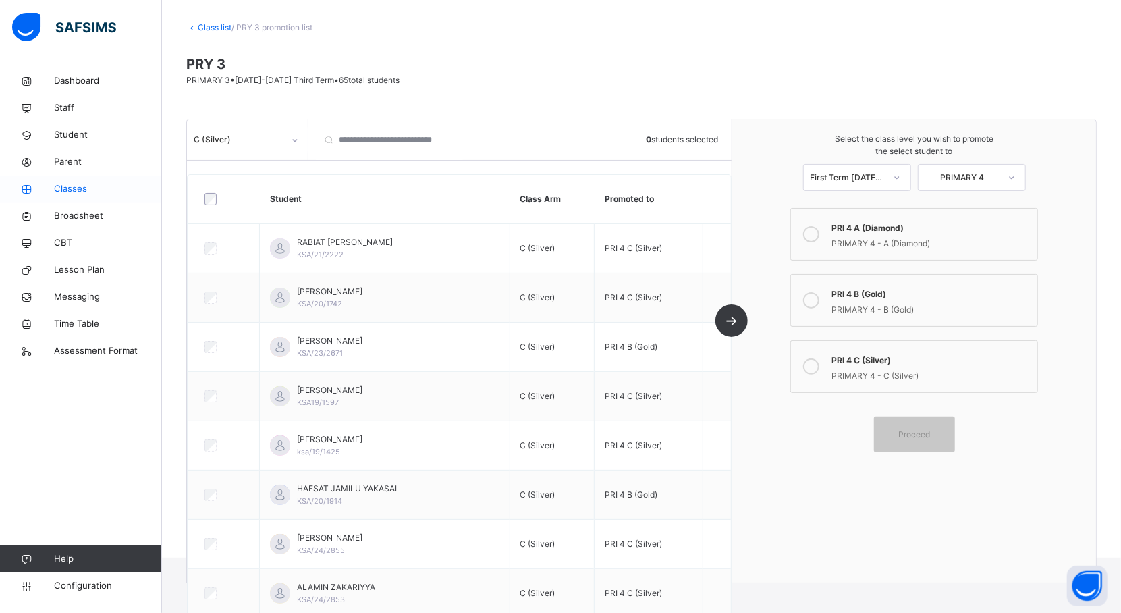
click at [63, 190] on span "Classes" at bounding box center [108, 188] width 108 height 13
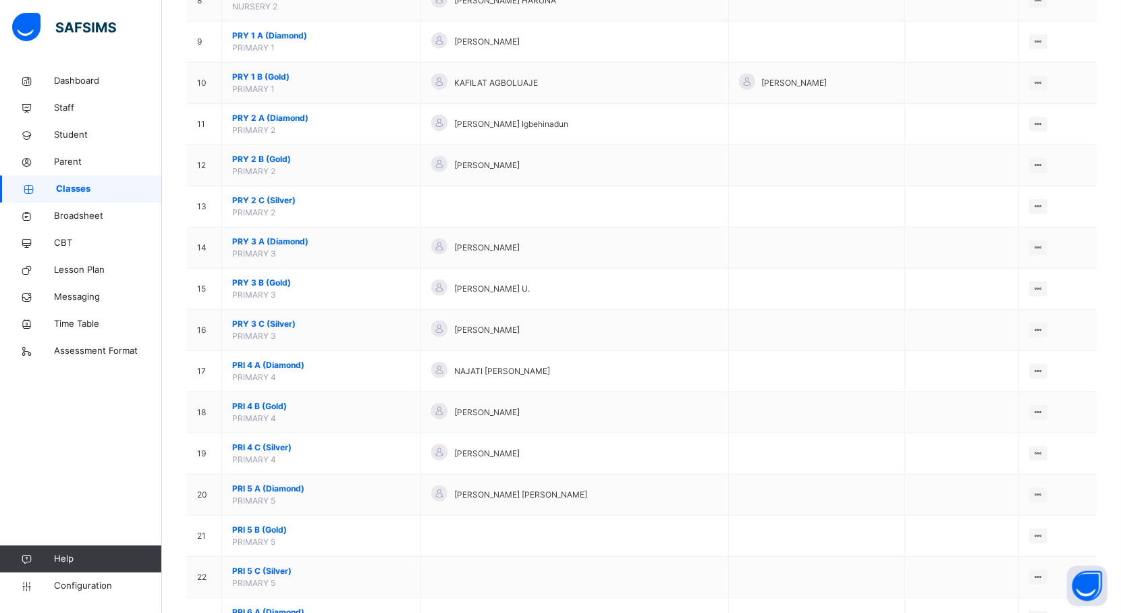
scroll to position [497, 0]
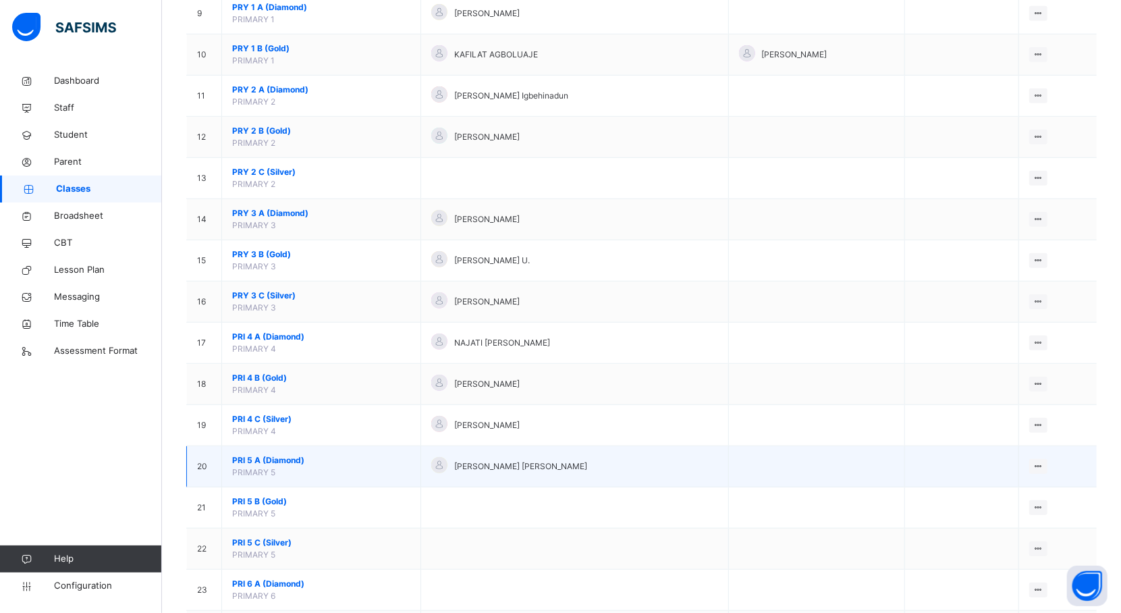
click at [279, 464] on span "PRI 5 A (Diamond)" at bounding box center [321, 460] width 178 height 12
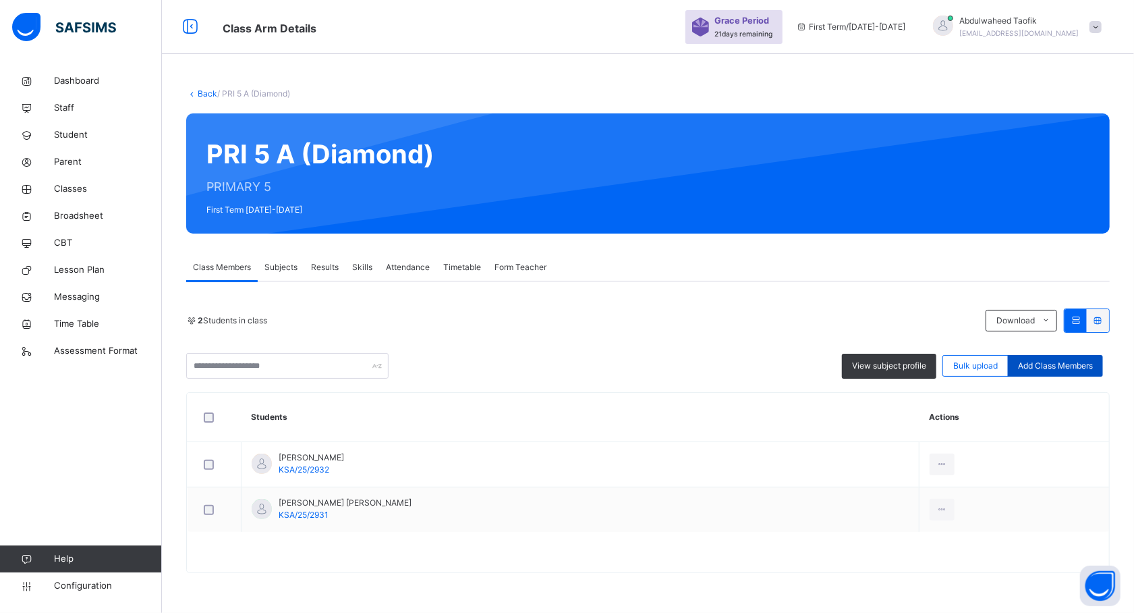
click at [1045, 365] on span "Add Class Members" at bounding box center [1055, 366] width 75 height 12
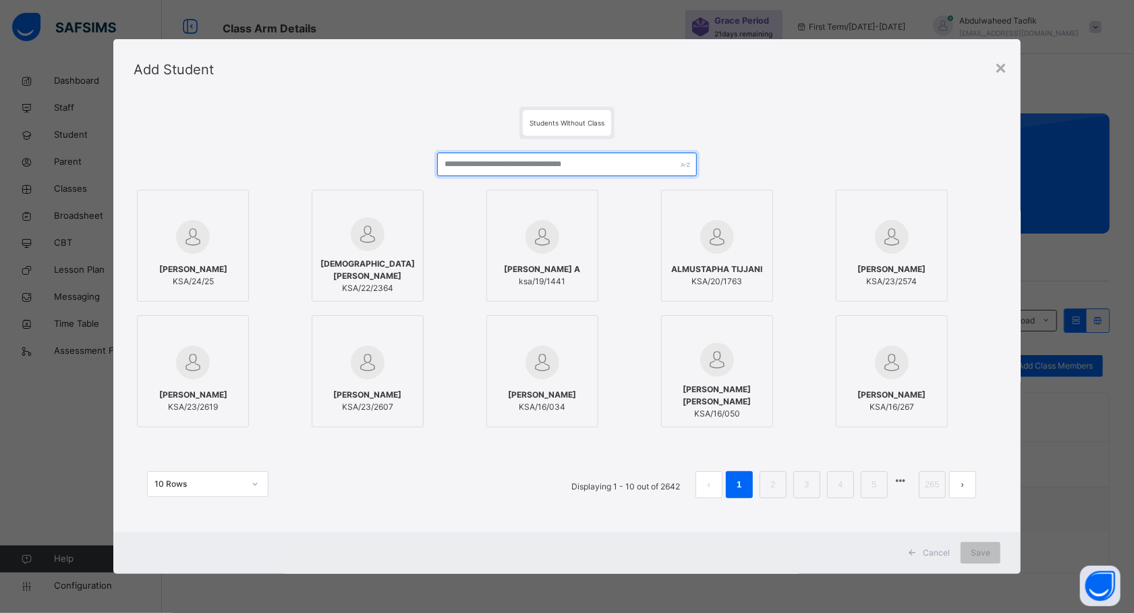
click at [630, 163] on input "text" at bounding box center [567, 164] width 260 height 24
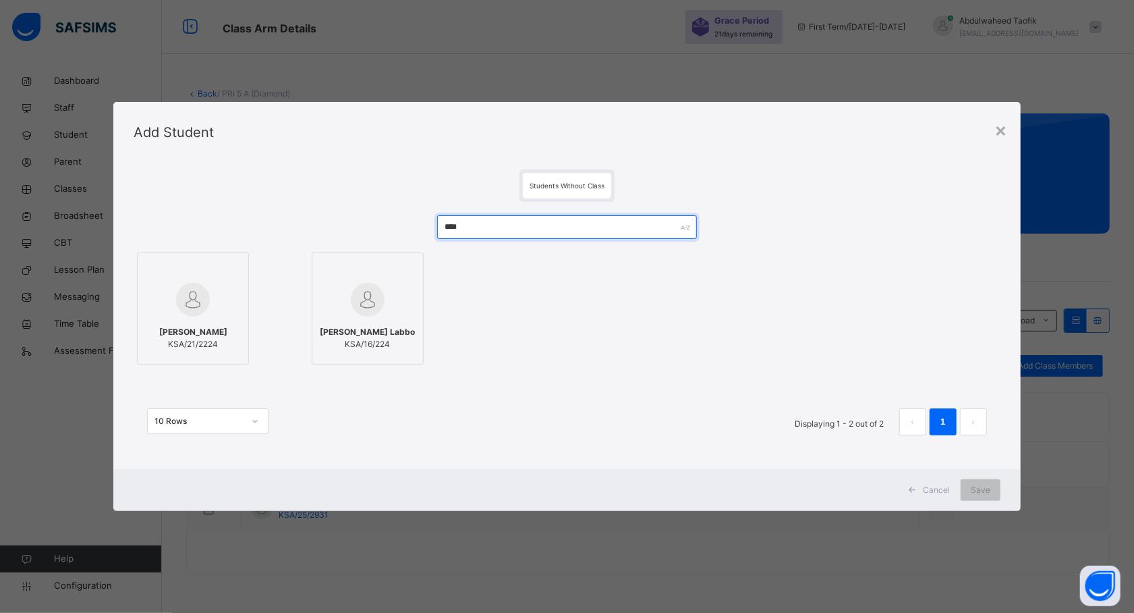
type input "****"
click at [242, 311] on label "[PERSON_NAME]/21/2224" at bounding box center [193, 308] width 112 height 112
click at [977, 481] on div "Save" at bounding box center [981, 490] width 40 height 22
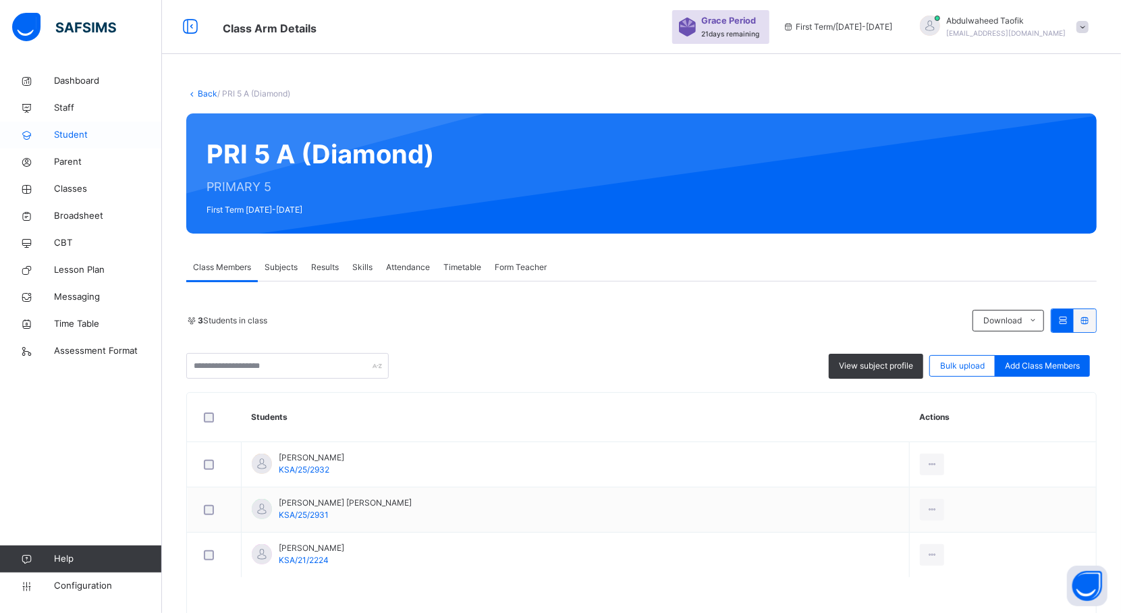
click at [76, 141] on span "Student" at bounding box center [108, 134] width 108 height 13
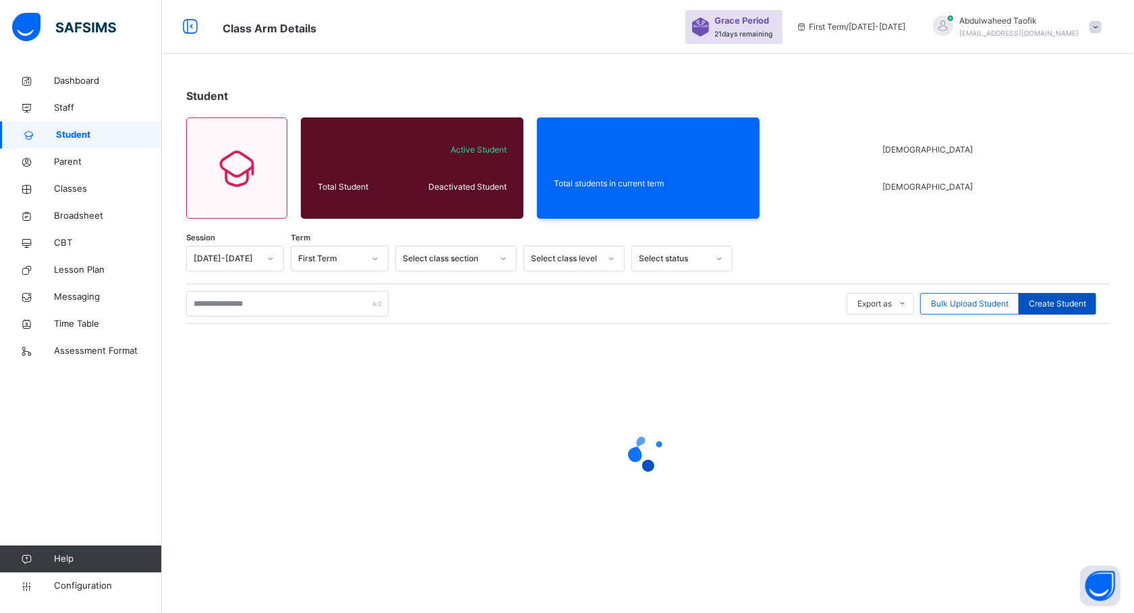
click at [1082, 306] on span "Create Student" at bounding box center [1057, 304] width 57 height 12
select select "**"
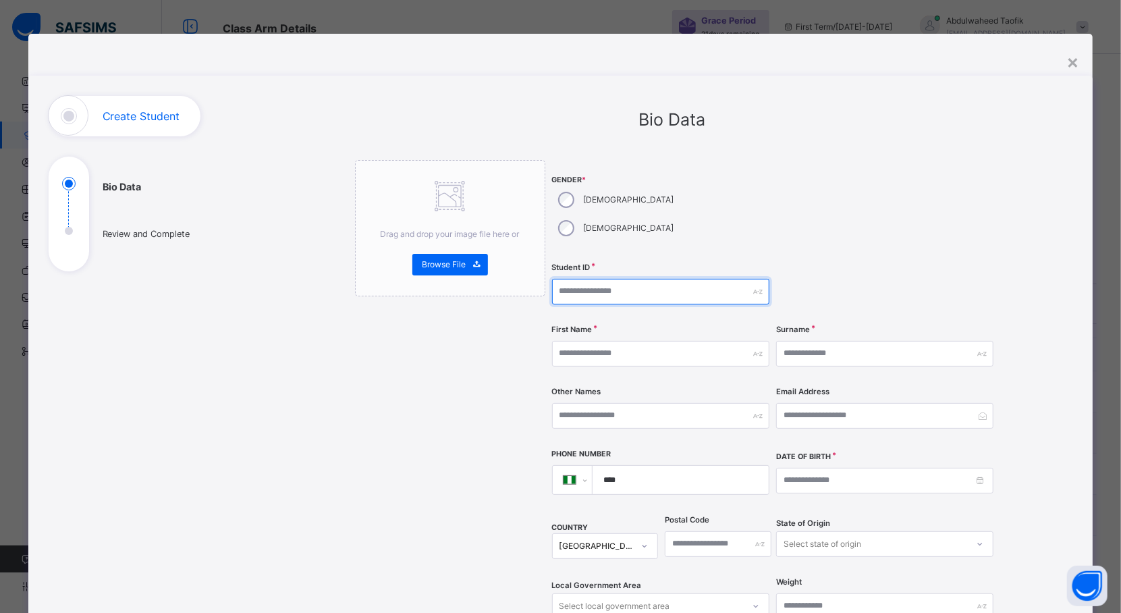
click at [592, 279] on input "text" at bounding box center [660, 292] width 217 height 26
type input "*"
type input "**********"
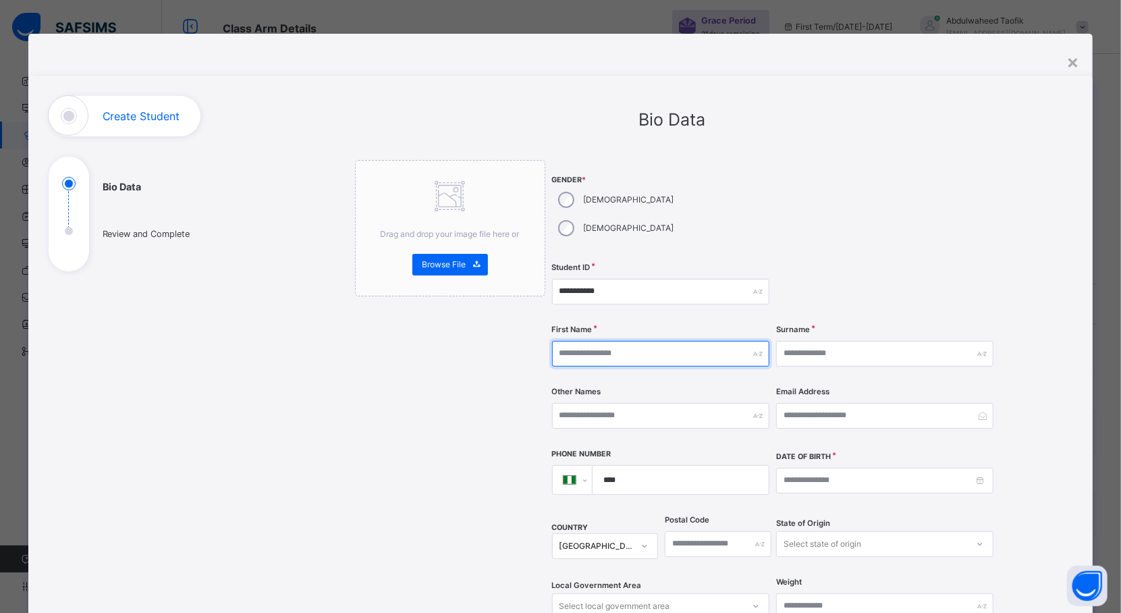
click at [579, 341] on input "text" at bounding box center [660, 354] width 217 height 26
type input "******"
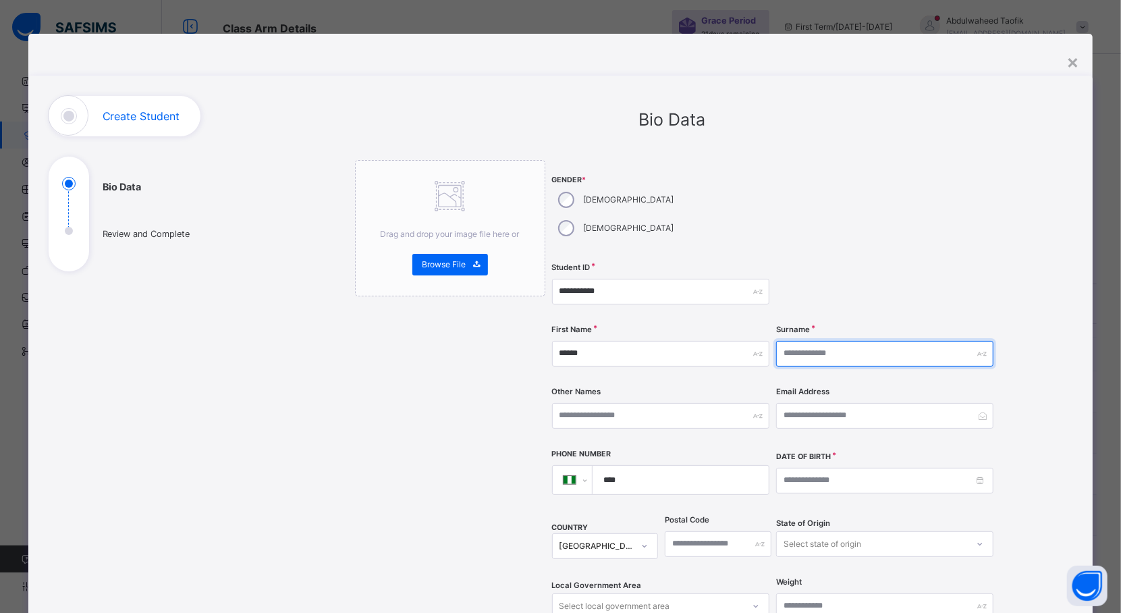
click at [812, 341] on input "text" at bounding box center [884, 354] width 217 height 26
type input "*******"
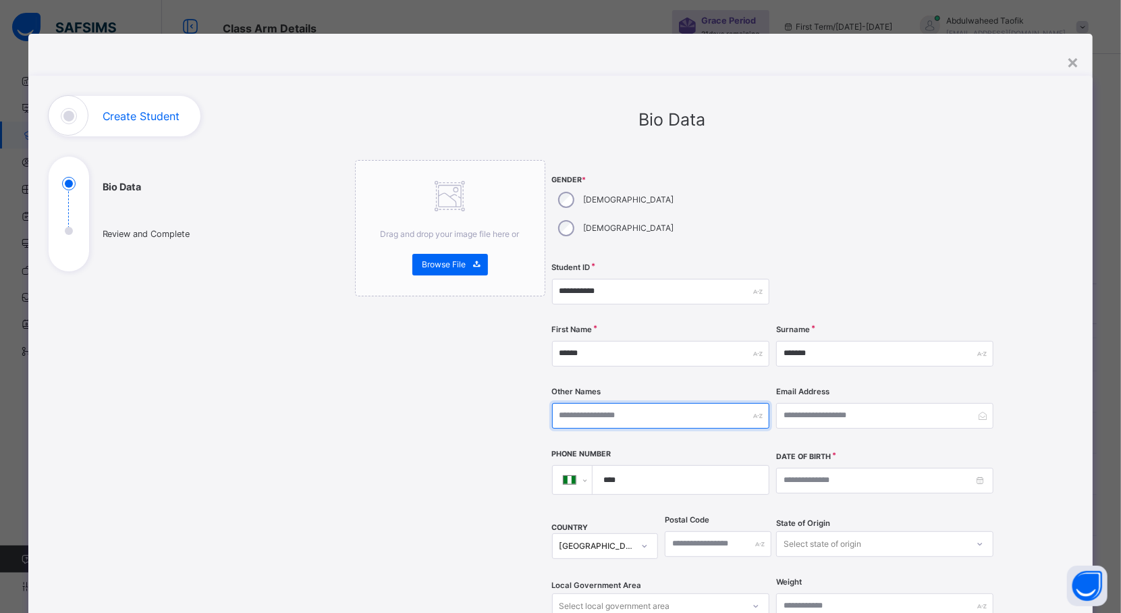
click at [667, 403] on input "text" at bounding box center [660, 416] width 217 height 26
type input "*******"
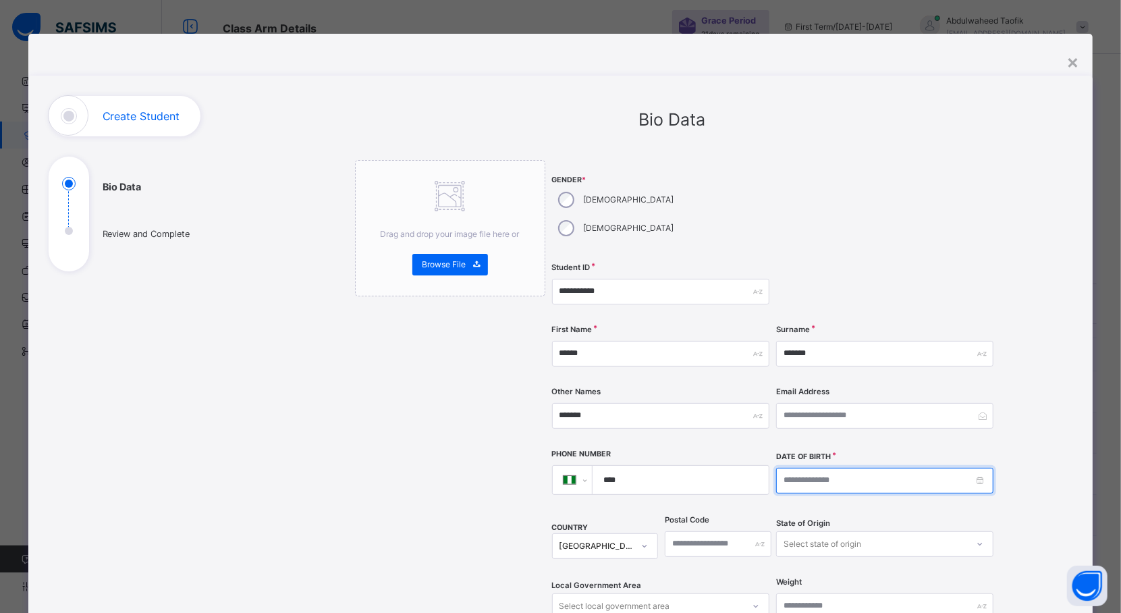
click at [907, 468] on input at bounding box center [884, 481] width 217 height 26
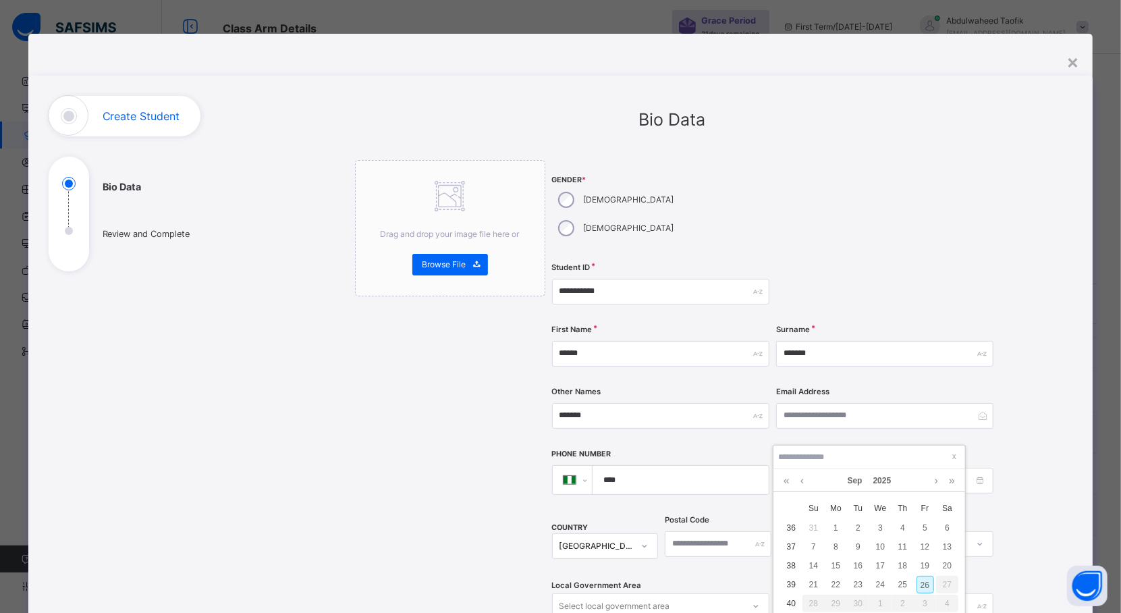
click at [845, 519] on td "1" at bounding box center [835, 527] width 22 height 19
type input "**********"
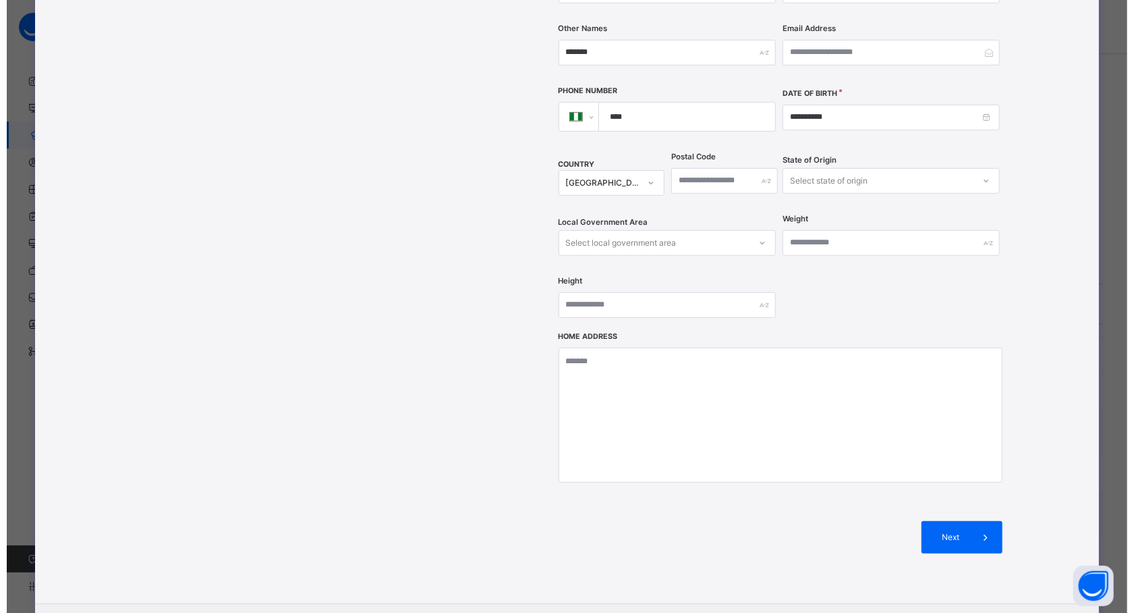
scroll to position [422, 0]
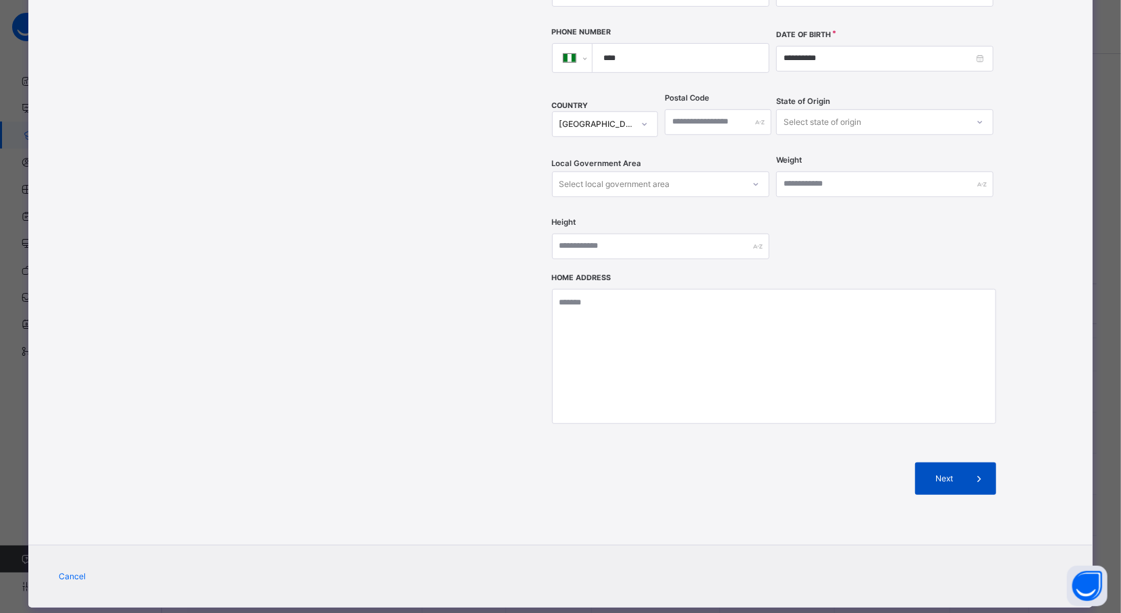
click at [937, 462] on div "Next" at bounding box center [955, 478] width 81 height 32
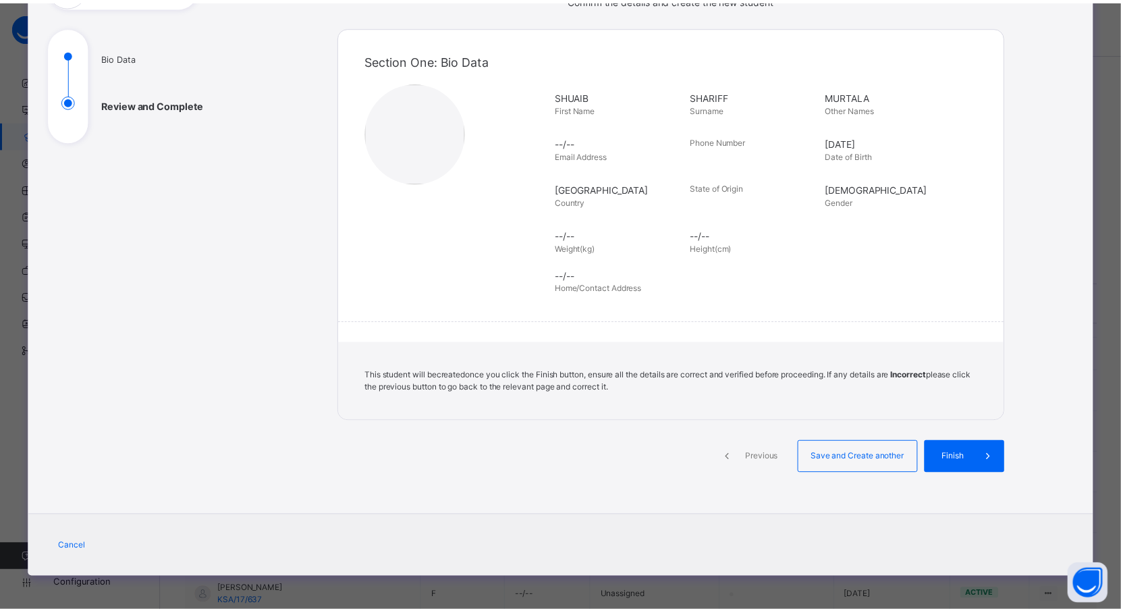
scroll to position [130, 0]
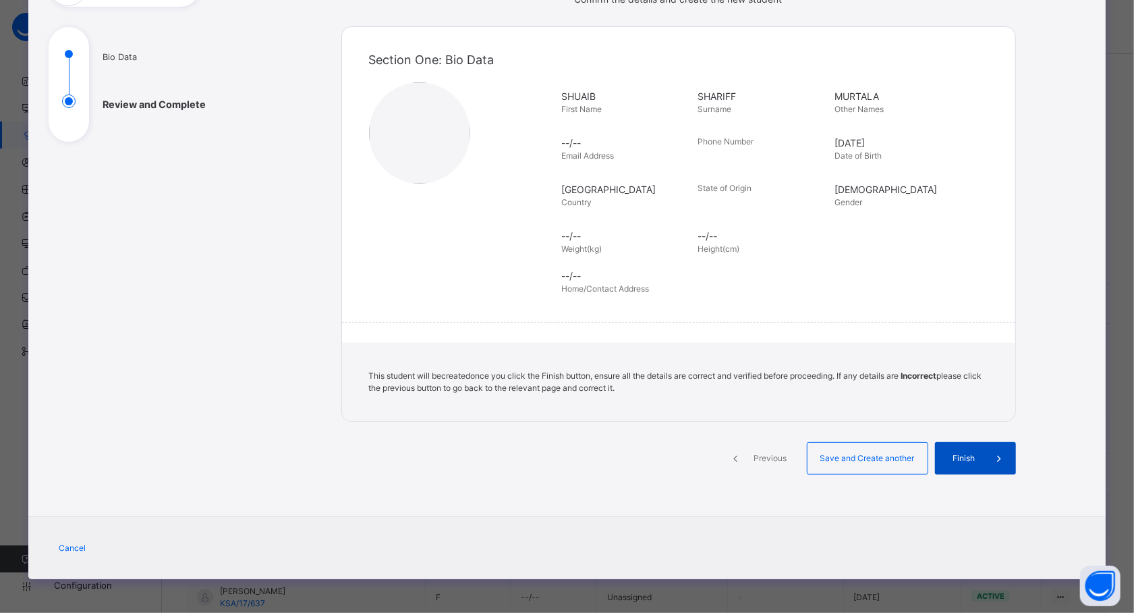
click at [945, 454] on span "Finish" at bounding box center [964, 458] width 38 height 12
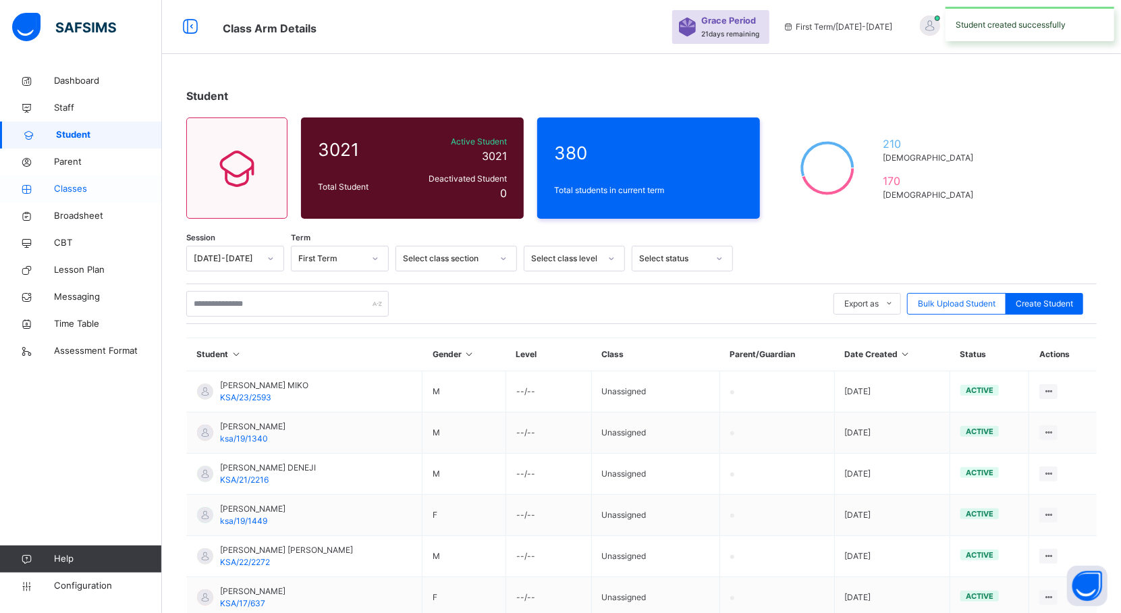
click at [84, 190] on span "Classes" at bounding box center [108, 188] width 108 height 13
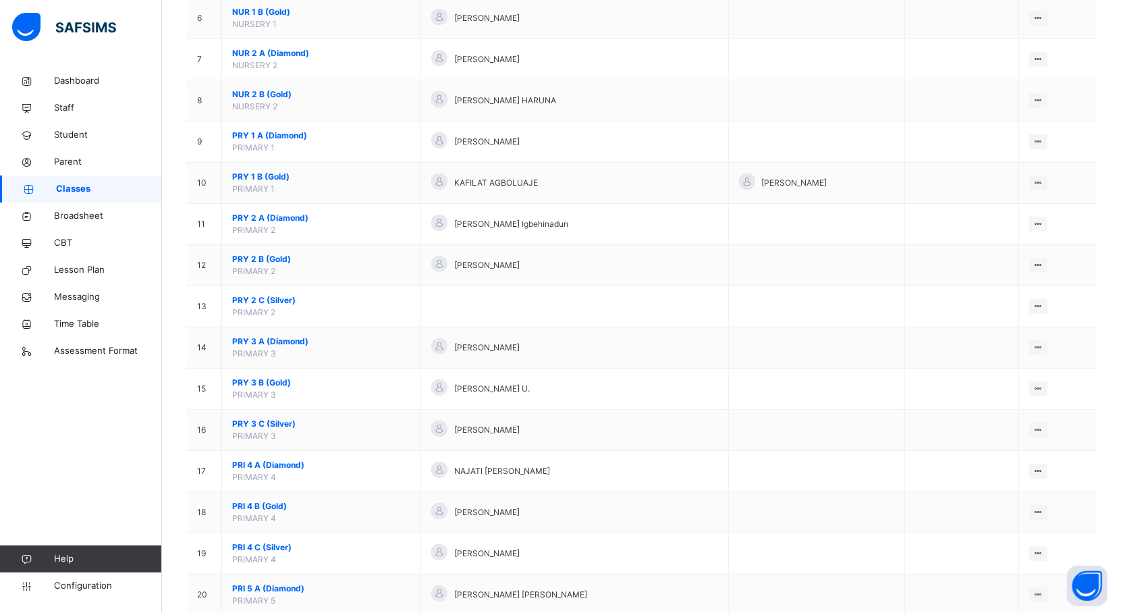
scroll to position [362, 0]
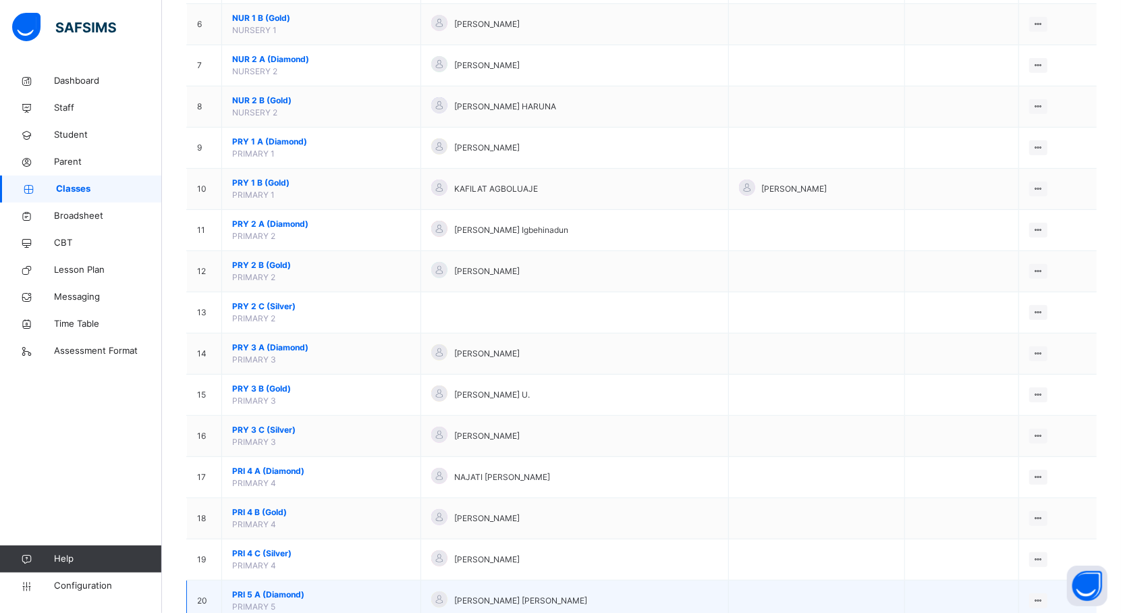
click at [298, 595] on span "PRI 5 A (Diamond)" at bounding box center [321, 594] width 178 height 12
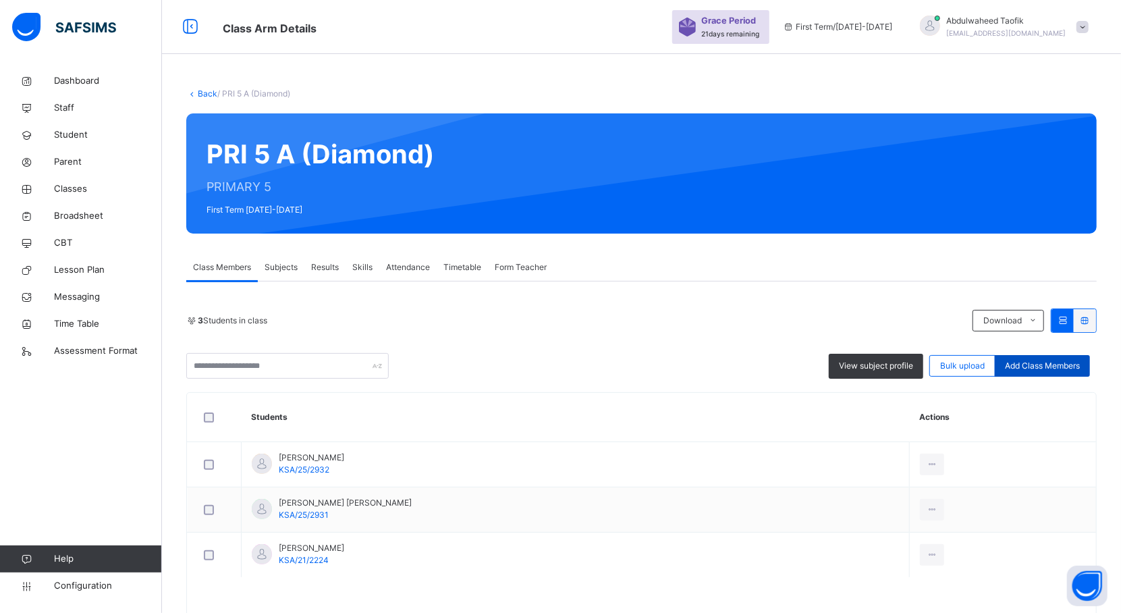
click at [1069, 368] on span "Add Class Members" at bounding box center [1042, 366] width 75 height 12
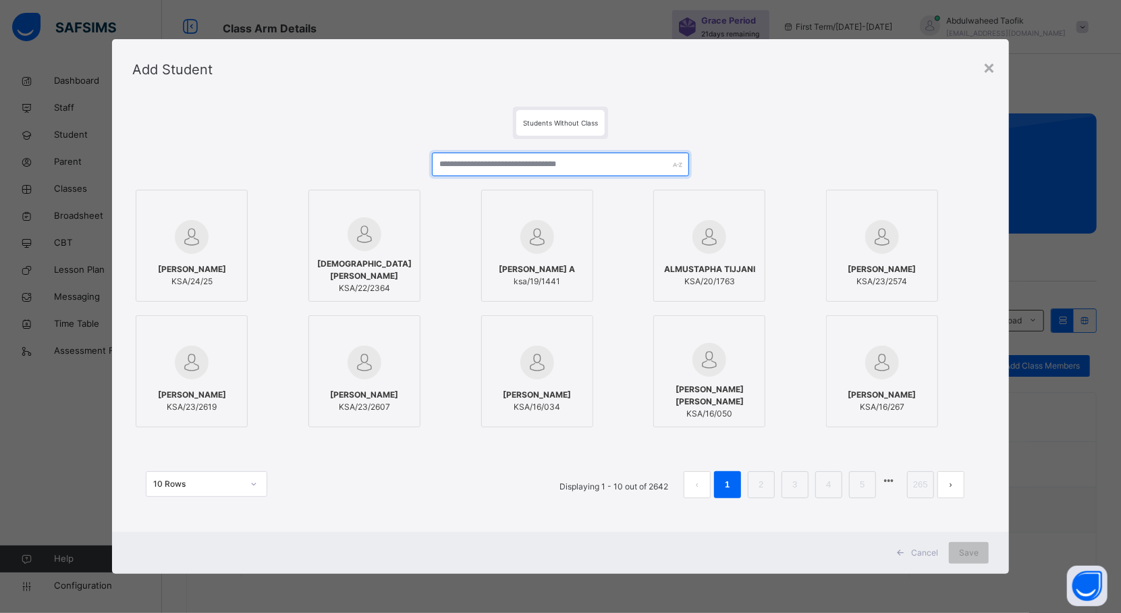
click at [524, 162] on input "text" at bounding box center [560, 164] width 257 height 24
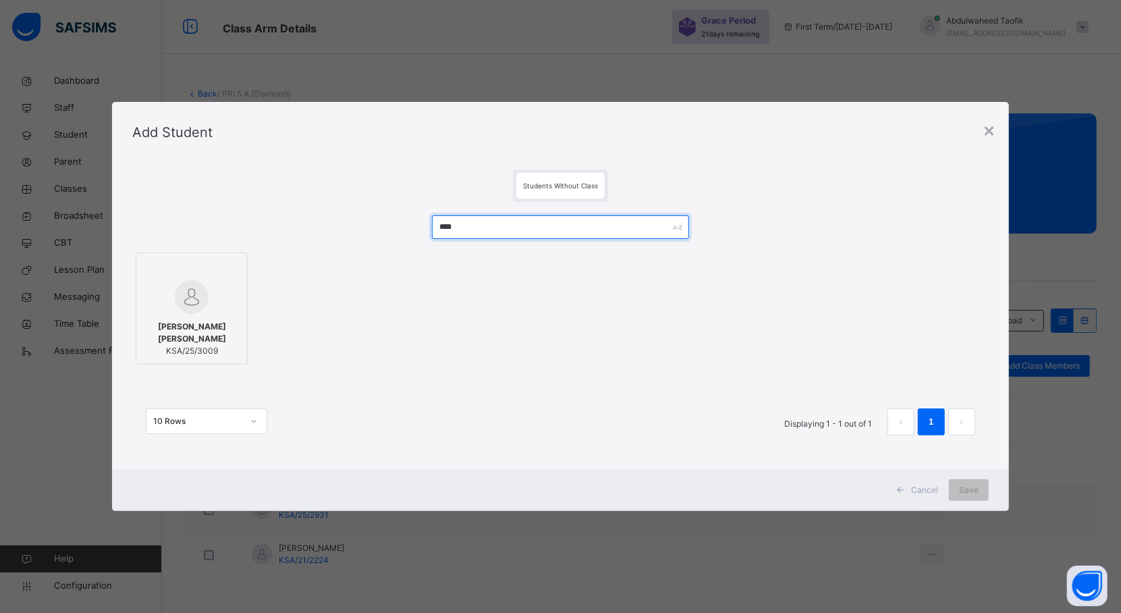
type input "****"
click at [217, 306] on div at bounding box center [191, 297] width 97 height 34
click at [978, 491] on span "Save" at bounding box center [981, 490] width 20 height 12
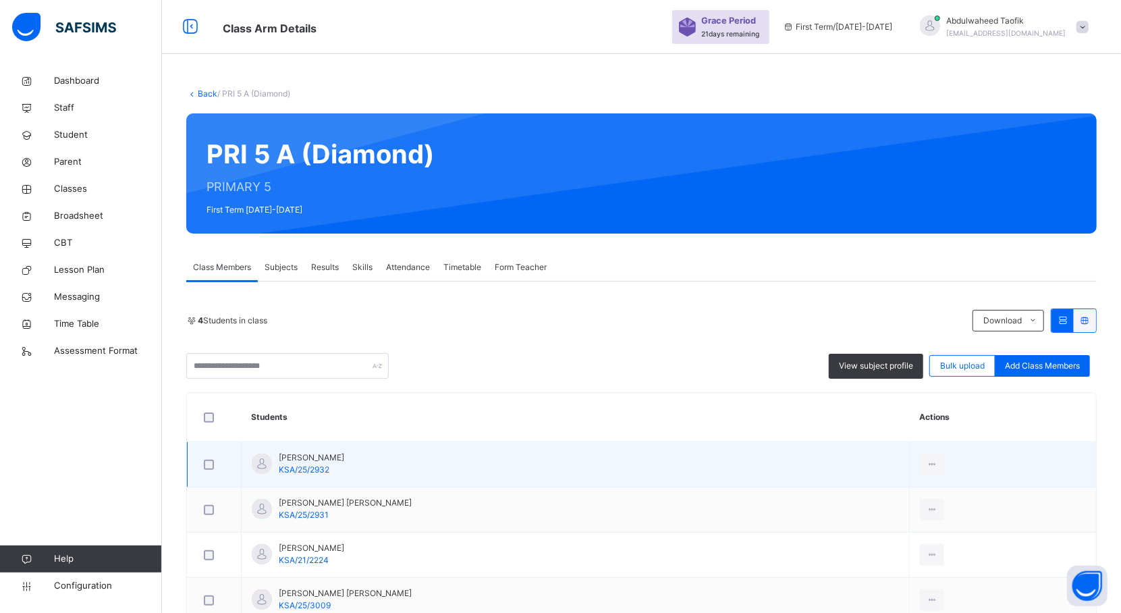
click at [867, 470] on td "[PERSON_NAME] KSA/25/2932" at bounding box center [576, 464] width 668 height 45
